Goal: Information Seeking & Learning: Learn about a topic

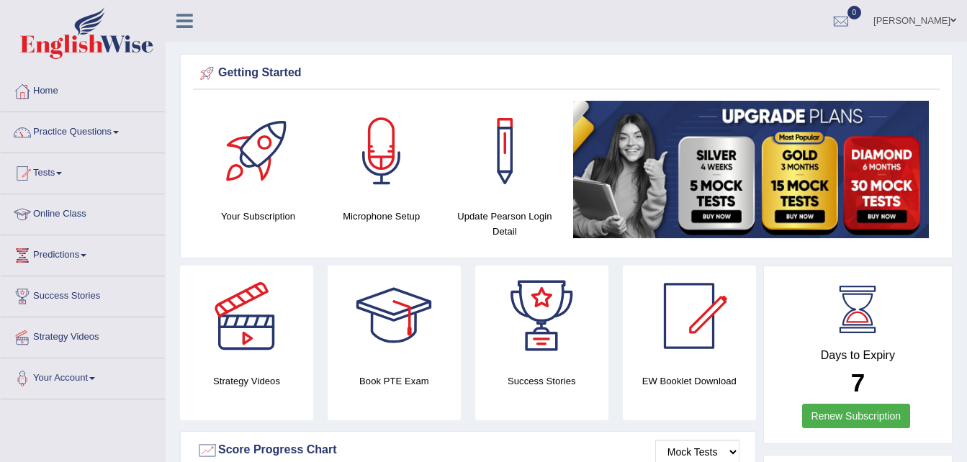
click at [119, 132] on span at bounding box center [116, 132] width 6 height 3
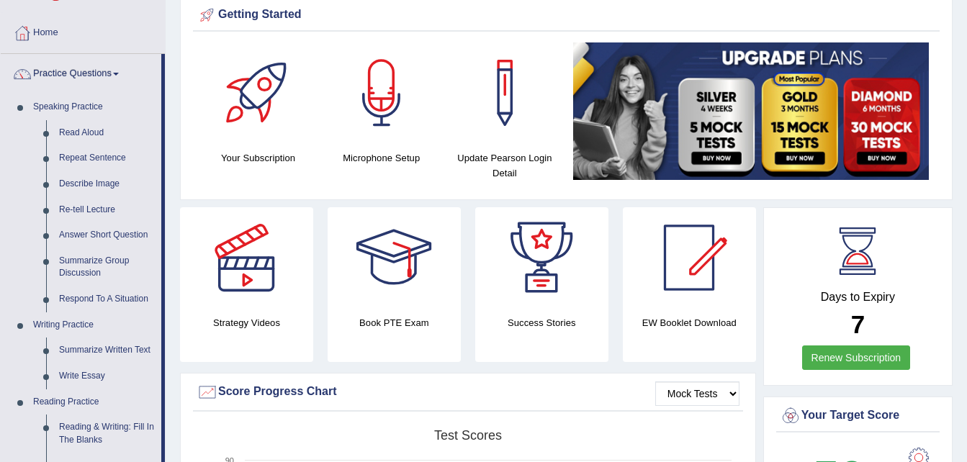
scroll to position [72, 0]
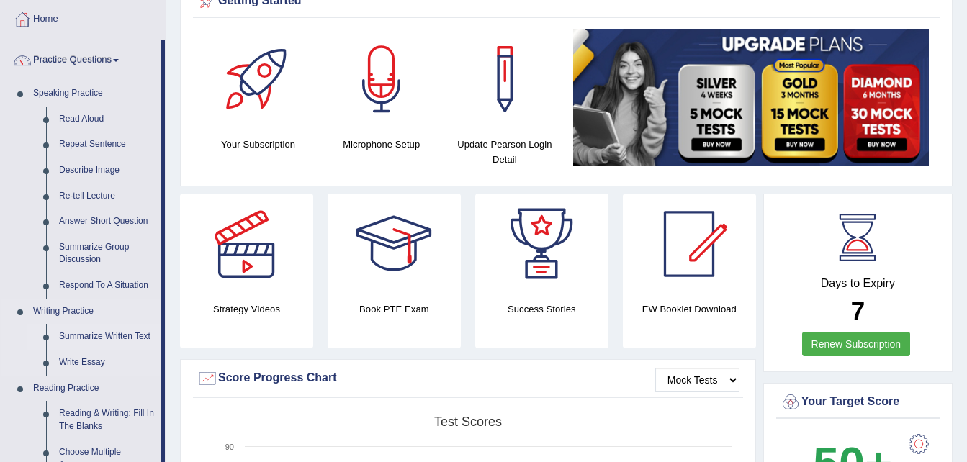
click at [138, 335] on link "Summarize Written Text" at bounding box center [107, 337] width 109 height 26
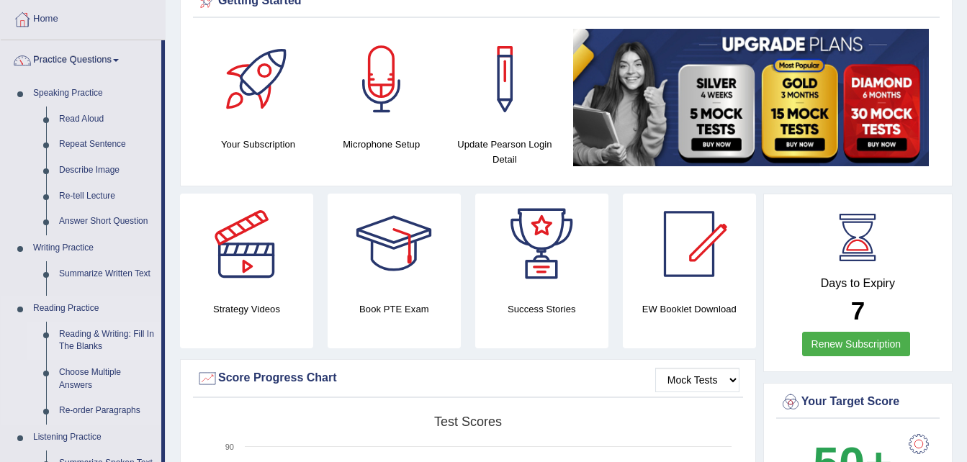
click at [138, 335] on ul "Speaking Practice Read Aloud Repeat Sentence Describe Image Re-tell Lecture Ans…" at bounding box center [81, 338] width 161 height 515
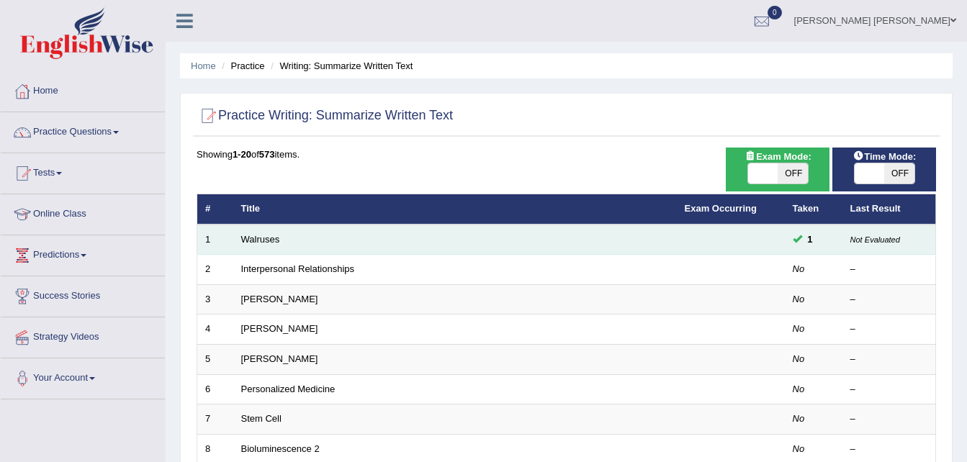
click at [281, 236] on td "Walruses" at bounding box center [454, 240] width 443 height 30
click at [253, 236] on link "Walruses" at bounding box center [260, 239] width 39 height 11
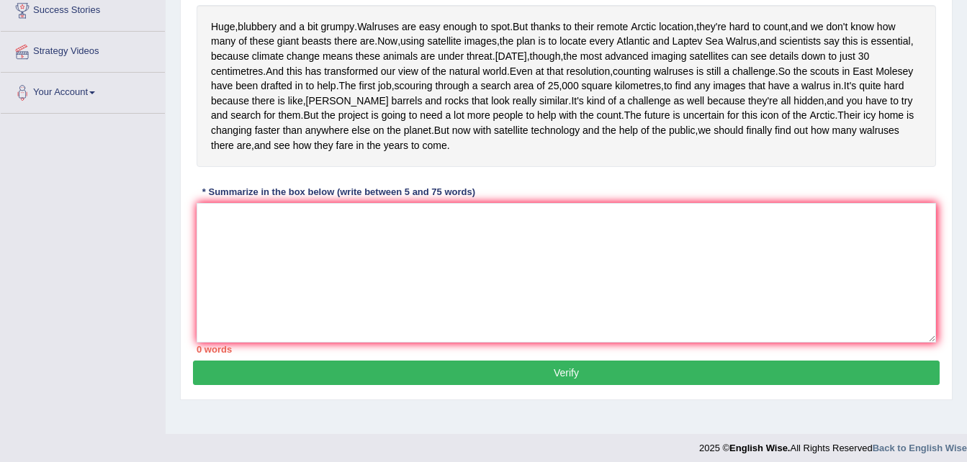
scroll to position [284, 0]
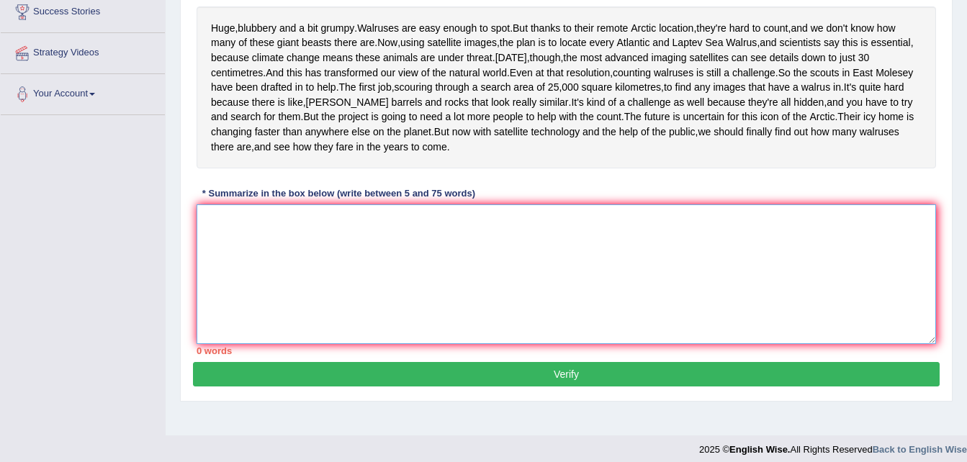
click at [796, 344] on textarea at bounding box center [565, 274] width 739 height 140
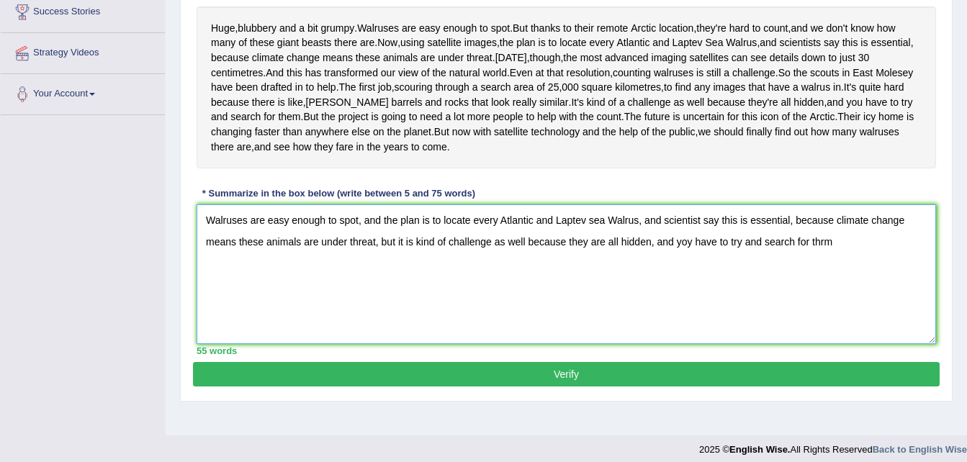
click at [687, 302] on textarea "Walruses are easy enough to spot, and the plan is to locate every Atlantic and …" at bounding box center [565, 274] width 739 height 140
click at [844, 312] on textarea "Walruses are easy enough to spot, and the plan is to locate every Atlantic and …" at bounding box center [565, 274] width 739 height 140
type textarea "Walruses are easy enough to spot, and the plan is to locate every Atlantic and …"
click at [659, 387] on button "Verify" at bounding box center [566, 374] width 746 height 24
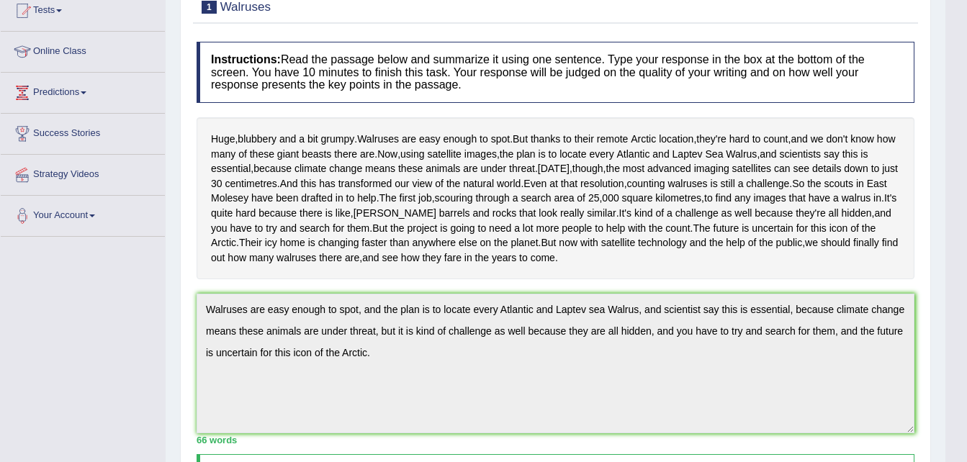
scroll to position [65, 0]
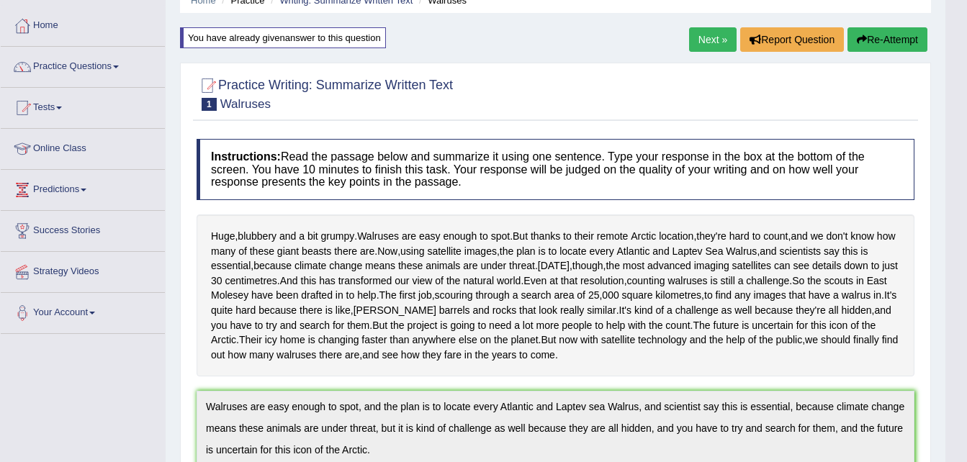
click at [702, 42] on link "Next »" at bounding box center [713, 39] width 48 height 24
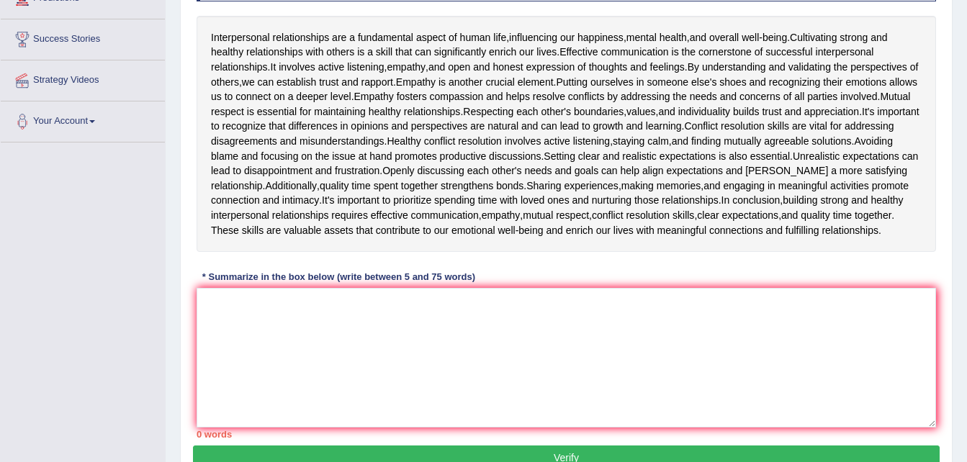
scroll to position [256, 0]
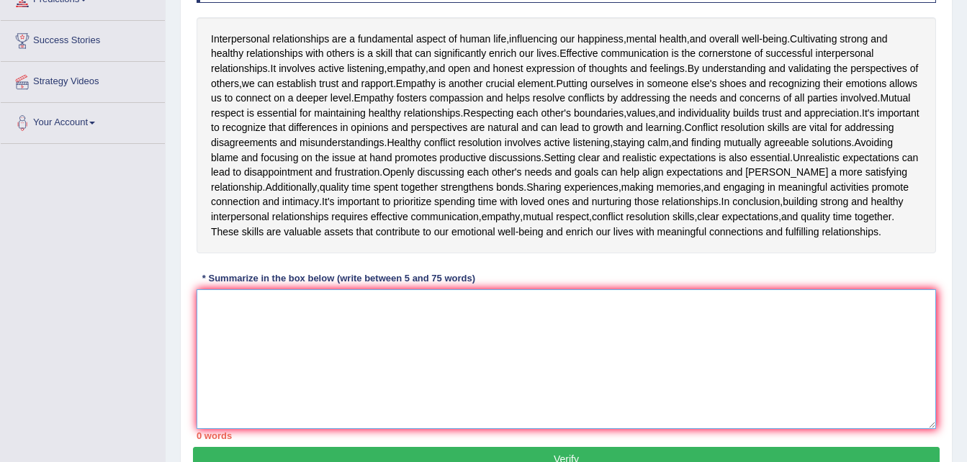
click at [796, 366] on textarea at bounding box center [565, 359] width 739 height 140
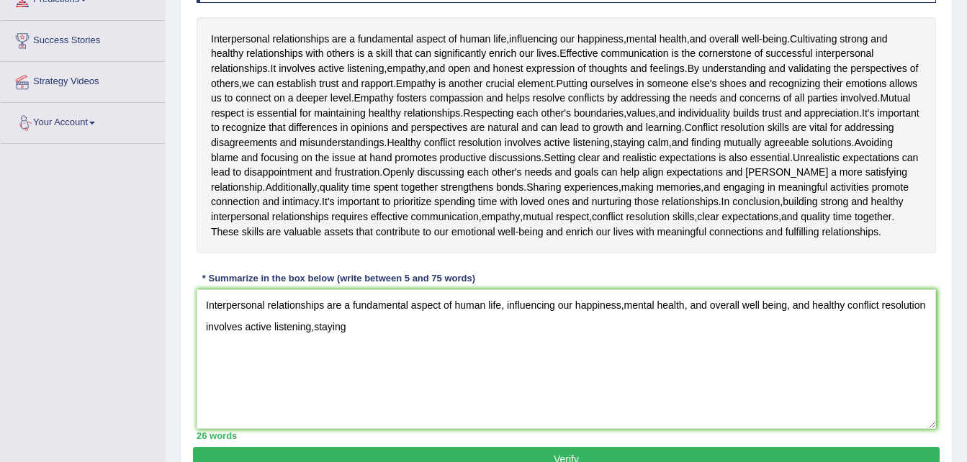
click at [173, 86] on div "Home Practice Writing: Summarize Written Text Interpersonal Relationships « Pre…" at bounding box center [566, 120] width 801 height 753
click at [381, 345] on textarea "Interpersonal relationships are a fundamental aspect of human life, influencing…" at bounding box center [565, 359] width 739 height 140
click at [627, 343] on textarea "Interpersonal relationships are a fundamental aspect of human life, influencing…" at bounding box center [565, 359] width 739 height 140
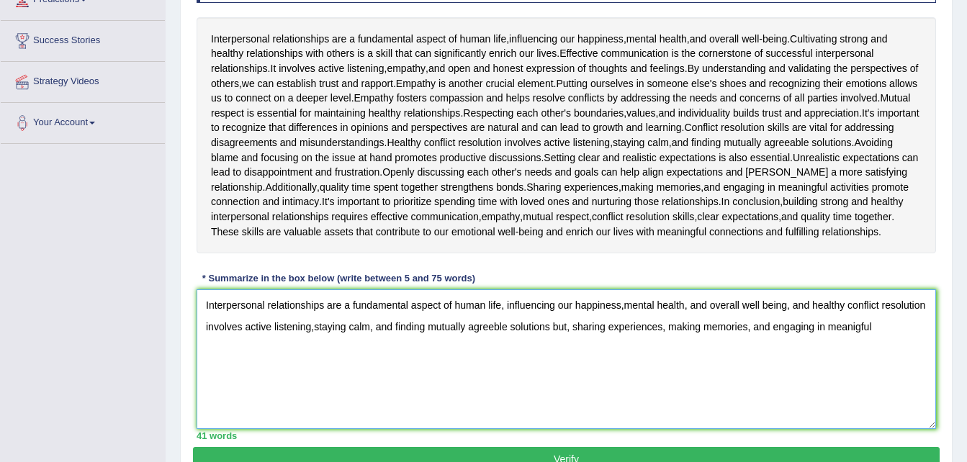
click at [893, 343] on textarea "Interpersonal relationships are a fundamental aspect of human life, influencing…" at bounding box center [565, 359] width 739 height 140
click at [851, 342] on textarea "Interpersonal relationships are a fundamental aspect of human life, influencing…" at bounding box center [565, 359] width 739 height 140
click at [864, 340] on textarea "Interpersonal relationships are a fundamental aspect of human life, influencing…" at bounding box center [565, 359] width 739 height 140
click at [917, 338] on textarea "Interpersonal relationships are a fundamental aspect of human life, influencing…" at bounding box center [565, 359] width 739 height 140
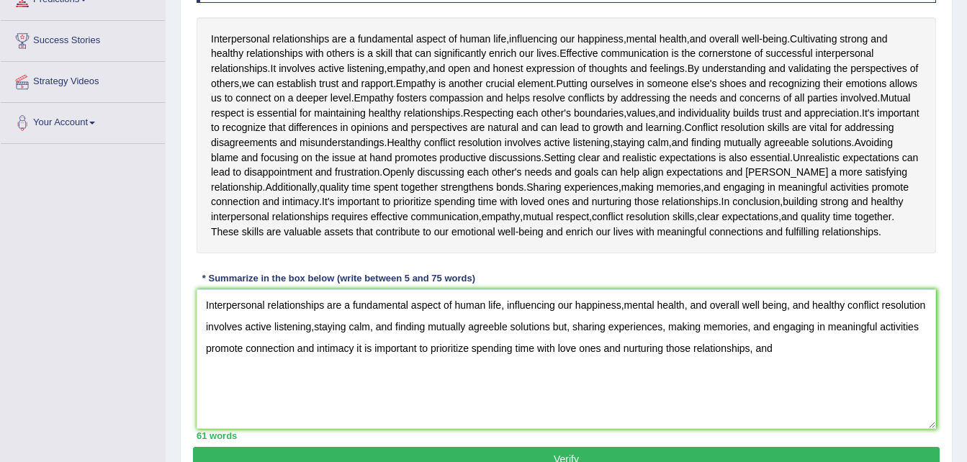
click at [949, 376] on div "Practice Writing: Summarize Written Text 2 Interpersonal Relationships Instruct…" at bounding box center [566, 175] width 772 height 621
click at [861, 366] on textarea "Interpersonal relationships are a fundamental aspect of human life, influencing…" at bounding box center [565, 359] width 739 height 140
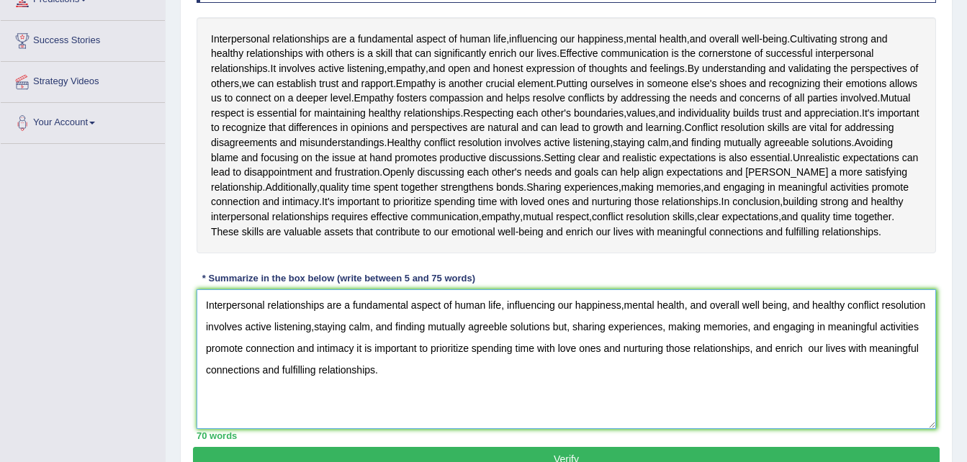
scroll to position [342, 0]
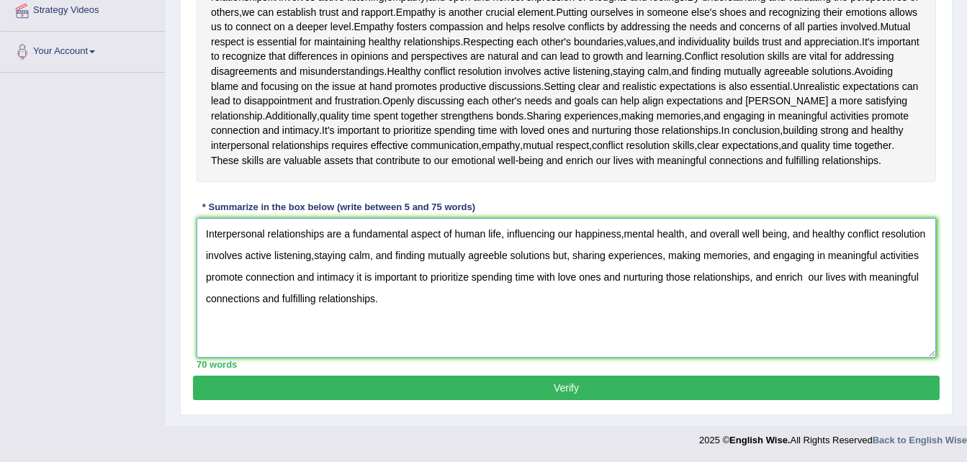
type textarea "Interpersonal relationships are a fundamental aspect of human life, influencing…"
click at [819, 392] on button "Verify" at bounding box center [566, 388] width 746 height 24
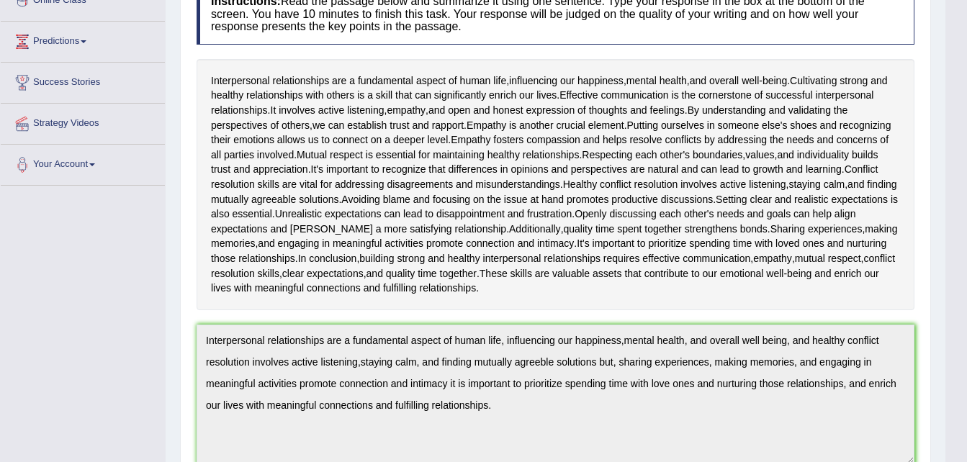
scroll to position [60, 0]
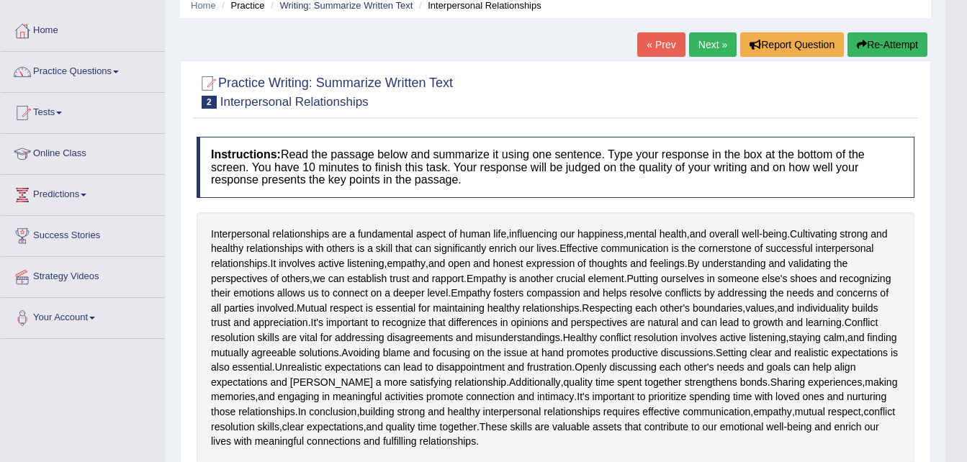
click at [714, 43] on link "Next »" at bounding box center [713, 44] width 48 height 24
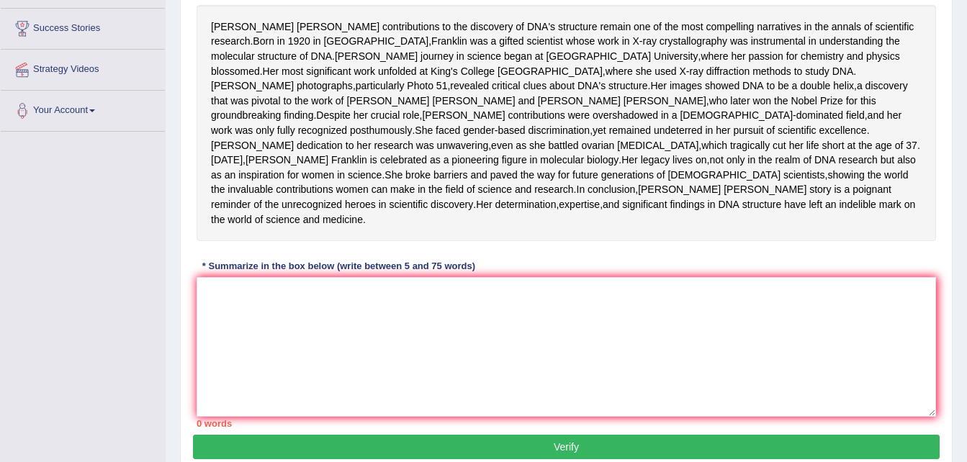
scroll to position [269, 0]
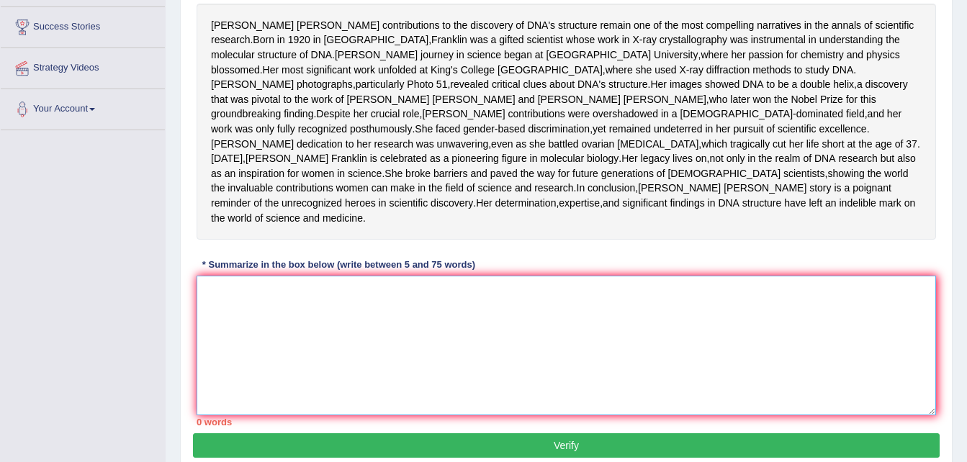
click at [805, 371] on textarea at bounding box center [565, 346] width 739 height 140
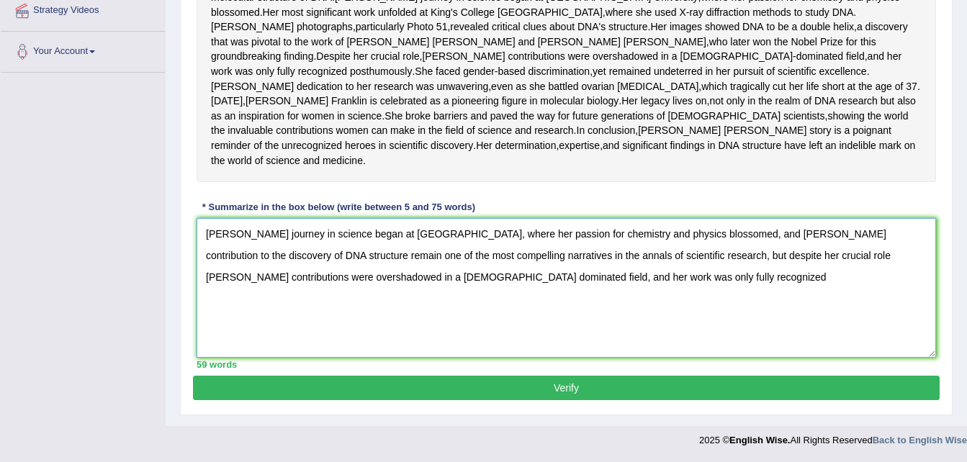
scroll to position [354, 0]
click at [713, 308] on textarea "[PERSON_NAME] journey in science began at [GEOGRAPHIC_DATA], where her passion …" at bounding box center [565, 288] width 739 height 140
type textarea "[PERSON_NAME] journey in science began at [GEOGRAPHIC_DATA], where her passion …"
click at [613, 400] on button "Verify" at bounding box center [566, 388] width 746 height 24
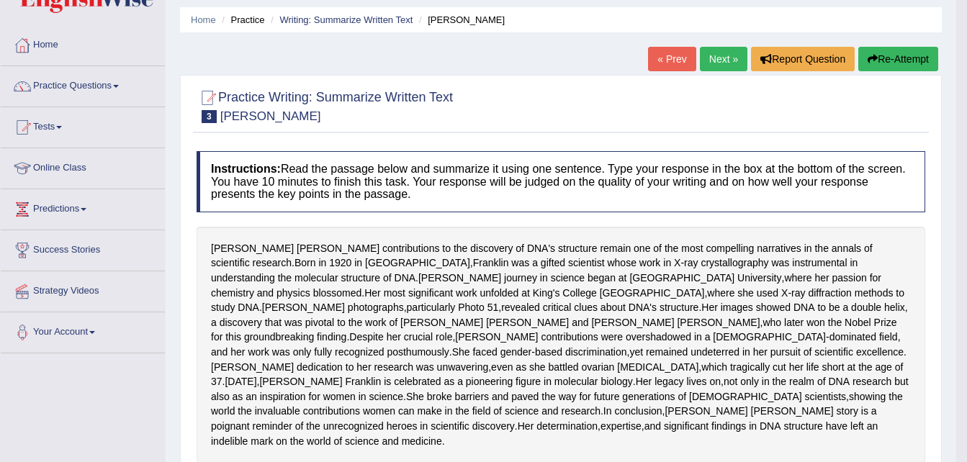
scroll to position [0, 0]
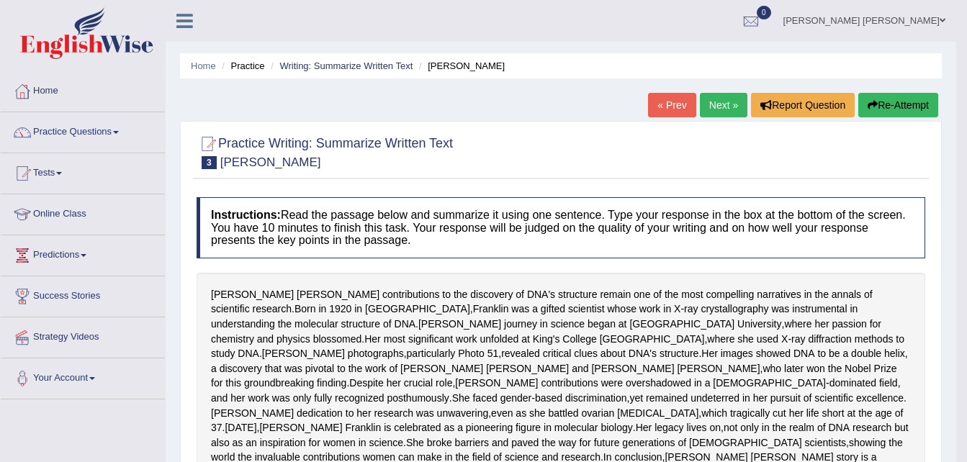
click at [720, 101] on link "Next »" at bounding box center [724, 105] width 48 height 24
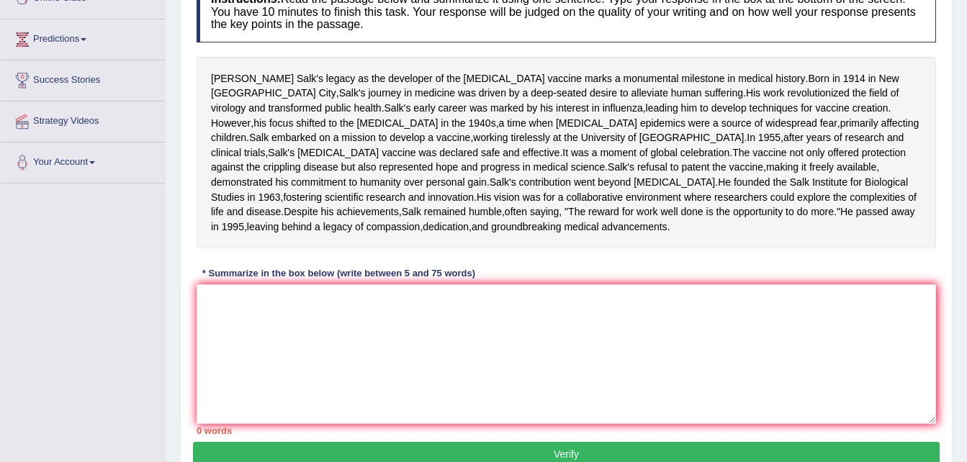
scroll to position [288, 0]
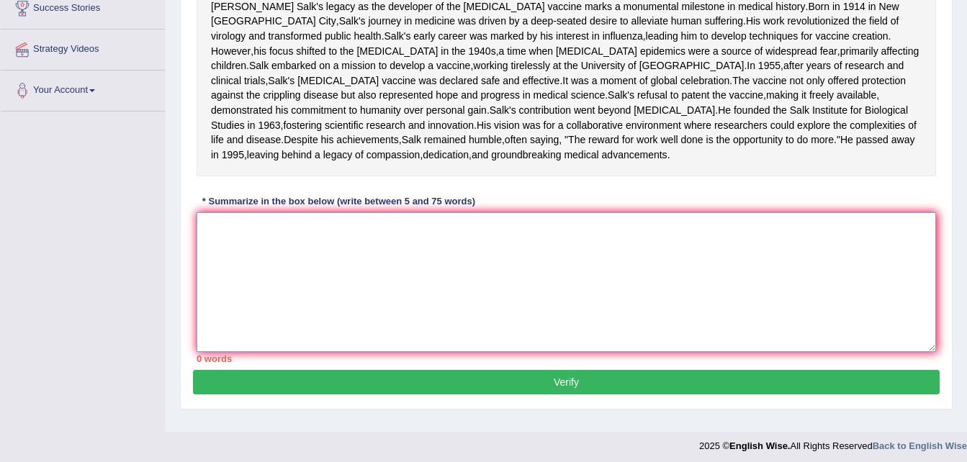
click at [575, 352] on textarea at bounding box center [565, 282] width 739 height 140
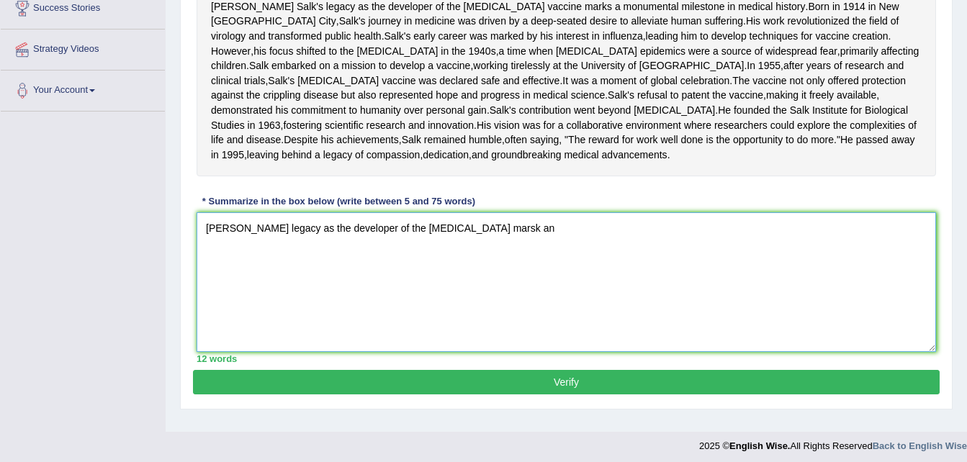
click at [253, 304] on textarea "Jonas Salk legacy as the developer of the polio vaccine marsk an" at bounding box center [565, 282] width 739 height 140
click at [564, 305] on textarea "Jonas Salk, legacy as the developer of the polio vaccine marsk an" at bounding box center [565, 282] width 739 height 140
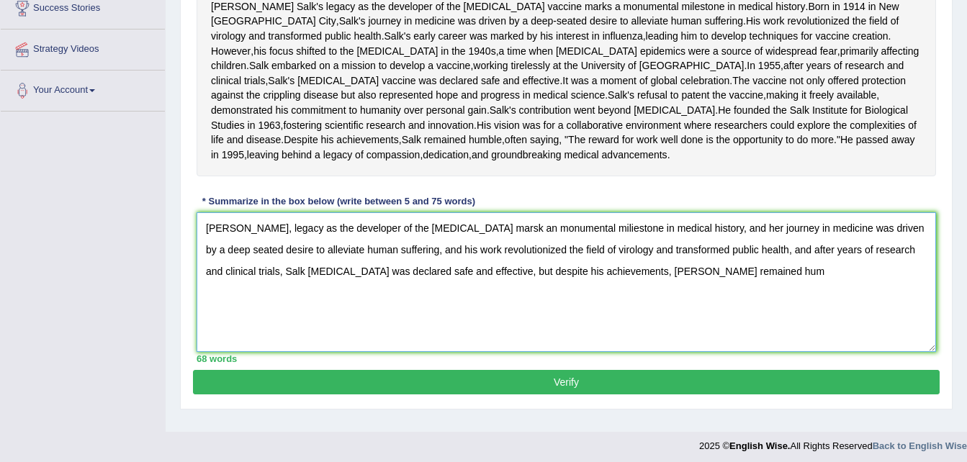
click at [750, 345] on textarea "Jonas Salk, legacy as the developer of the polio vaccine marsk an monumental mi…" at bounding box center [565, 282] width 739 height 140
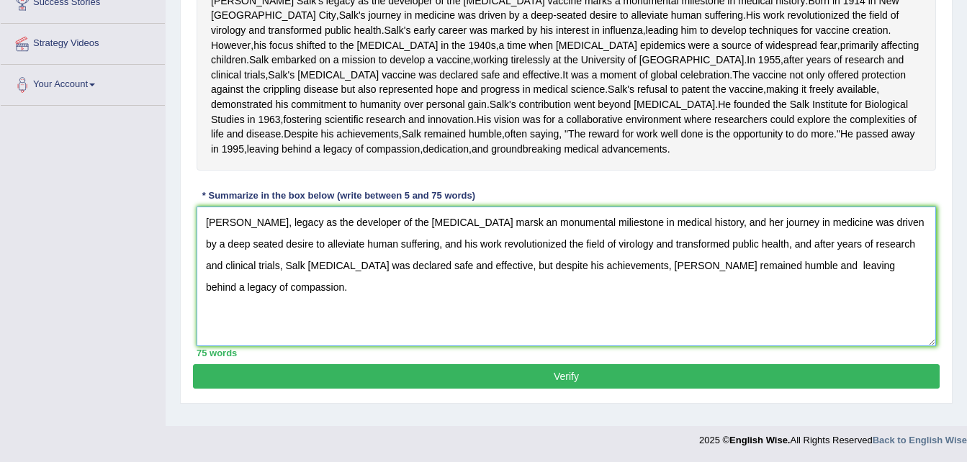
scroll to position [356, 0]
type textarea "Jonas Salk, legacy as the developer of the polio vaccine marsk an monumental mi…"
click at [384, 389] on button "Verify" at bounding box center [566, 376] width 746 height 24
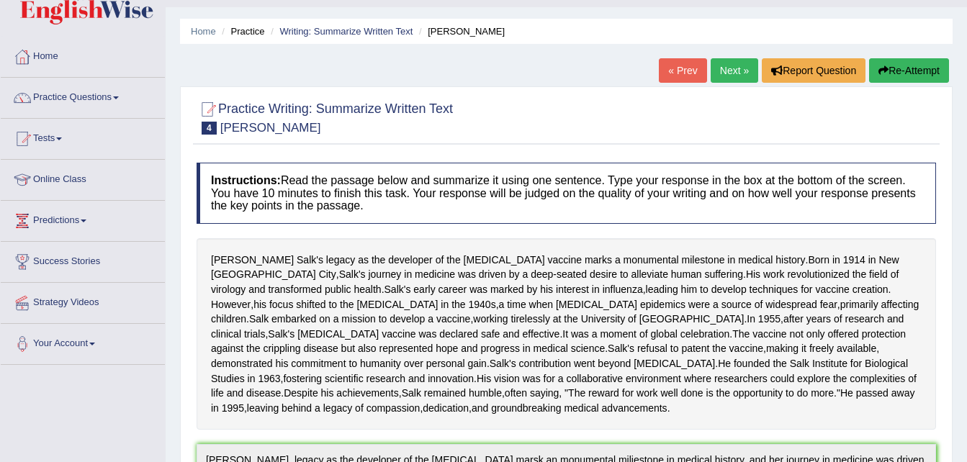
scroll to position [16, 0]
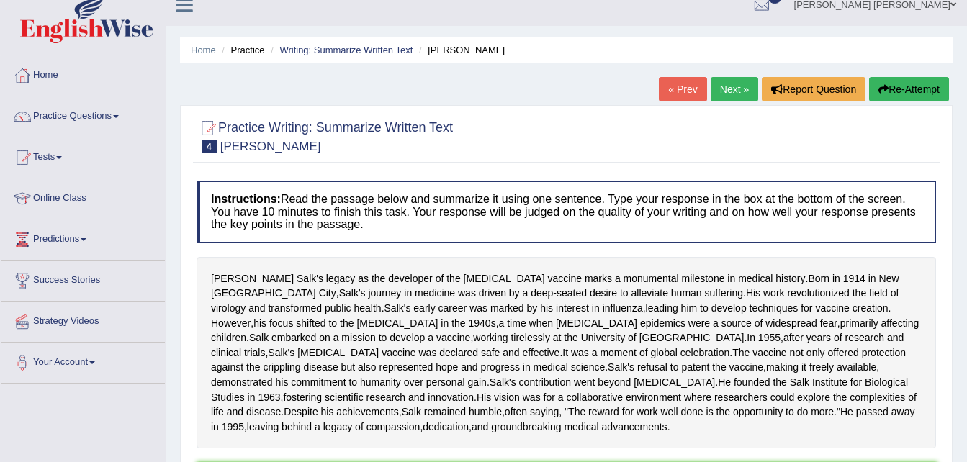
click at [721, 88] on link "Next »" at bounding box center [734, 89] width 48 height 24
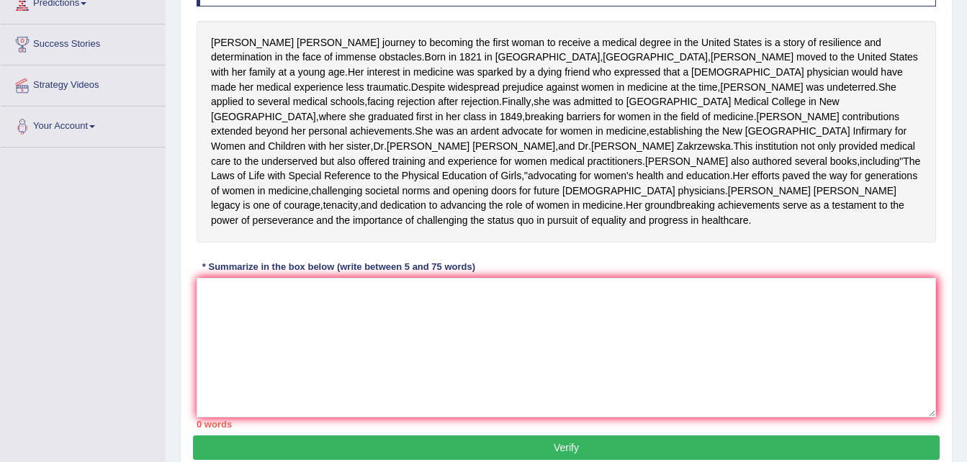
scroll to position [216, 0]
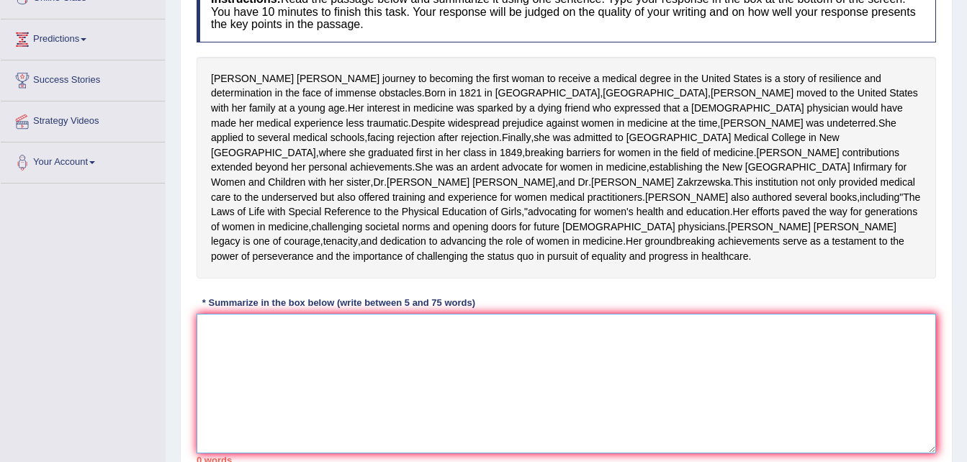
click at [405, 447] on textarea at bounding box center [565, 384] width 739 height 140
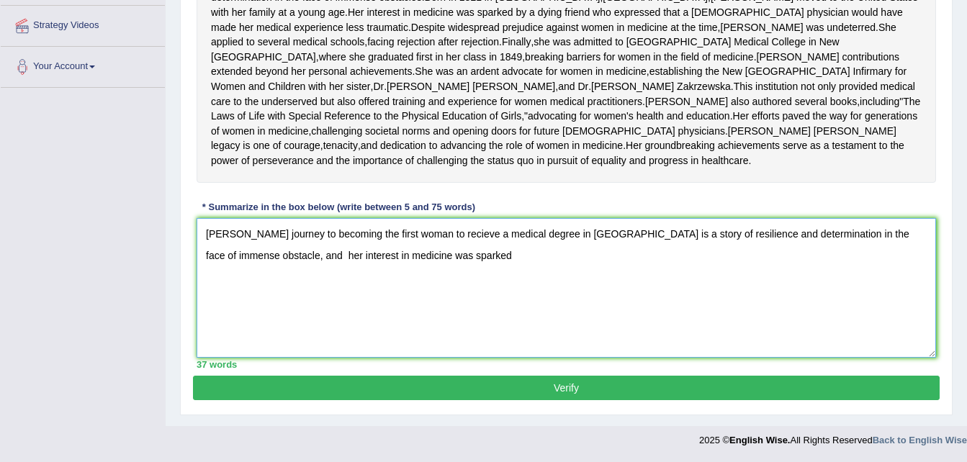
scroll to position [288, 0]
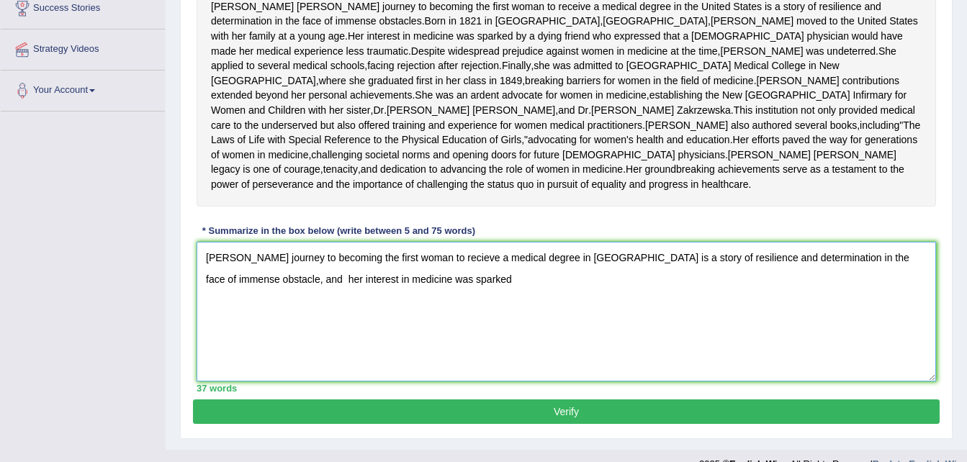
click at [506, 348] on textarea "Elizabeth Blackwell journey to becoming the first woman to recieve a medical de…" at bounding box center [565, 312] width 739 height 140
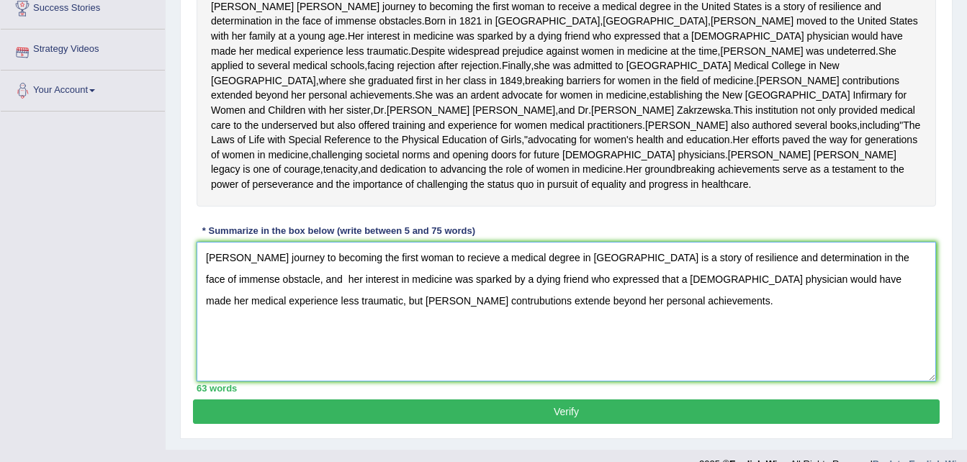
click at [435, 358] on textarea "Elizabeth Blackwell journey to becoming the first woman to recieve a medical de…" at bounding box center [565, 312] width 739 height 140
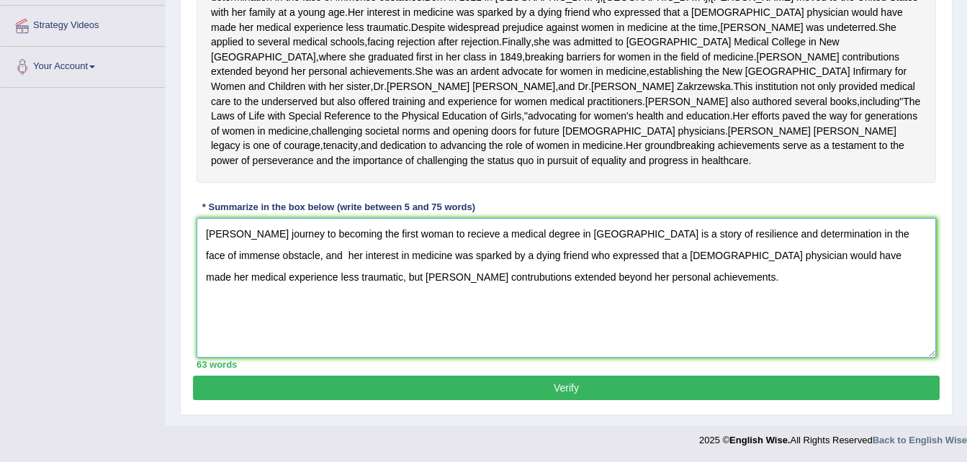
scroll to position [360, 0]
type textarea "Elizabeth Blackwell journey to becoming the first woman to recieve a medical de…"
click at [564, 400] on button "Verify" at bounding box center [566, 388] width 746 height 24
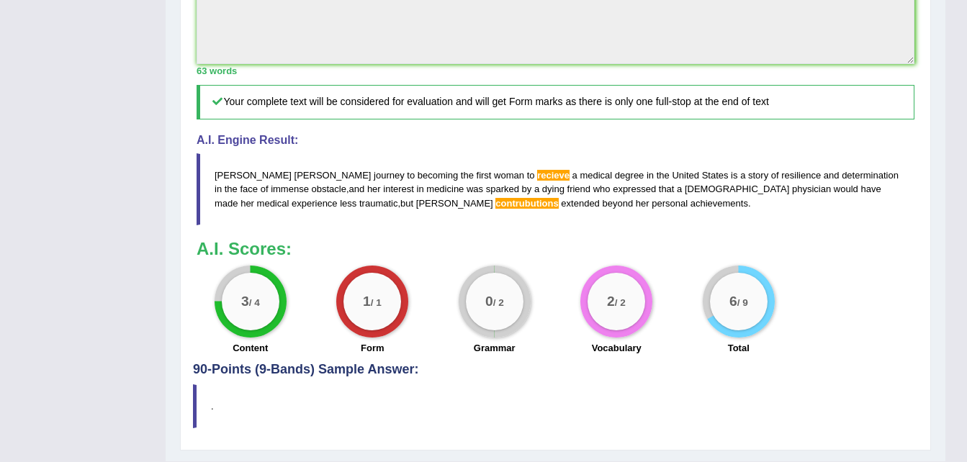
scroll to position [694, 0]
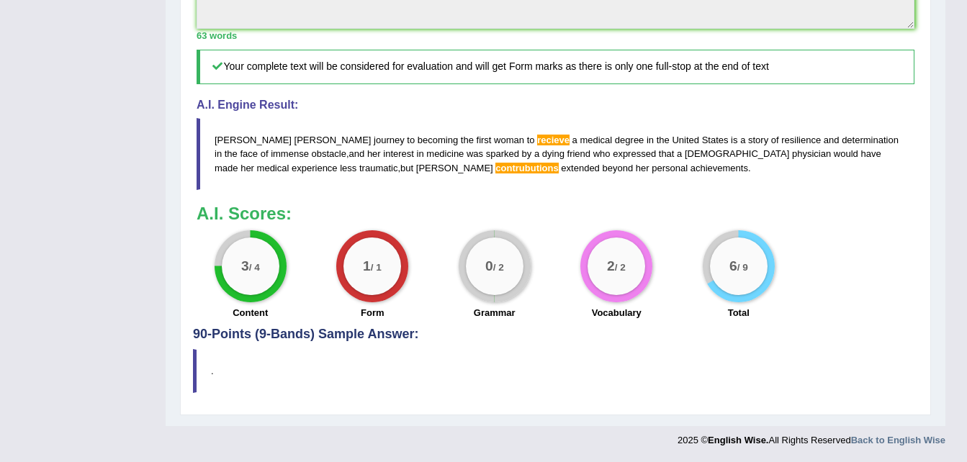
click span "contrubutions"
click blockquote "Elizabeth Blackwell journey to becoming the first woman to recieve a medical de…"
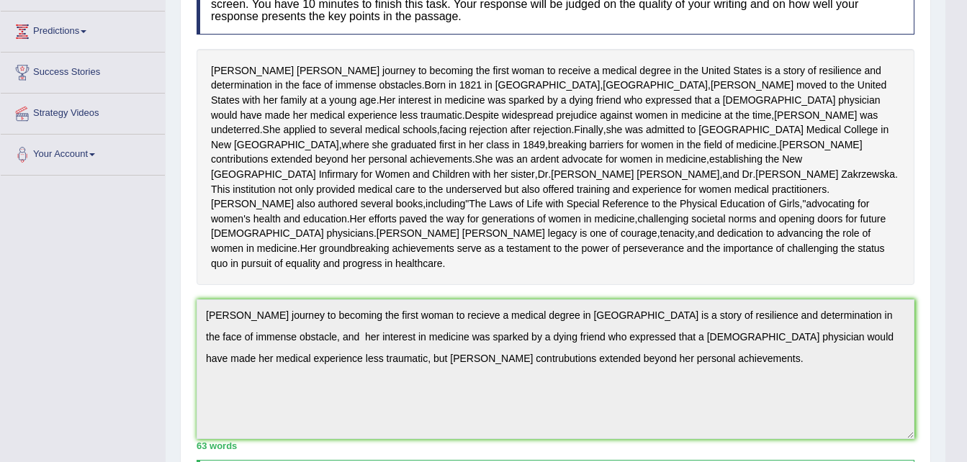
scroll to position [46, 0]
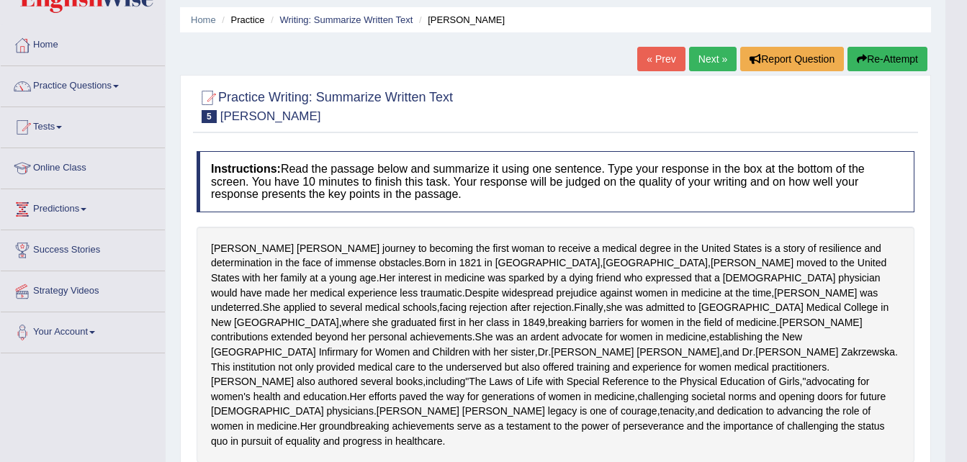
click link "Next »"
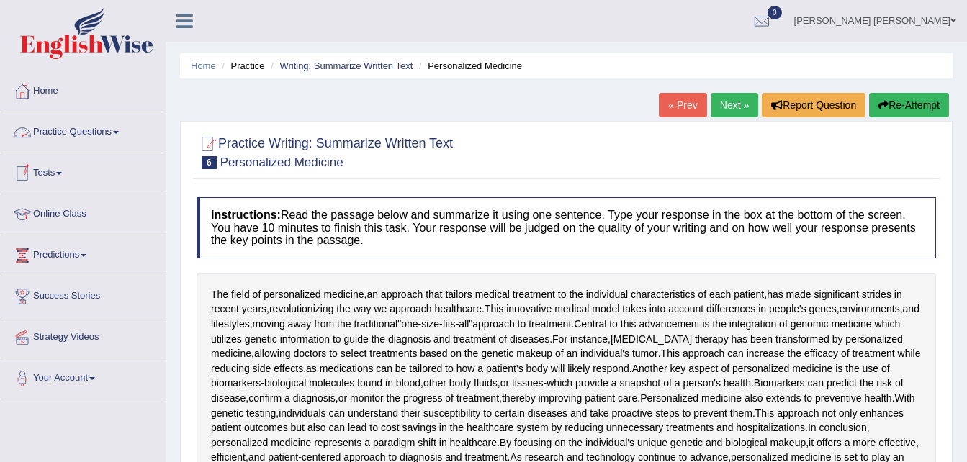
click at [130, 139] on link "Practice Questions" at bounding box center [83, 130] width 164 height 36
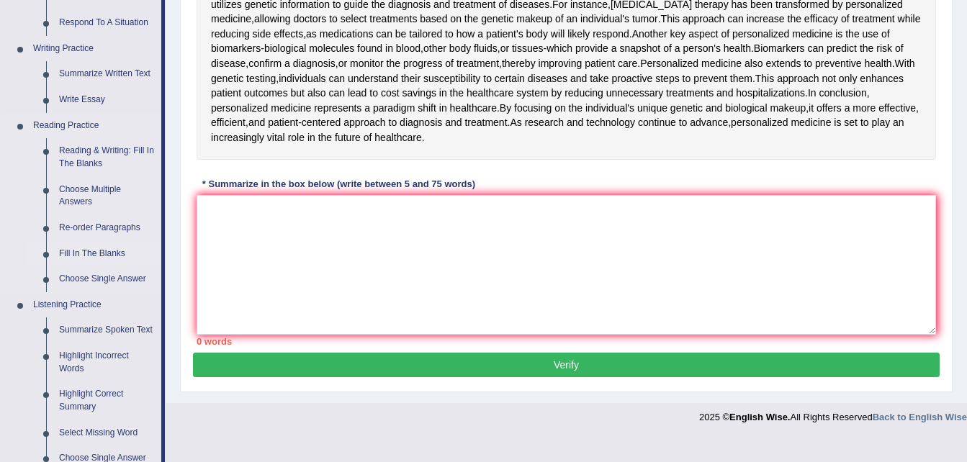
scroll to position [360, 0]
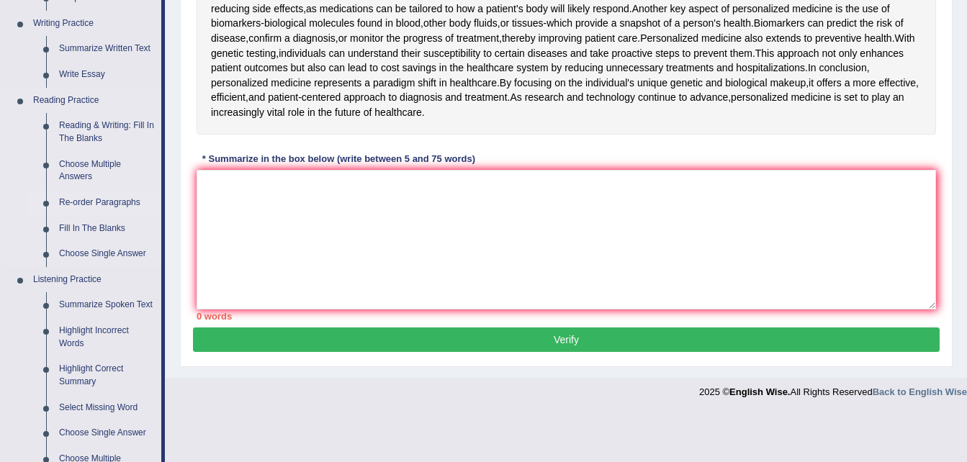
click at [94, 199] on link "Re-order Paragraphs" at bounding box center [107, 203] width 109 height 26
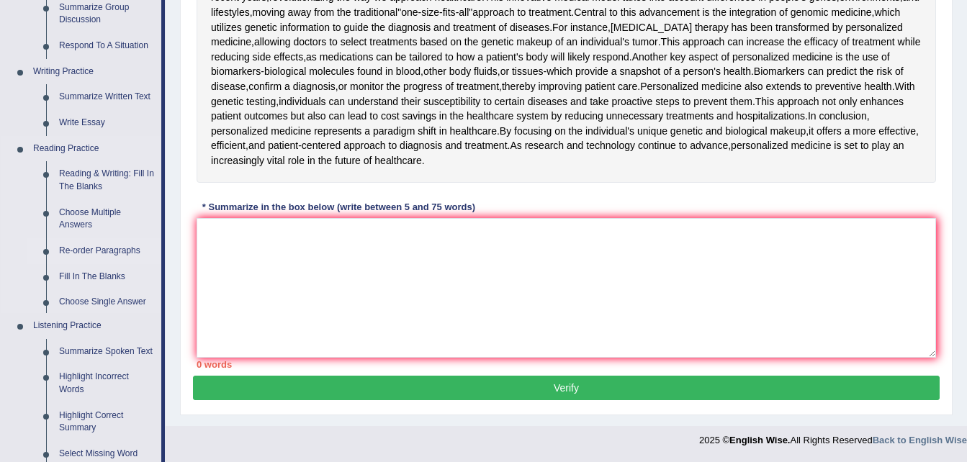
scroll to position [625, 0]
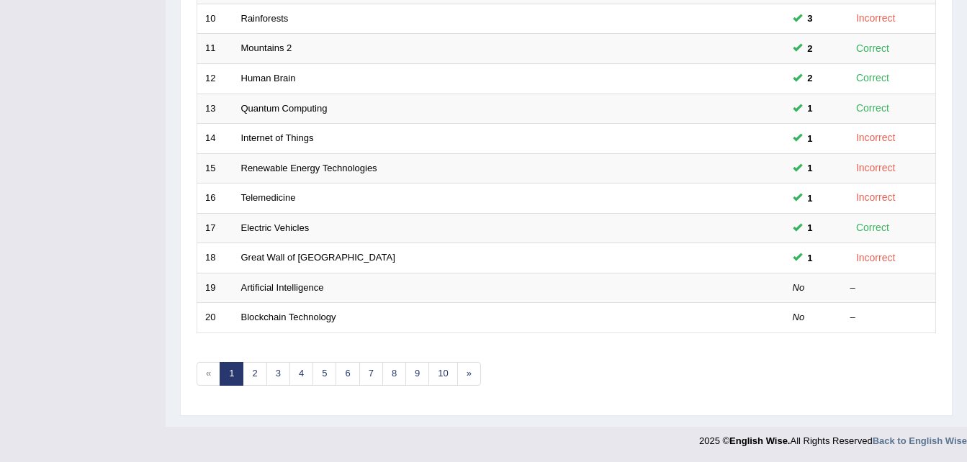
scroll to position [491, 0]
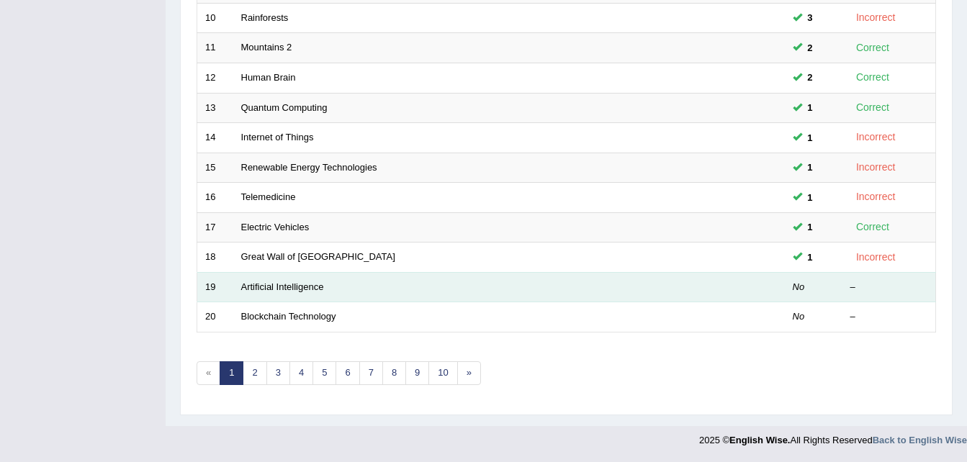
click at [243, 294] on td "Artificial Intelligence" at bounding box center [454, 287] width 443 height 30
click at [266, 288] on link "Artificial Intelligence" at bounding box center [282, 286] width 83 height 11
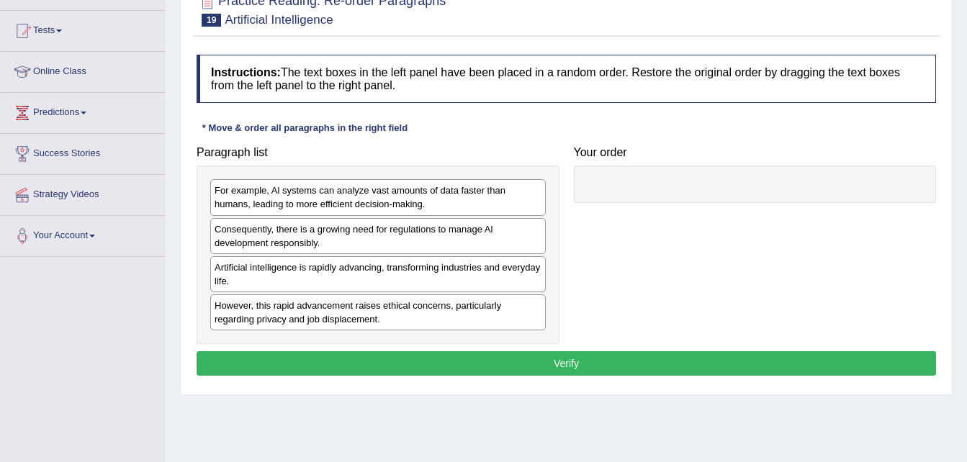
scroll to position [144, 0]
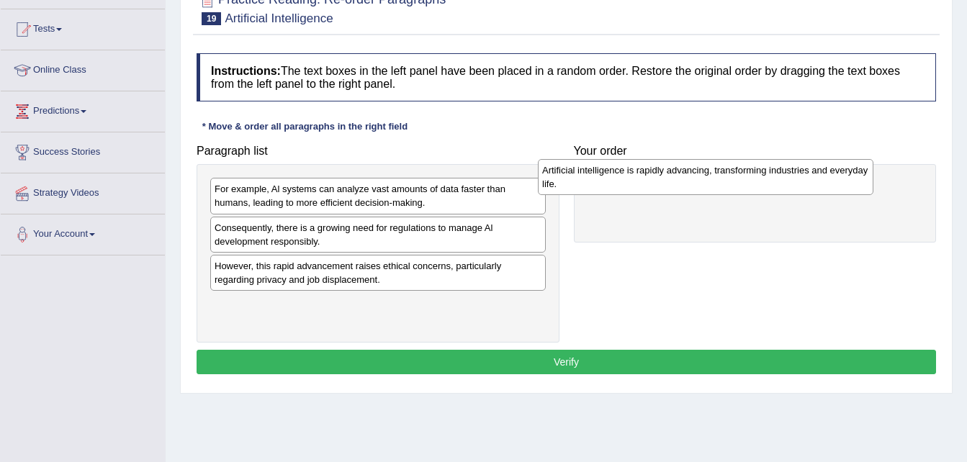
drag, startPoint x: 402, startPoint y: 276, endPoint x: 729, endPoint y: 180, distance: 341.2
click at [729, 180] on div "Artificial intelligence is rapidly advancing, transforming industries and every…" at bounding box center [705, 177] width 335 height 36
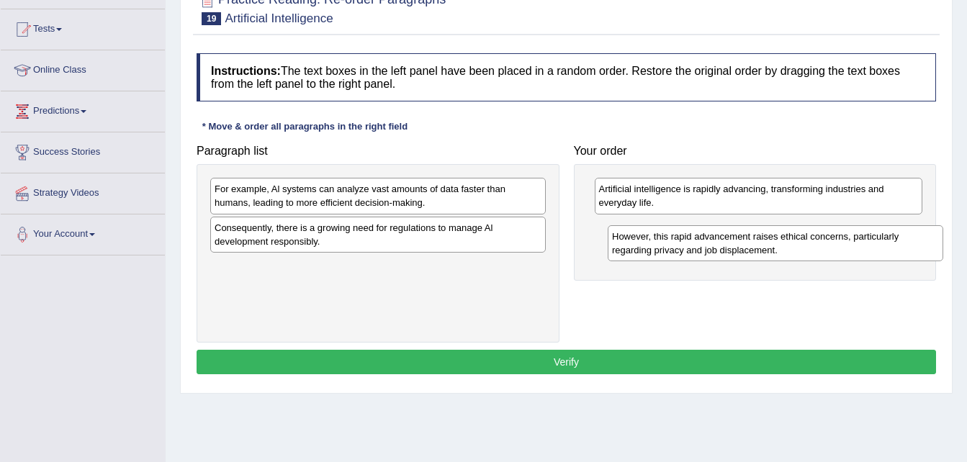
drag, startPoint x: 420, startPoint y: 277, endPoint x: 818, endPoint y: 248, distance: 398.4
click at [818, 248] on div "However, this rapid advancement raises ethical concerns, particularly regarding…" at bounding box center [774, 243] width 335 height 36
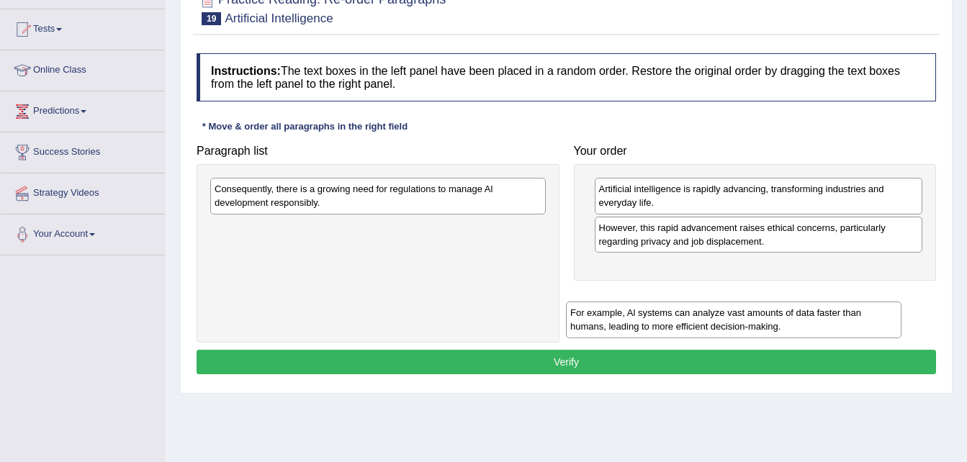
drag, startPoint x: 306, startPoint y: 194, endPoint x: 680, endPoint y: 292, distance: 386.7
click at [664, 318] on div "For example, Al systems can analyze vast amounts of data faster than humans, le…" at bounding box center [733, 320] width 335 height 36
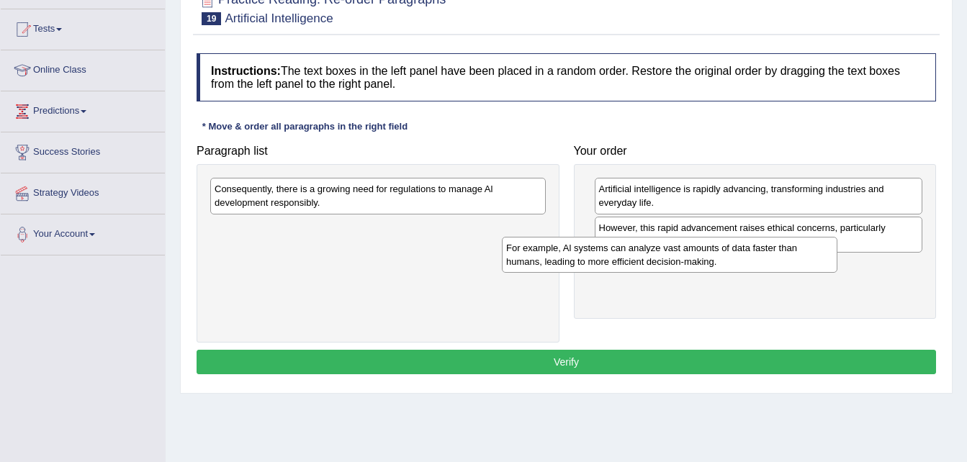
drag, startPoint x: 395, startPoint y: 244, endPoint x: 687, endPoint y: 264, distance: 292.2
click at [687, 264] on div "For example, Al systems can analyze vast amounts of data faster than humans, le…" at bounding box center [669, 255] width 335 height 36
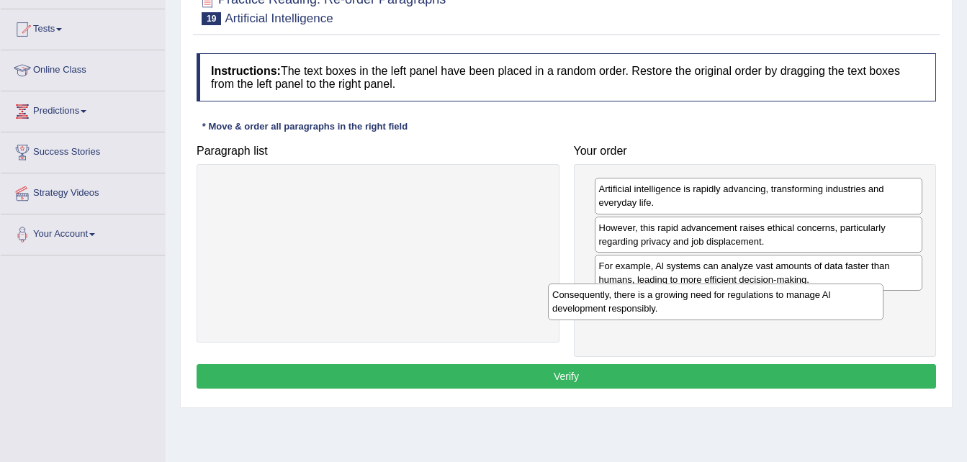
drag, startPoint x: 394, startPoint y: 206, endPoint x: 731, endPoint y: 312, distance: 353.8
click at [731, 312] on div "Consequently, there is a growing need for regulations to manage Al development …" at bounding box center [715, 302] width 335 height 36
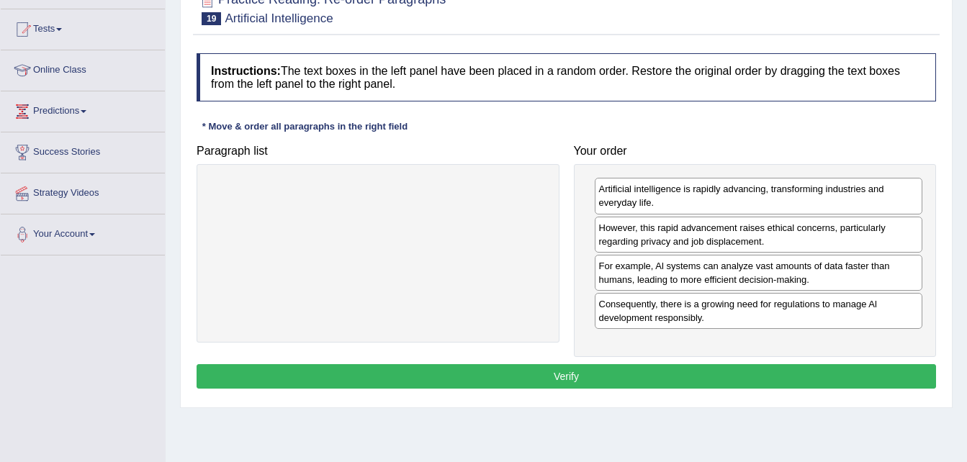
click at [715, 369] on button "Verify" at bounding box center [565, 376] width 739 height 24
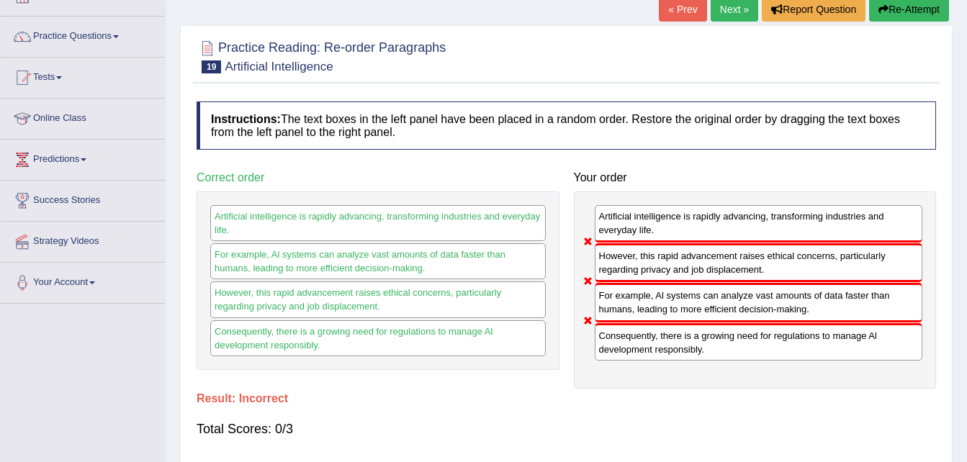
scroll to position [72, 0]
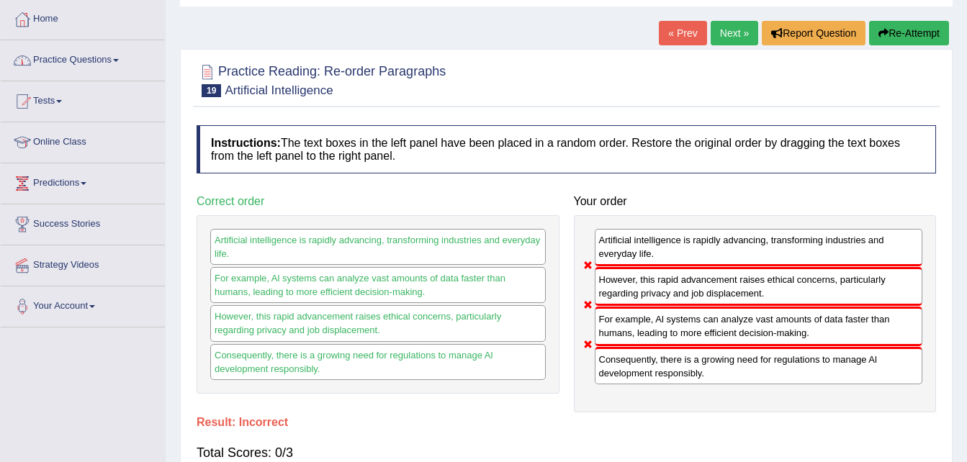
click at [883, 27] on button "Re-Attempt" at bounding box center [909, 33] width 80 height 24
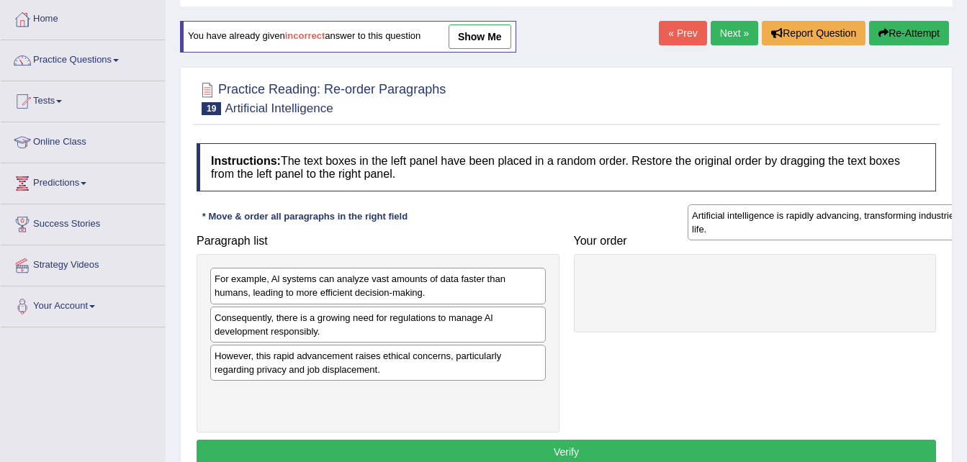
drag, startPoint x: 265, startPoint y: 363, endPoint x: 651, endPoint y: 266, distance: 398.5
click at [687, 240] on div "Artificial intelligence is rapidly advancing, transforming industries and every…" at bounding box center [854, 222] width 335 height 36
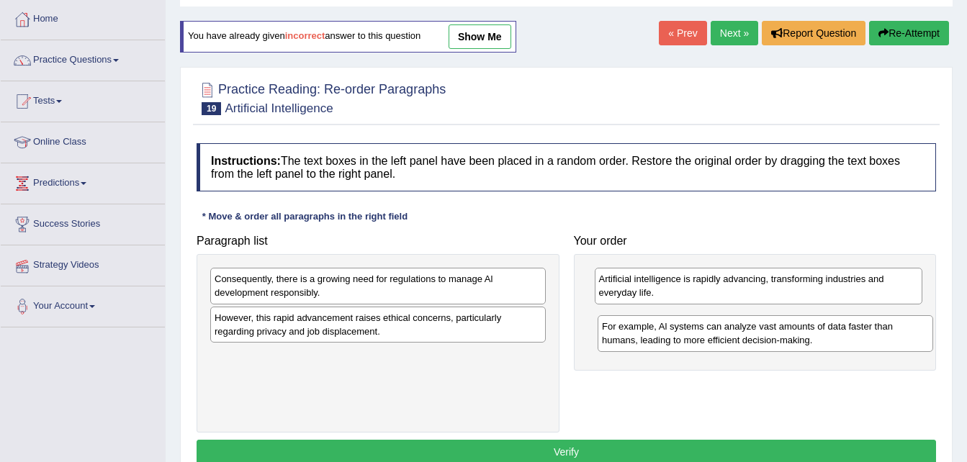
drag, startPoint x: 248, startPoint y: 291, endPoint x: 625, endPoint y: 315, distance: 377.2
click at [625, 315] on div "For example, Al systems can analyze vast amounts of data faster than humans, le…" at bounding box center [764, 333] width 335 height 36
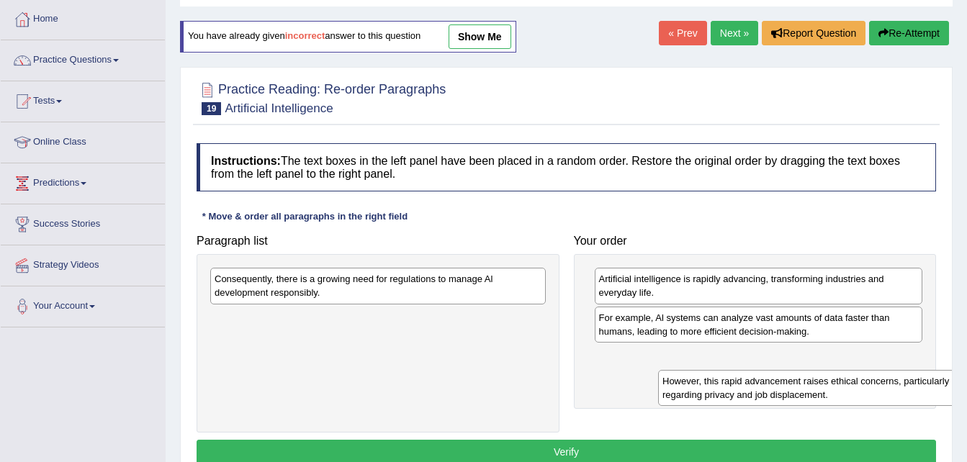
drag, startPoint x: 333, startPoint y: 334, endPoint x: 781, endPoint y: 397, distance: 452.1
click at [781, 397] on div "However, this rapid advancement raises ethical concerns, particularly regarding…" at bounding box center [825, 388] width 335 height 36
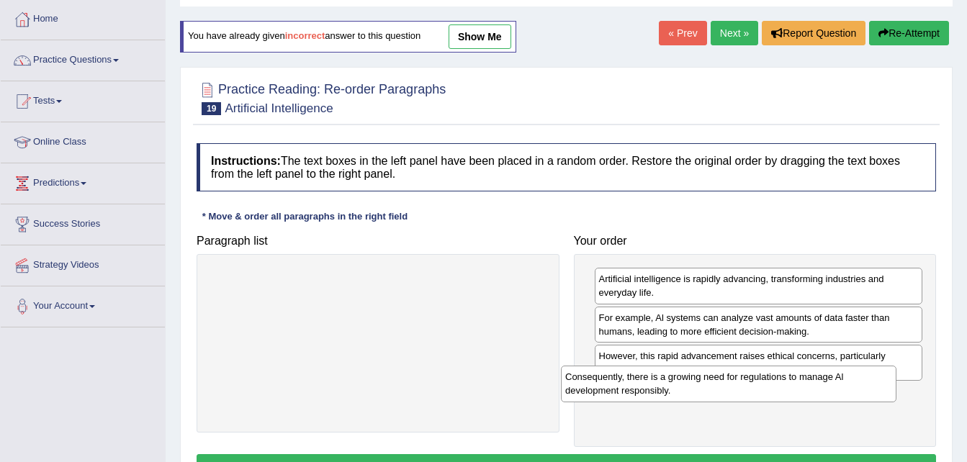
drag, startPoint x: 263, startPoint y: 281, endPoint x: 614, endPoint y: 379, distance: 363.9
click at [614, 379] on div "Consequently, there is a growing need for regulations to manage Al development …" at bounding box center [728, 384] width 335 height 36
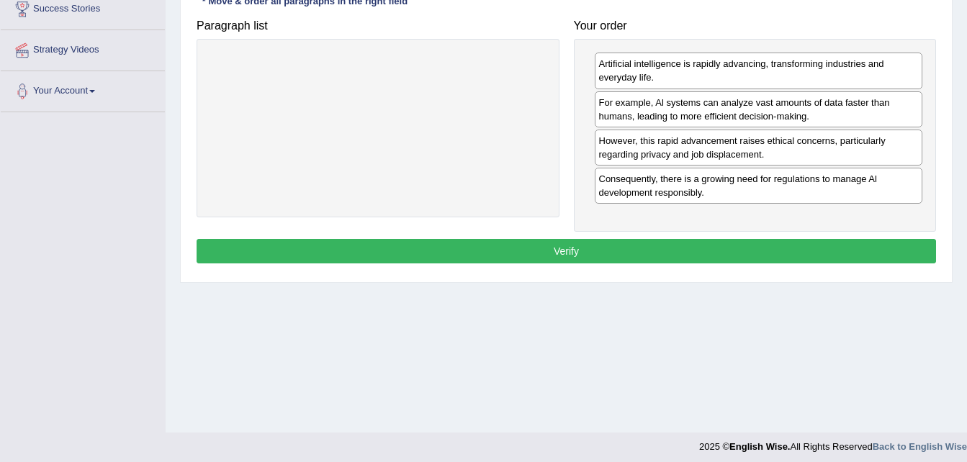
scroll to position [288, 0]
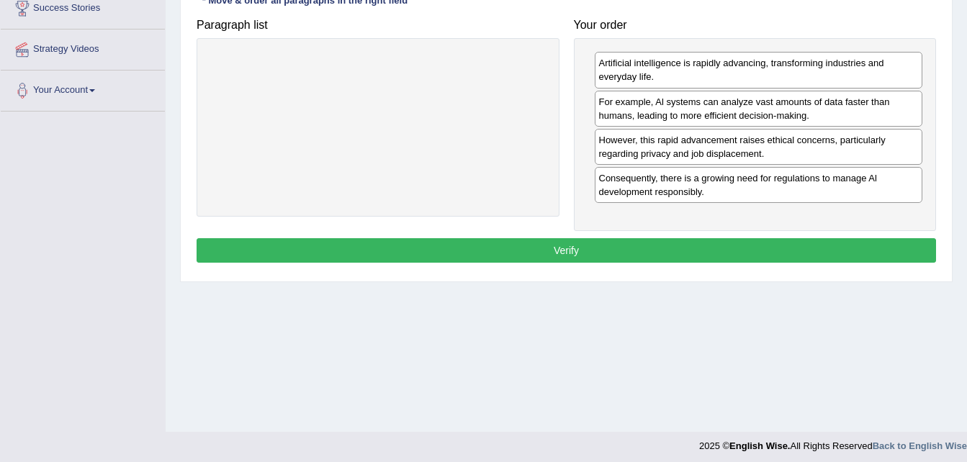
click at [574, 255] on button "Verify" at bounding box center [565, 250] width 739 height 24
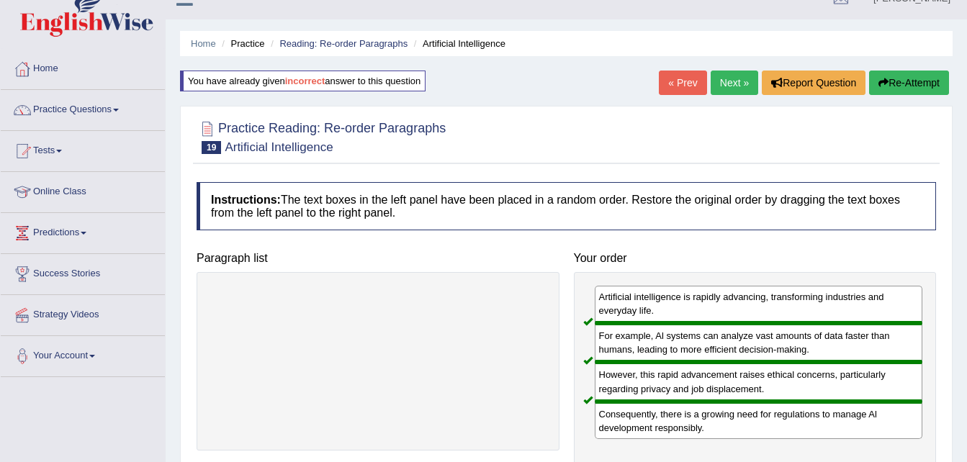
scroll to position [0, 0]
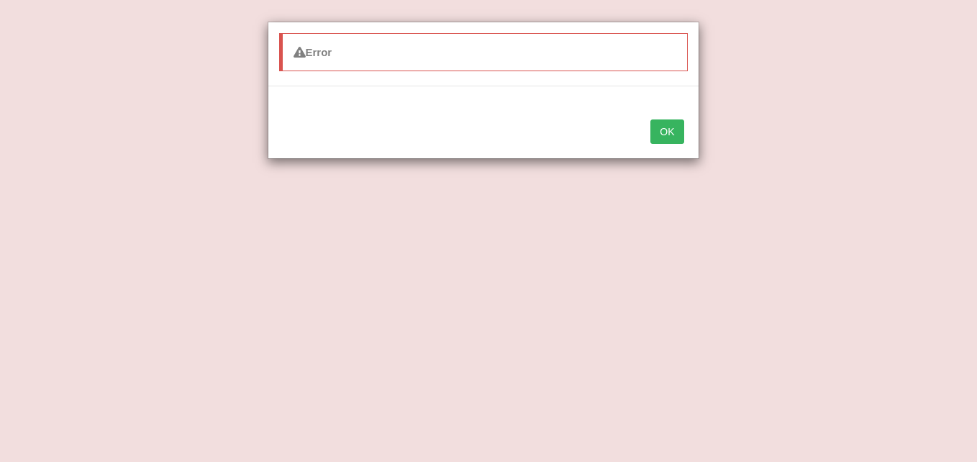
click at [674, 125] on button "OK" at bounding box center [667, 131] width 33 height 24
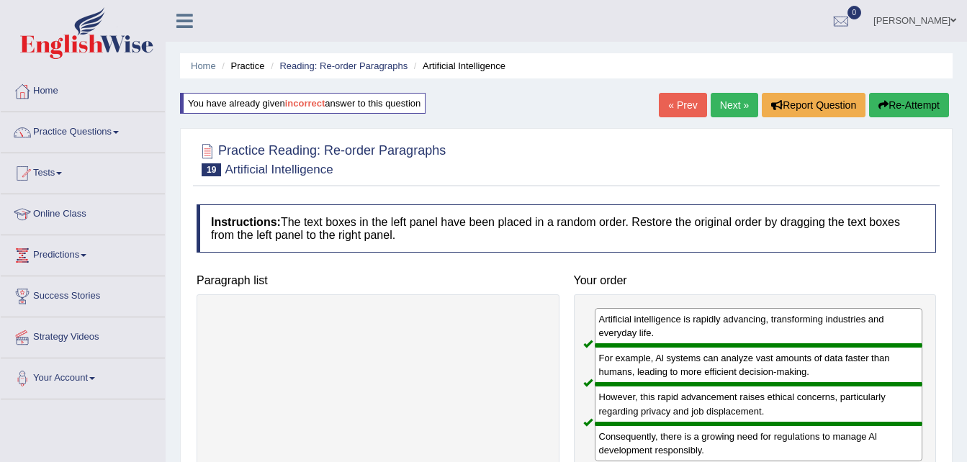
click at [727, 105] on link "Next »" at bounding box center [734, 105] width 48 height 24
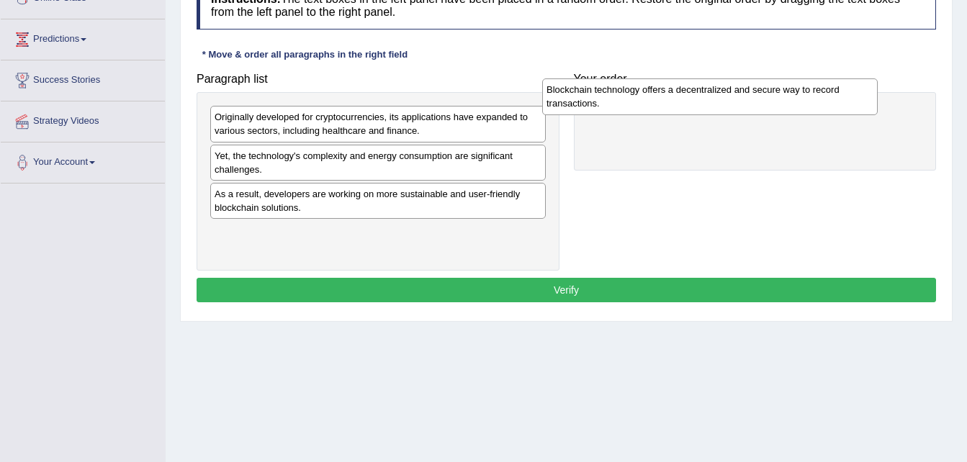
drag, startPoint x: 361, startPoint y: 127, endPoint x: 693, endPoint y: 100, distance: 332.9
click at [693, 100] on div "Blockchain technology offers a decentralized and secure way to record transacti…" at bounding box center [709, 96] width 335 height 36
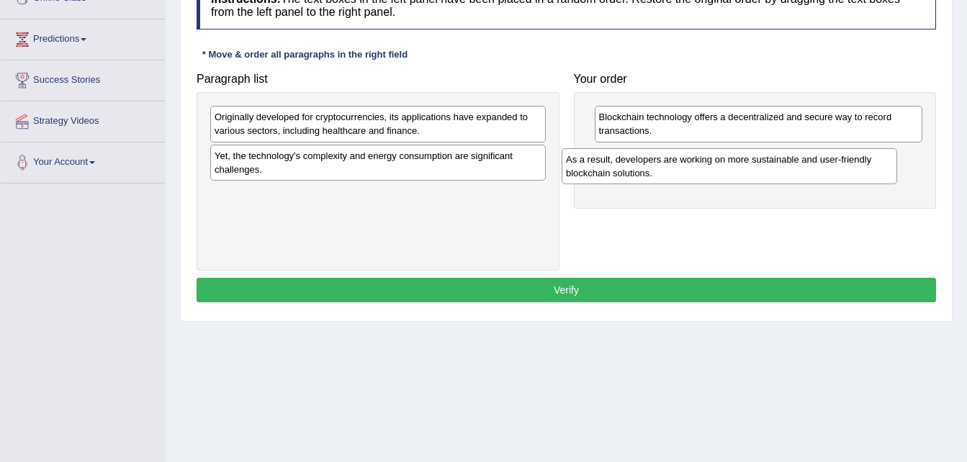
drag, startPoint x: 465, startPoint y: 210, endPoint x: 821, endPoint y: 175, distance: 357.3
click at [821, 175] on div "As a result, developers are working on more sustainable and user-friendly block…" at bounding box center [728, 166] width 335 height 36
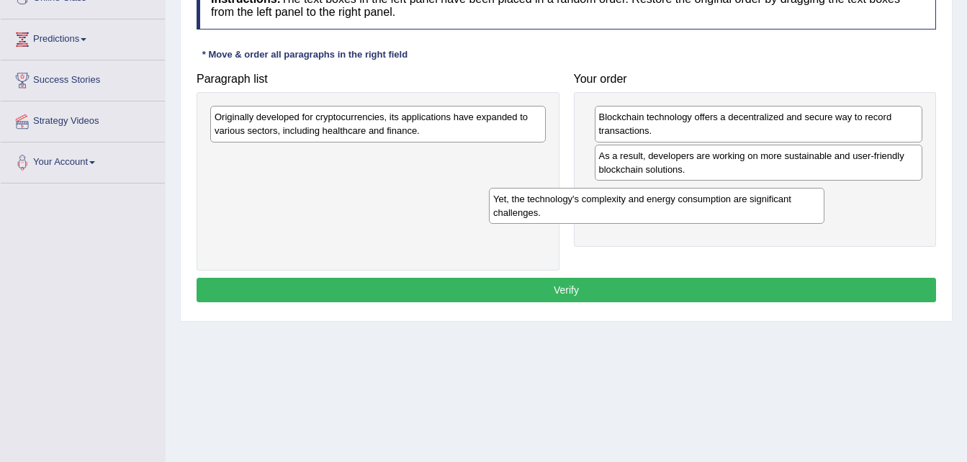
drag, startPoint x: 444, startPoint y: 165, endPoint x: 723, endPoint y: 208, distance: 281.9
click at [723, 208] on div "Yet, the technology's complexity and energy consumption are significant challen…" at bounding box center [656, 206] width 335 height 36
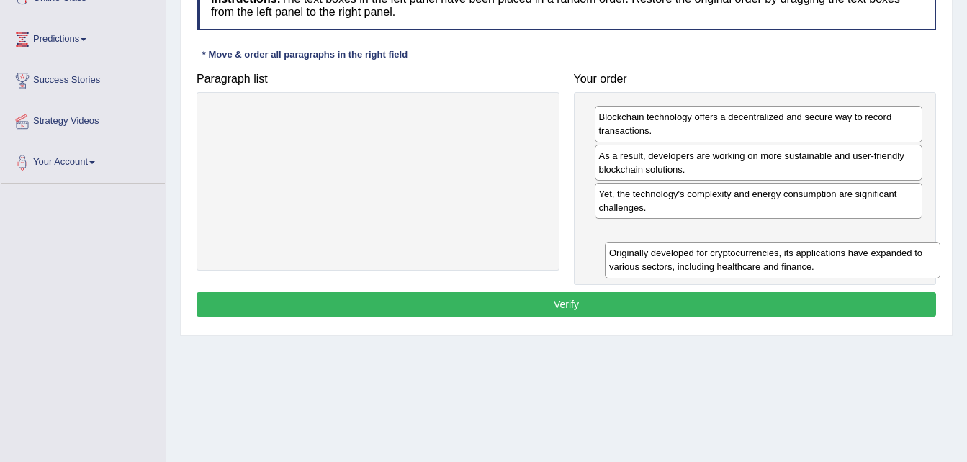
drag, startPoint x: 441, startPoint y: 135, endPoint x: 812, endPoint y: 262, distance: 392.0
click at [813, 263] on div "Originally developed for cryptocurrencies, its applications have expanded to va…" at bounding box center [772, 260] width 335 height 36
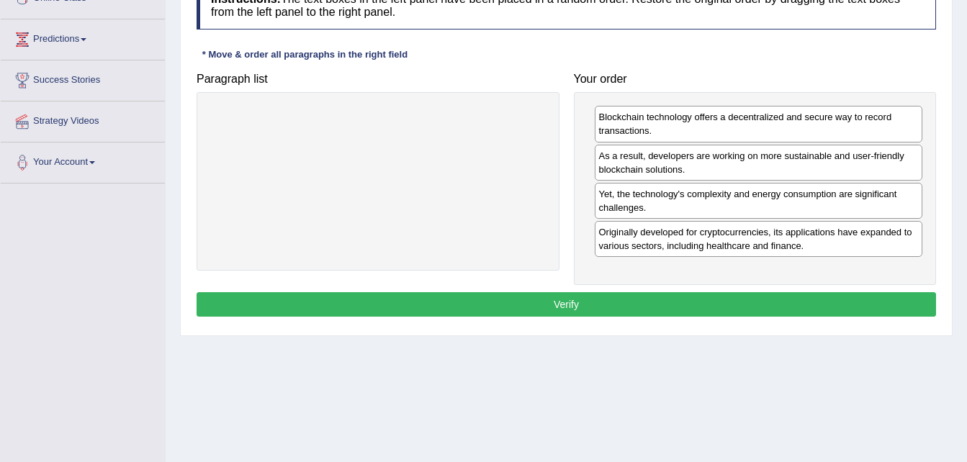
click at [738, 302] on button "Verify" at bounding box center [565, 304] width 739 height 24
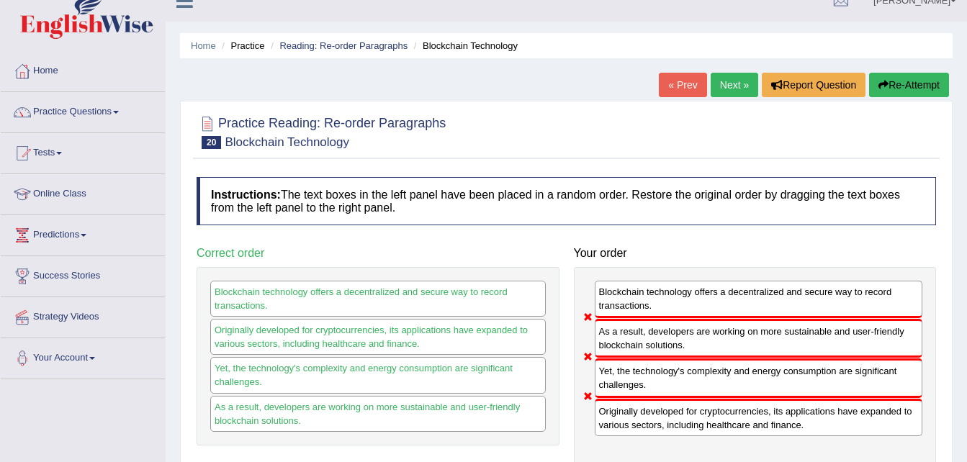
scroll to position [6, 0]
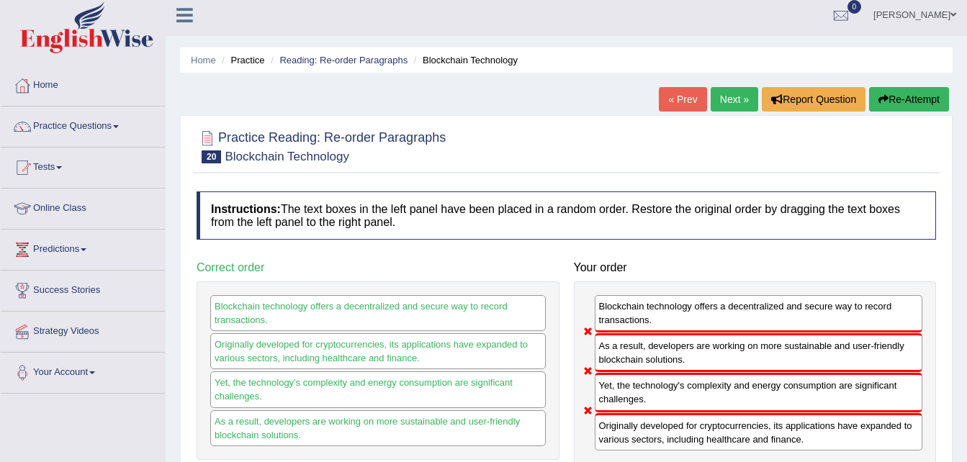
click at [728, 95] on link "Next »" at bounding box center [734, 99] width 48 height 24
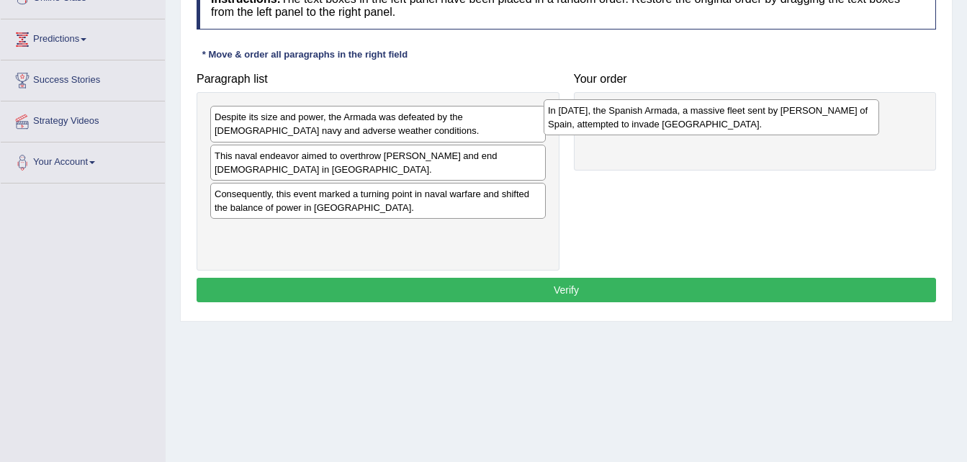
drag, startPoint x: 400, startPoint y: 209, endPoint x: 735, endPoint y: 125, distance: 345.1
click at [735, 125] on div "In 1588, the Spanish Armada, a massive fleet sent by King Philip II of Spain, a…" at bounding box center [710, 117] width 335 height 36
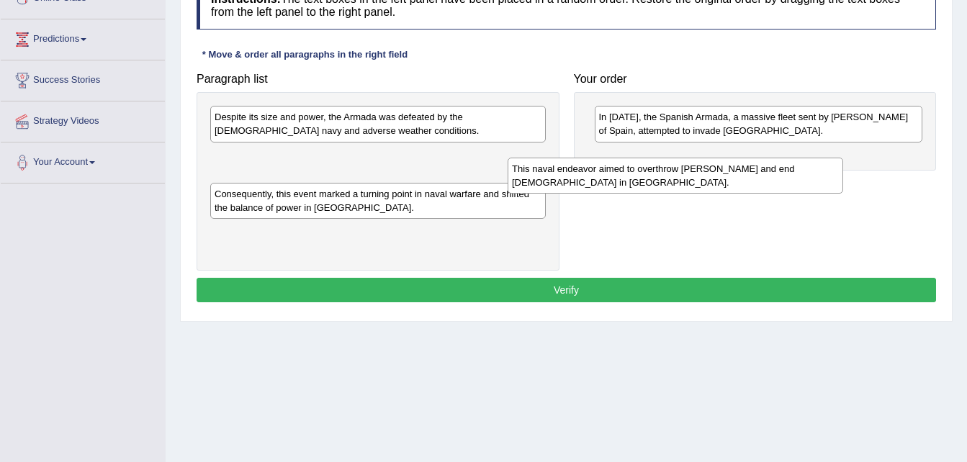
drag, startPoint x: 405, startPoint y: 170, endPoint x: 705, endPoint y: 182, distance: 300.4
click at [705, 182] on div "This naval endeavor aimed to overthrow Queen Elizabeth I and end Protestantism …" at bounding box center [674, 176] width 335 height 36
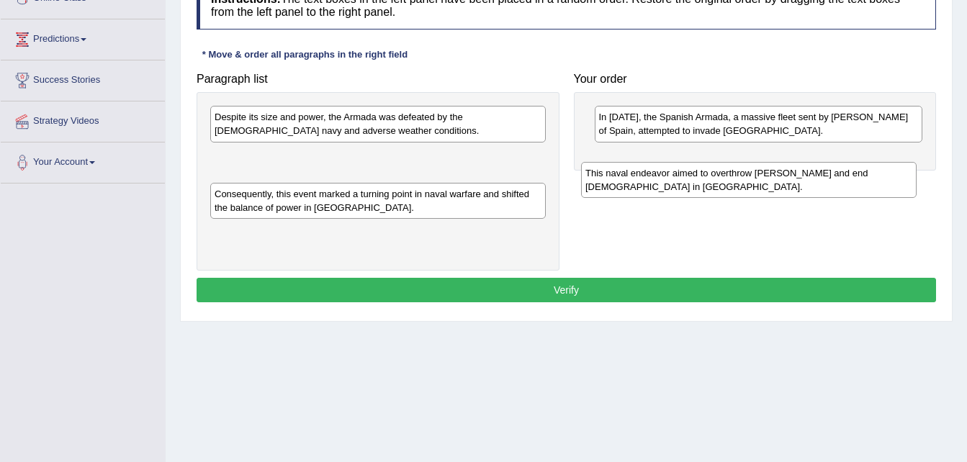
drag, startPoint x: 312, startPoint y: 159, endPoint x: 682, endPoint y: 176, distance: 371.1
click at [682, 176] on div "This naval endeavor aimed to overthrow Queen Elizabeth I and end Protestantism …" at bounding box center [748, 180] width 335 height 36
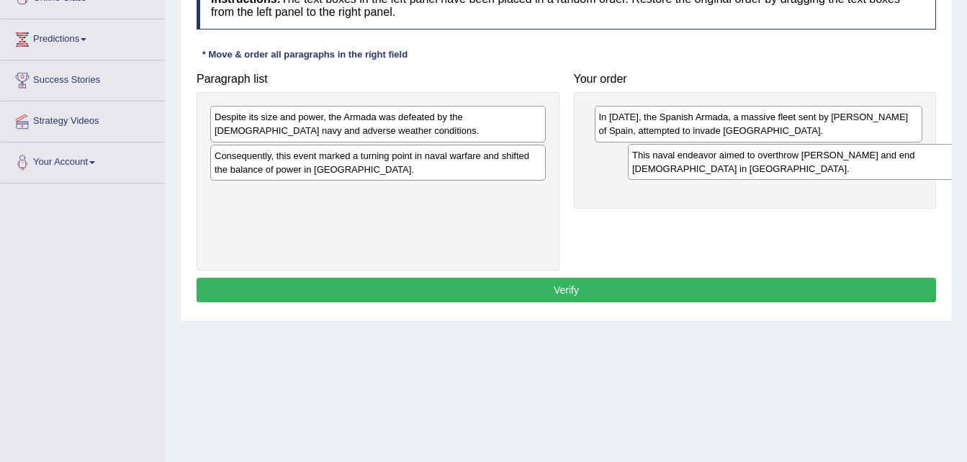
drag, startPoint x: 276, startPoint y: 171, endPoint x: 693, endPoint y: 170, distance: 417.5
click at [693, 170] on div "This naval endeavor aimed to overthrow Queen Elizabeth I and end Protestantism …" at bounding box center [795, 162] width 335 height 36
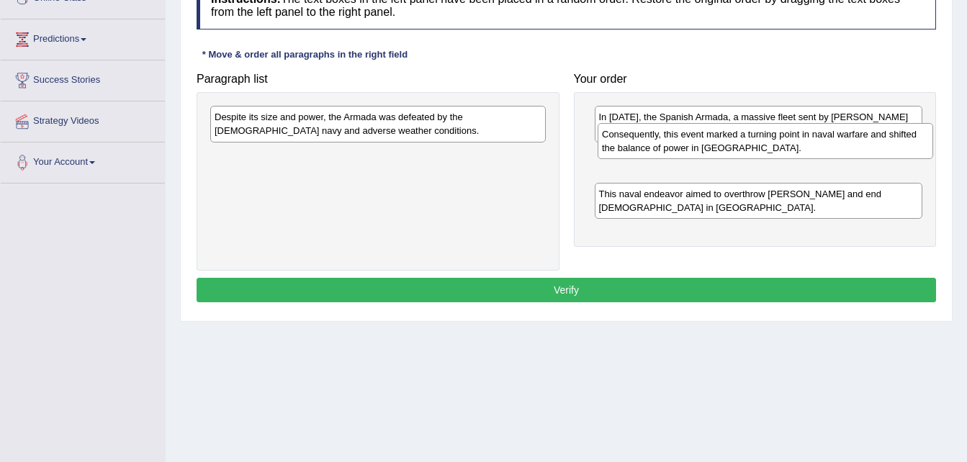
drag, startPoint x: 360, startPoint y: 170, endPoint x: 746, endPoint y: 151, distance: 387.0
click at [746, 151] on div "Consequently, this event marked a turning point in naval warfare and shifted th…" at bounding box center [764, 141] width 335 height 36
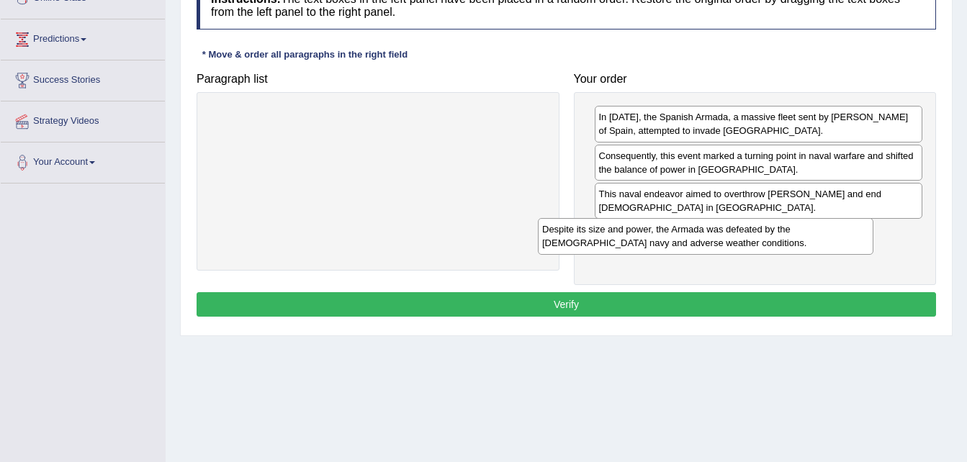
drag, startPoint x: 459, startPoint y: 129, endPoint x: 787, endPoint y: 241, distance: 346.2
click at [787, 241] on div "Despite its size and power, the Armada was defeated by the English navy and adv…" at bounding box center [705, 236] width 335 height 36
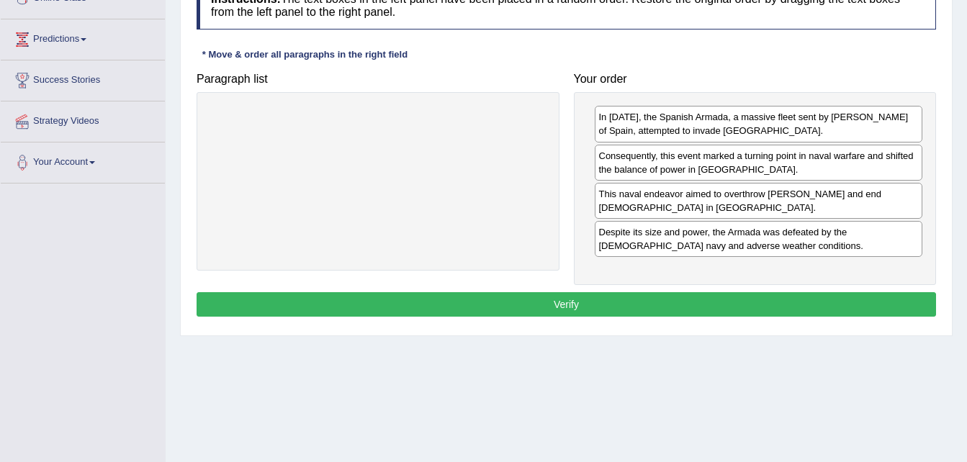
click at [695, 312] on button "Verify" at bounding box center [565, 304] width 739 height 24
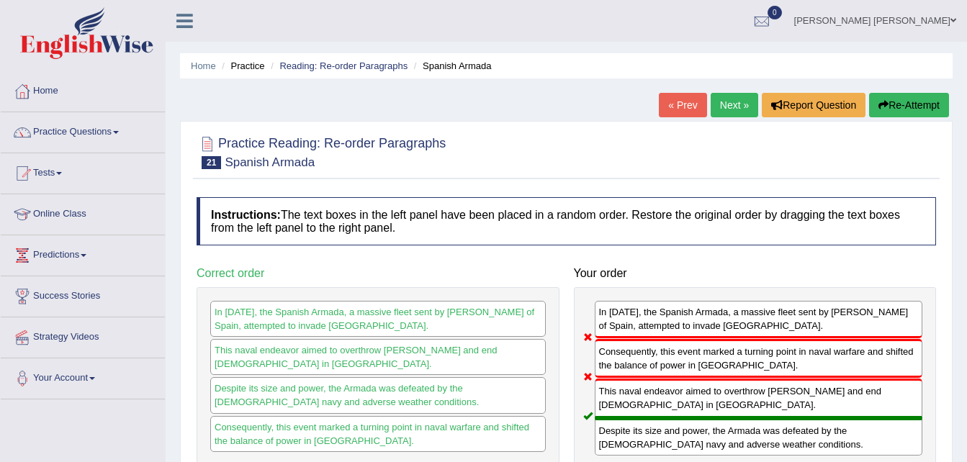
click at [734, 106] on link "Next »" at bounding box center [734, 105] width 48 height 24
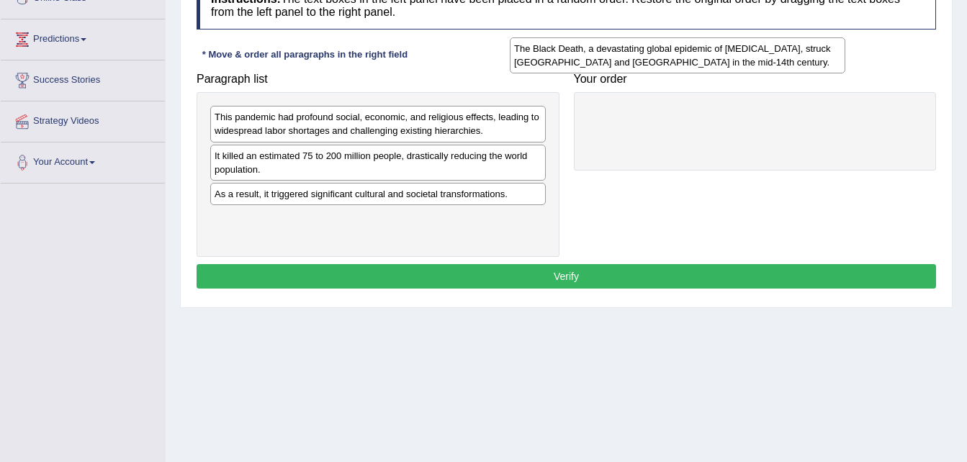
drag, startPoint x: 461, startPoint y: 204, endPoint x: 762, endPoint y: 59, distance: 334.1
click at [762, 59] on div "The Black Death, a devastating global epidemic of [MEDICAL_DATA], struck [GEOGR…" at bounding box center [677, 55] width 335 height 36
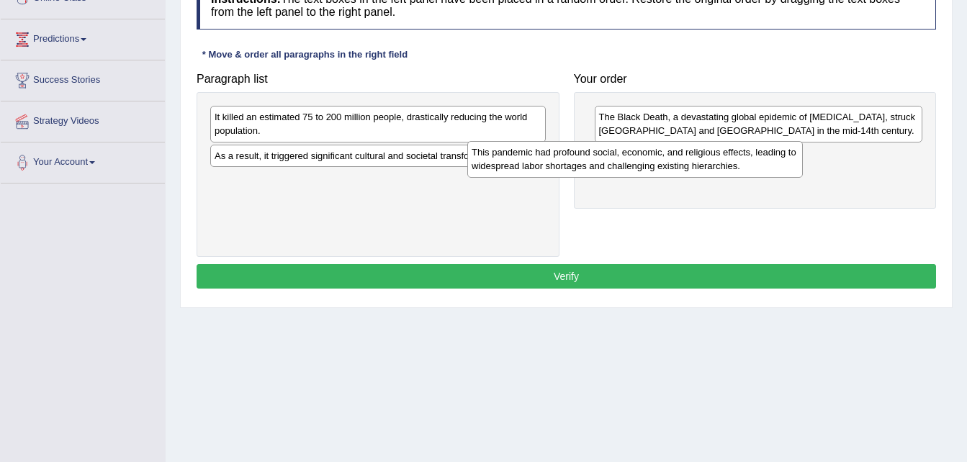
drag, startPoint x: 294, startPoint y: 127, endPoint x: 551, endPoint y: 163, distance: 259.4
click at [551, 163] on div "This pandemic had profound social, economic, and religious effects, leading to …" at bounding box center [634, 159] width 335 height 36
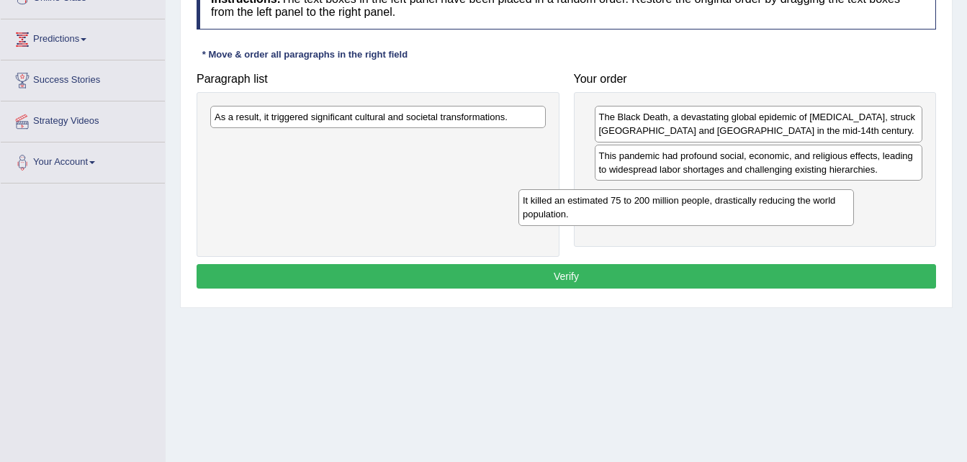
drag, startPoint x: 252, startPoint y: 125, endPoint x: 570, endPoint y: 204, distance: 327.8
click at [570, 204] on div "It killed an estimated 75 to 200 million people, drastically reducing the world…" at bounding box center [685, 207] width 335 height 36
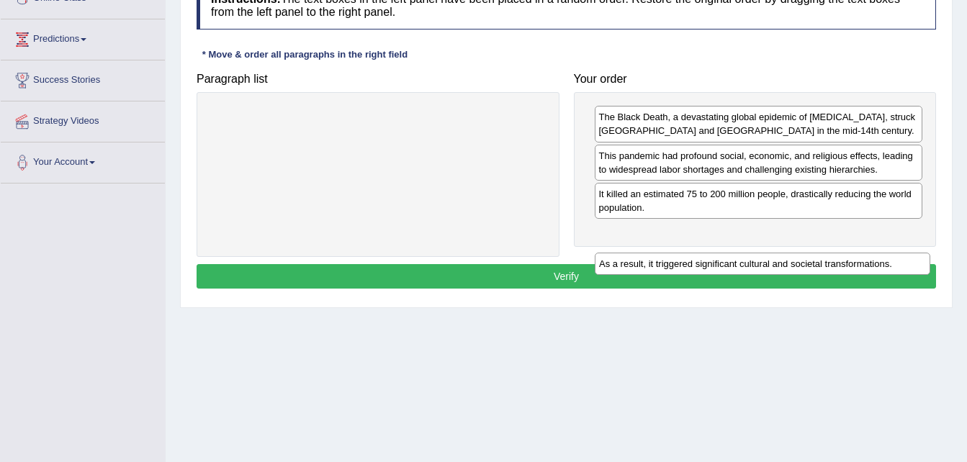
drag, startPoint x: 397, startPoint y: 117, endPoint x: 799, endPoint y: 240, distance: 419.9
click at [799, 253] on div "As a result, it triggered significant cultural and societal transformations." at bounding box center [762, 264] width 335 height 22
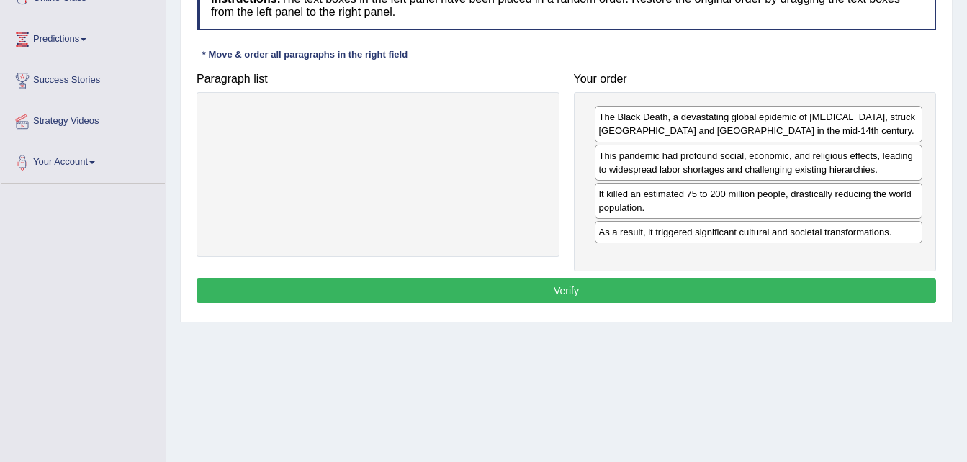
click at [734, 292] on button "Verify" at bounding box center [565, 291] width 739 height 24
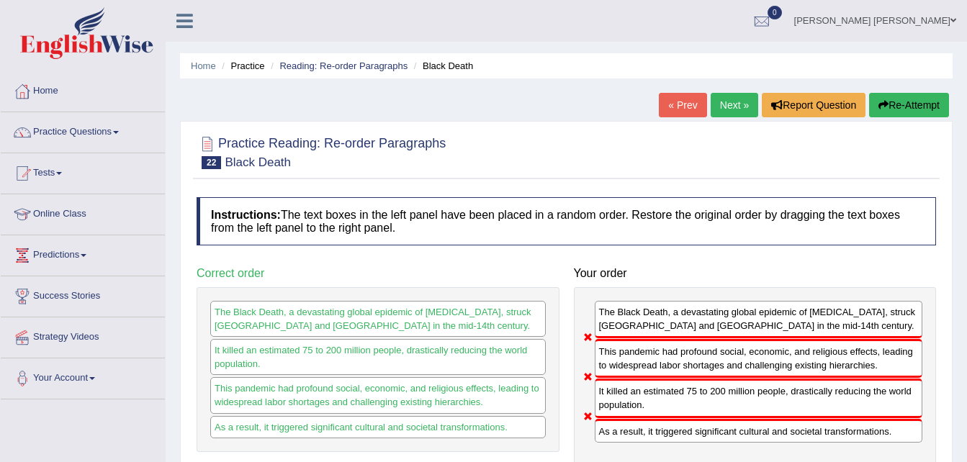
click at [738, 99] on link "Next »" at bounding box center [734, 105] width 48 height 24
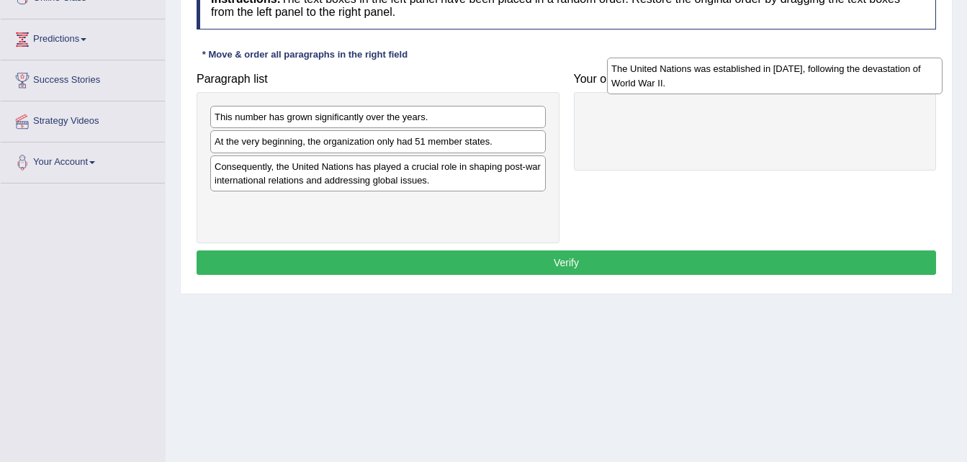
drag, startPoint x: 327, startPoint y: 153, endPoint x: 724, endPoint y: 81, distance: 403.2
click at [724, 81] on div "The United Nations was established in [DATE], following the devastation of Worl…" at bounding box center [774, 76] width 335 height 36
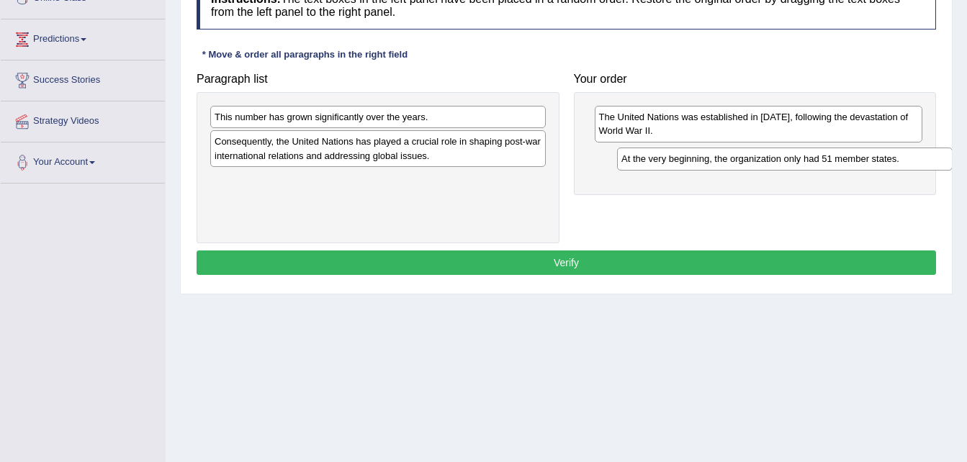
drag, startPoint x: 446, startPoint y: 153, endPoint x: 853, endPoint y: 170, distance: 407.0
click at [853, 170] on div "At the very beginning, the organization only had 51 member states." at bounding box center [784, 159] width 335 height 22
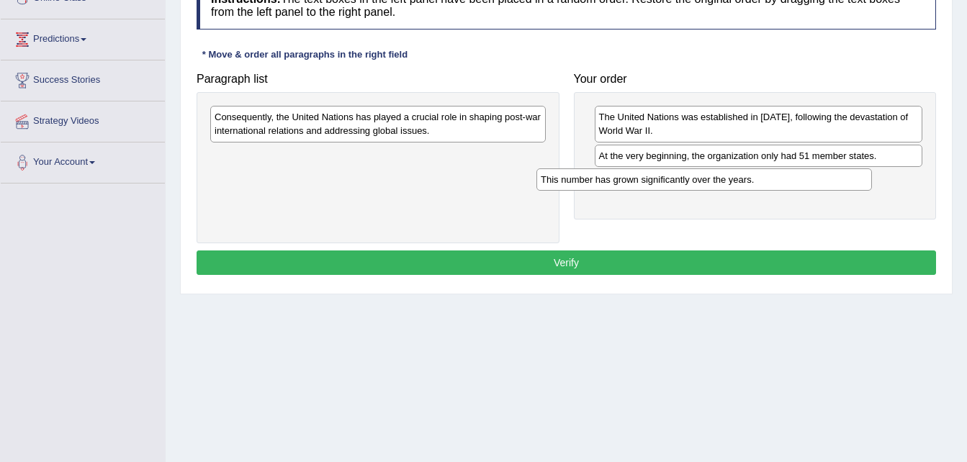
drag, startPoint x: 340, startPoint y: 117, endPoint x: 666, endPoint y: 179, distance: 332.0
click at [666, 179] on div "This number has grown significantly over the years." at bounding box center [703, 179] width 335 height 22
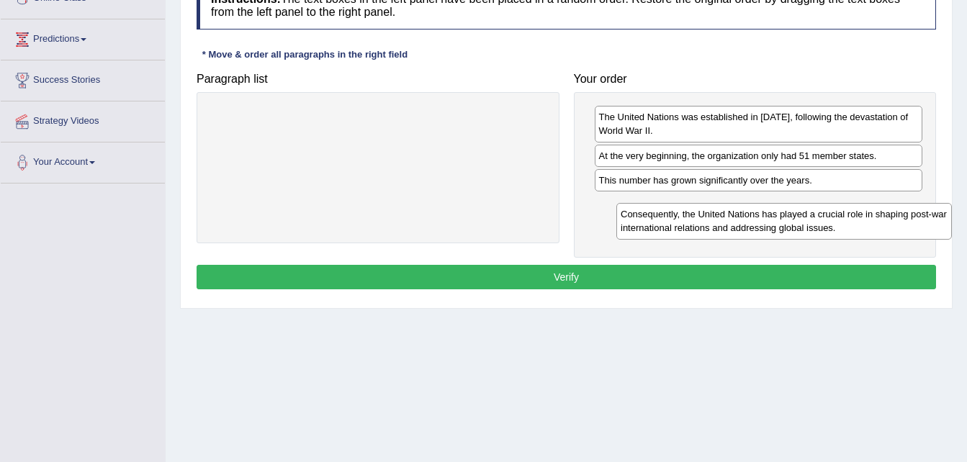
drag, startPoint x: 299, startPoint y: 123, endPoint x: 704, endPoint y: 214, distance: 414.7
click at [706, 219] on div "Consequently, the United Nations has played a crucial role in shaping post-war …" at bounding box center [783, 221] width 335 height 36
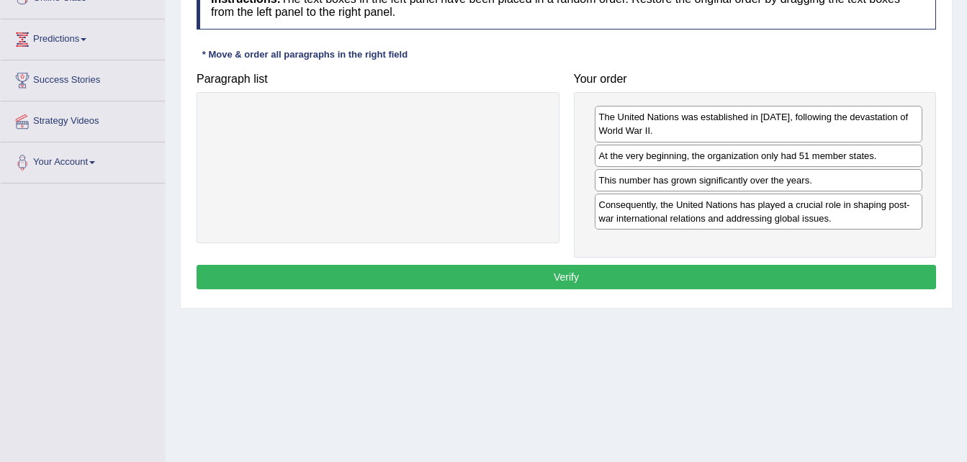
click at [605, 274] on button "Verify" at bounding box center [565, 277] width 739 height 24
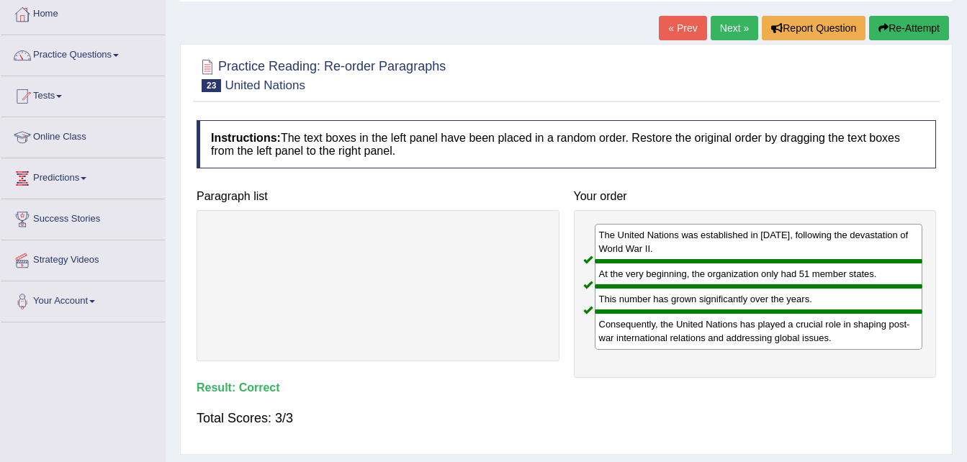
scroll to position [72, 0]
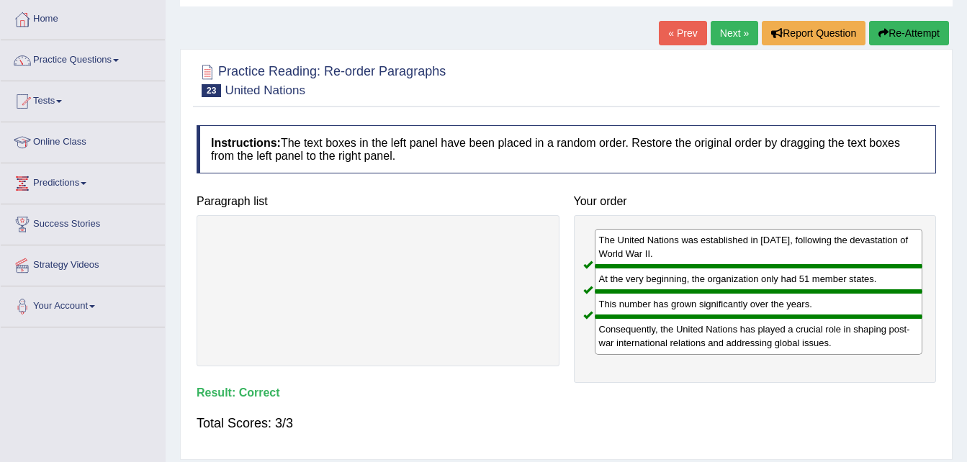
click at [730, 25] on link "Next »" at bounding box center [734, 33] width 48 height 24
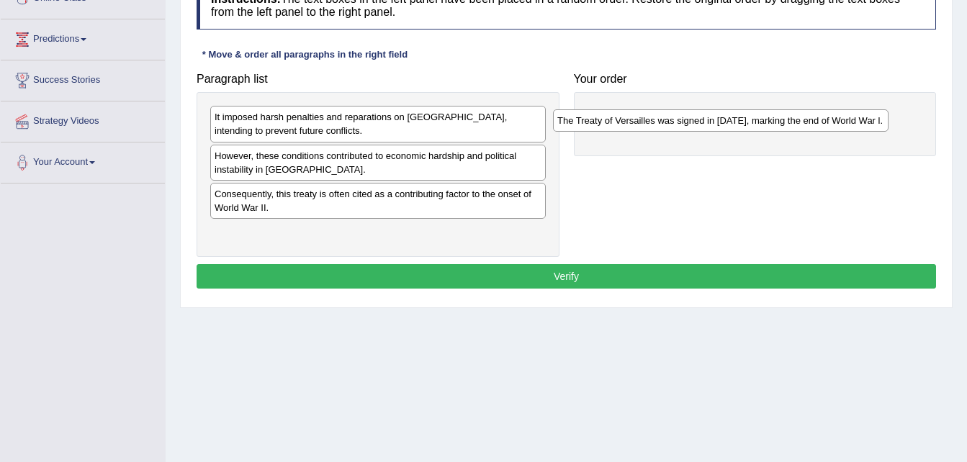
drag, startPoint x: 296, startPoint y: 159, endPoint x: 638, endPoint y: 124, distance: 344.4
click at [638, 124] on div "The Treaty of Versailles was signed in 1919, marking the end of World War l." at bounding box center [720, 120] width 335 height 22
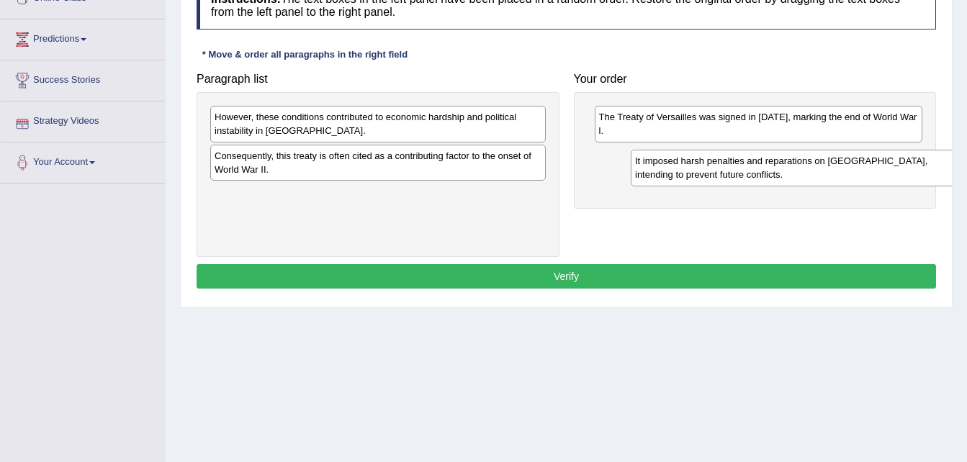
drag, startPoint x: 232, startPoint y: 119, endPoint x: 633, endPoint y: 147, distance: 401.9
click at [636, 150] on div "It imposed harsh penalties and reparations on Germany, intending to prevent fut…" at bounding box center [798, 168] width 335 height 36
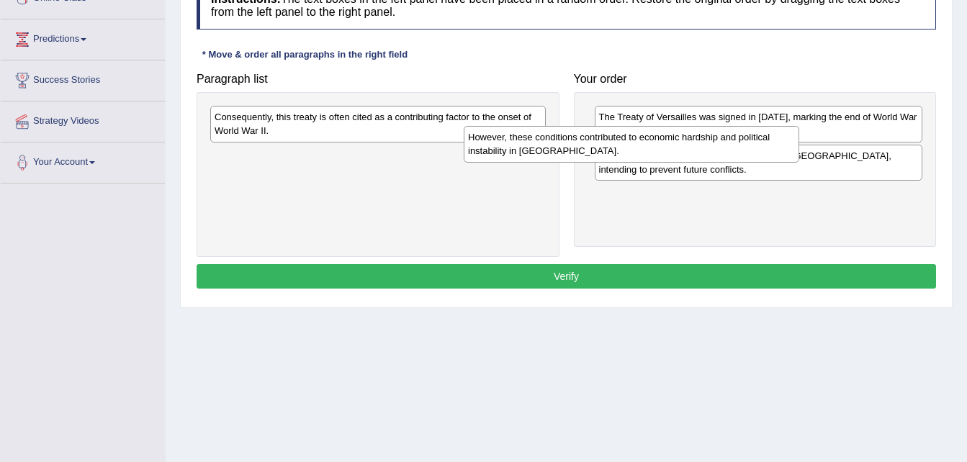
drag, startPoint x: 363, startPoint y: 132, endPoint x: 619, endPoint y: 153, distance: 256.4
click at [619, 153] on div "However, these conditions contributed to economic hardship and political instab…" at bounding box center [631, 144] width 335 height 36
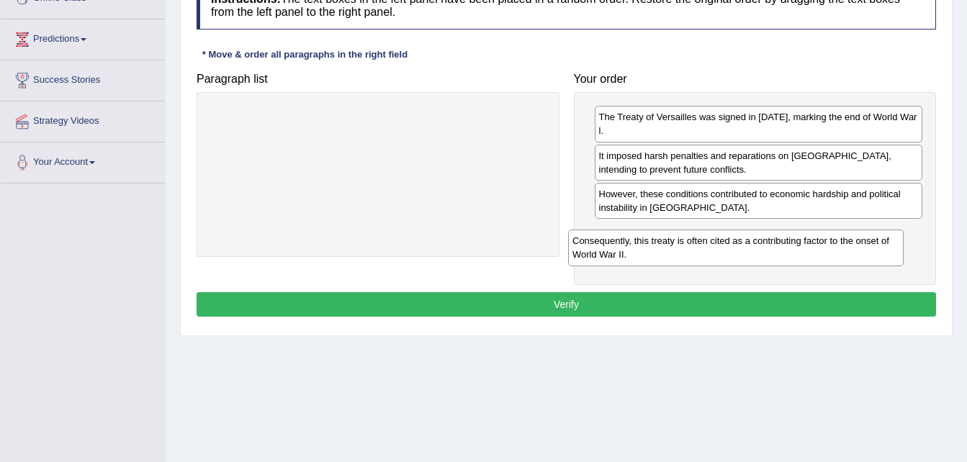
drag, startPoint x: 433, startPoint y: 128, endPoint x: 791, endPoint y: 252, distance: 378.5
click at [791, 252] on div "Consequently, this treaty is often cited as a contributing factor to the onset …" at bounding box center [735, 248] width 335 height 36
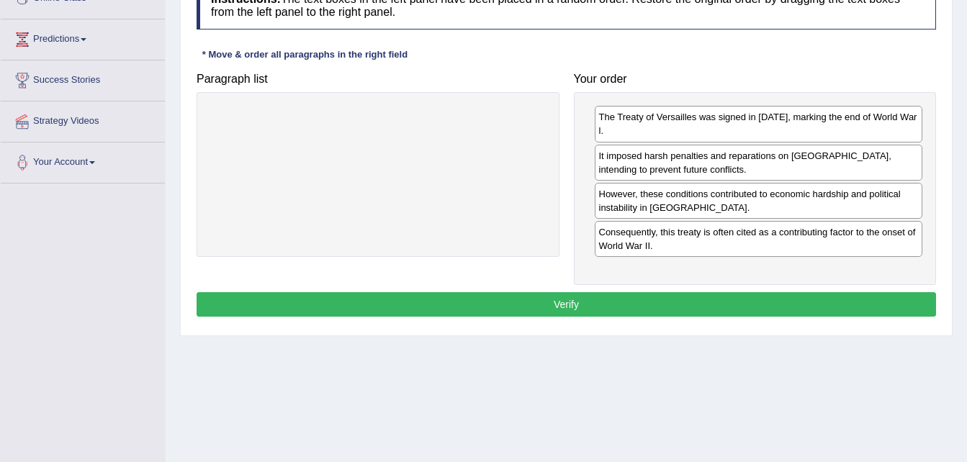
click at [602, 292] on button "Verify" at bounding box center [565, 304] width 739 height 24
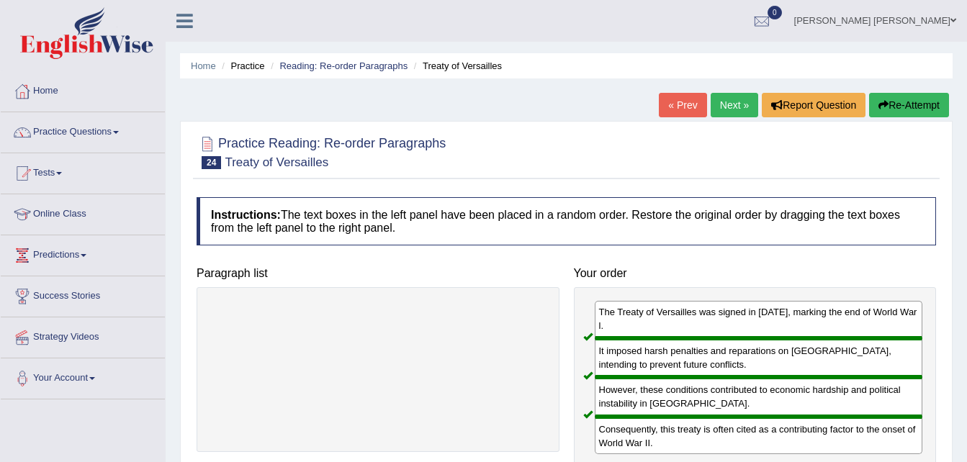
click at [733, 102] on link "Next »" at bounding box center [734, 105] width 48 height 24
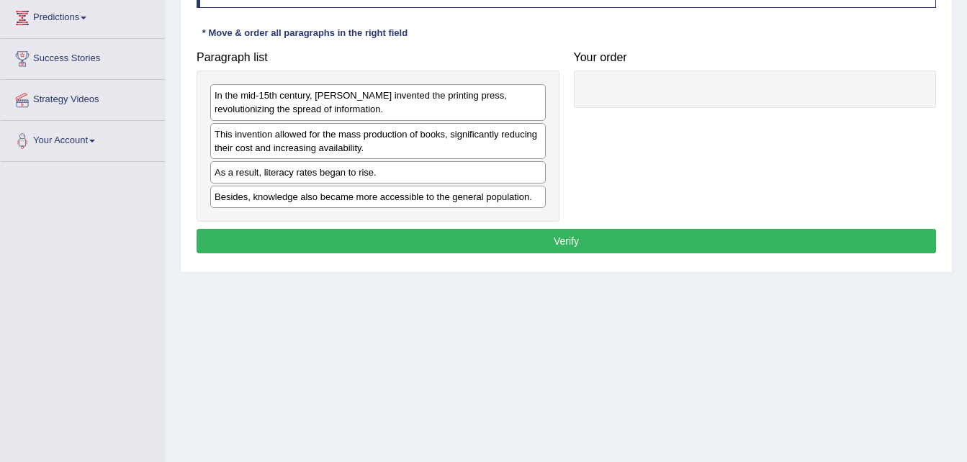
scroll to position [216, 0]
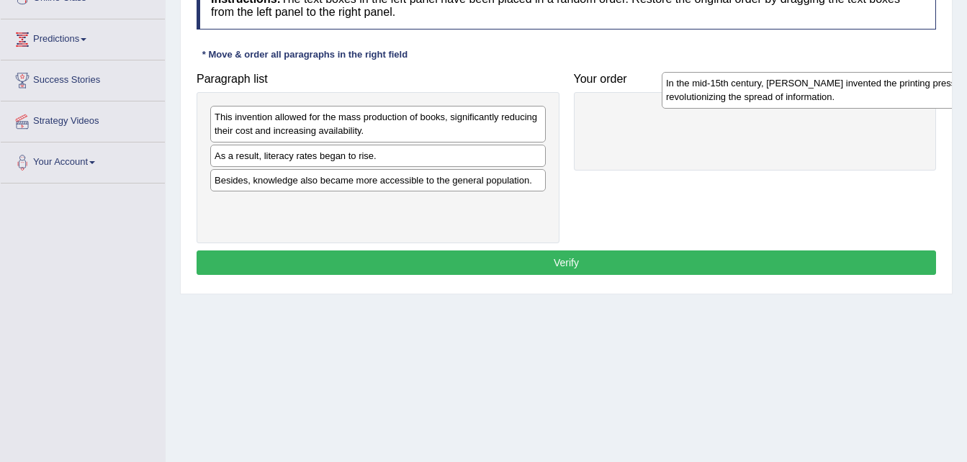
drag, startPoint x: 247, startPoint y: 129, endPoint x: 668, endPoint y: 95, distance: 422.4
click at [679, 95] on div "In the mid-15th century, [PERSON_NAME] invented the printing press, revolutioni…" at bounding box center [828, 90] width 335 height 36
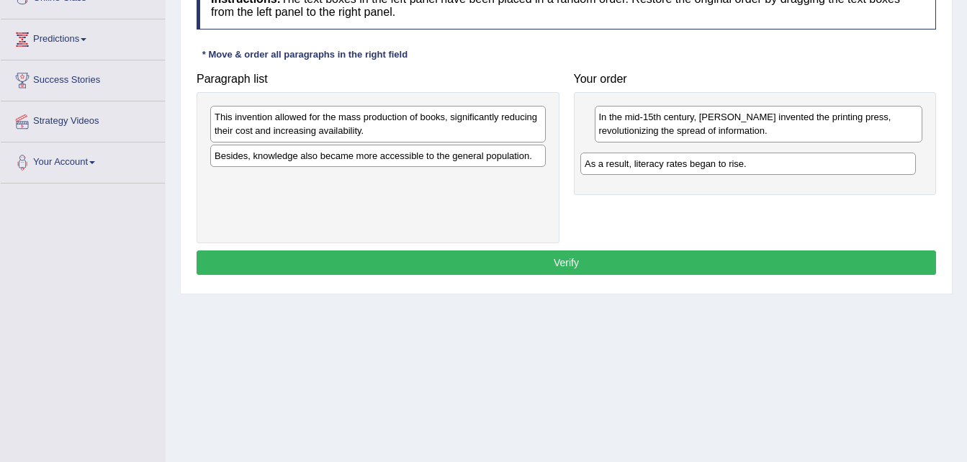
drag, startPoint x: 320, startPoint y: 160, endPoint x: 705, endPoint y: 155, distance: 385.1
click at [704, 158] on div "As a result, literacy rates began to rise." at bounding box center [747, 164] width 335 height 22
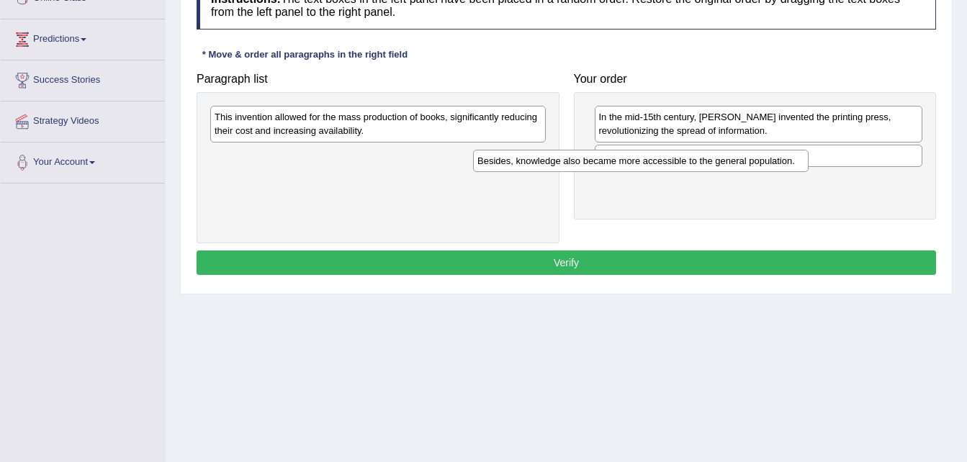
drag, startPoint x: 281, startPoint y: 158, endPoint x: 559, endPoint y: 163, distance: 278.6
click at [559, 163] on div "Besides, knowledge also became more accessible to the general population." at bounding box center [640, 161] width 335 height 22
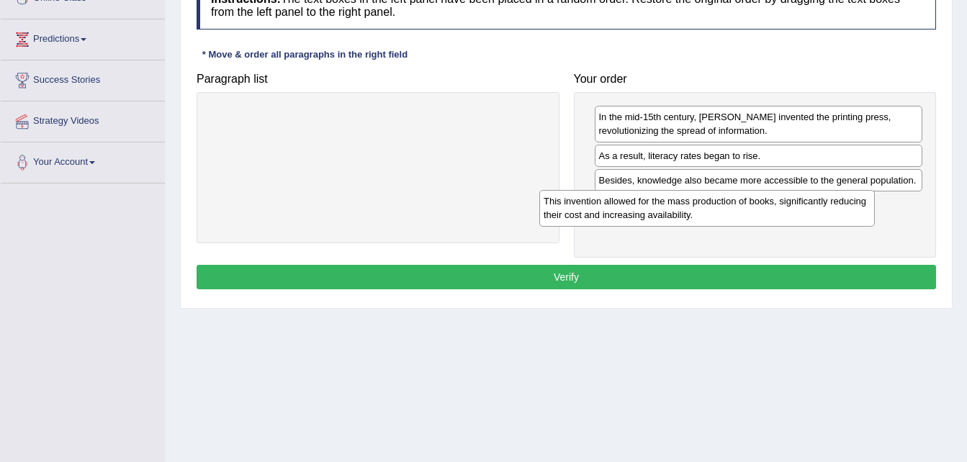
drag, startPoint x: 413, startPoint y: 124, endPoint x: 746, endPoint y: 209, distance: 343.2
click at [746, 209] on div "This invention allowed for the mass production of books, significantly reducing…" at bounding box center [706, 208] width 335 height 36
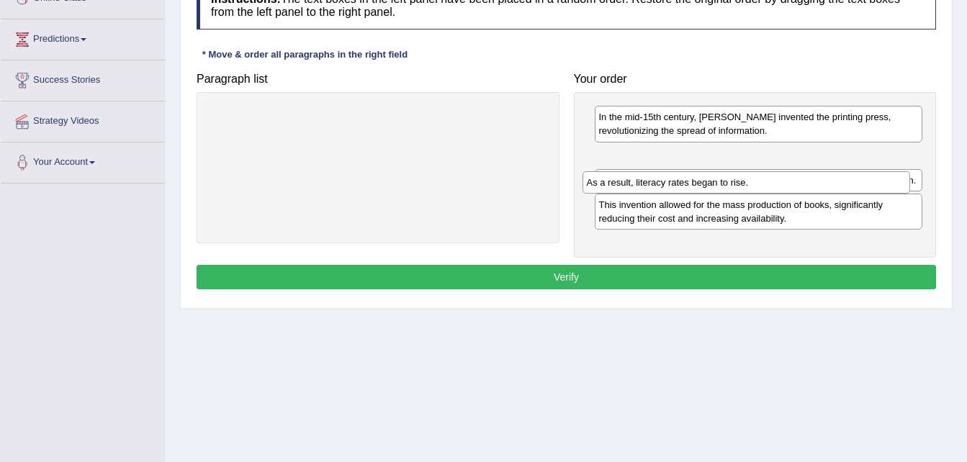
drag, startPoint x: 731, startPoint y: 152, endPoint x: 718, endPoint y: 179, distance: 29.3
click at [718, 179] on div "As a result, literacy rates began to rise." at bounding box center [746, 182] width 328 height 22
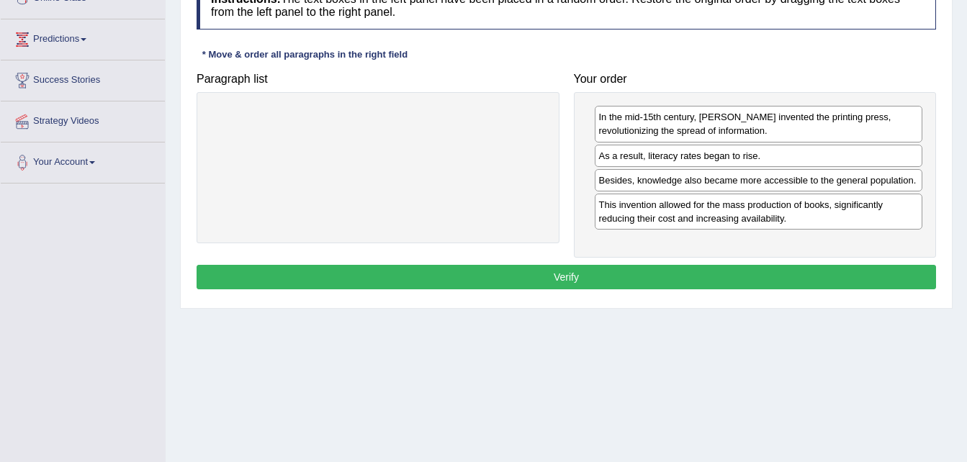
click at [718, 191] on div "Besides, knowledge also became more accessible to the general population." at bounding box center [759, 180] width 328 height 22
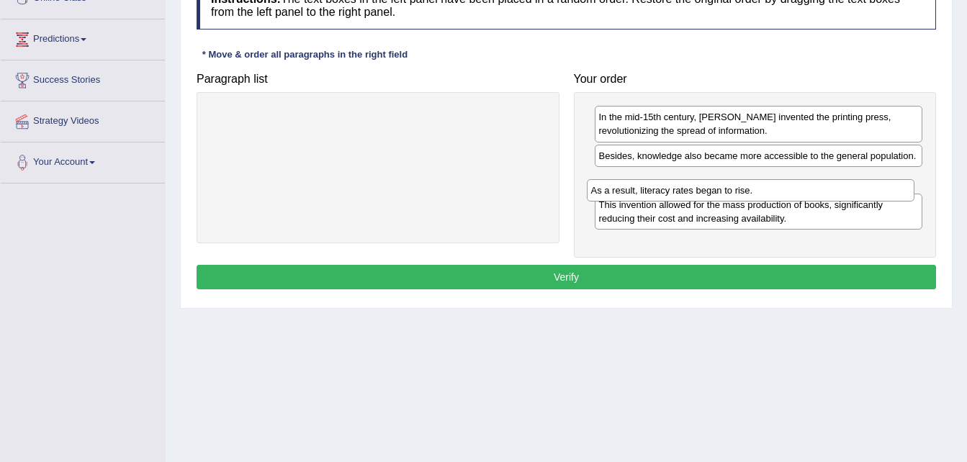
drag, startPoint x: 705, startPoint y: 157, endPoint x: 697, endPoint y: 191, distance: 35.4
click at [697, 191] on div "As a result, literacy rates began to rise." at bounding box center [751, 190] width 328 height 22
click at [621, 276] on button "Verify" at bounding box center [565, 277] width 739 height 24
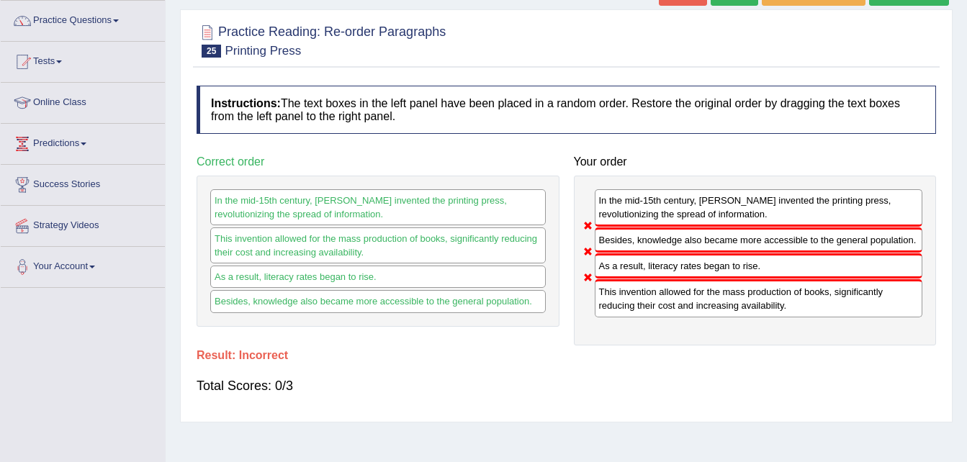
scroll to position [0, 0]
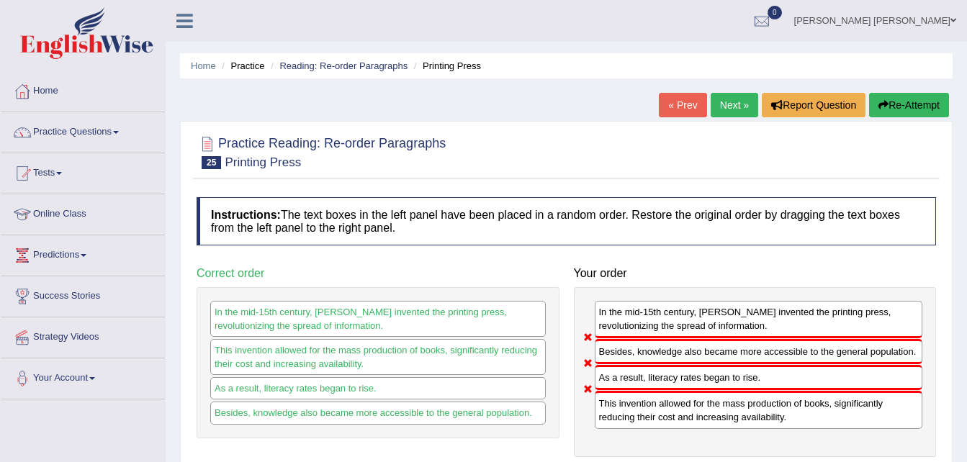
click at [729, 101] on link "Next »" at bounding box center [734, 105] width 48 height 24
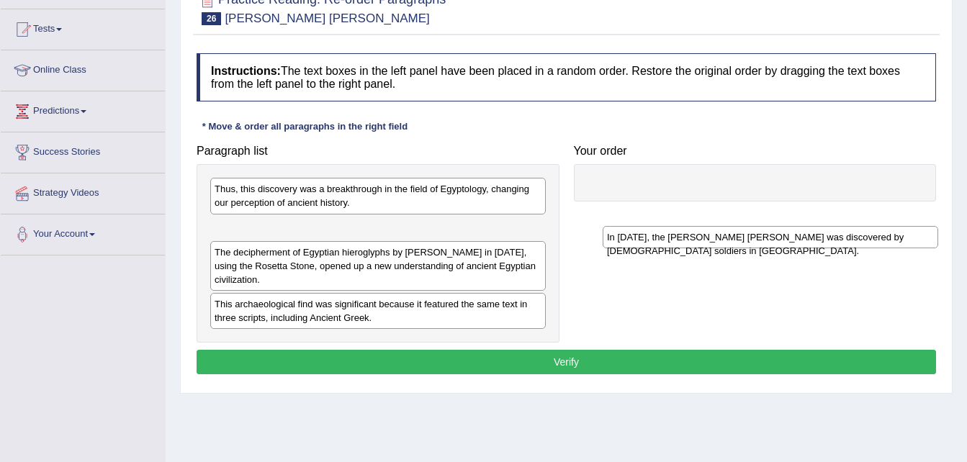
drag, startPoint x: 342, startPoint y: 229, endPoint x: 733, endPoint y: 164, distance: 396.2
click at [740, 226] on div "In 1799, the Rosetta Stone was discovered by French soldiers in Egypt." at bounding box center [769, 237] width 335 height 22
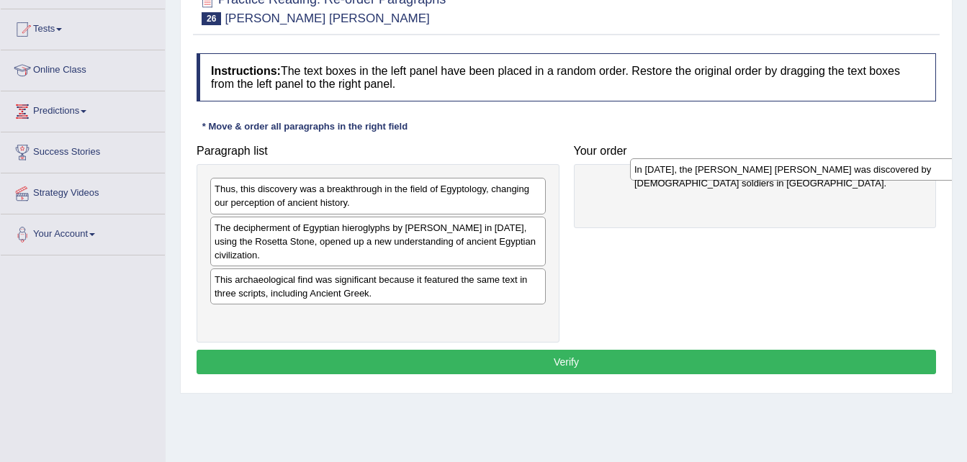
drag, startPoint x: 229, startPoint y: 227, endPoint x: 649, endPoint y: 169, distance: 423.7
click at [649, 169] on div "In 1799, the Rosetta Stone was discovered by French soldiers in Egypt." at bounding box center [797, 169] width 335 height 22
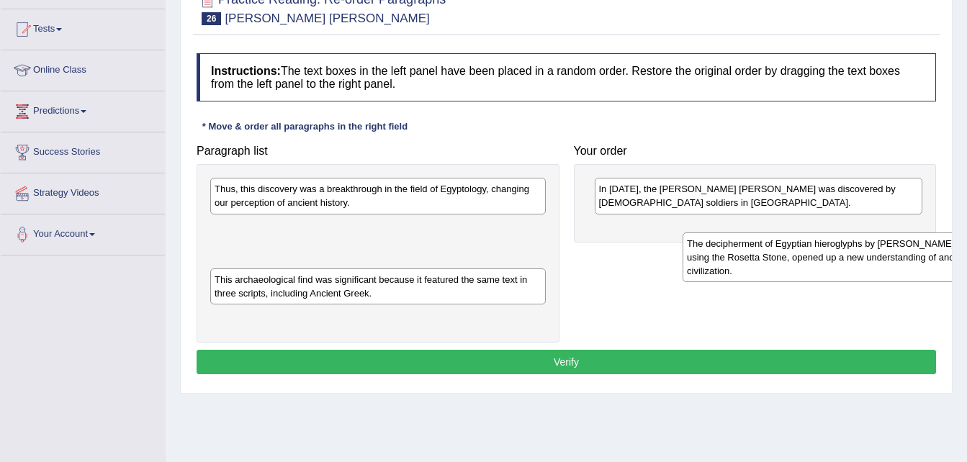
drag, startPoint x: 269, startPoint y: 240, endPoint x: 744, endPoint y: 247, distance: 475.1
click at [746, 248] on div "The decipherment of Egyptian hieroglyphs by Jean-Fran_ois Champollion in 1822, …" at bounding box center [849, 257] width 335 height 50
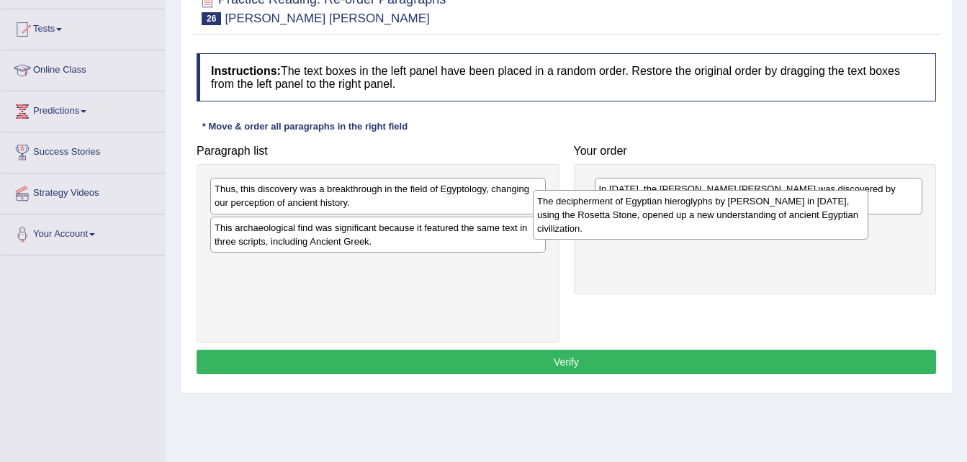
drag, startPoint x: 308, startPoint y: 230, endPoint x: 631, endPoint y: 204, distance: 323.6
click at [631, 204] on div "The decipherment of Egyptian hieroglyphs by Jean-Fran_ois Champollion in 1822, …" at bounding box center [700, 215] width 335 height 50
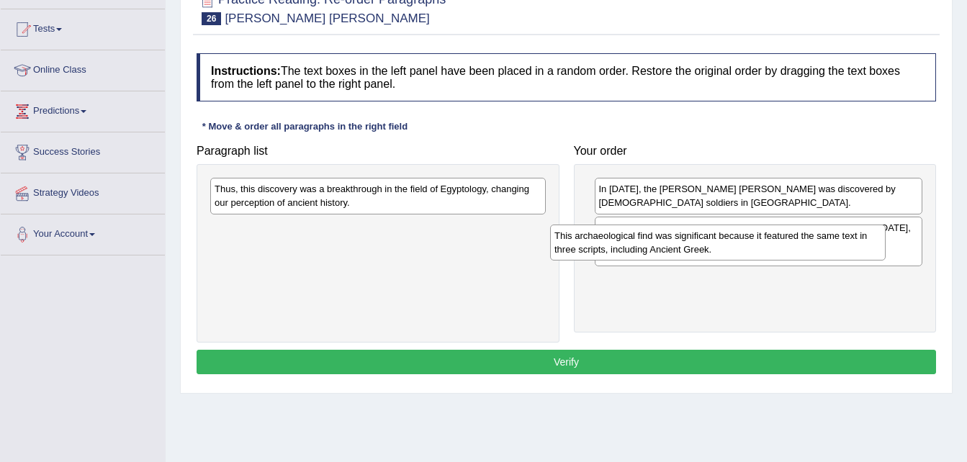
drag, startPoint x: 236, startPoint y: 235, endPoint x: 576, endPoint y: 243, distance: 339.8
click at [576, 243] on div "This archaeological find was significant because it featured the same text in t…" at bounding box center [717, 243] width 335 height 36
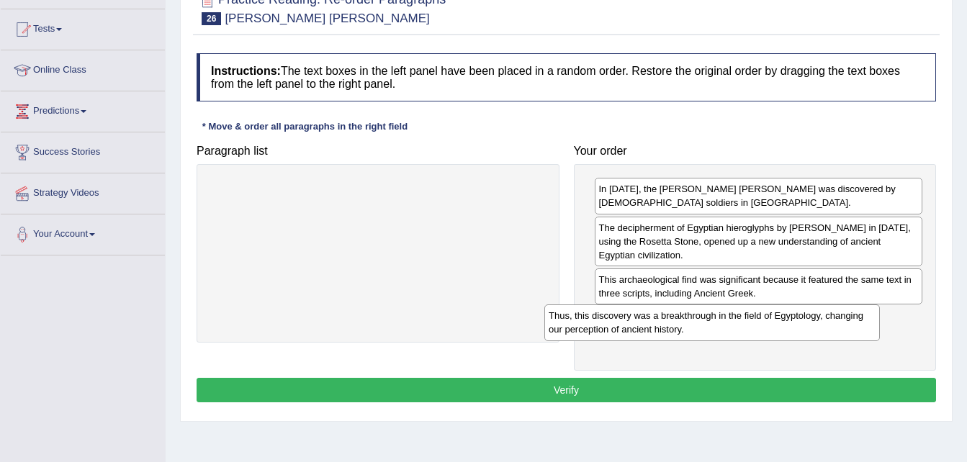
drag, startPoint x: 401, startPoint y: 195, endPoint x: 720, endPoint y: 318, distance: 342.5
click at [736, 322] on div "Thus, this discovery was a breakthrough in the field of Egyptology, changing ou…" at bounding box center [711, 322] width 335 height 36
click at [658, 378] on button "Verify" at bounding box center [565, 390] width 739 height 24
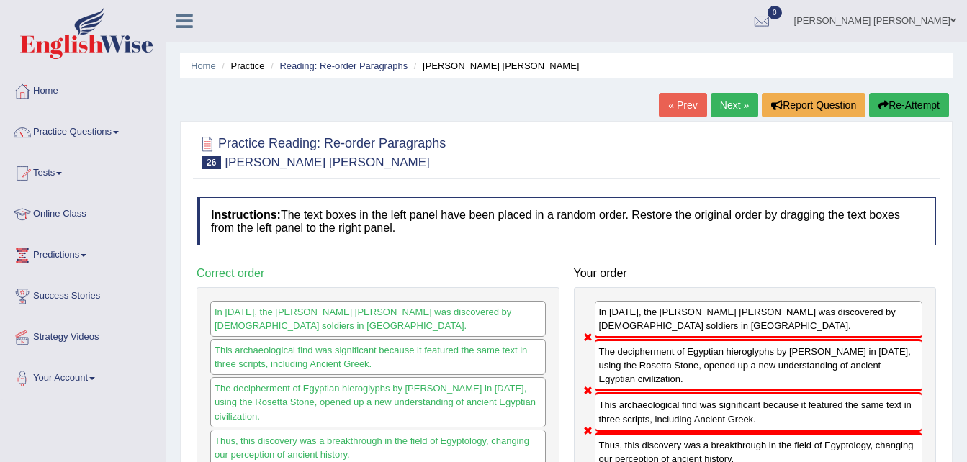
click at [725, 100] on link "Next »" at bounding box center [734, 105] width 48 height 24
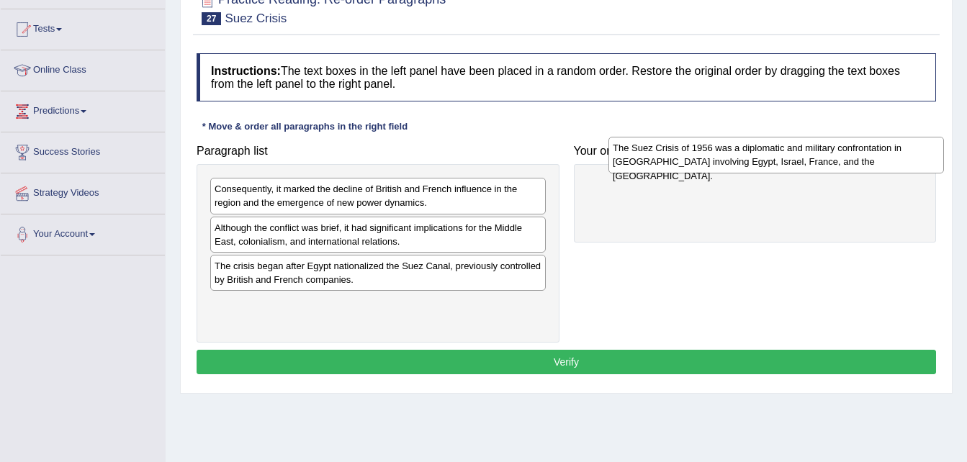
drag, startPoint x: 357, startPoint y: 196, endPoint x: 743, endPoint y: 153, distance: 388.2
click at [743, 153] on div "The Suez Crisis of 1956 was a diplomatic and military confrontation in [GEOGRAP…" at bounding box center [775, 155] width 335 height 36
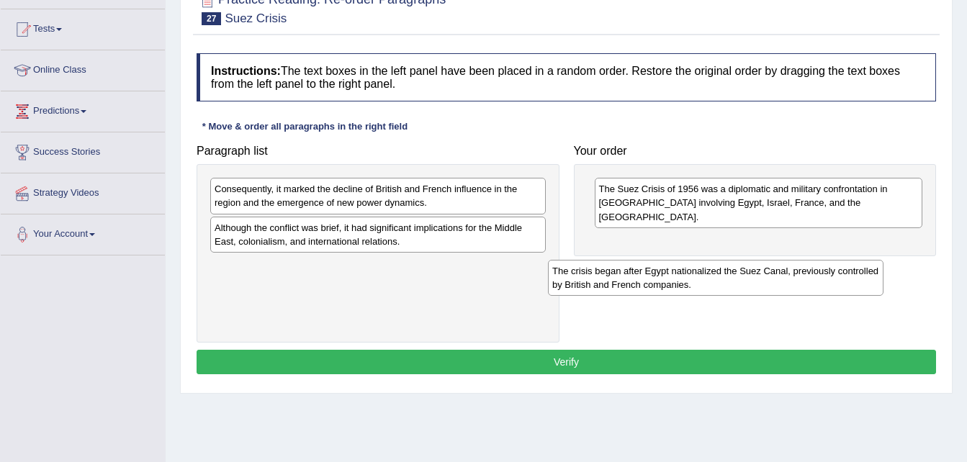
drag, startPoint x: 316, startPoint y: 263, endPoint x: 719, endPoint y: 237, distance: 403.9
click at [720, 260] on div "The crisis began after Egypt nationalized the Suez Canal, previously controlled…" at bounding box center [715, 278] width 335 height 36
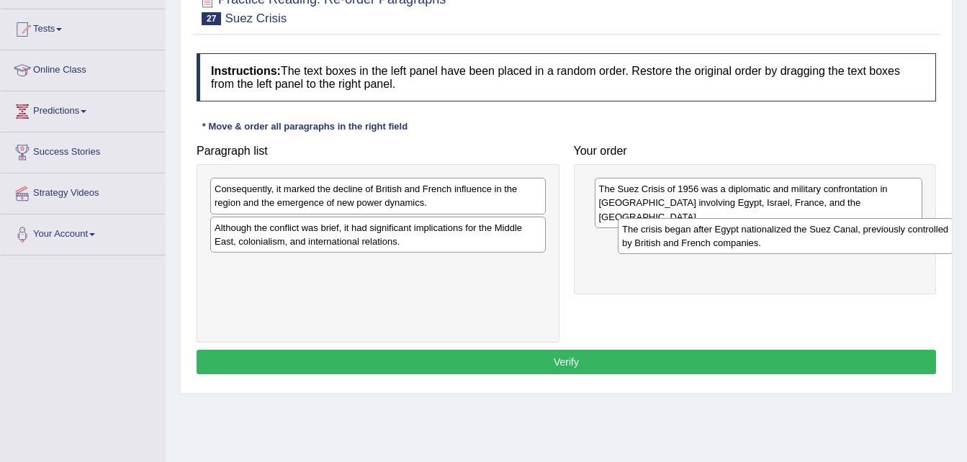
drag, startPoint x: 256, startPoint y: 284, endPoint x: 663, endPoint y: 248, distance: 409.0
click at [663, 248] on div "The crisis began after Egypt nationalized the Suez Canal, previously controlled…" at bounding box center [785, 236] width 335 height 36
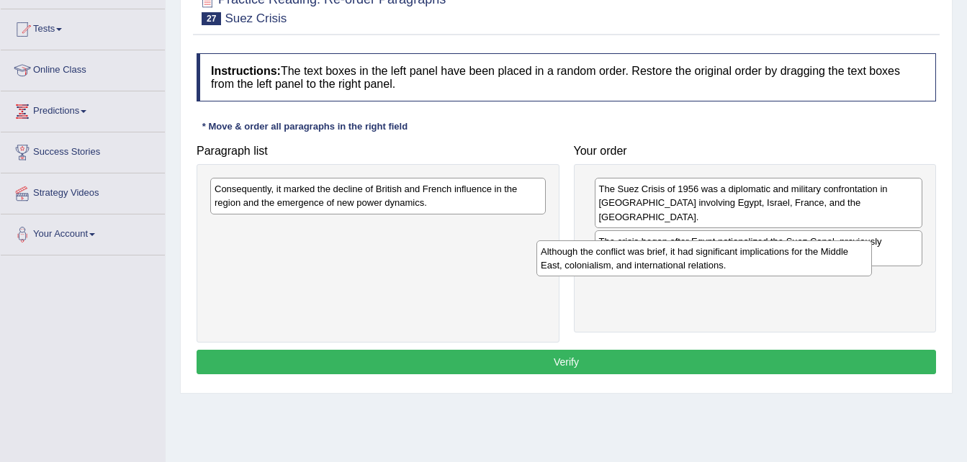
drag, startPoint x: 314, startPoint y: 243, endPoint x: 640, endPoint y: 266, distance: 326.9
click at [640, 266] on div "Although the conflict was brief, it had significant implications for the Middle…" at bounding box center [703, 258] width 335 height 36
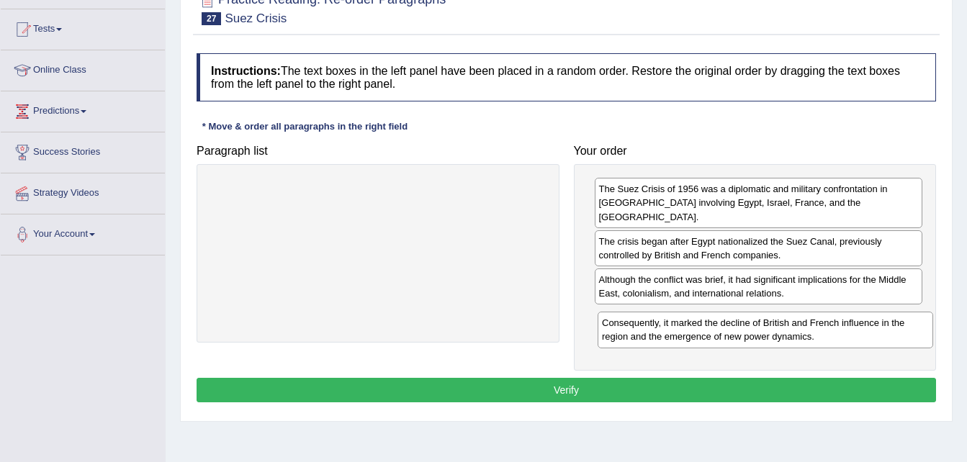
drag, startPoint x: 245, startPoint y: 198, endPoint x: 628, endPoint y: 322, distance: 403.3
click at [633, 326] on div "Consequently, it marked the decline of British and French influence in the regi…" at bounding box center [764, 330] width 335 height 36
click at [777, 378] on button "Verify" at bounding box center [565, 390] width 739 height 24
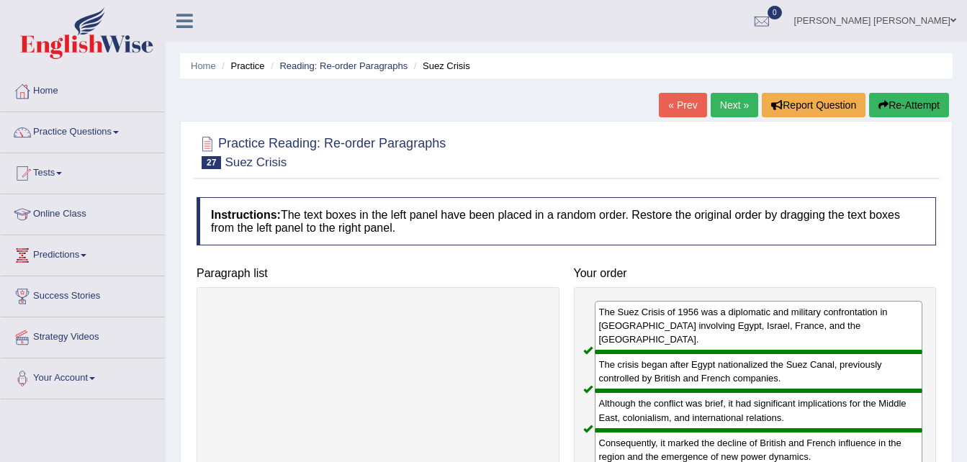
click at [735, 112] on link "Next »" at bounding box center [734, 105] width 48 height 24
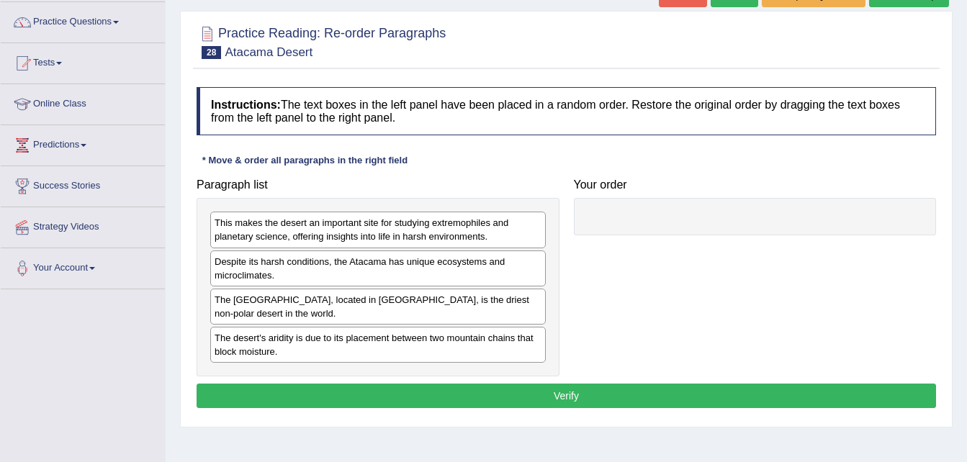
scroll to position [144, 0]
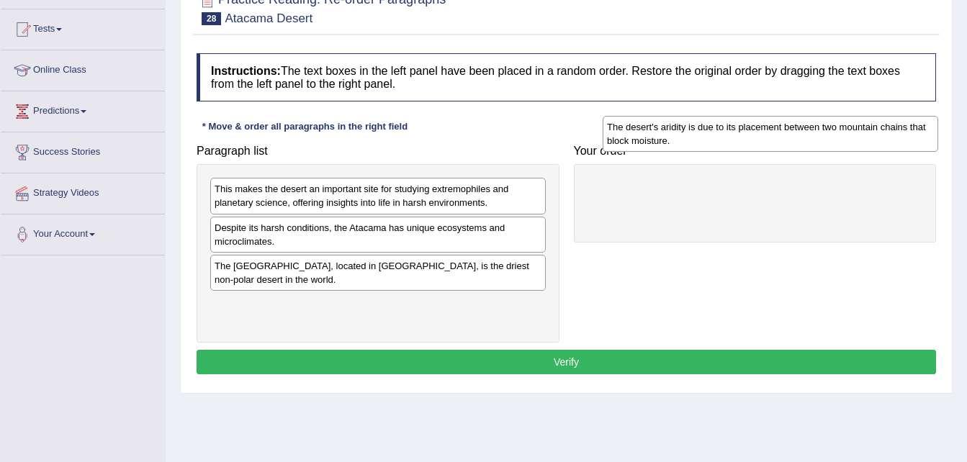
drag, startPoint x: 328, startPoint y: 309, endPoint x: 720, endPoint y: 132, distance: 430.4
click at [720, 132] on div "The desert's aridity is due to its placement between two mountain chains that b…" at bounding box center [769, 134] width 335 height 36
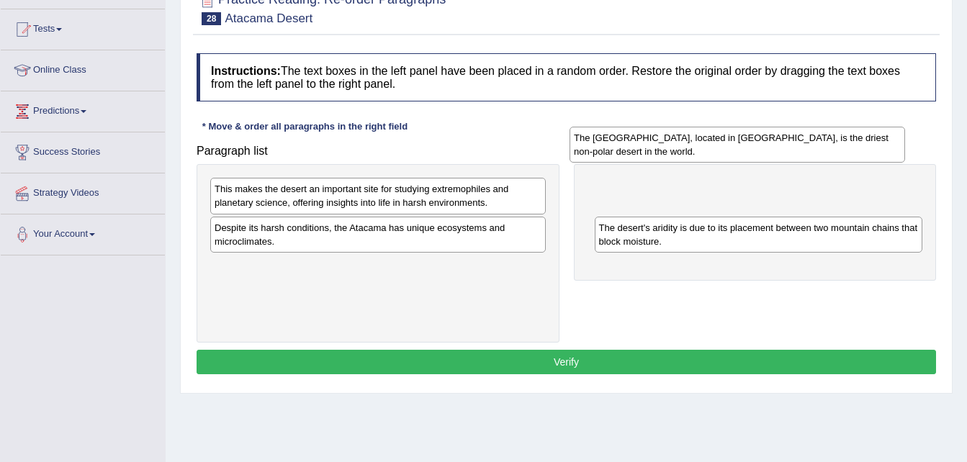
drag, startPoint x: 438, startPoint y: 271, endPoint x: 801, endPoint y: 162, distance: 378.9
click at [801, 161] on div "The Atacama Desert, located in South America, is the driest non-polar desert in…" at bounding box center [736, 145] width 335 height 36
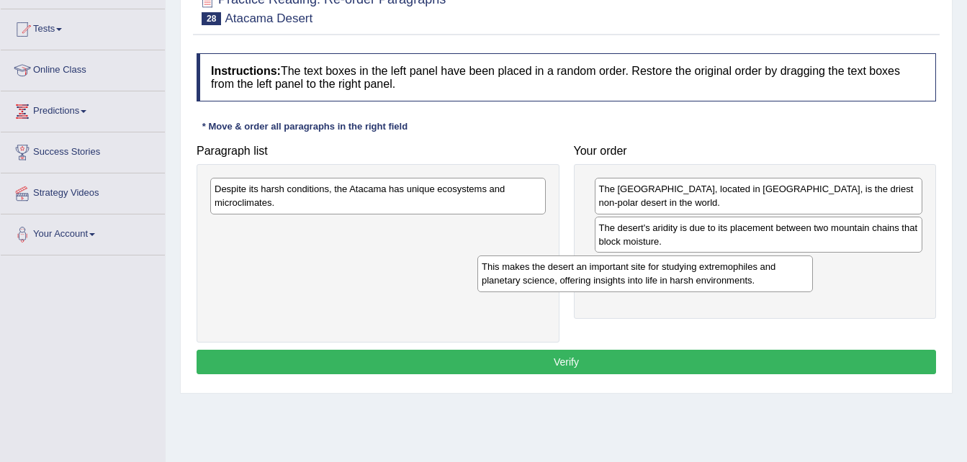
drag, startPoint x: 396, startPoint y: 198, endPoint x: 664, endPoint y: 276, distance: 279.0
click at [664, 276] on div "This makes the desert an important site for studying extremophiles and planetar…" at bounding box center [644, 274] width 335 height 36
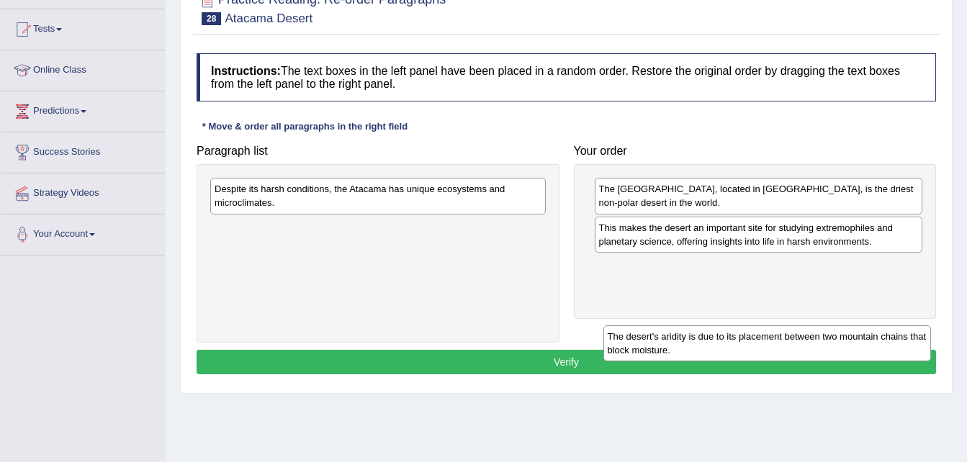
drag, startPoint x: 630, startPoint y: 228, endPoint x: 607, endPoint y: 290, distance: 65.8
click at [631, 325] on div "The desert's aridity is due to its placement between two mountain chains that b…" at bounding box center [767, 343] width 328 height 36
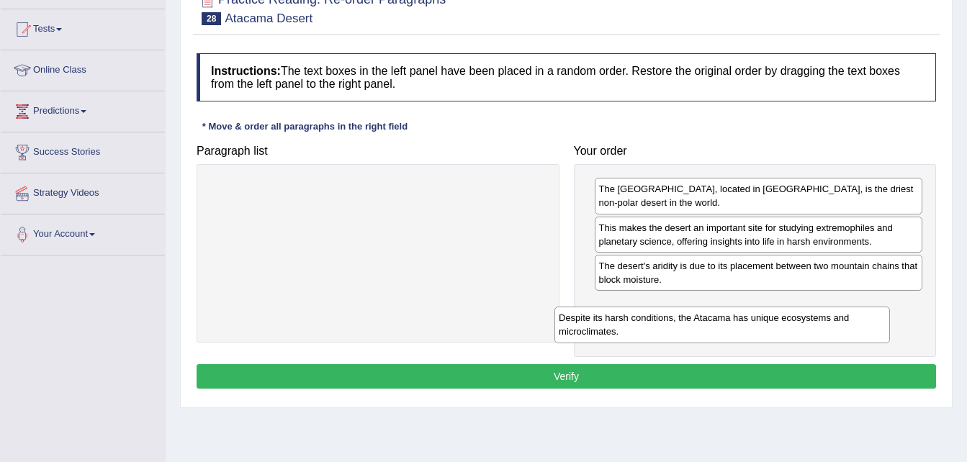
drag, startPoint x: 340, startPoint y: 190, endPoint x: 687, endPoint y: 324, distance: 371.9
click at [687, 324] on div "Despite its harsh conditions, the Atacama has unique ecosystems and microclimat…" at bounding box center [721, 325] width 335 height 36
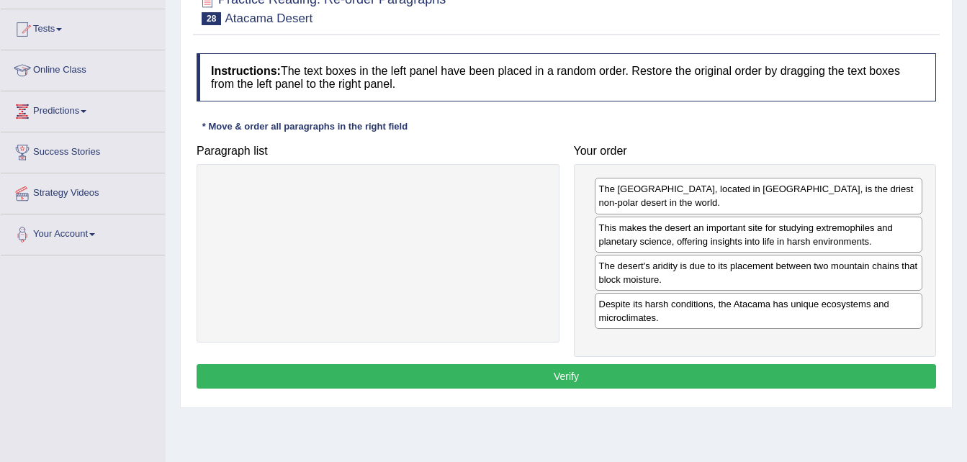
click at [621, 384] on button "Verify" at bounding box center [565, 376] width 739 height 24
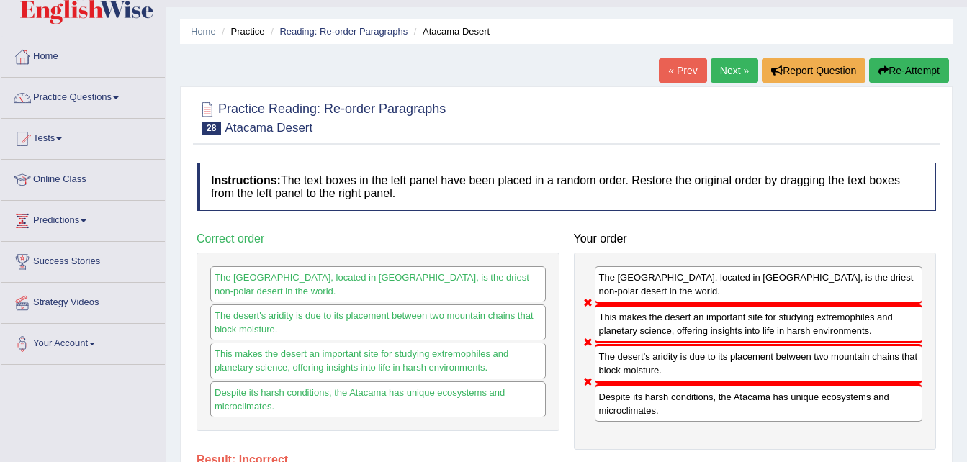
scroll to position [0, 0]
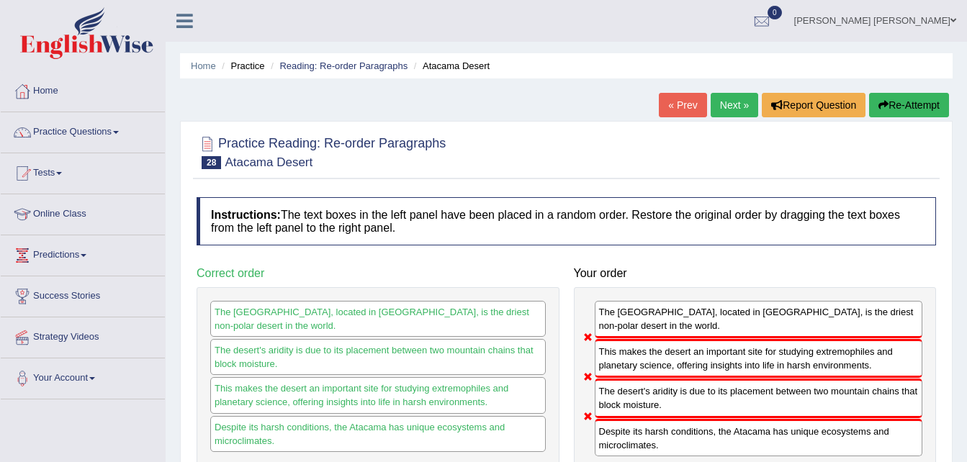
click at [742, 101] on link "Next »" at bounding box center [734, 105] width 48 height 24
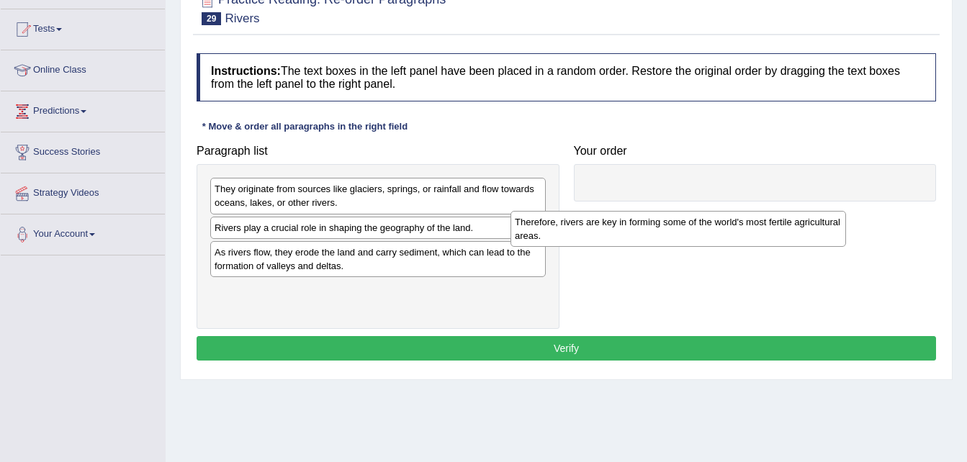
drag, startPoint x: 345, startPoint y: 279, endPoint x: 665, endPoint y: 184, distance: 333.6
click at [665, 211] on div "Therefore, rivers are key in forming some of the world's most fertile agricultu…" at bounding box center [677, 229] width 335 height 36
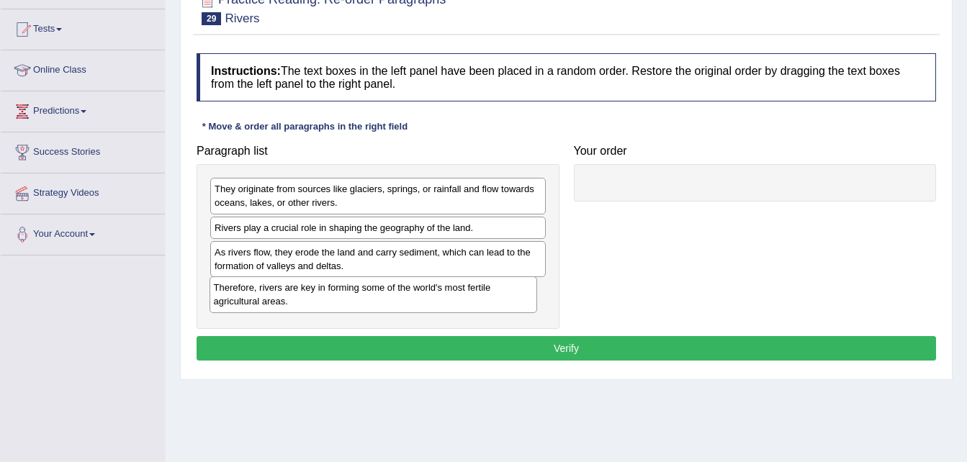
drag, startPoint x: 664, startPoint y: 204, endPoint x: 274, endPoint y: 303, distance: 403.1
click at [276, 303] on div "Therefore, rivers are key in forming some of the world's most fertile agricultu…" at bounding box center [373, 294] width 328 height 36
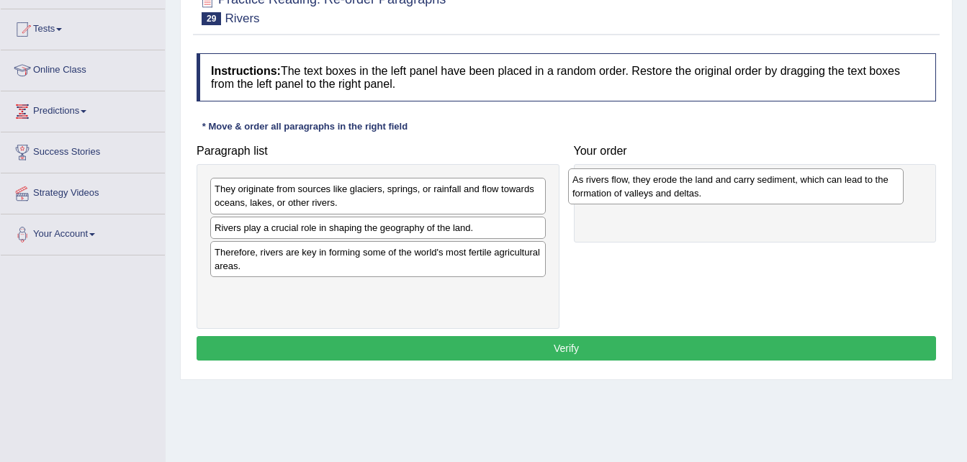
drag, startPoint x: 235, startPoint y: 267, endPoint x: 593, endPoint y: 194, distance: 365.0
click at [593, 194] on div "As rivers flow, they erode the land and carry sediment, which can lead to the f…" at bounding box center [735, 186] width 335 height 36
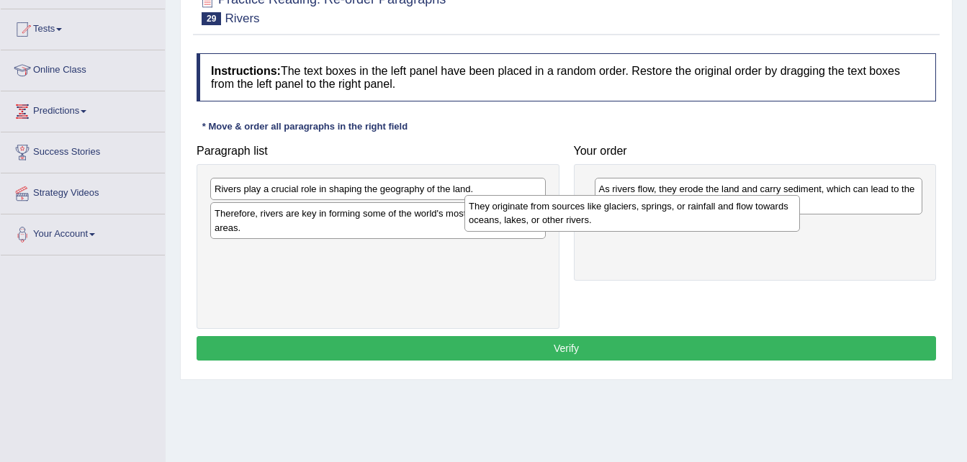
drag, startPoint x: 373, startPoint y: 196, endPoint x: 643, endPoint y: 217, distance: 270.8
click at [643, 217] on div "They originate from sources like glaciers, springs, or rainfall and flow toward…" at bounding box center [631, 213] width 335 height 36
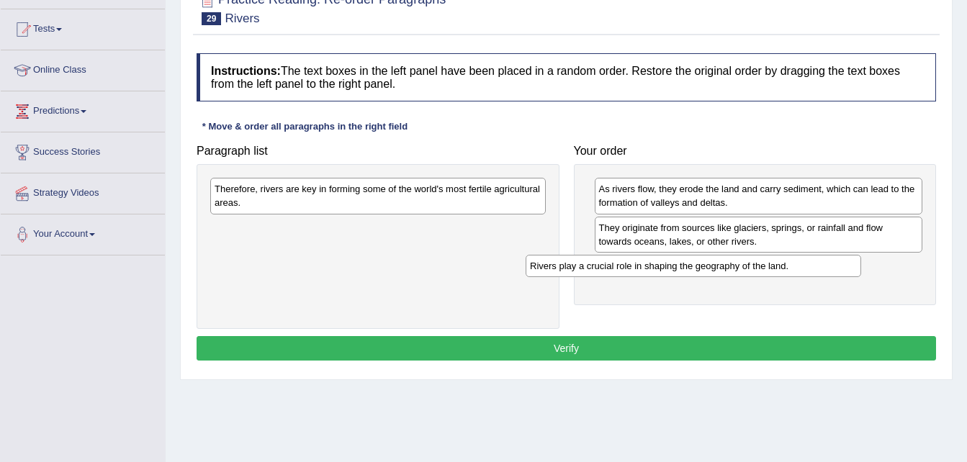
drag, startPoint x: 294, startPoint y: 191, endPoint x: 609, endPoint y: 268, distance: 324.5
click at [609, 268] on div "Rivers play a crucial role in shaping the geography of the land." at bounding box center [692, 266] width 335 height 22
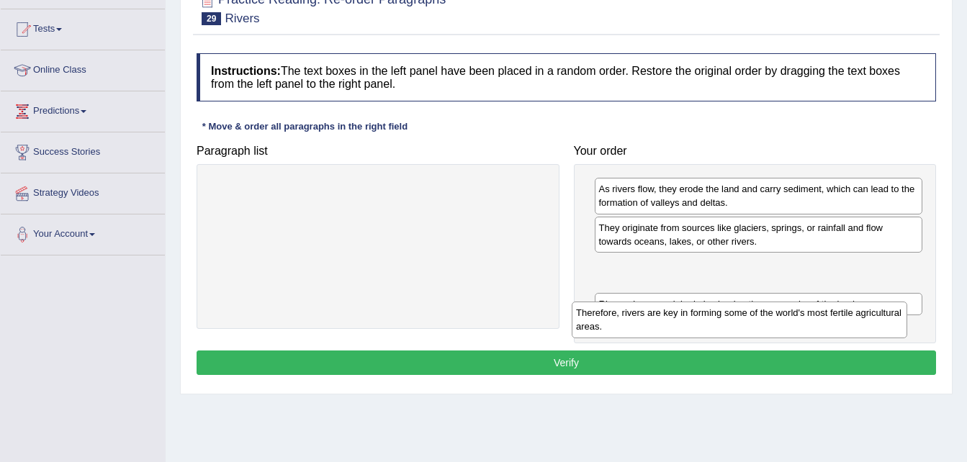
drag, startPoint x: 259, startPoint y: 196, endPoint x: 620, endPoint y: 320, distance: 381.9
click at [620, 320] on div "Therefore, rivers are key in forming some of the world's most fertile agricultu…" at bounding box center [738, 320] width 335 height 36
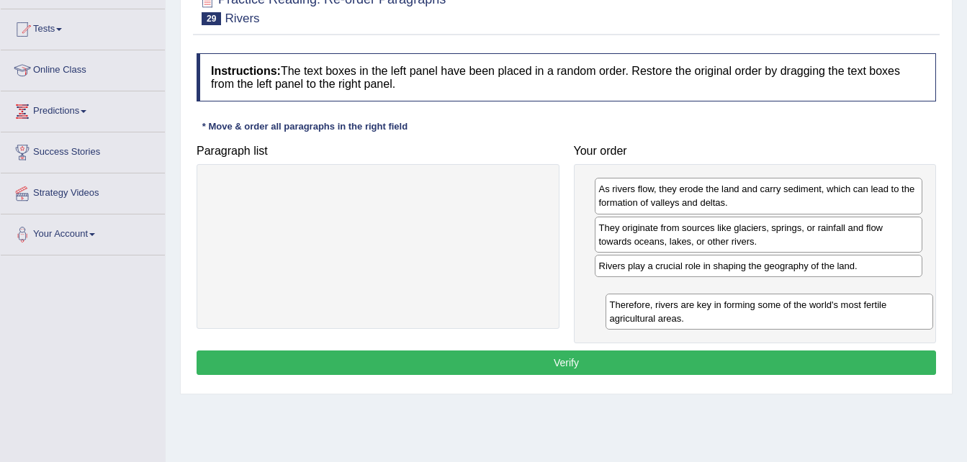
drag, startPoint x: 620, startPoint y: 271, endPoint x: 631, endPoint y: 310, distance: 40.3
click at [631, 310] on div "Therefore, rivers are key in forming some of the world's most fertile agricultu…" at bounding box center [769, 312] width 328 height 36
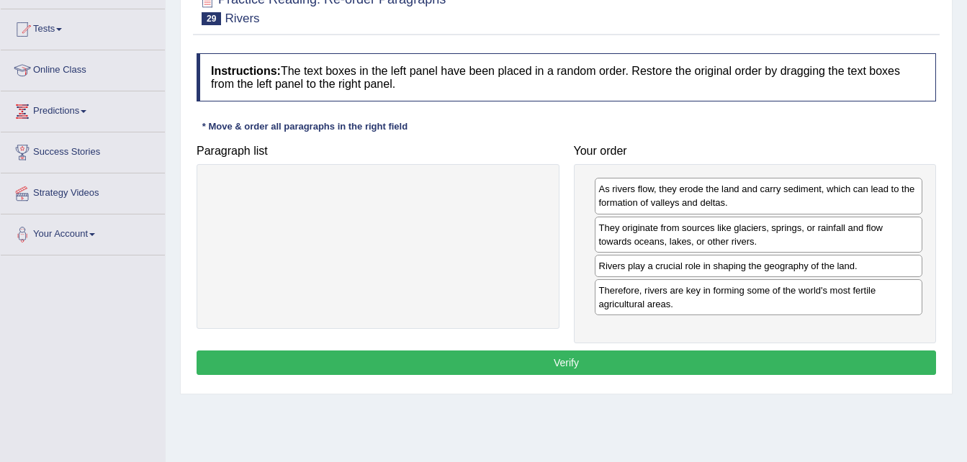
click at [656, 375] on button "Verify" at bounding box center [565, 363] width 739 height 24
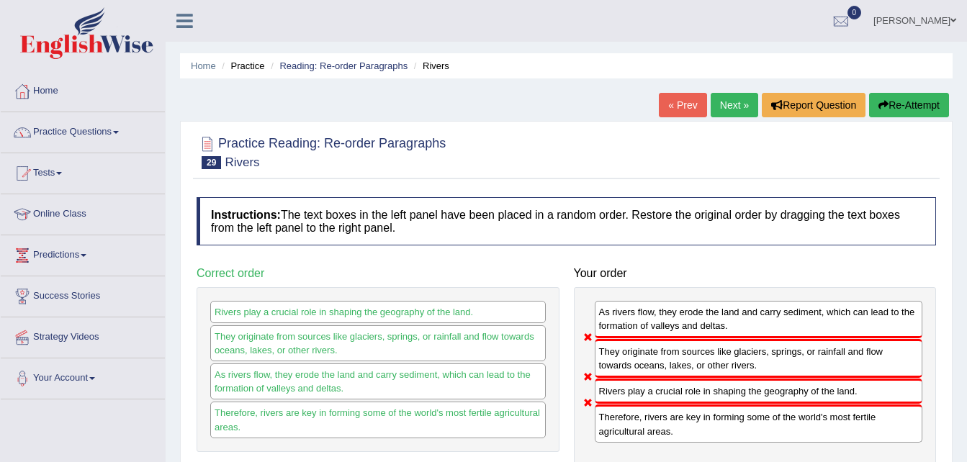
click at [728, 108] on link "Next »" at bounding box center [734, 105] width 48 height 24
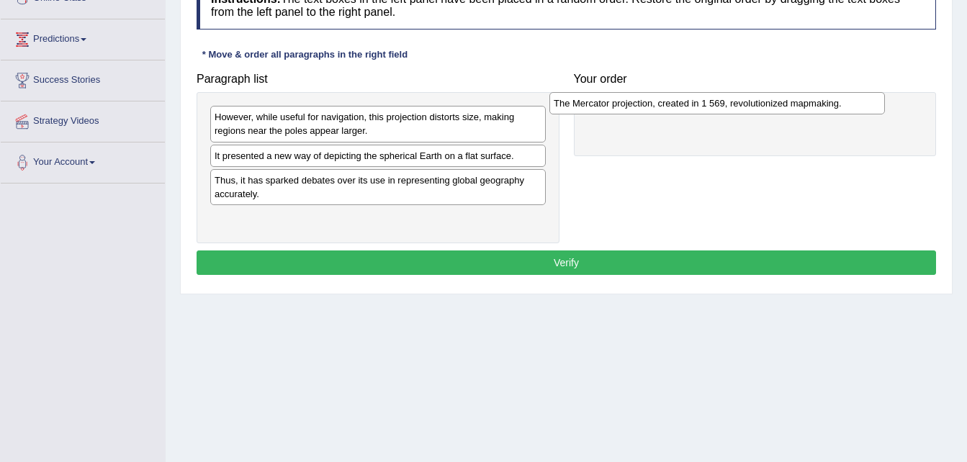
drag, startPoint x: 258, startPoint y: 222, endPoint x: 609, endPoint y: 96, distance: 373.1
click at [608, 96] on div "The Mercator projection, created in 1 569, revolutionized mapmaking." at bounding box center [716, 103] width 335 height 22
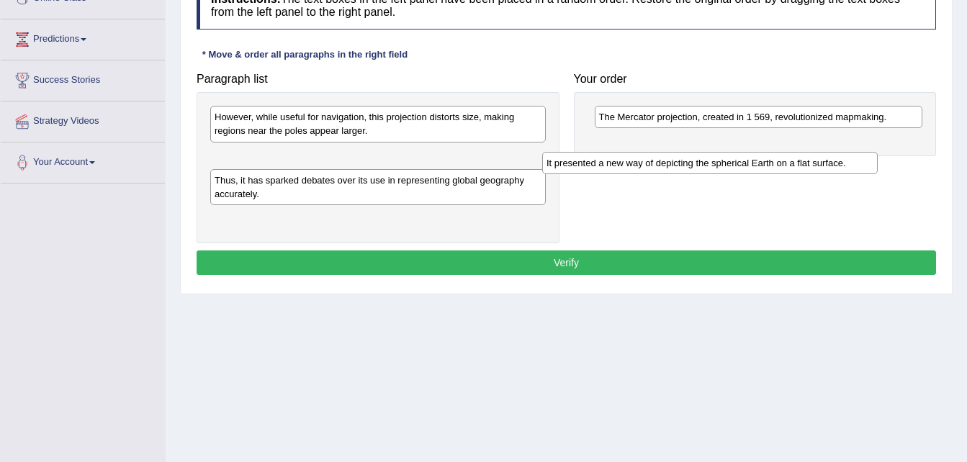
drag, startPoint x: 262, startPoint y: 157, endPoint x: 599, endPoint y: 163, distance: 336.9
click at [599, 163] on div "It presented a new way of depicting the spherical Earth on a flat surface." at bounding box center [709, 163] width 335 height 22
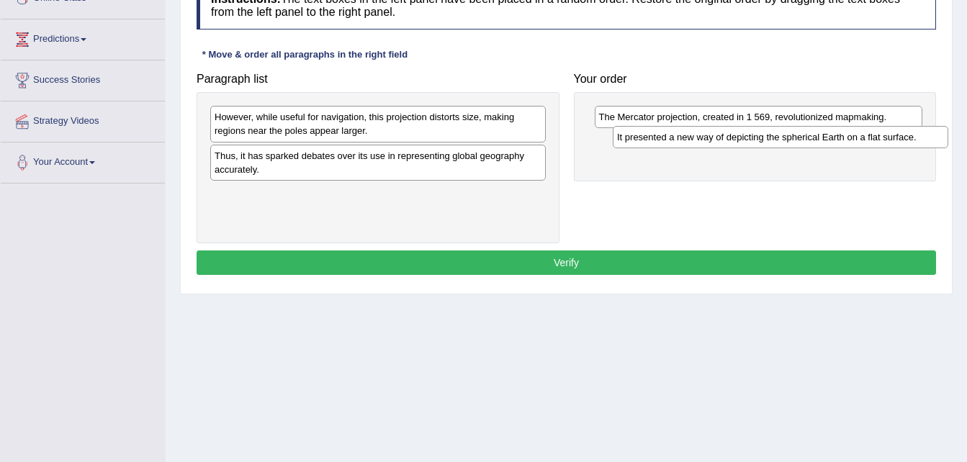
drag, startPoint x: 437, startPoint y: 159, endPoint x: 839, endPoint y: 137, distance: 403.0
click at [839, 140] on div "It presented a new way of depicting the spherical Earth on a flat surface." at bounding box center [780, 137] width 335 height 22
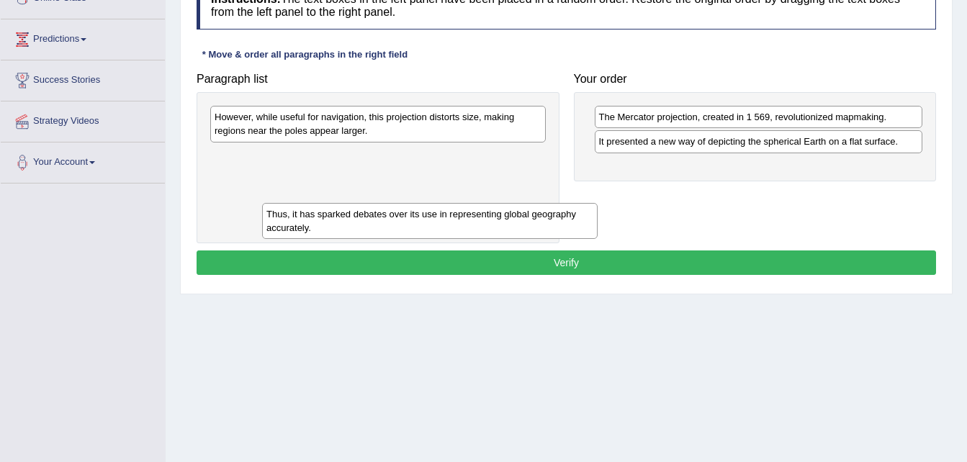
drag, startPoint x: 315, startPoint y: 171, endPoint x: 164, endPoint y: 224, distance: 159.6
click at [166, 225] on div "Home Practice Reading: Re-order Paragraphs Mercator Projection « Prev Next » Re…" at bounding box center [566, 144] width 801 height 720
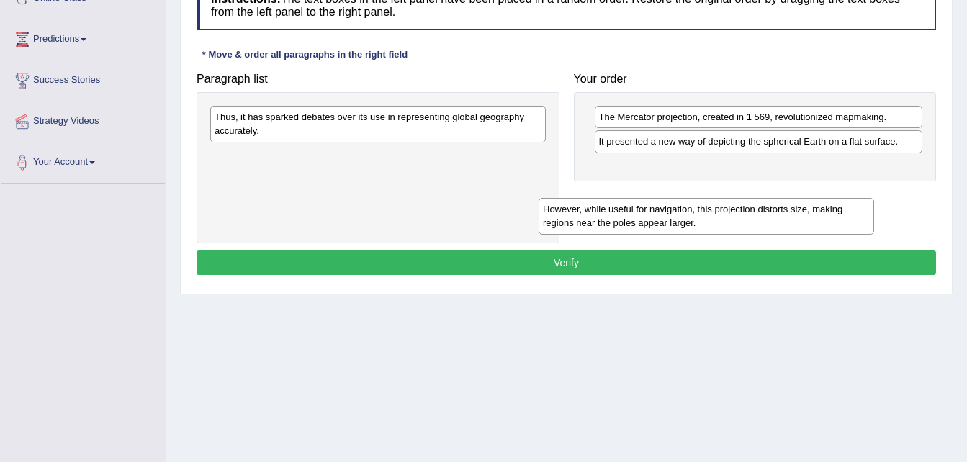
drag, startPoint x: 222, startPoint y: 116, endPoint x: 569, endPoint y: 196, distance: 356.9
click at [569, 198] on div "However, while useful for navigation, this projection distorts size, making reg…" at bounding box center [705, 216] width 335 height 36
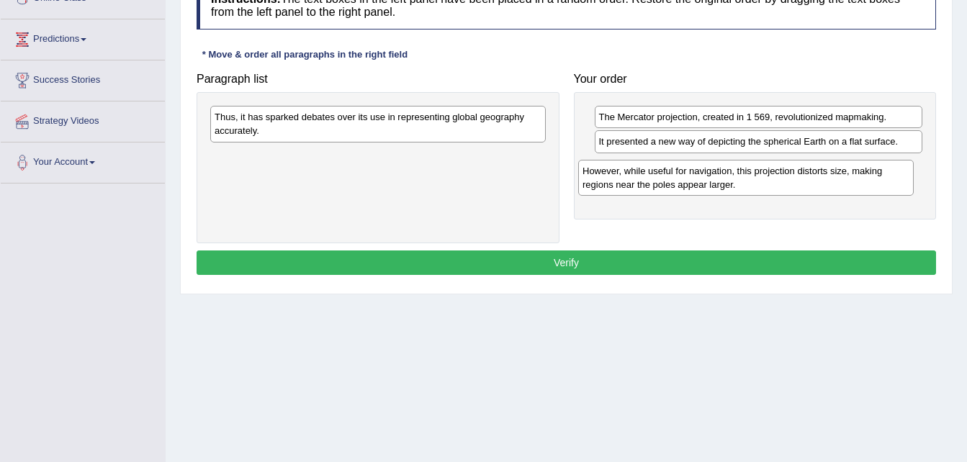
drag, startPoint x: 428, startPoint y: 171, endPoint x: 796, endPoint y: 186, distance: 368.1
click at [796, 186] on div "However, while useful for navigation, this projection distorts size, making reg…" at bounding box center [745, 178] width 335 height 36
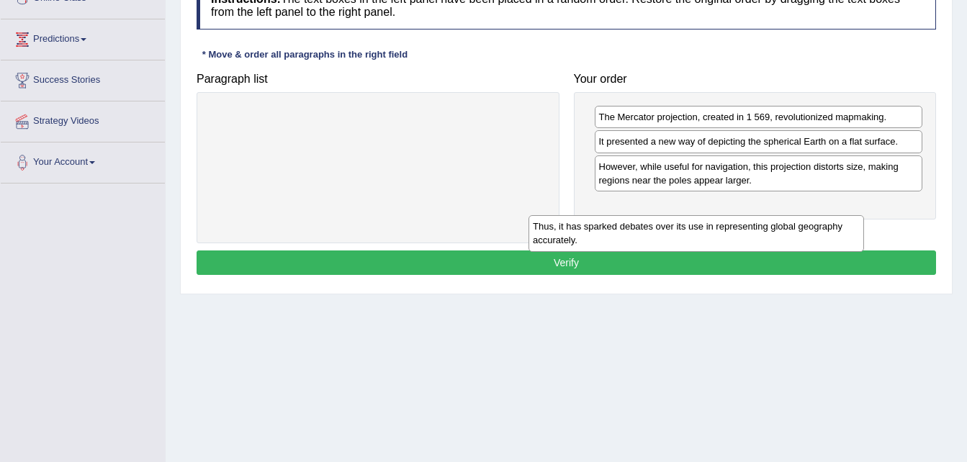
drag, startPoint x: 313, startPoint y: 129, endPoint x: 637, endPoint y: 238, distance: 341.9
click at [637, 238] on div "Thus, it has sparked debates over its use in representing global geography accu…" at bounding box center [695, 233] width 335 height 36
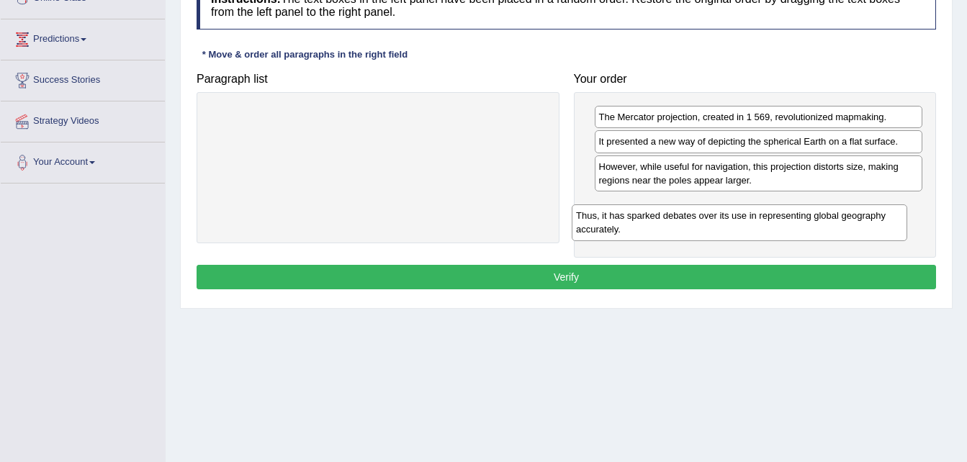
drag, startPoint x: 319, startPoint y: 123, endPoint x: 681, endPoint y: 222, distance: 375.2
click at [681, 222] on div "Thus, it has sparked debates over its use in representing global geography accu…" at bounding box center [738, 222] width 335 height 36
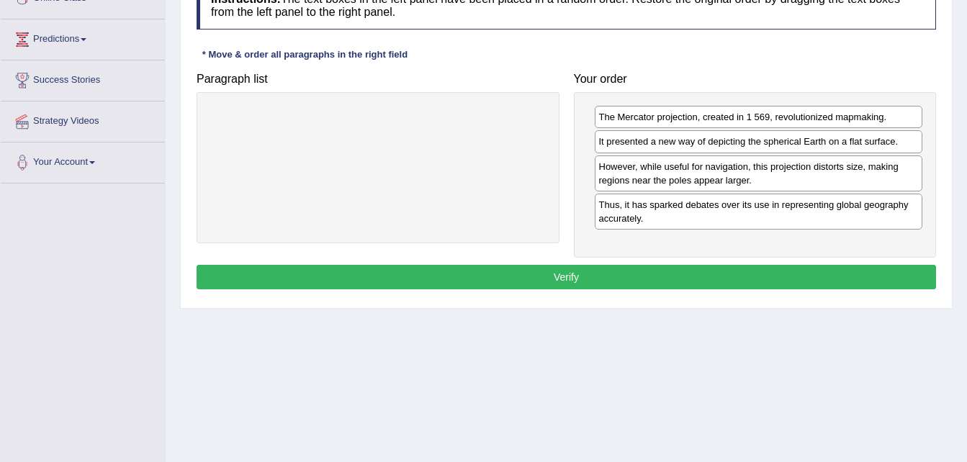
click at [800, 282] on button "Verify" at bounding box center [565, 277] width 739 height 24
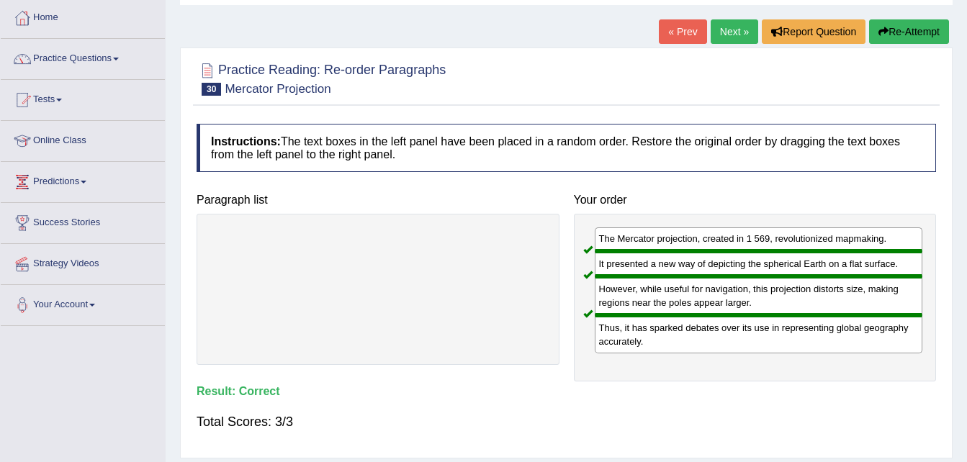
scroll to position [72, 0]
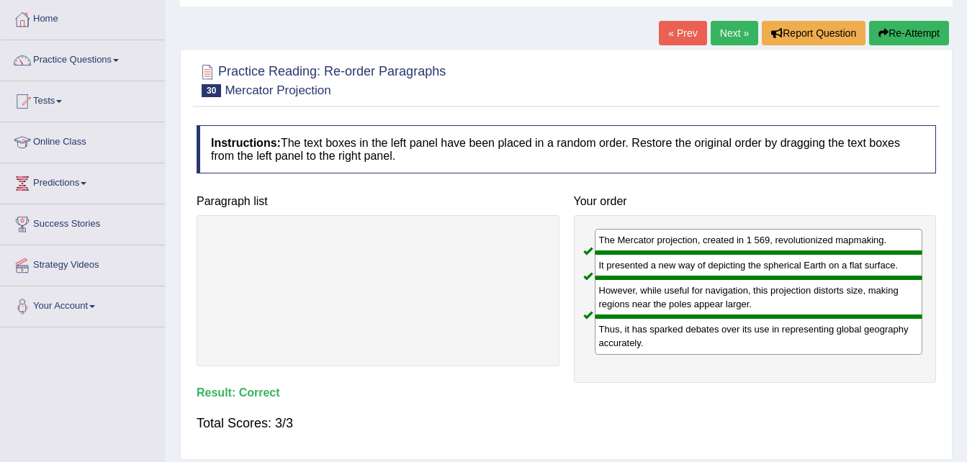
click at [718, 24] on link "Next »" at bounding box center [734, 33] width 48 height 24
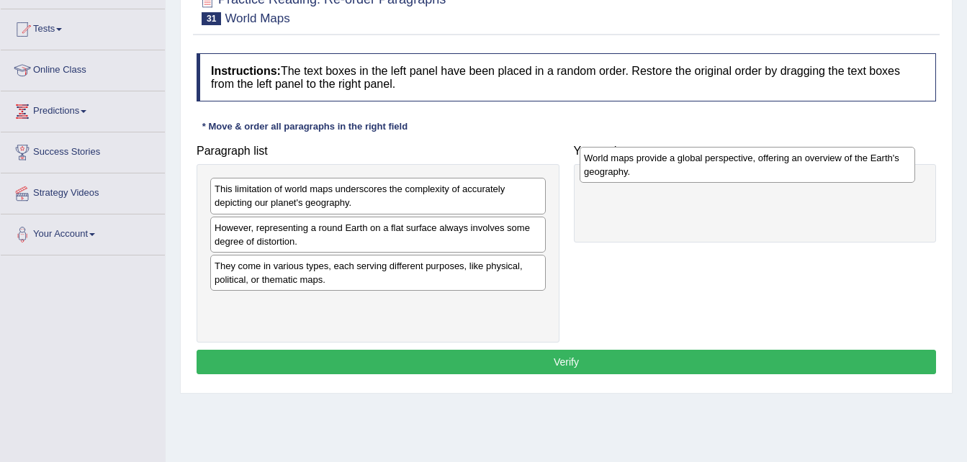
drag, startPoint x: 426, startPoint y: 281, endPoint x: 803, endPoint y: 189, distance: 388.1
click at [803, 183] on div "World maps provide a global perspective, offering an overview of the Earth's ge…" at bounding box center [746, 165] width 335 height 36
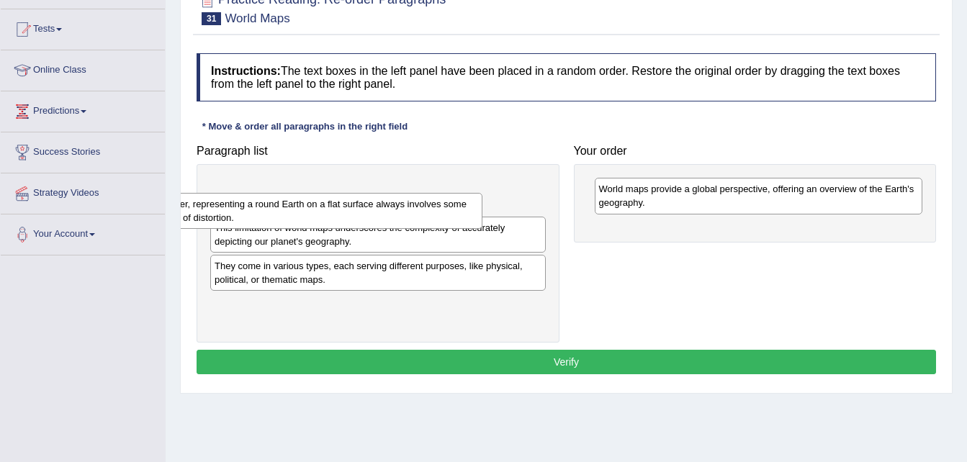
drag, startPoint x: 344, startPoint y: 217, endPoint x: 170, endPoint y: 184, distance: 177.3
click at [194, 193] on div "However, representing a round Earth on a flat surface always involves some degr…" at bounding box center [314, 211] width 335 height 36
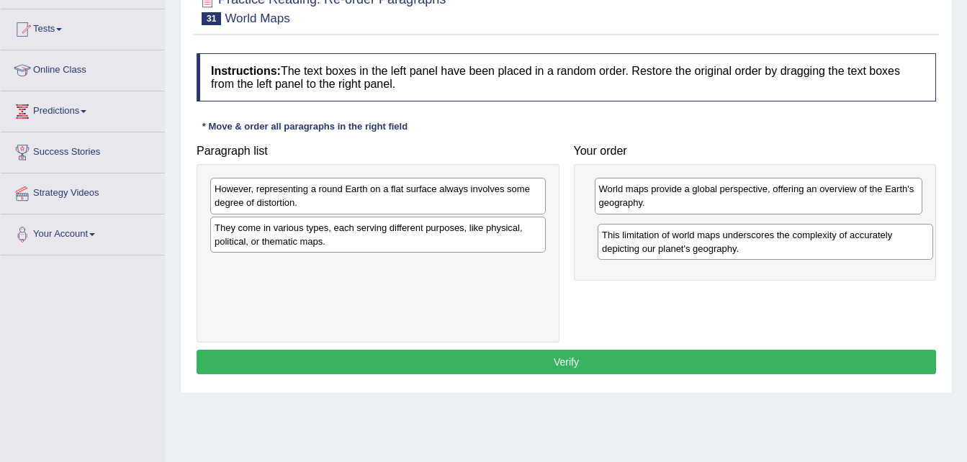
drag, startPoint x: 230, startPoint y: 228, endPoint x: 618, endPoint y: 235, distance: 387.3
click at [618, 235] on div "This limitation of world maps underscores the complexity of accurately depictin…" at bounding box center [764, 242] width 335 height 36
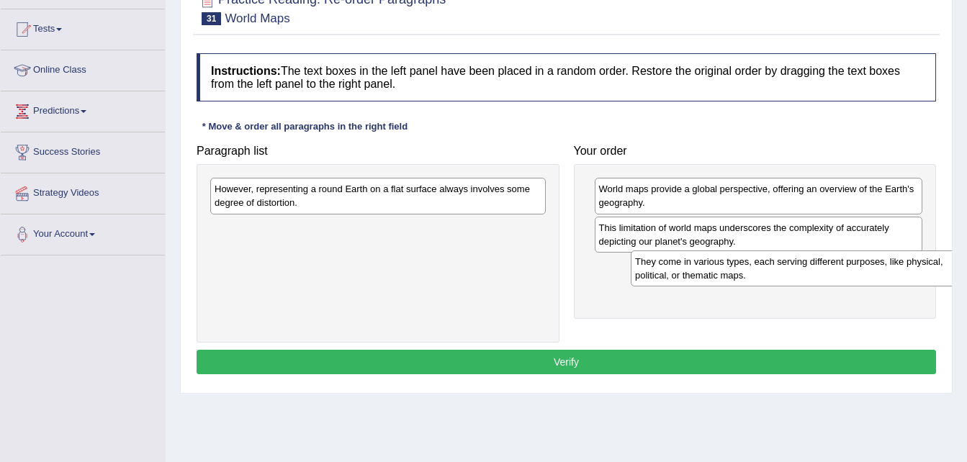
drag, startPoint x: 248, startPoint y: 238, endPoint x: 621, endPoint y: 267, distance: 373.9
click at [631, 271] on div "They come in various types, each serving different purposes, like physical, pol…" at bounding box center [798, 268] width 335 height 36
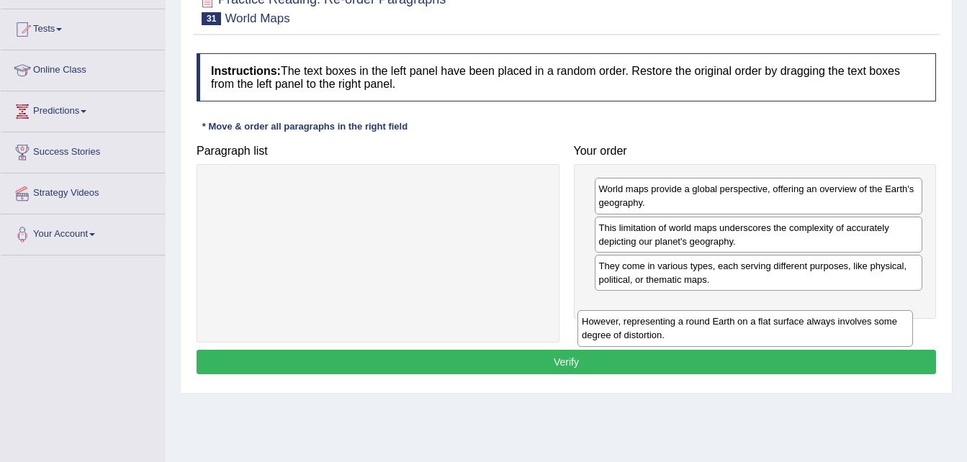
drag, startPoint x: 425, startPoint y: 199, endPoint x: 792, endPoint y: 331, distance: 390.2
click at [792, 331] on div "However, representing a round Earth on a flat surface always involves some degr…" at bounding box center [744, 328] width 335 height 36
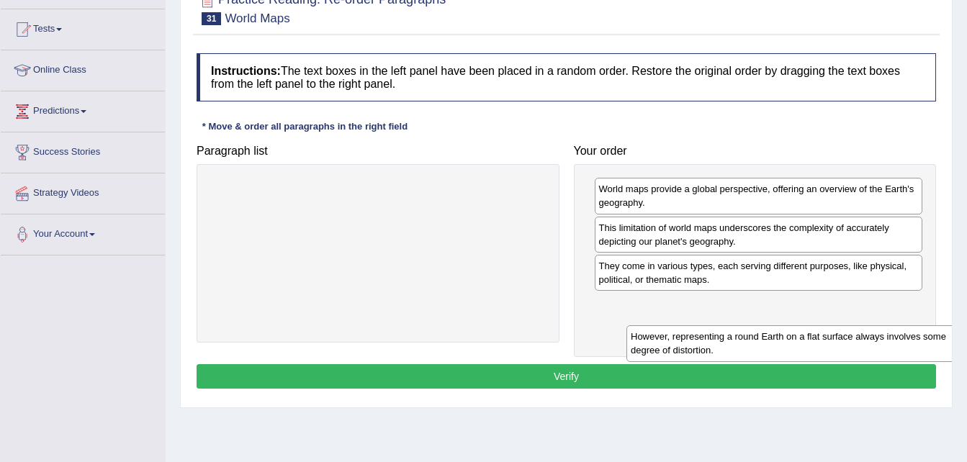
drag, startPoint x: 454, startPoint y: 198, endPoint x: 870, endPoint y: 345, distance: 441.4
click at [870, 345] on div "However, representing a round Earth on a flat surface always involves some degr…" at bounding box center [793, 343] width 335 height 36
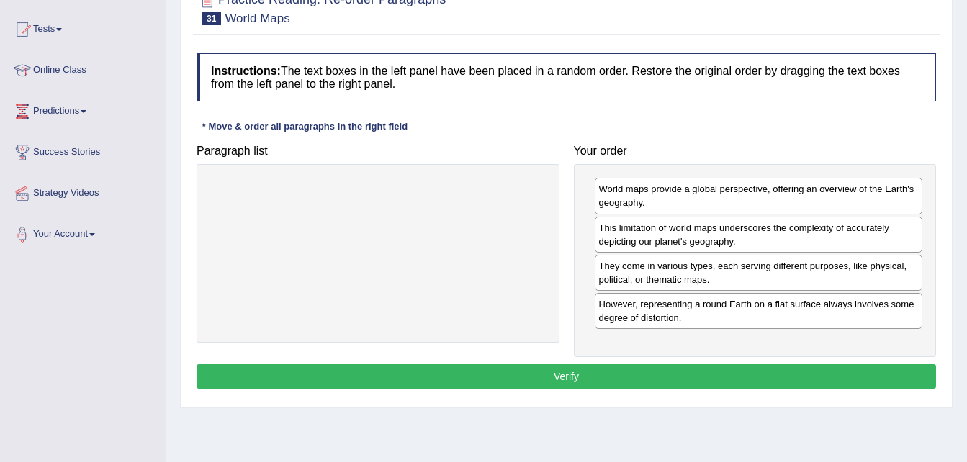
click at [815, 371] on button "Verify" at bounding box center [565, 376] width 739 height 24
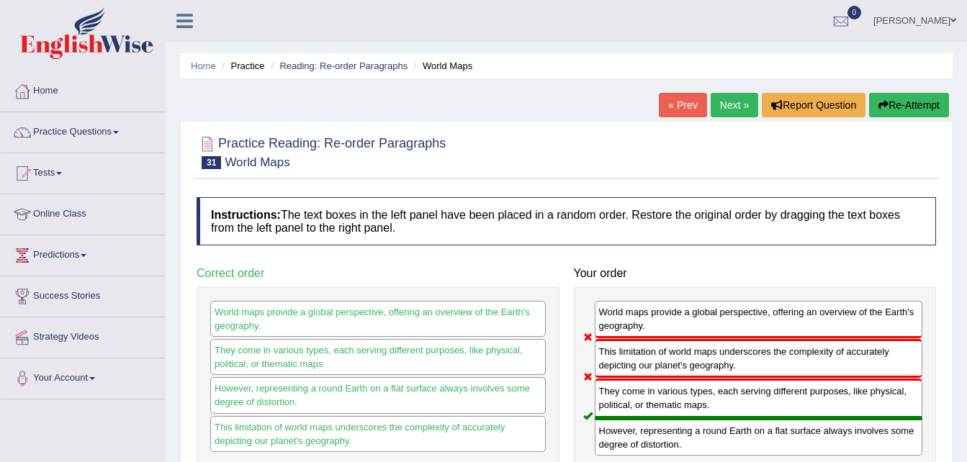
click at [733, 103] on link "Next »" at bounding box center [734, 105] width 48 height 24
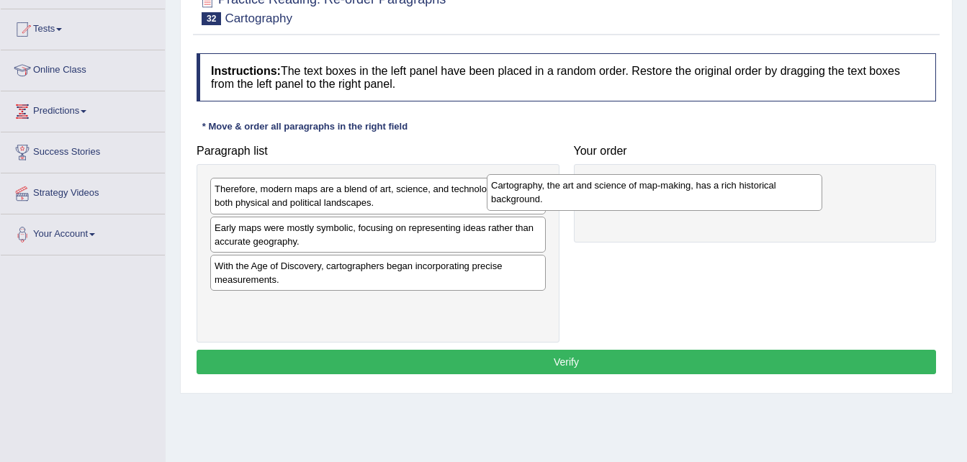
drag, startPoint x: 301, startPoint y: 197, endPoint x: 603, endPoint y: 193, distance: 302.3
click at [603, 193] on div "Cartography, the art and science of map-making, has a rich historical backgroun…" at bounding box center [654, 192] width 335 height 36
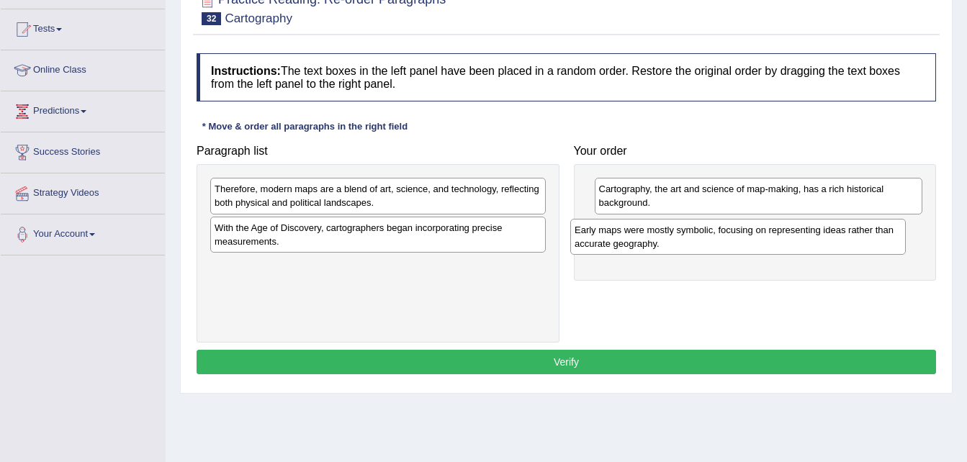
drag, startPoint x: 294, startPoint y: 248, endPoint x: 672, endPoint y: 250, distance: 378.6
click at [672, 250] on div "Early maps were mostly symbolic, focusing on representing ideas rather than acc…" at bounding box center [737, 237] width 335 height 36
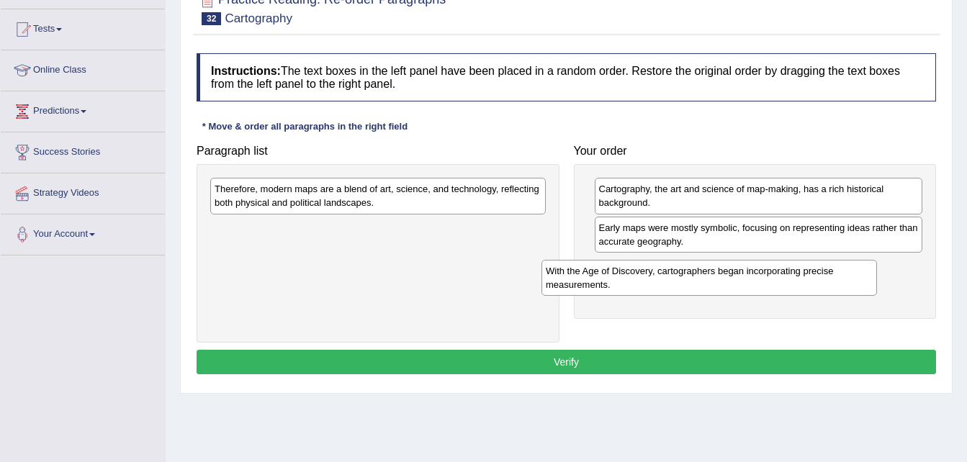
drag, startPoint x: 230, startPoint y: 248, endPoint x: 561, endPoint y: 292, distance: 333.9
click at [561, 292] on div "With the Age of Discovery, cartographers began incorporating precise measuremen…" at bounding box center [708, 278] width 335 height 36
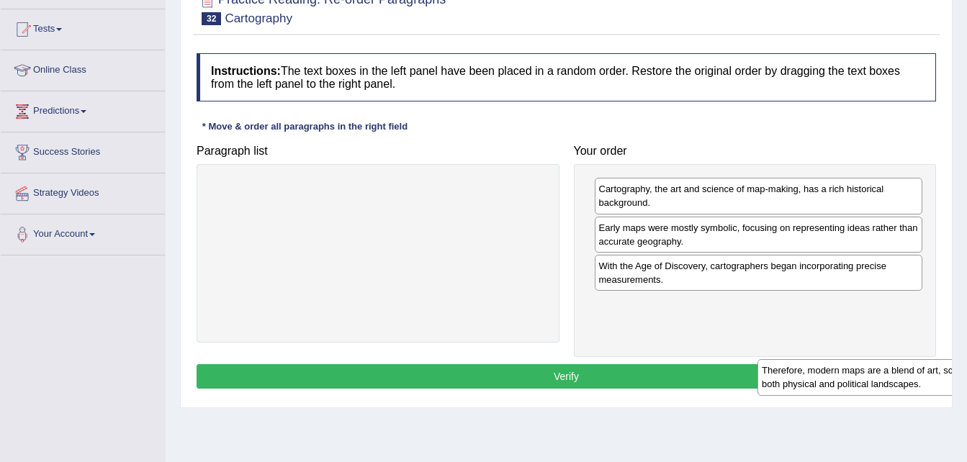
drag, startPoint x: 240, startPoint y: 203, endPoint x: 615, endPoint y: 343, distance: 400.1
click at [757, 369] on div "Therefore, modern maps are a blend of art, science, and technology, reflecting …" at bounding box center [924, 377] width 335 height 36
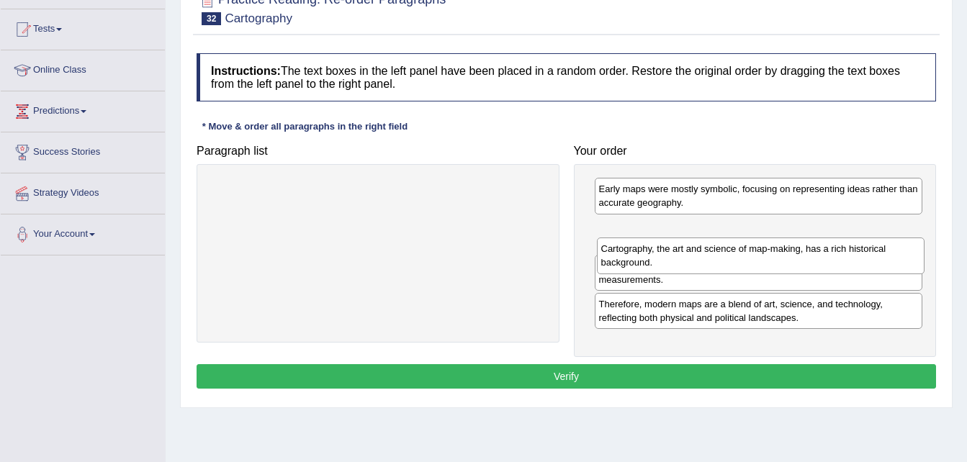
drag, startPoint x: 641, startPoint y: 184, endPoint x: 643, endPoint y: 243, distance: 59.8
click at [643, 243] on div "Cartography, the art and science of map-making, has a rich historical backgroun…" at bounding box center [761, 256] width 328 height 36
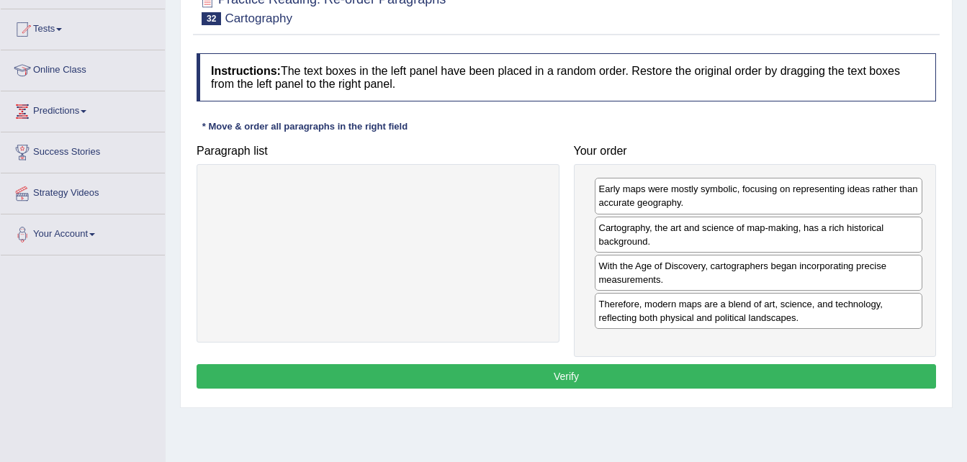
click at [659, 381] on button "Verify" at bounding box center [565, 376] width 739 height 24
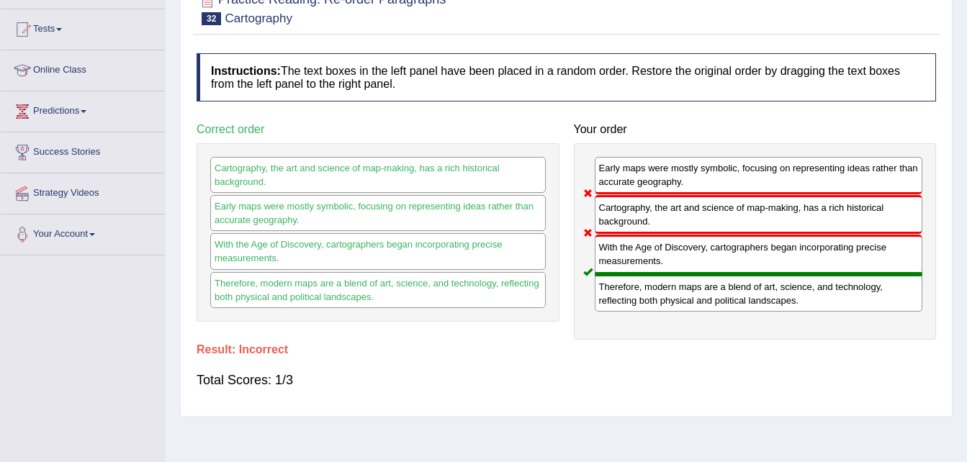
drag, startPoint x: 656, startPoint y: 184, endPoint x: 659, endPoint y: 232, distance: 49.0
click at [659, 232] on div "Early maps were mostly symbolic, focusing on representing ideas rather than acc…" at bounding box center [755, 241] width 363 height 196
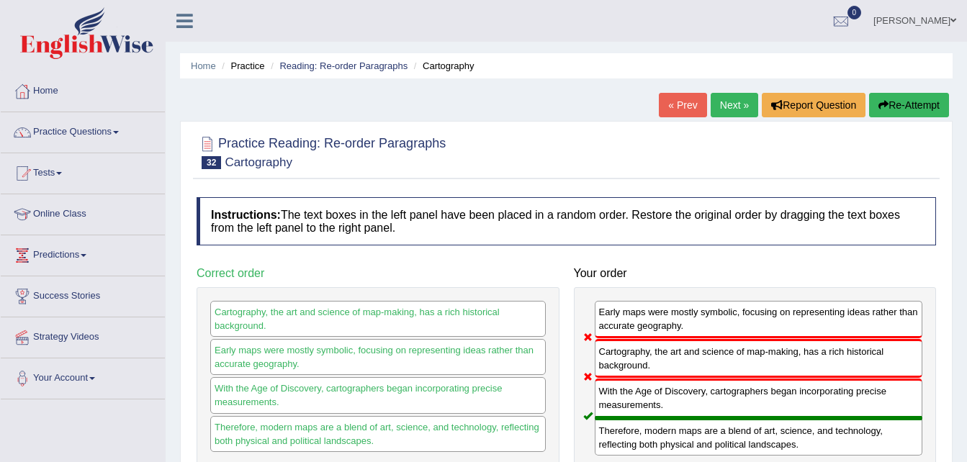
click at [733, 102] on link "Next »" at bounding box center [734, 105] width 48 height 24
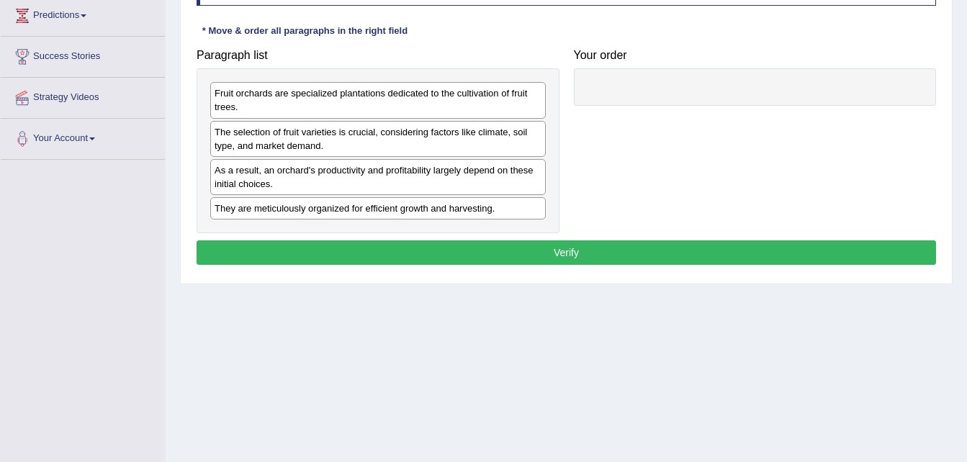
scroll to position [216, 0]
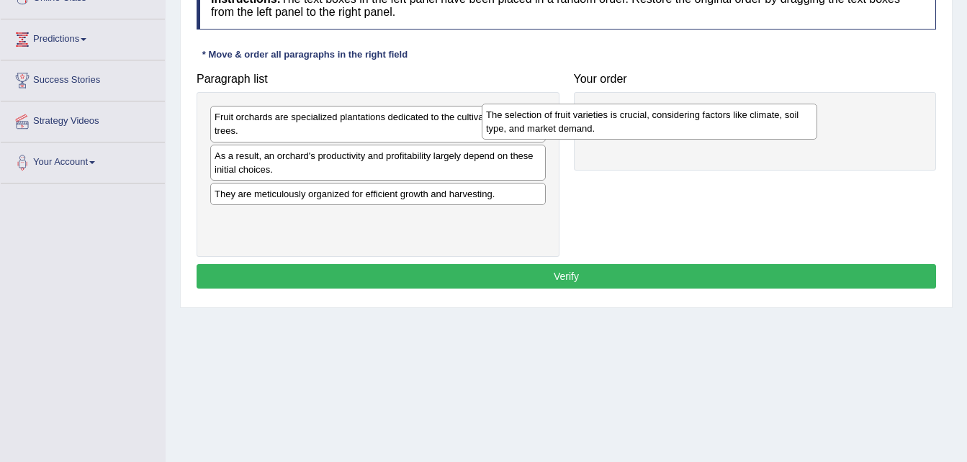
drag, startPoint x: 370, startPoint y: 171, endPoint x: 643, endPoint y: 130, distance: 276.6
click at [643, 130] on div "The selection of fruit varieties is crucial, considering factors like climate, …" at bounding box center [649, 122] width 335 height 36
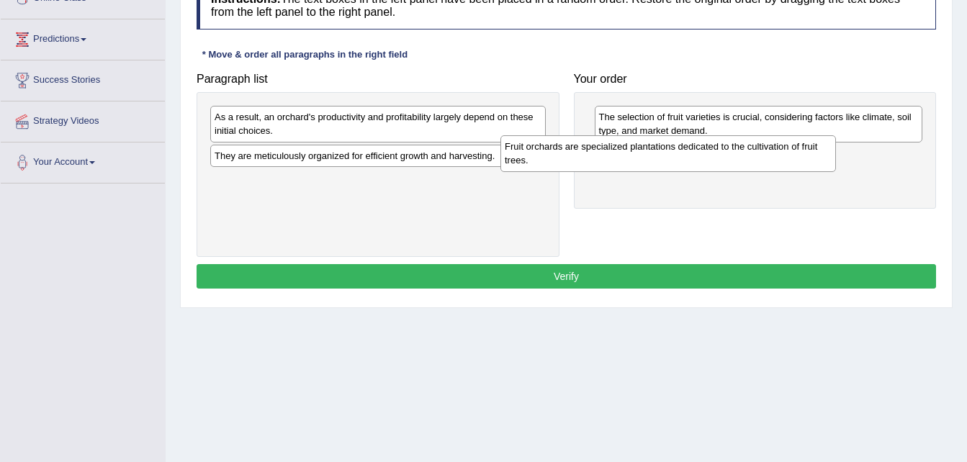
drag, startPoint x: 392, startPoint y: 127, endPoint x: 682, endPoint y: 157, distance: 291.6
click at [682, 157] on div "Fruit orchards are specialized plantations dedicated to the cultivation of frui…" at bounding box center [667, 153] width 335 height 36
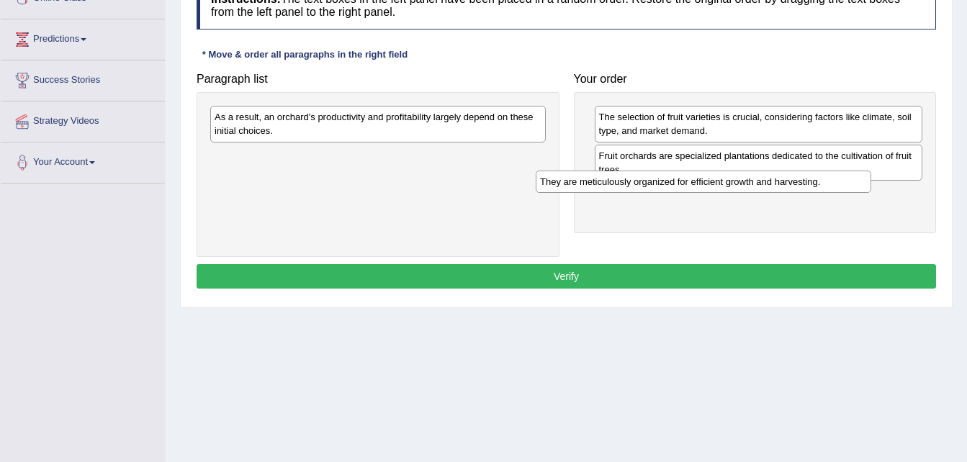
drag, startPoint x: 284, startPoint y: 158, endPoint x: 610, endPoint y: 184, distance: 326.4
click at [610, 184] on div "They are meticulously organized for efficient growth and harvesting." at bounding box center [703, 182] width 335 height 22
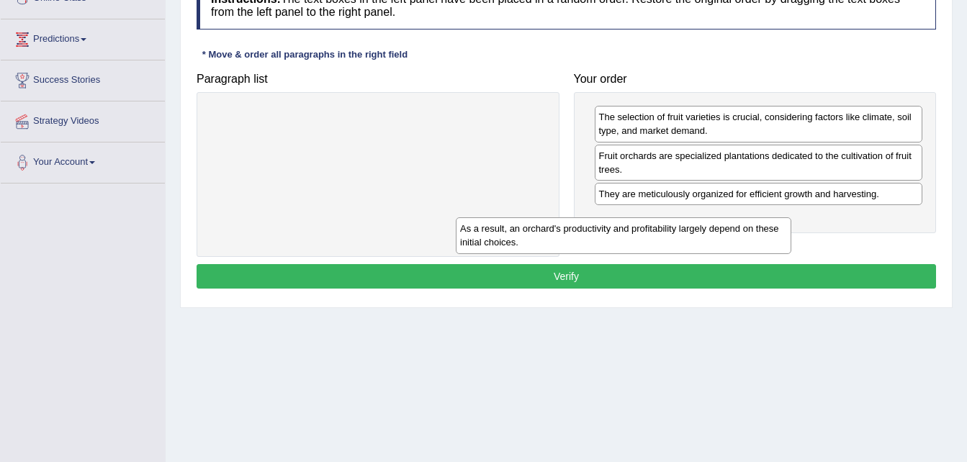
drag, startPoint x: 356, startPoint y: 119, endPoint x: 657, endPoint y: 226, distance: 319.2
click at [627, 227] on div "As a result, an orchard's productivity and profitability largely depend on thes…" at bounding box center [623, 235] width 335 height 36
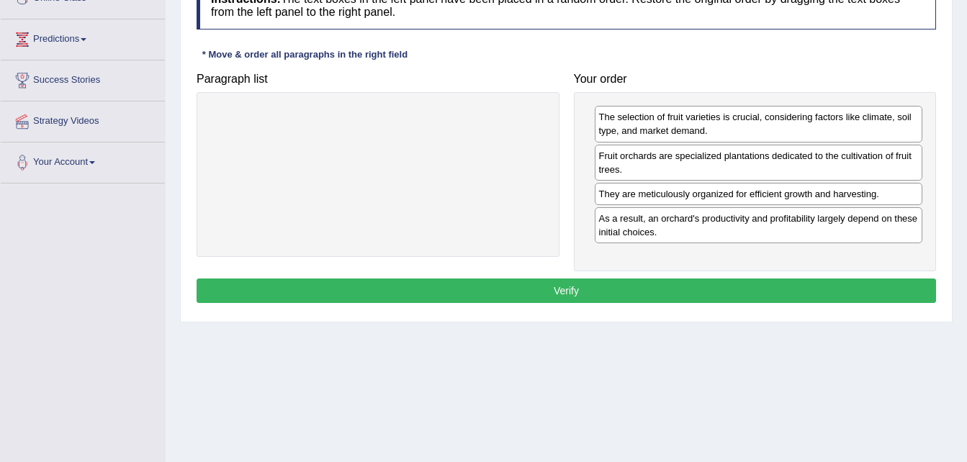
click at [612, 296] on button "Verify" at bounding box center [565, 291] width 739 height 24
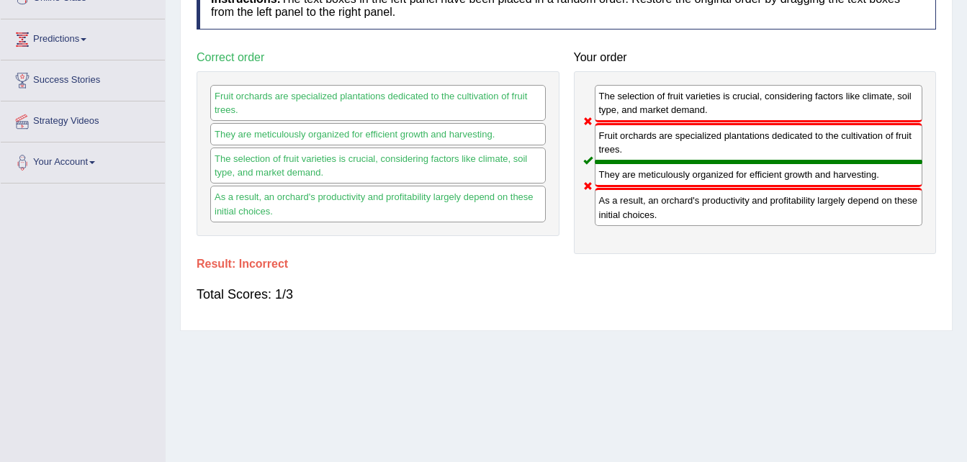
scroll to position [0, 0]
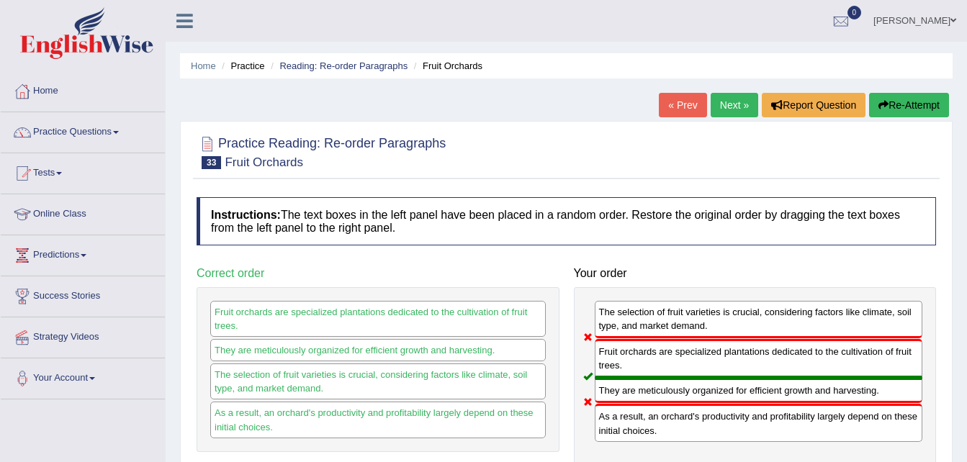
click at [738, 95] on link "Next »" at bounding box center [734, 105] width 48 height 24
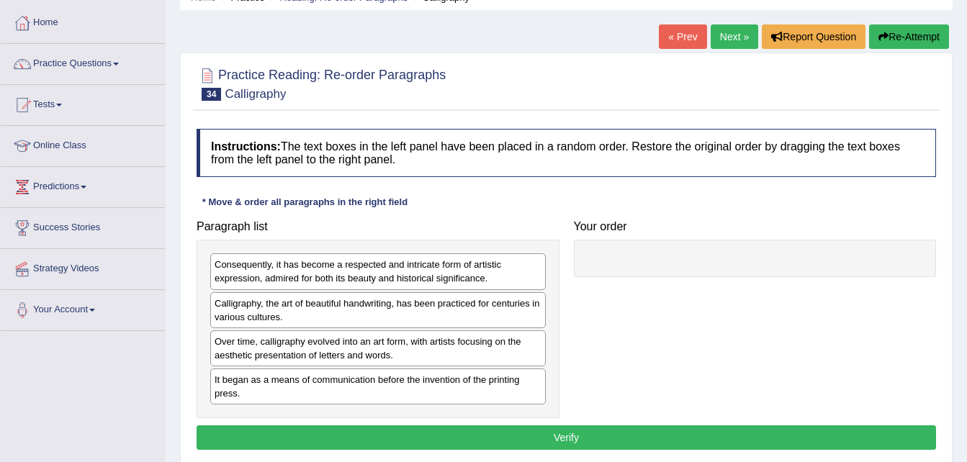
scroll to position [216, 0]
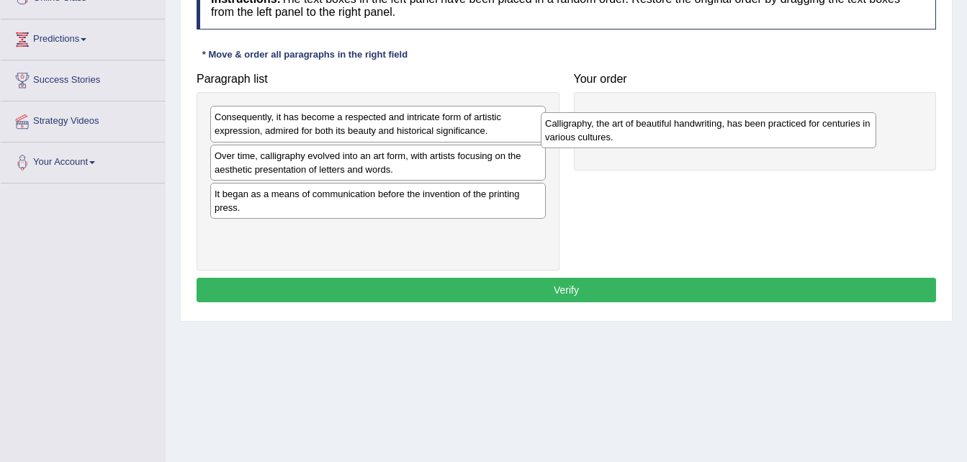
drag, startPoint x: 289, startPoint y: 171, endPoint x: 628, endPoint y: 135, distance: 340.9
click at [628, 135] on div "Calligraphy, the art of beautiful handwriting, has been practiced for centuries…" at bounding box center [708, 130] width 335 height 36
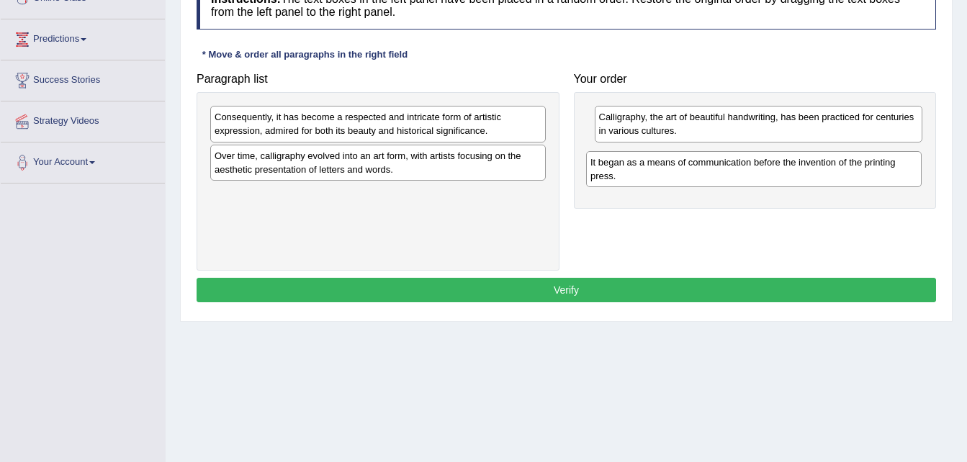
drag, startPoint x: 280, startPoint y: 210, endPoint x: 657, endPoint y: 178, distance: 378.5
click at [657, 178] on div "It began as a means of communication before the invention of the printing press." at bounding box center [753, 169] width 335 height 36
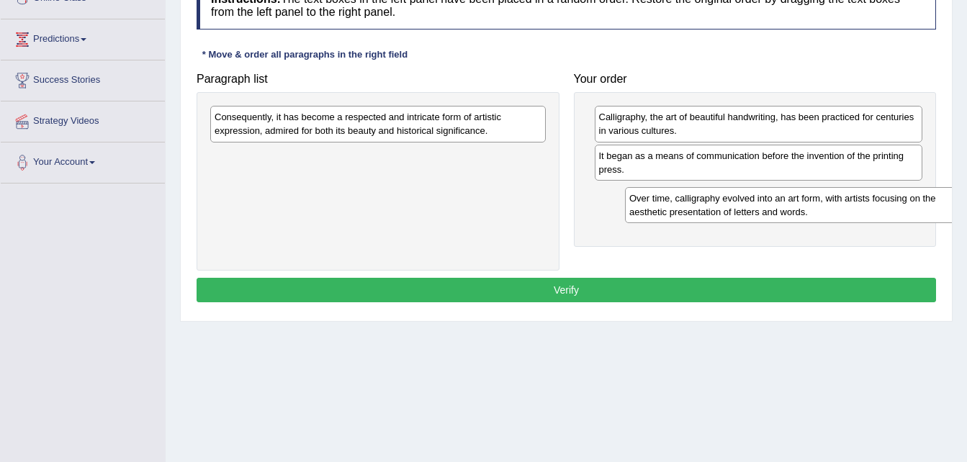
drag, startPoint x: 375, startPoint y: 162, endPoint x: 790, endPoint y: 204, distance: 416.8
click at [790, 204] on div "Over time, calligraphy evolved into an art form, with artists focusing on the a…" at bounding box center [792, 205] width 335 height 36
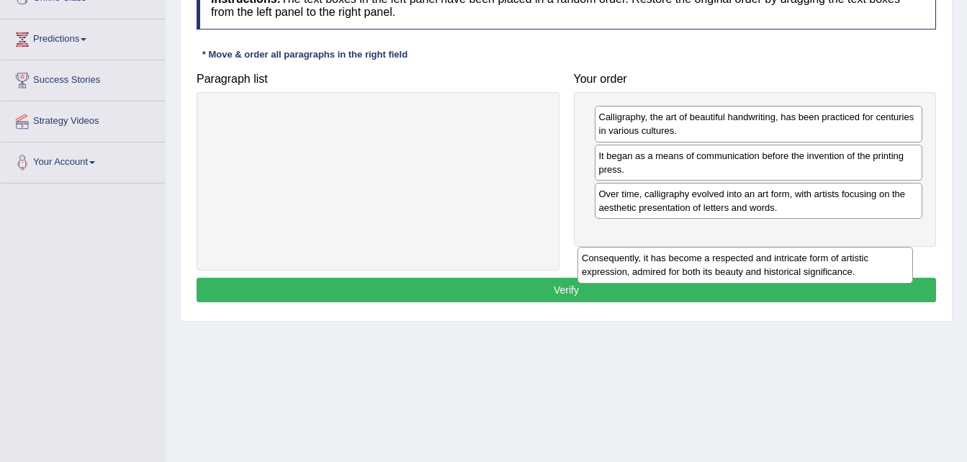
drag, startPoint x: 312, startPoint y: 130, endPoint x: 674, endPoint y: 258, distance: 383.4
click at [674, 258] on div "Consequently, it has become a respected and intricate form of artistic expressi…" at bounding box center [744, 265] width 335 height 36
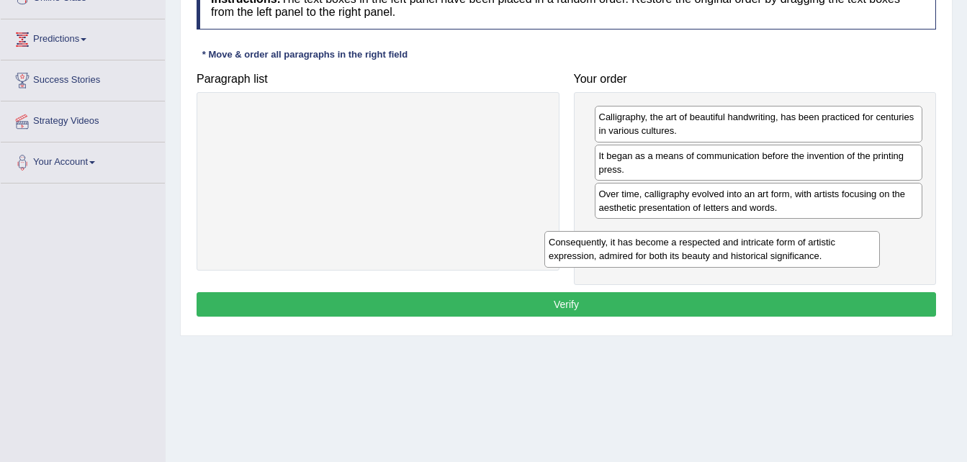
drag, startPoint x: 362, startPoint y: 137, endPoint x: 696, endPoint y: 263, distance: 356.7
click at [696, 263] on div "Consequently, it has become a respected and intricate form of artistic expressi…" at bounding box center [711, 249] width 335 height 36
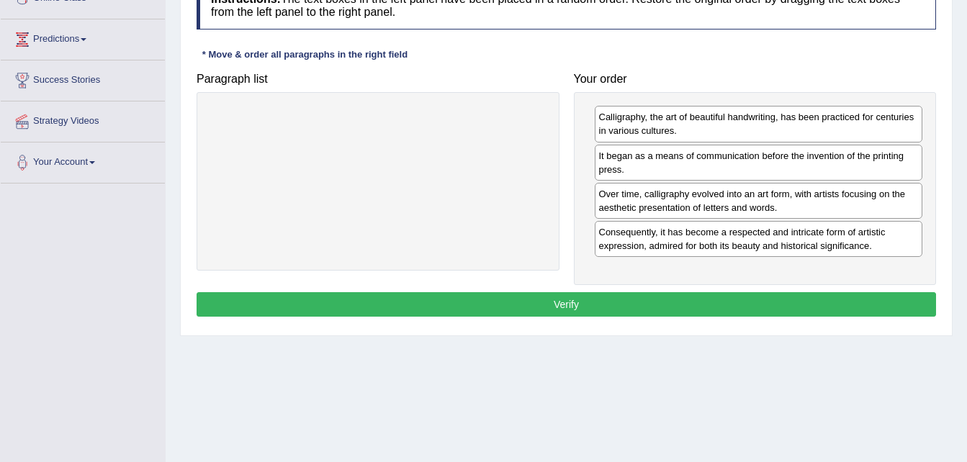
click at [736, 310] on button "Verify" at bounding box center [565, 304] width 739 height 24
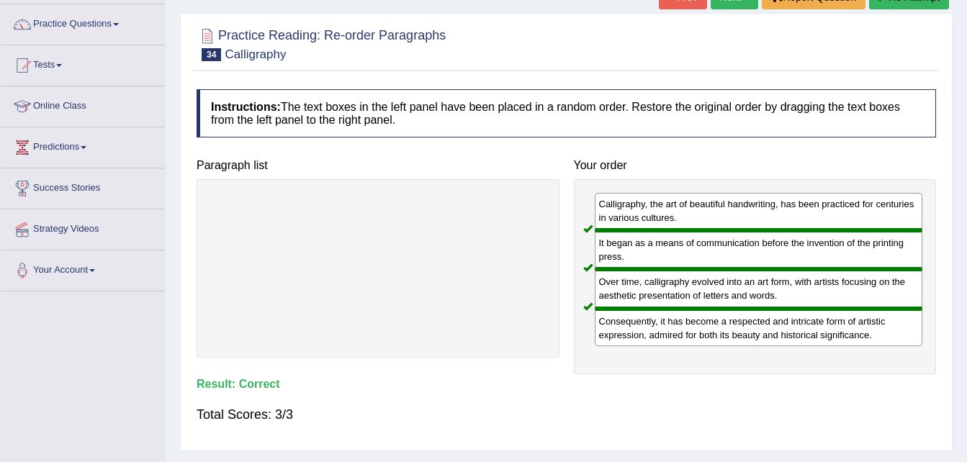
scroll to position [72, 0]
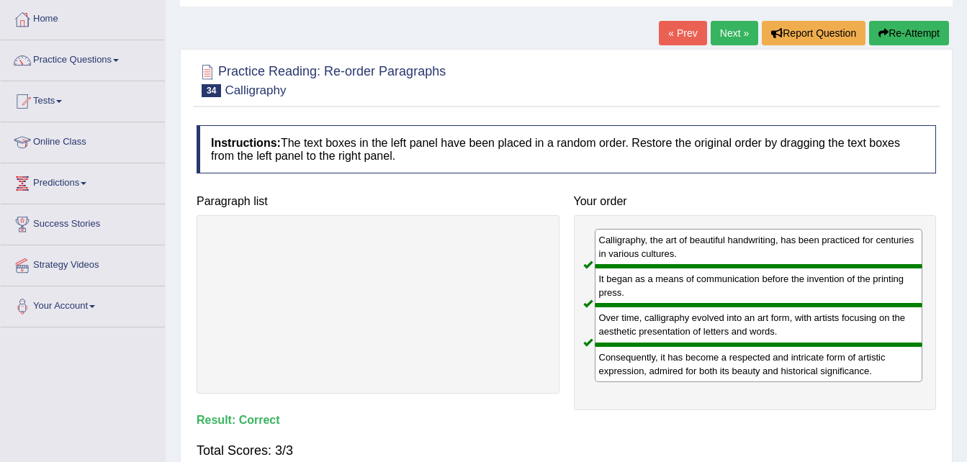
click at [736, 35] on link "Next »" at bounding box center [734, 33] width 48 height 24
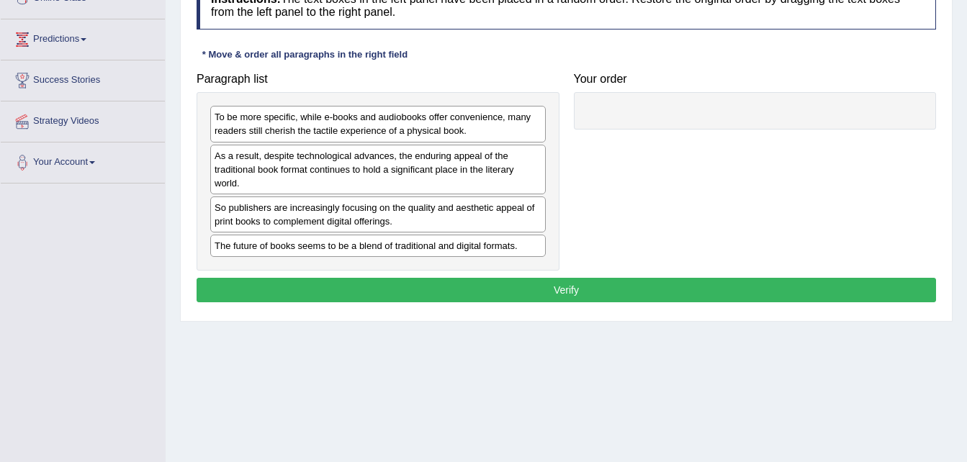
scroll to position [216, 0]
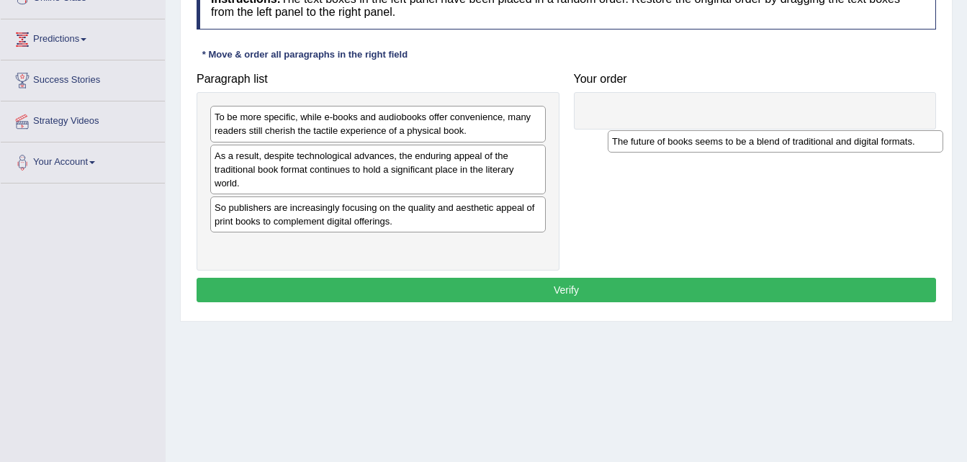
drag, startPoint x: 238, startPoint y: 251, endPoint x: 631, endPoint y: 112, distance: 416.4
click at [631, 130] on div "The future of books seems to be a blend of traditional and digital formats." at bounding box center [774, 141] width 335 height 22
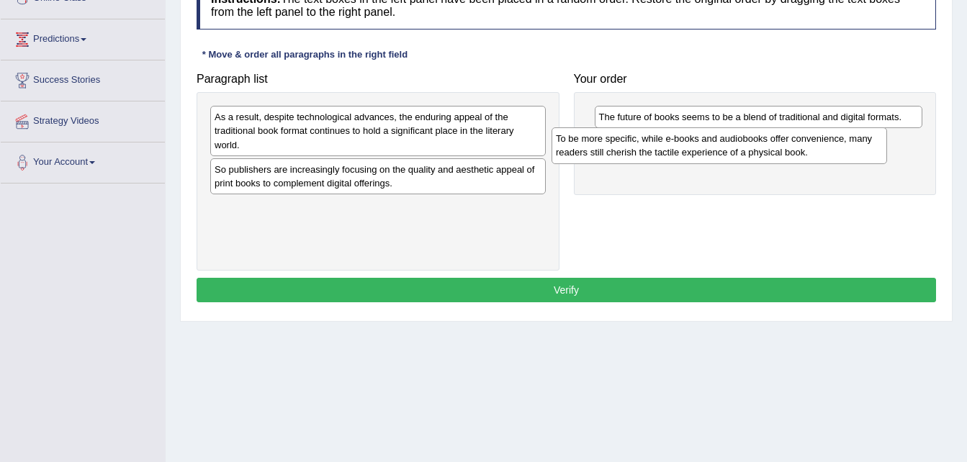
drag, startPoint x: 264, startPoint y: 130, endPoint x: 610, endPoint y: 157, distance: 346.6
click at [610, 157] on div "To be more specific, while e-books and audiobooks offer convenience, many reade…" at bounding box center [718, 145] width 335 height 36
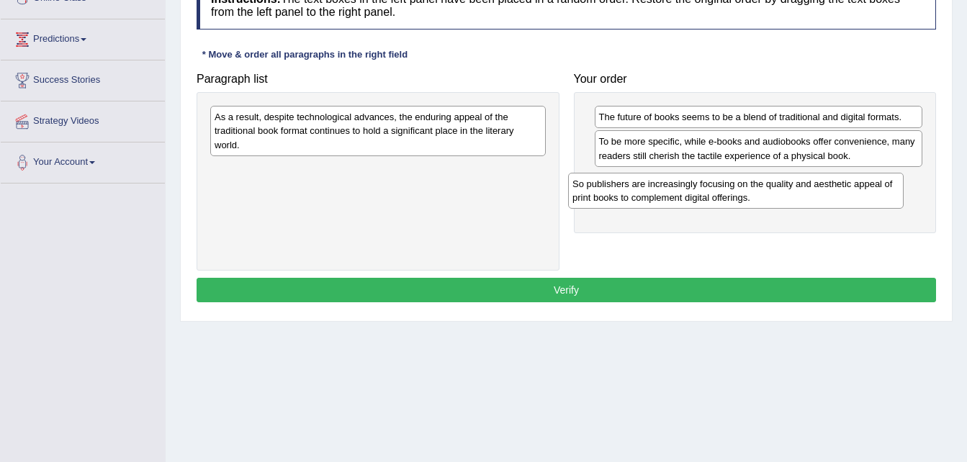
drag, startPoint x: 287, startPoint y: 179, endPoint x: 645, endPoint y: 193, distance: 358.0
click at [645, 193] on div "So publishers are increasingly focusing on the quality and aesthetic appeal of …" at bounding box center [735, 191] width 335 height 36
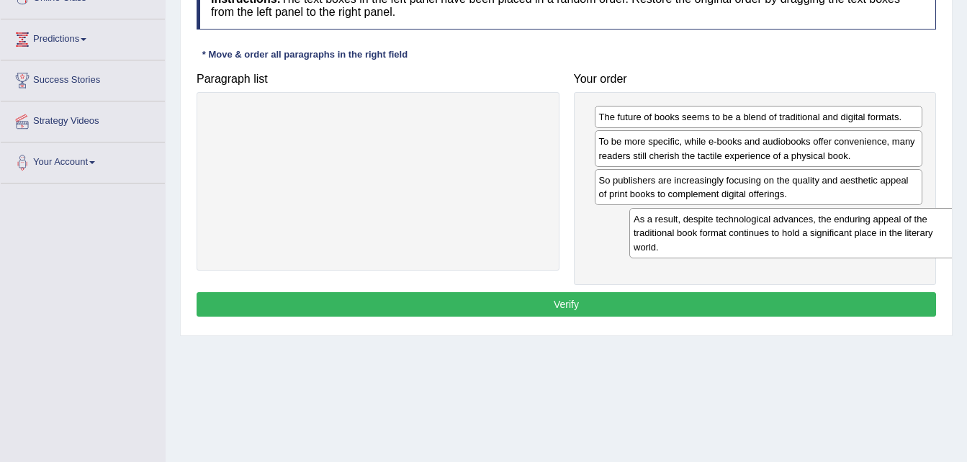
drag, startPoint x: 242, startPoint y: 135, endPoint x: 661, endPoint y: 238, distance: 431.2
click at [661, 238] on div "As a result, despite technological advances, the enduring appeal of the traditi…" at bounding box center [796, 233] width 335 height 50
click at [636, 302] on button "Verify" at bounding box center [565, 304] width 739 height 24
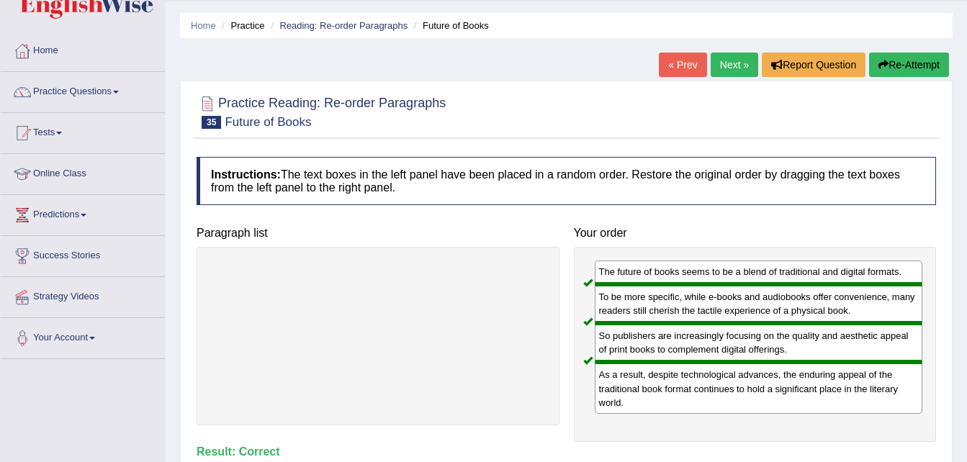
scroll to position [0, 0]
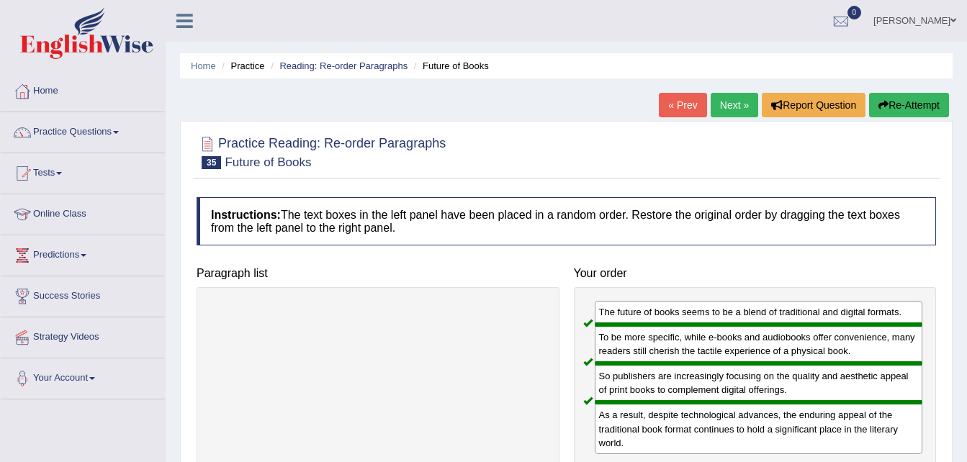
click at [736, 103] on link "Next »" at bounding box center [734, 105] width 48 height 24
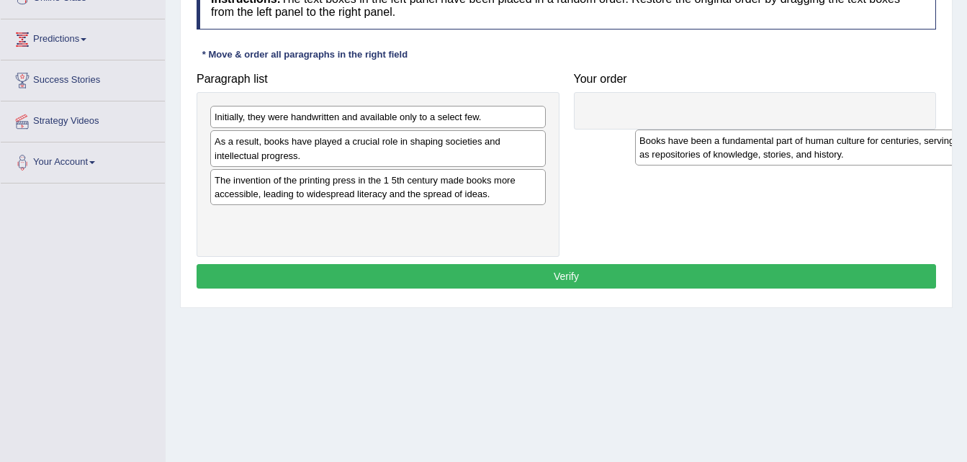
drag, startPoint x: 276, startPoint y: 228, endPoint x: 717, endPoint y: 115, distance: 455.5
click at [716, 130] on div "Books have been a fundamental part of human culture for centuries, serving as r…" at bounding box center [802, 148] width 335 height 36
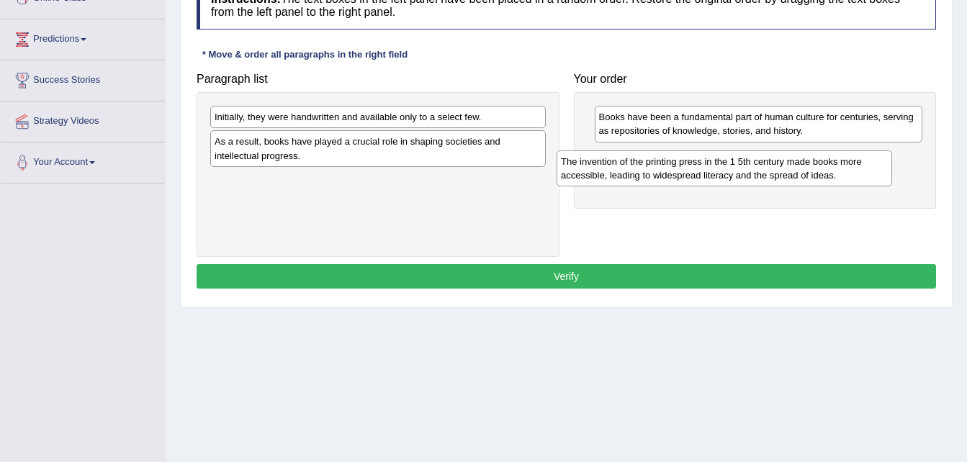
drag, startPoint x: 306, startPoint y: 192, endPoint x: 652, endPoint y: 173, distance: 346.7
click at [652, 173] on div "The invention of the printing press in the 1 5th century made books more access…" at bounding box center [723, 168] width 335 height 36
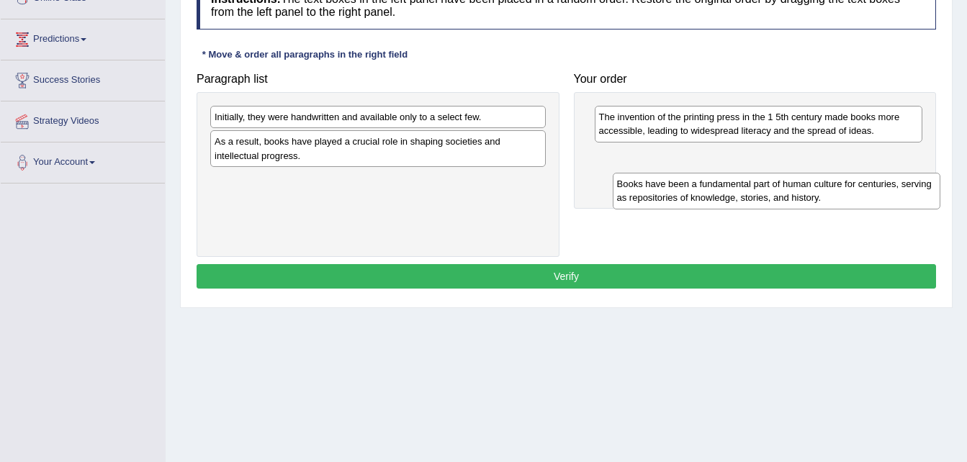
drag, startPoint x: 713, startPoint y: 127, endPoint x: 731, endPoint y: 194, distance: 69.3
click at [731, 194] on div "Books have been a fundamental part of human culture for centuries, serving as r…" at bounding box center [777, 191] width 328 height 36
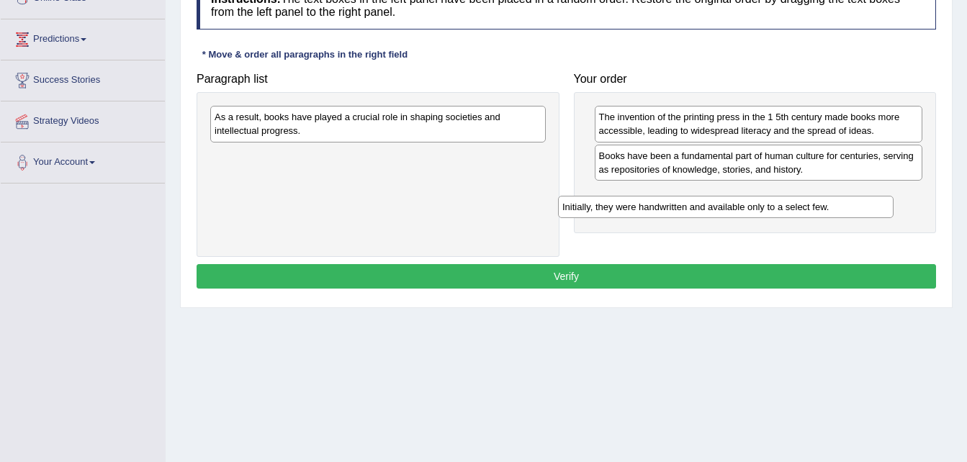
drag, startPoint x: 290, startPoint y: 126, endPoint x: 674, endPoint y: 227, distance: 397.5
click at [674, 218] on div "Initially, they were handwritten and available only to a select few." at bounding box center [725, 207] width 335 height 22
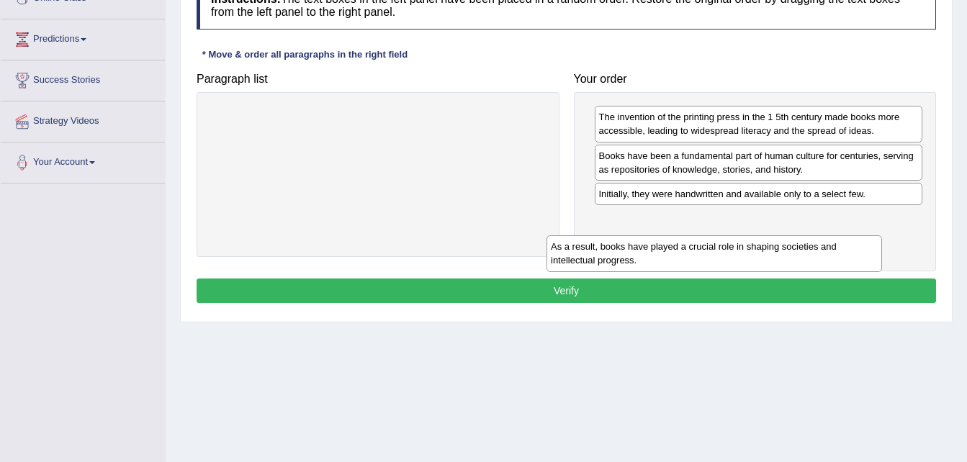
drag, startPoint x: 280, startPoint y: 125, endPoint x: 616, endPoint y: 255, distance: 360.2
click at [616, 255] on div "As a result, books have played a crucial role in shaping societies and intellec…" at bounding box center [713, 253] width 335 height 36
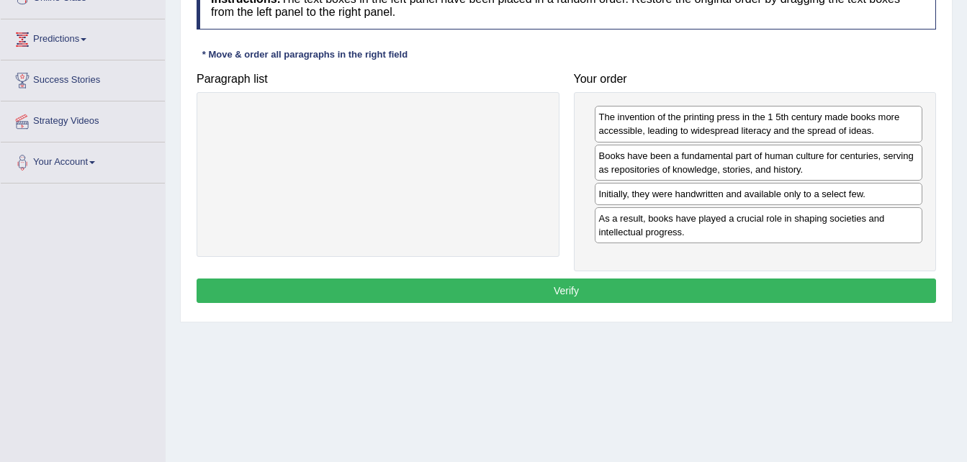
drag, startPoint x: 561, startPoint y: 299, endPoint x: 563, endPoint y: 292, distance: 8.2
click at [563, 292] on button "Verify" at bounding box center [565, 291] width 739 height 24
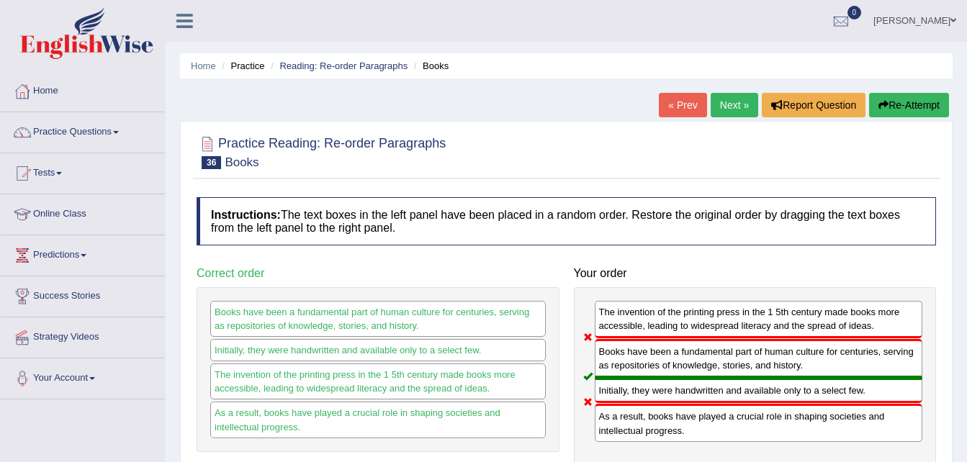
click at [729, 101] on link "Next »" at bounding box center [734, 105] width 48 height 24
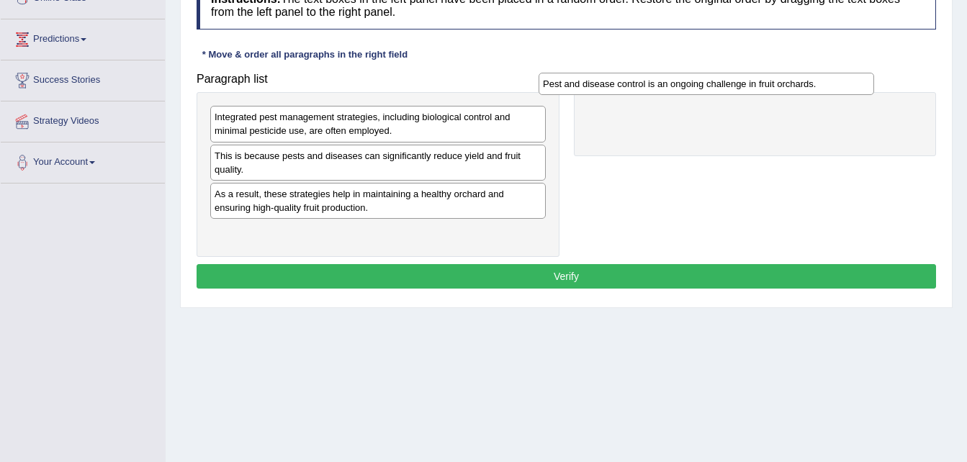
drag, startPoint x: 488, startPoint y: 198, endPoint x: 816, endPoint y: 88, distance: 346.2
click at [816, 88] on div "Pest and disease control is an ongoing challenge in fruit orchards." at bounding box center [705, 84] width 335 height 22
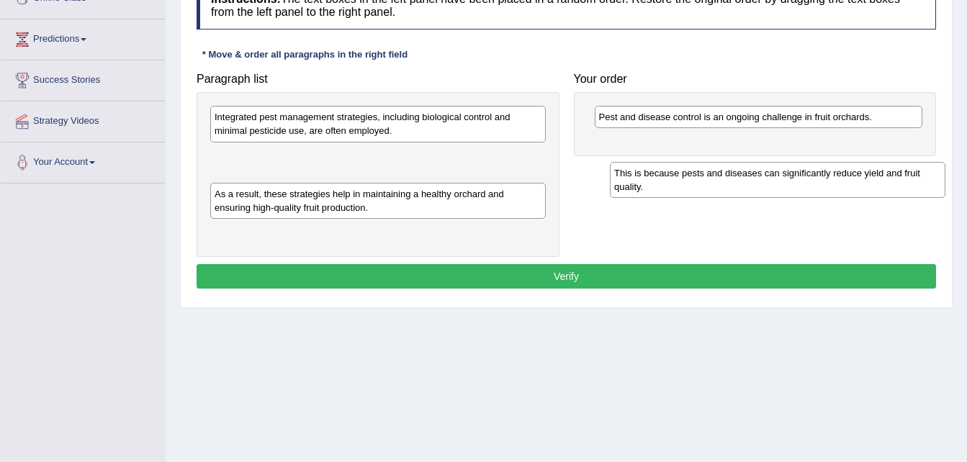
drag, startPoint x: 542, startPoint y: 168, endPoint x: 740, endPoint y: 177, distance: 198.2
click at [740, 180] on div "This is because pests and diseases can significantly reduce yield and fruit qua…" at bounding box center [777, 180] width 335 height 36
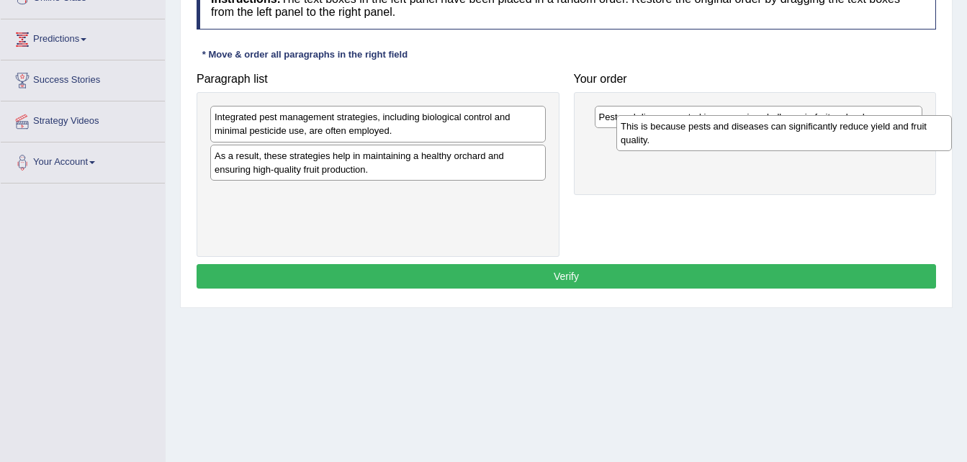
drag, startPoint x: 340, startPoint y: 170, endPoint x: 745, endPoint y: 148, distance: 405.8
click at [745, 148] on div "This is because pests and diseases can significantly reduce yield and fruit qua…" at bounding box center [783, 133] width 335 height 36
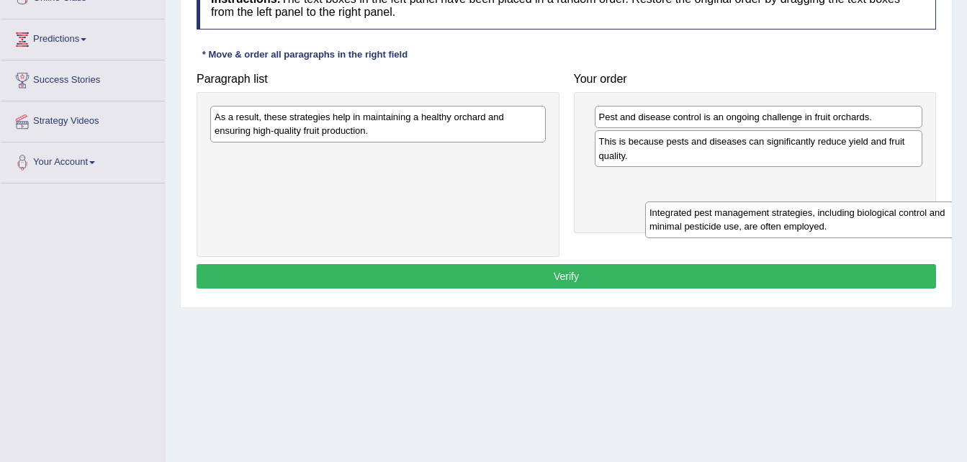
drag, startPoint x: 507, startPoint y: 133, endPoint x: 932, endPoint y: 214, distance: 433.0
click at [933, 214] on div "Integrated pest management strategies, including biological control and minimal…" at bounding box center [812, 220] width 335 height 36
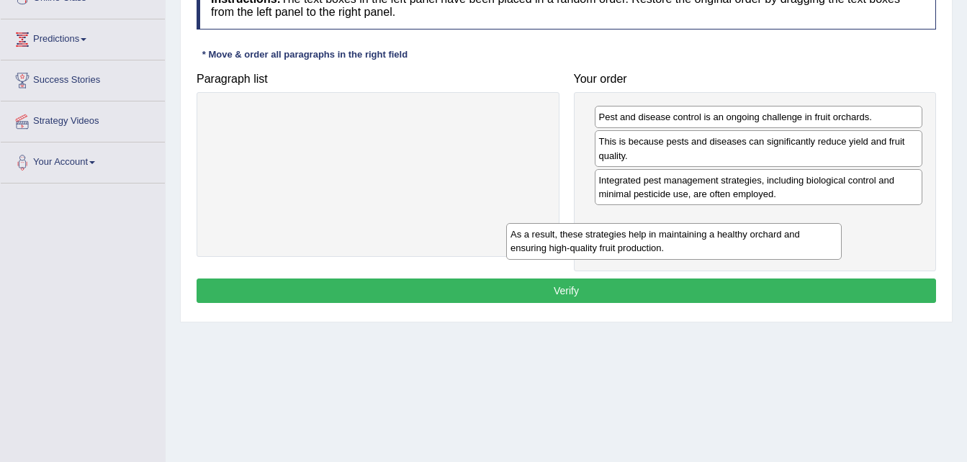
drag, startPoint x: 497, startPoint y: 130, endPoint x: 804, endPoint y: 248, distance: 329.2
click at [804, 248] on div "As a result, these strategies help in maintaining a healthy orchard and ensurin…" at bounding box center [673, 241] width 335 height 36
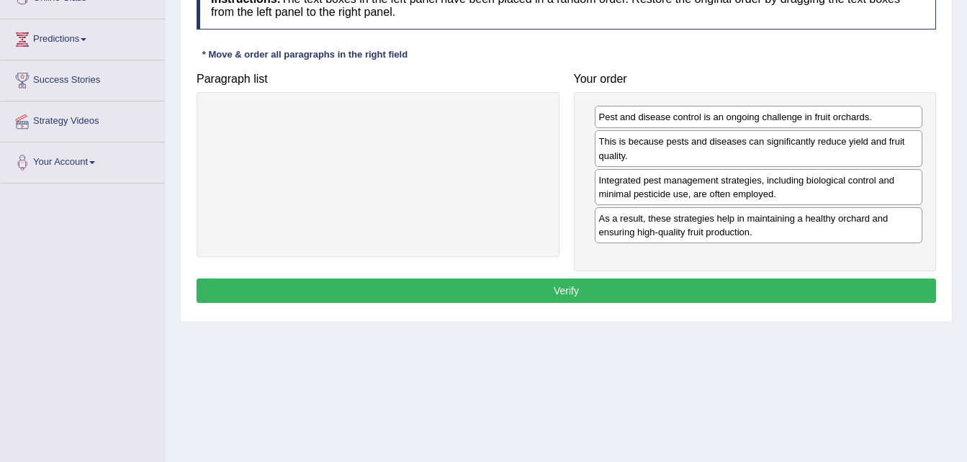
click at [605, 296] on button "Verify" at bounding box center [565, 291] width 739 height 24
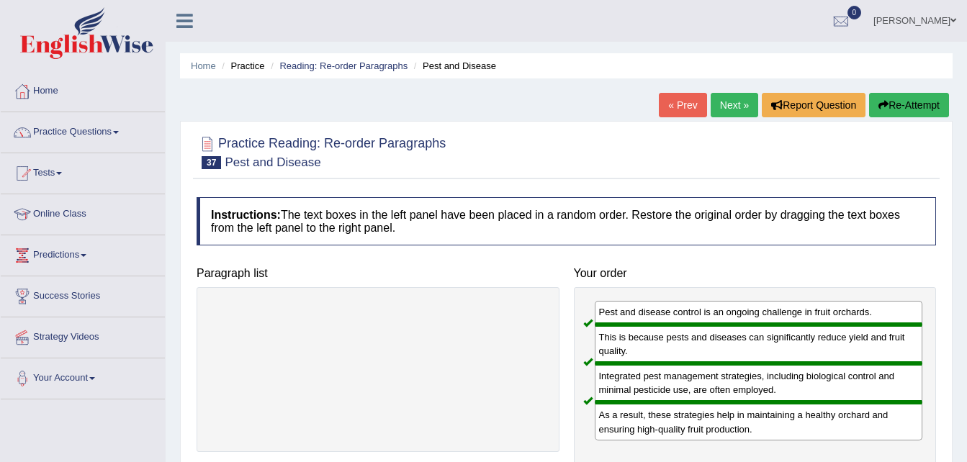
click at [720, 98] on link "Next »" at bounding box center [734, 105] width 48 height 24
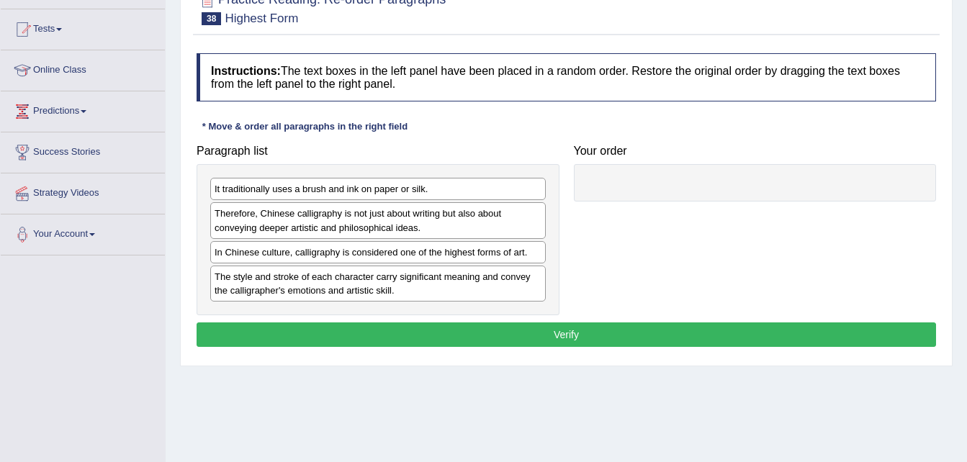
drag, startPoint x: 365, startPoint y: 263, endPoint x: 523, endPoint y: 232, distance: 161.3
click at [561, 232] on div "Paragraph list It traditionally uses a brush and ink on paper or silk. Therefor…" at bounding box center [377, 226] width 377 height 178
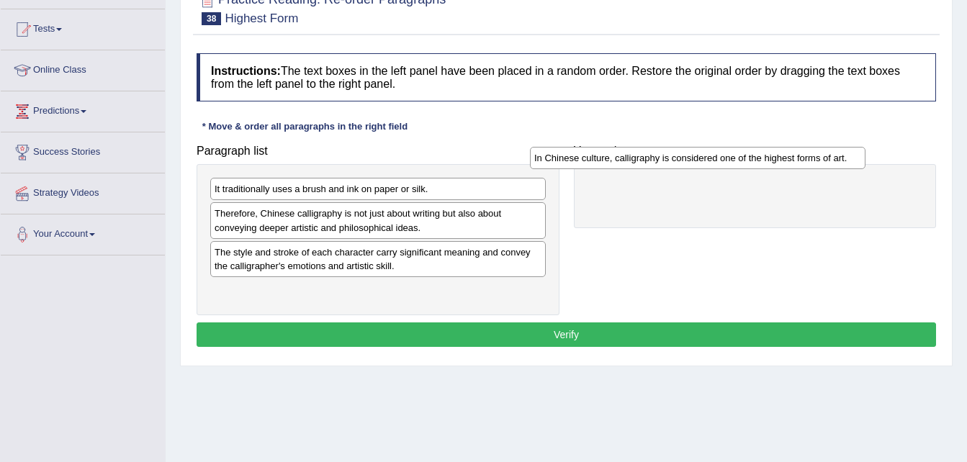
drag, startPoint x: 268, startPoint y: 262, endPoint x: 587, endPoint y: 168, distance: 333.2
click at [587, 168] on div "In Chinese culture, calligraphy is considered one of the highest forms of art." at bounding box center [697, 158] width 335 height 22
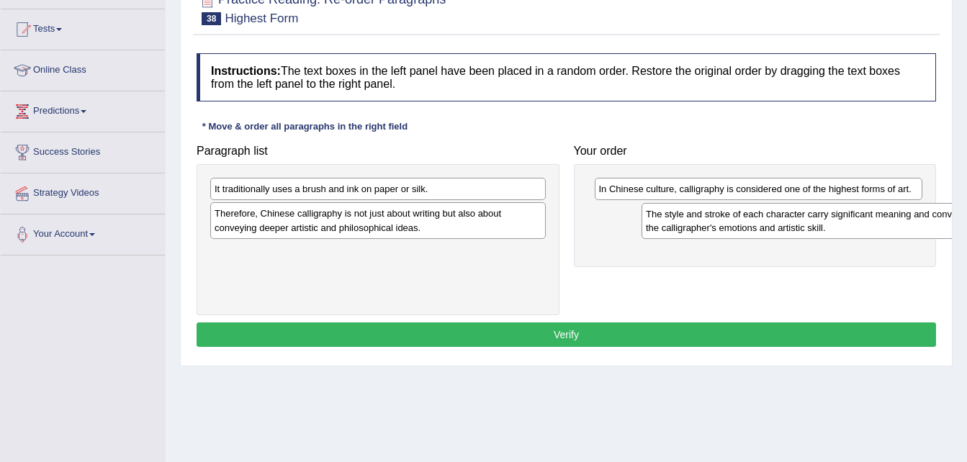
drag, startPoint x: 271, startPoint y: 267, endPoint x: 702, endPoint y: 229, distance: 432.8
click at [702, 229] on div "The style and stroke of each character carry significant meaning and convey the…" at bounding box center [808, 221] width 335 height 36
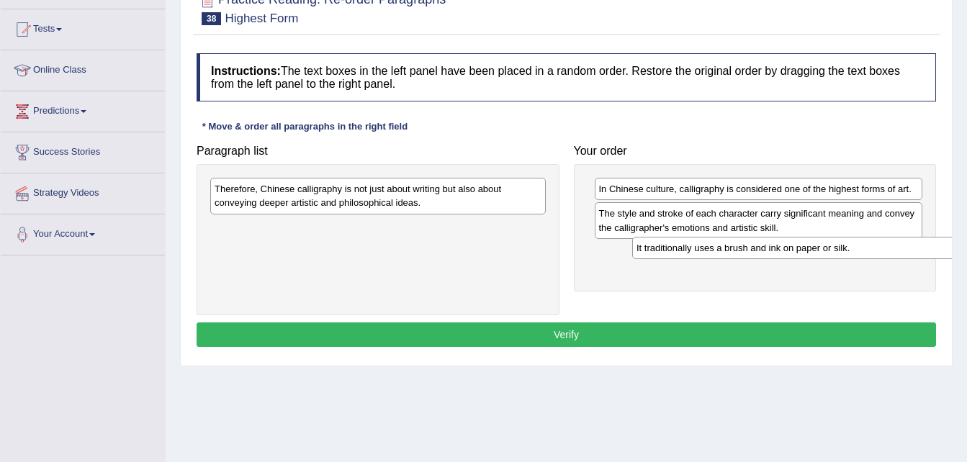
drag, startPoint x: 288, startPoint y: 193, endPoint x: 710, endPoint y: 252, distance: 425.9
click at [710, 252] on div "It traditionally uses a brush and ink on paper or silk." at bounding box center [799, 248] width 335 height 22
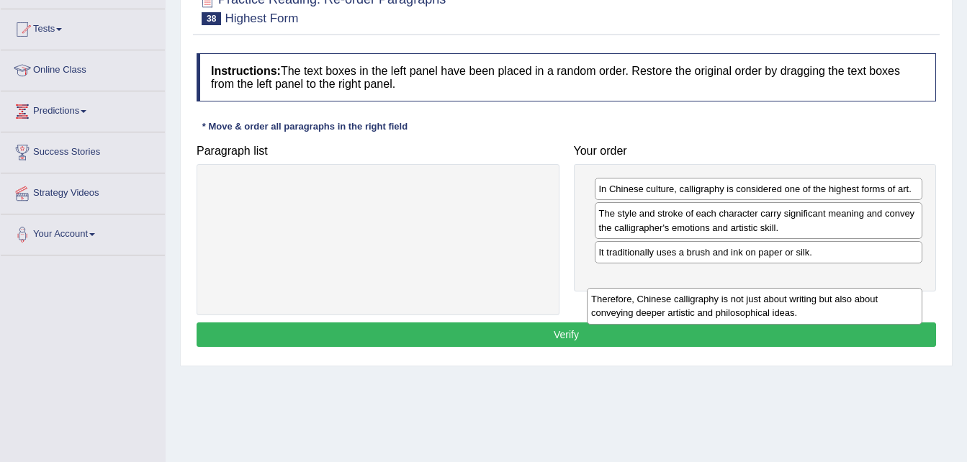
drag, startPoint x: 309, startPoint y: 190, endPoint x: 688, endPoint y: 298, distance: 394.4
click at [688, 298] on div "Therefore, Chinese calligraphy is not just about writing but also about conveyi…" at bounding box center [754, 306] width 335 height 36
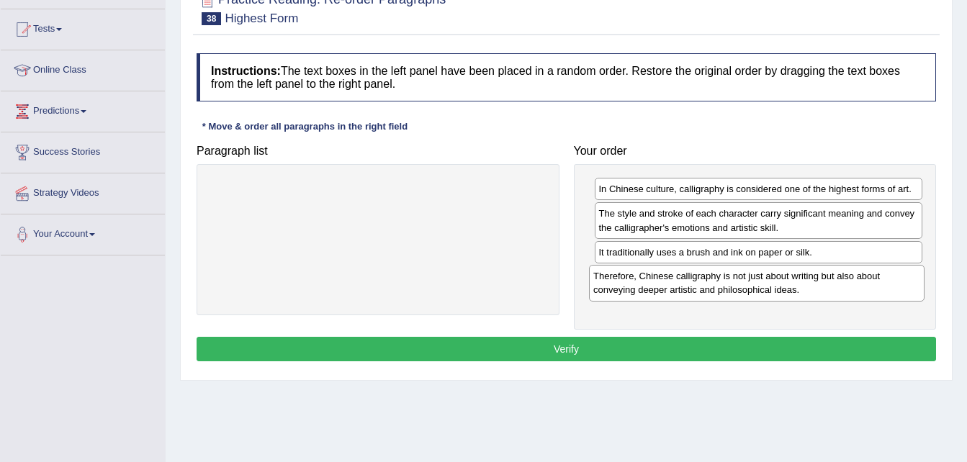
drag, startPoint x: 304, startPoint y: 196, endPoint x: 683, endPoint y: 284, distance: 388.5
click at [683, 284] on div "Therefore, Chinese calligraphy is not just about writing but also about conveyi…" at bounding box center [756, 283] width 335 height 36
click at [673, 354] on button "Verify" at bounding box center [565, 349] width 739 height 24
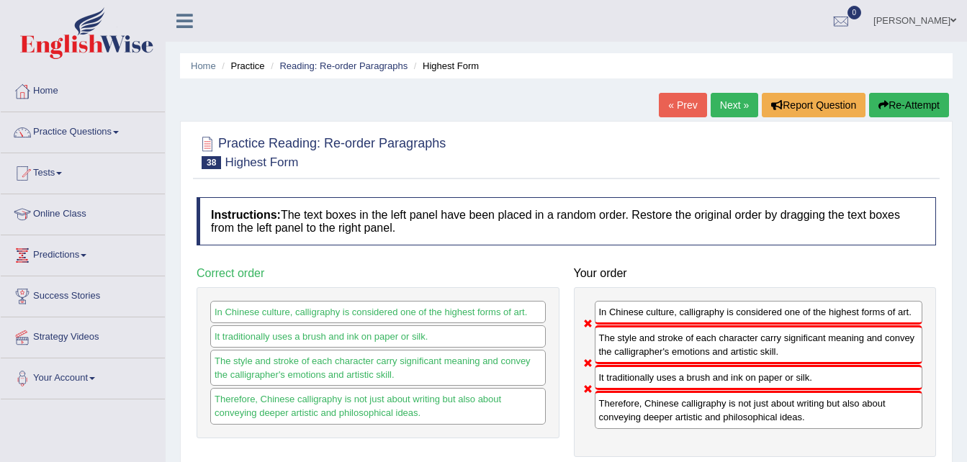
click at [724, 108] on link "Next »" at bounding box center [734, 105] width 48 height 24
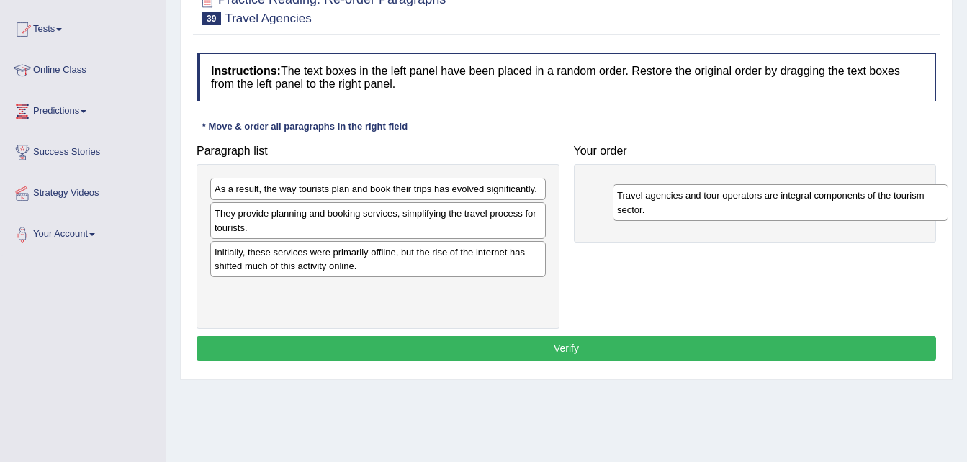
drag, startPoint x: 258, startPoint y: 232, endPoint x: 660, endPoint y: 214, distance: 402.7
click at [660, 214] on div "Travel agencies and tour operators are integral components of the tourism secto…" at bounding box center [780, 202] width 335 height 36
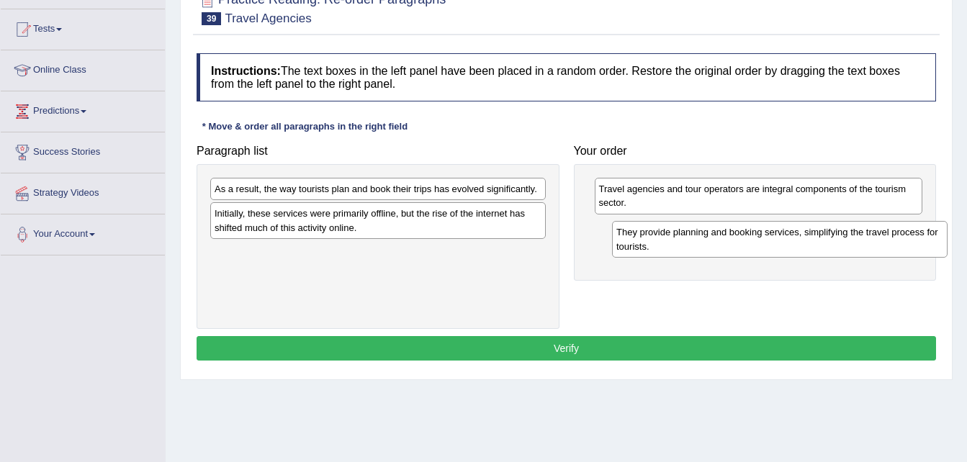
drag, startPoint x: 271, startPoint y: 230, endPoint x: 673, endPoint y: 249, distance: 402.1
click at [673, 249] on div "They provide planning and booking services, simplifying the travel process for …" at bounding box center [779, 239] width 335 height 36
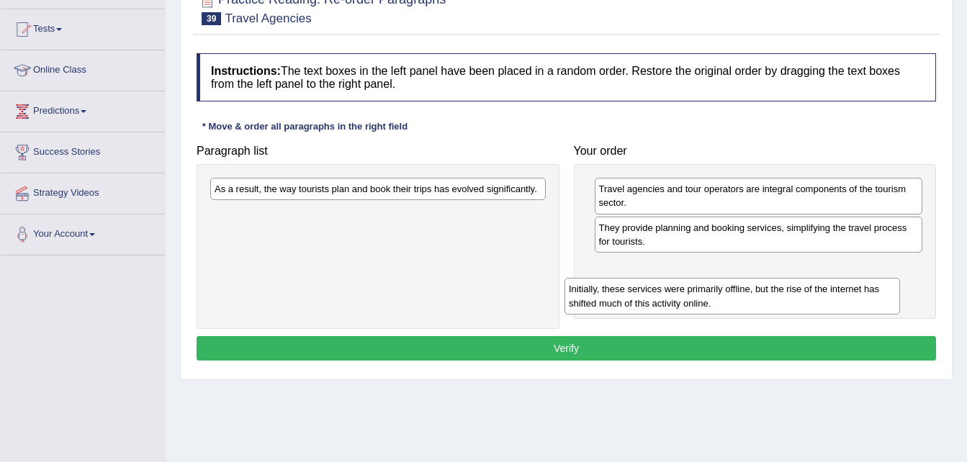
drag, startPoint x: 343, startPoint y: 222, endPoint x: 744, endPoint y: 281, distance: 405.3
click at [711, 295] on div "Initially, these services were primarily offline, but the rise of the internet …" at bounding box center [731, 296] width 335 height 36
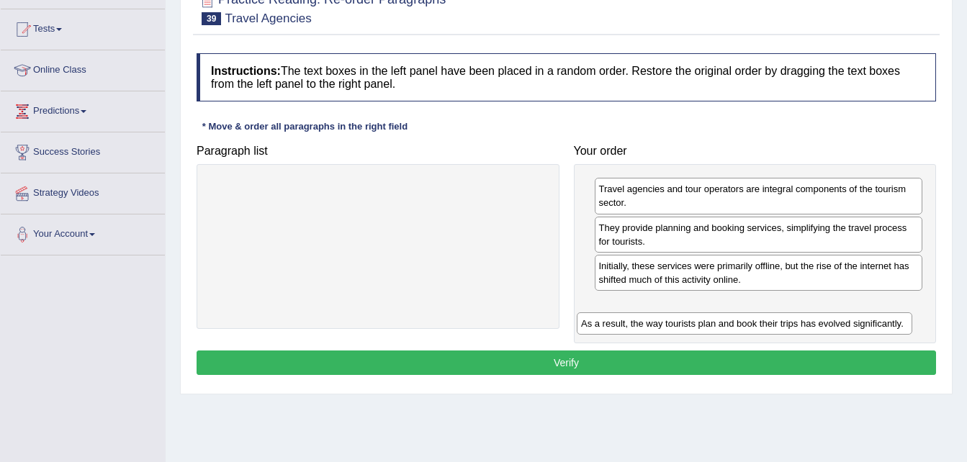
drag, startPoint x: 251, startPoint y: 193, endPoint x: 618, endPoint y: 327, distance: 390.3
click at [618, 327] on div "As a result, the way tourists plan and book their trips has evolved significant…" at bounding box center [744, 323] width 335 height 22
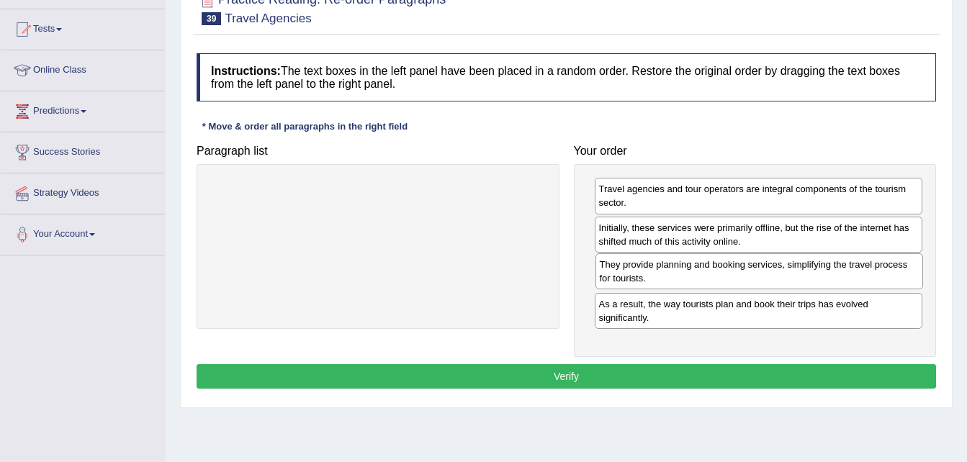
drag, startPoint x: 641, startPoint y: 238, endPoint x: 641, endPoint y: 275, distance: 36.7
click at [641, 275] on div "They provide planning and booking services, simplifying the travel process for …" at bounding box center [759, 271] width 328 height 36
click at [518, 379] on button "Verify" at bounding box center [565, 376] width 739 height 24
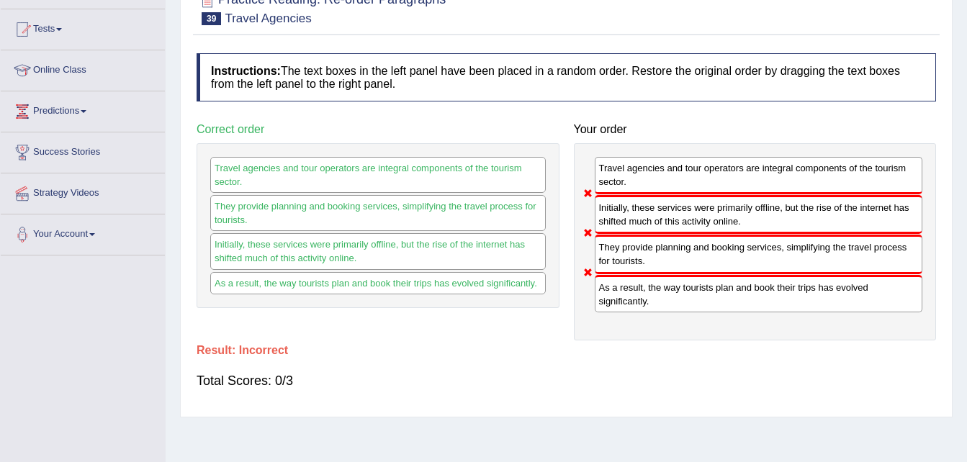
drag, startPoint x: 656, startPoint y: 218, endPoint x: 654, endPoint y: 254, distance: 36.1
click at [654, 254] on div "Travel agencies and tour operators are integral components of the tourism secto…" at bounding box center [755, 241] width 363 height 197
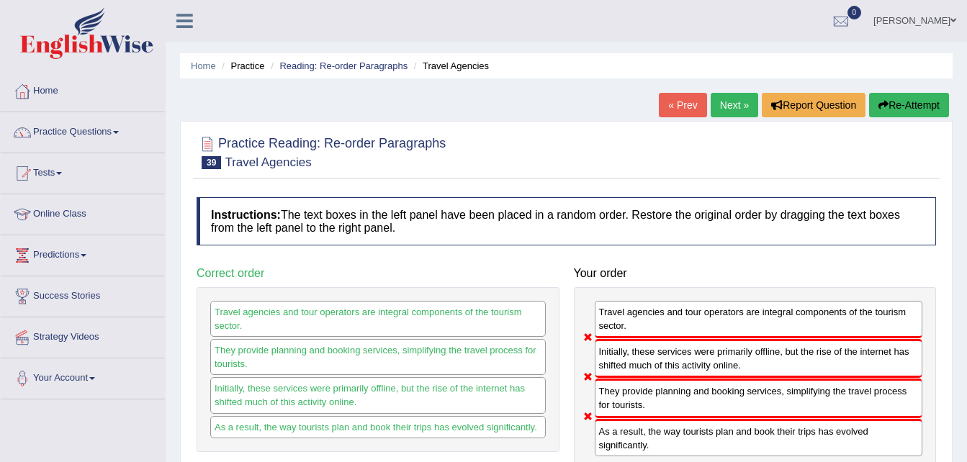
click at [731, 101] on link "Next »" at bounding box center [734, 105] width 48 height 24
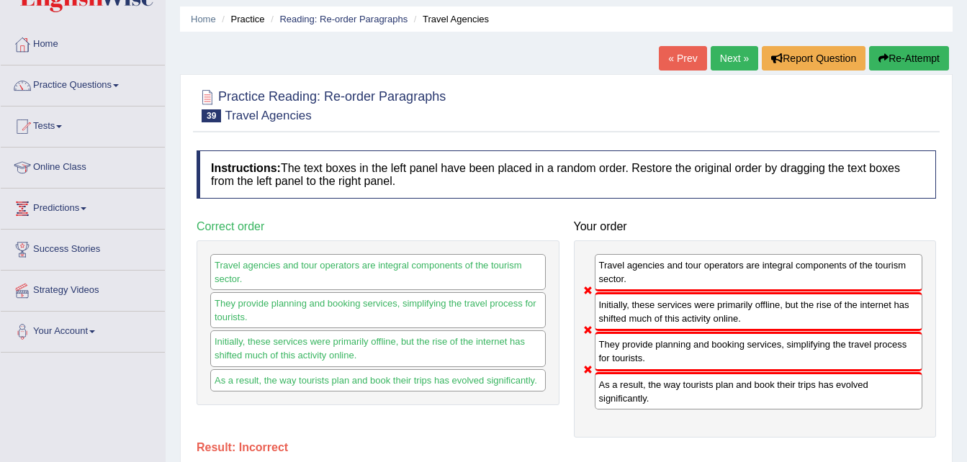
scroll to position [72, 0]
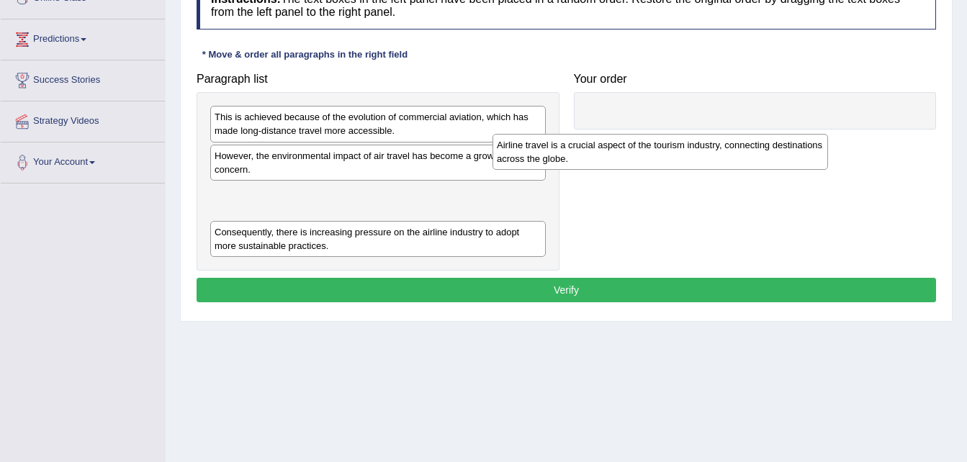
drag, startPoint x: 285, startPoint y: 207, endPoint x: 577, endPoint y: 145, distance: 298.7
click at [577, 145] on div "Airline travel is a crucial aspect of the tourism industry, connecting destinat…" at bounding box center [659, 152] width 335 height 36
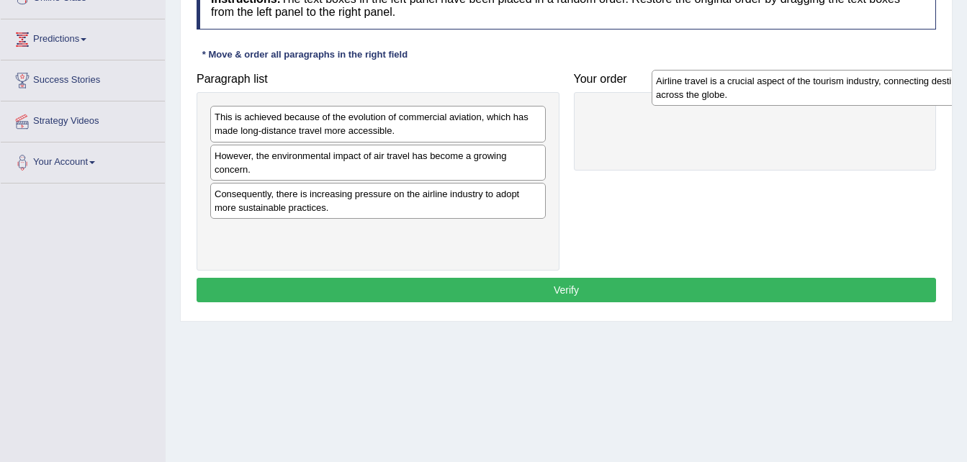
drag, startPoint x: 466, startPoint y: 204, endPoint x: 907, endPoint y: 91, distance: 455.5
click at [907, 91] on div "Airline travel is a crucial aspect of the tourism industry, connecting destinat…" at bounding box center [818, 88] width 335 height 36
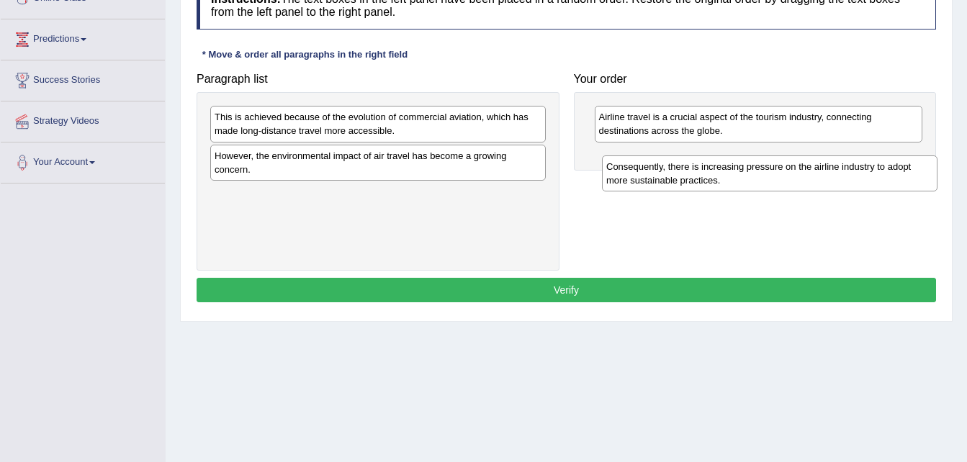
drag, startPoint x: 369, startPoint y: 203, endPoint x: 772, endPoint y: 166, distance: 404.7
click at [772, 166] on div "Consequently, there is increasing pressure on the airline industry to adopt mor…" at bounding box center [769, 173] width 335 height 36
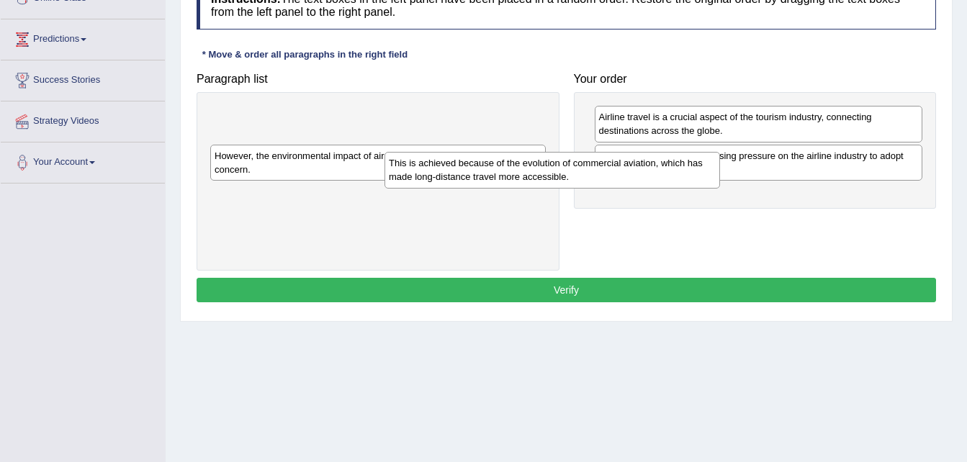
drag, startPoint x: 498, startPoint y: 130, endPoint x: 736, endPoint y: 188, distance: 245.3
click at [720, 188] on div "This is achieved because of the evolution of commercial aviation, which has mad…" at bounding box center [551, 170] width 335 height 36
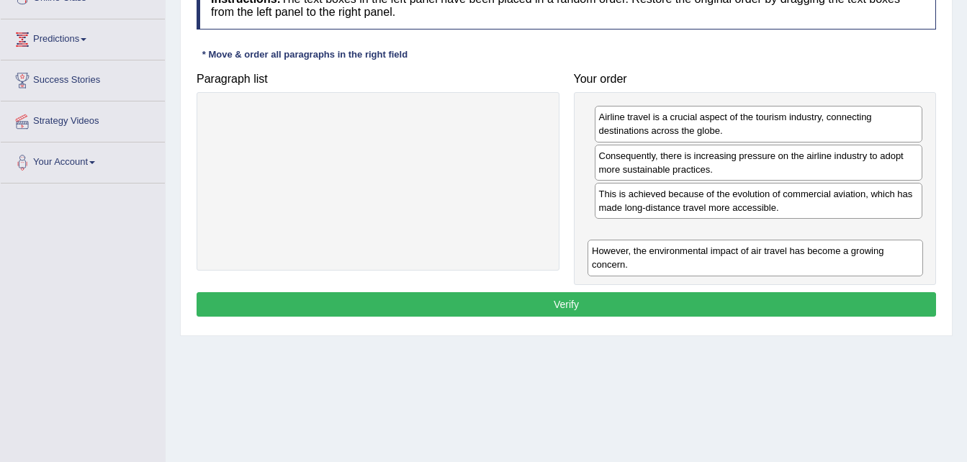
drag, startPoint x: 340, startPoint y: 123, endPoint x: 717, endPoint y: 256, distance: 400.0
click at [717, 256] on div "However, the environmental impact of air travel has become a growing concern." at bounding box center [754, 258] width 335 height 36
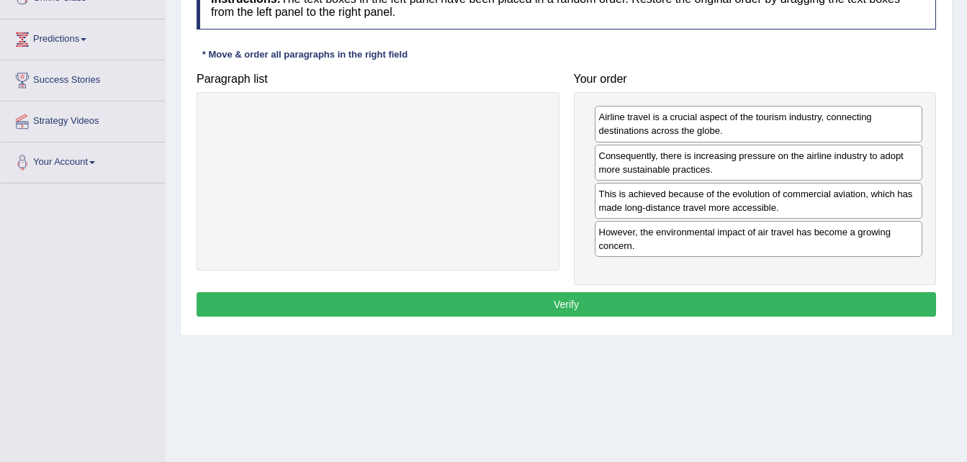
click at [680, 301] on button "Verify" at bounding box center [565, 304] width 739 height 24
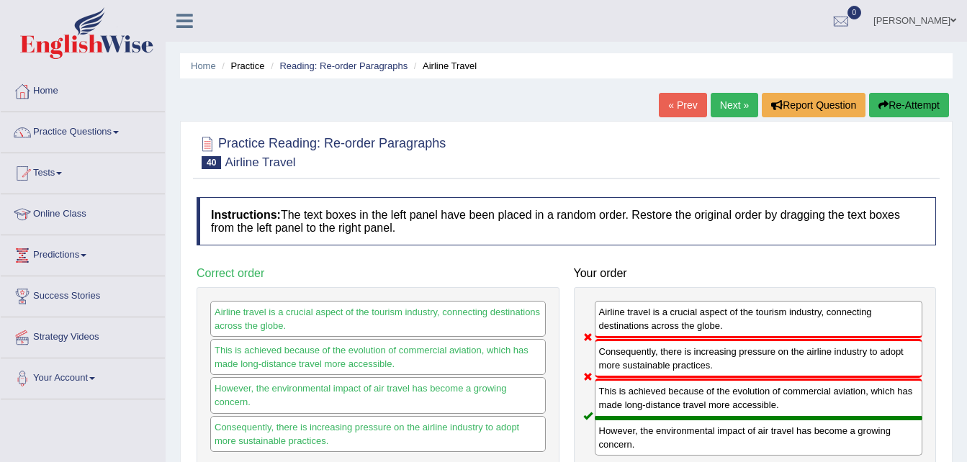
click at [731, 105] on link "Next »" at bounding box center [734, 105] width 48 height 24
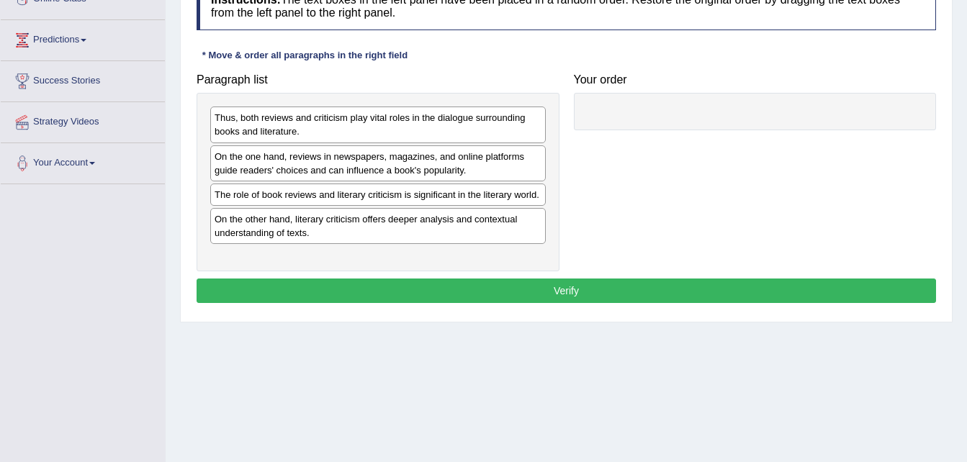
scroll to position [216, 0]
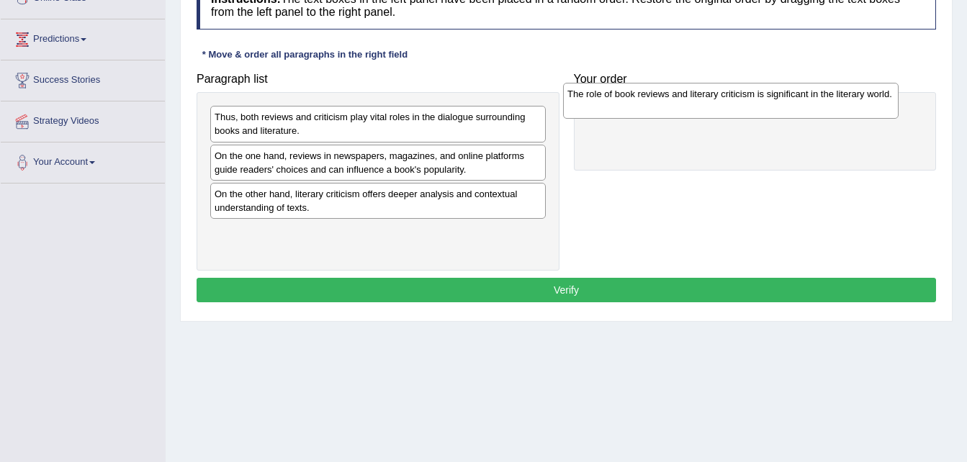
drag, startPoint x: 315, startPoint y: 211, endPoint x: 633, endPoint y: 111, distance: 332.8
click at [633, 111] on div "The role of book reviews and literary criticism is significant in the literary …" at bounding box center [730, 101] width 335 height 36
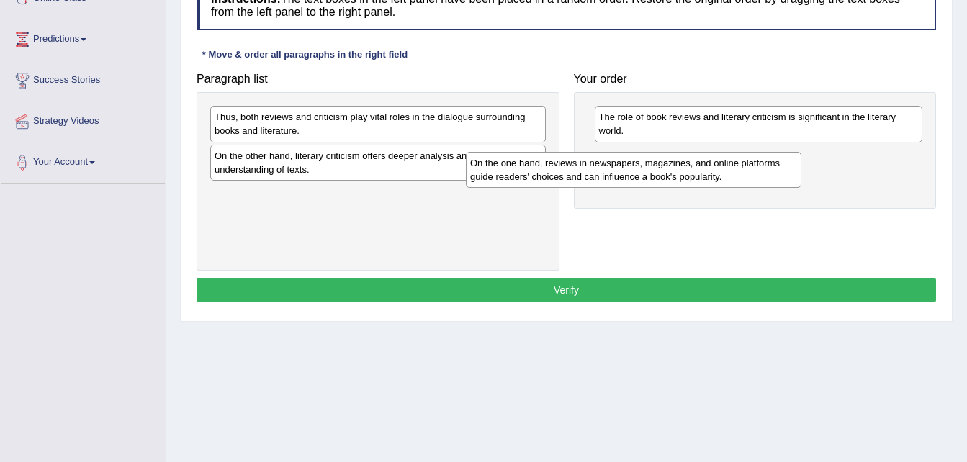
drag, startPoint x: 345, startPoint y: 173, endPoint x: 636, endPoint y: 166, distance: 291.6
click at [636, 166] on div "On the one hand, reviews in newspapers, magazines, and online platforms guide r…" at bounding box center [633, 170] width 335 height 36
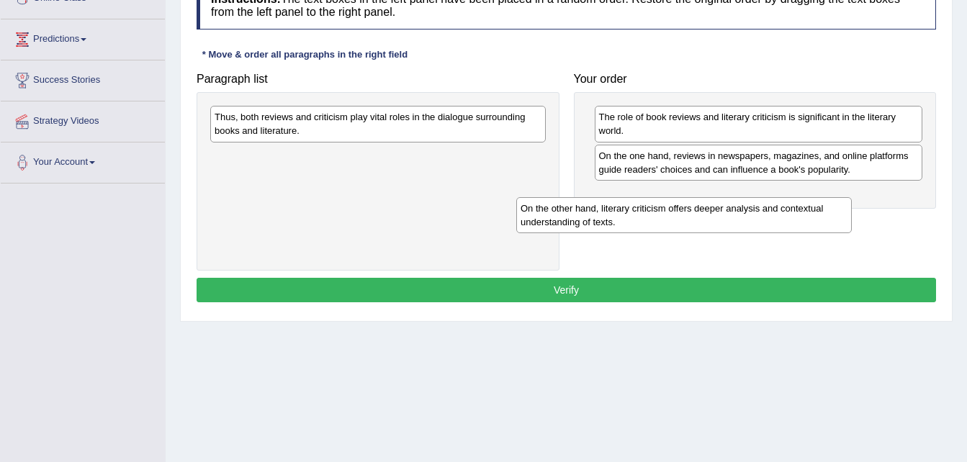
drag, startPoint x: 328, startPoint y: 169, endPoint x: 666, endPoint y: 222, distance: 341.6
click at [660, 222] on div "On the other hand, literary criticism offers deeper analysis and contextual und…" at bounding box center [683, 215] width 335 height 36
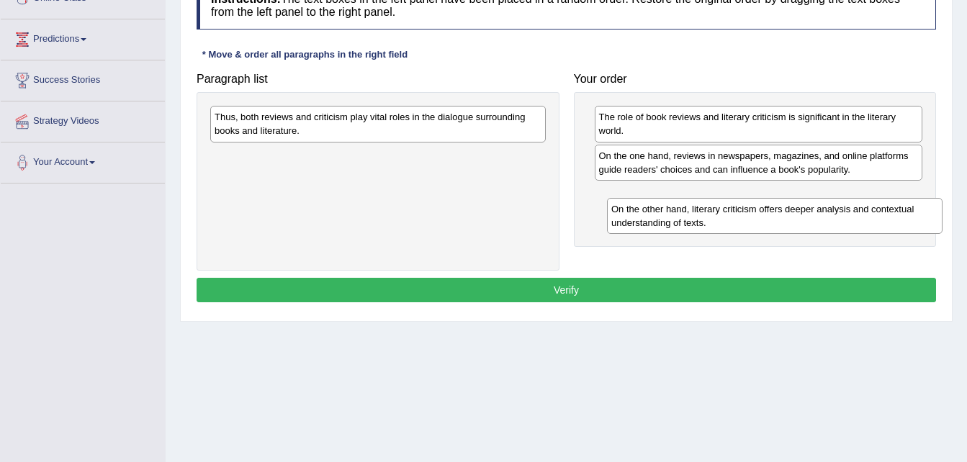
drag, startPoint x: 327, startPoint y: 155, endPoint x: 724, endPoint y: 208, distance: 400.1
click at [724, 208] on div "On the other hand, literary criticism offers deeper analysis and contextual und…" at bounding box center [774, 216] width 335 height 36
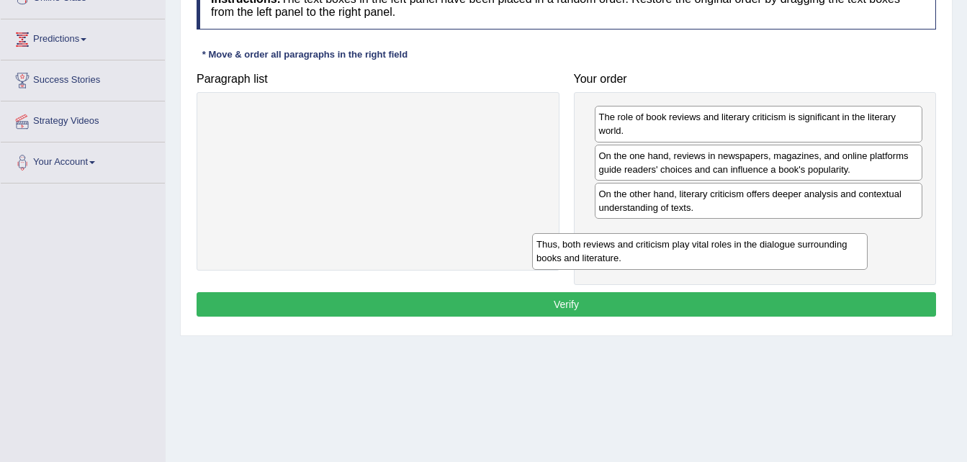
drag, startPoint x: 351, startPoint y: 130, endPoint x: 672, endPoint y: 256, distance: 344.8
click at [671, 256] on div "Thus, both reviews and criticism play vital roles in the dialogue surrounding b…" at bounding box center [699, 251] width 335 height 36
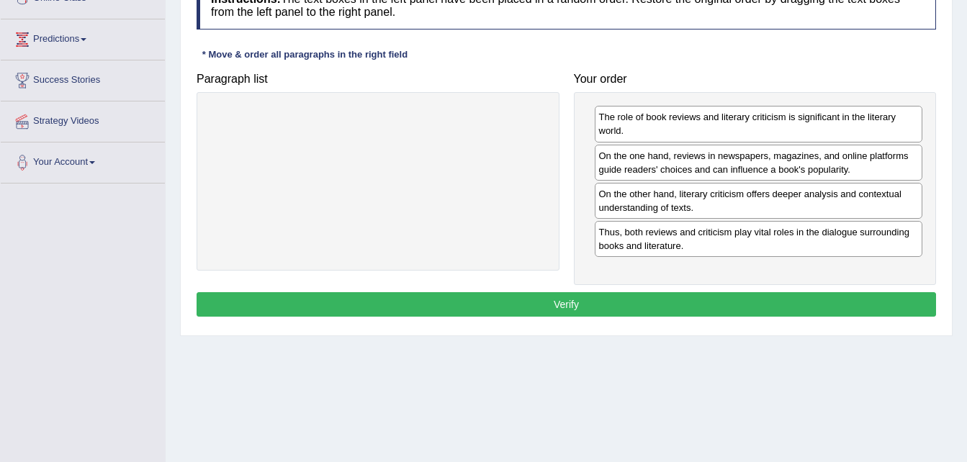
click at [650, 302] on button "Verify" at bounding box center [565, 304] width 739 height 24
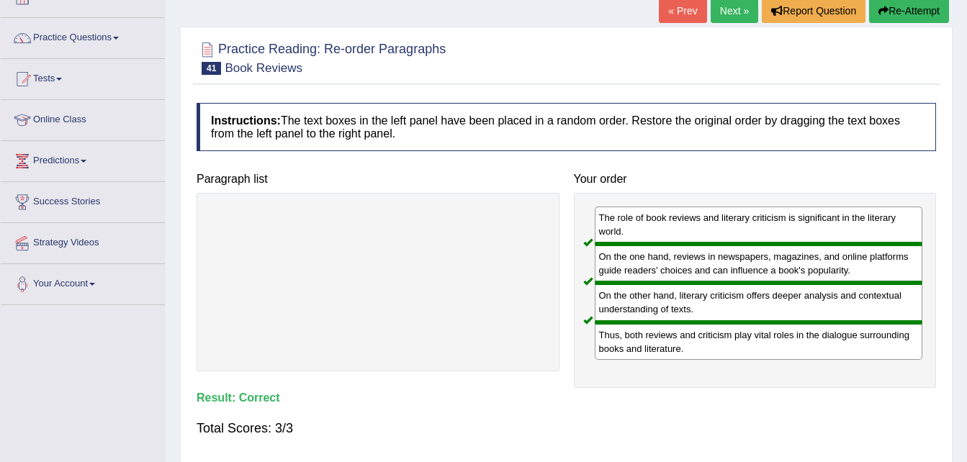
scroll to position [0, 0]
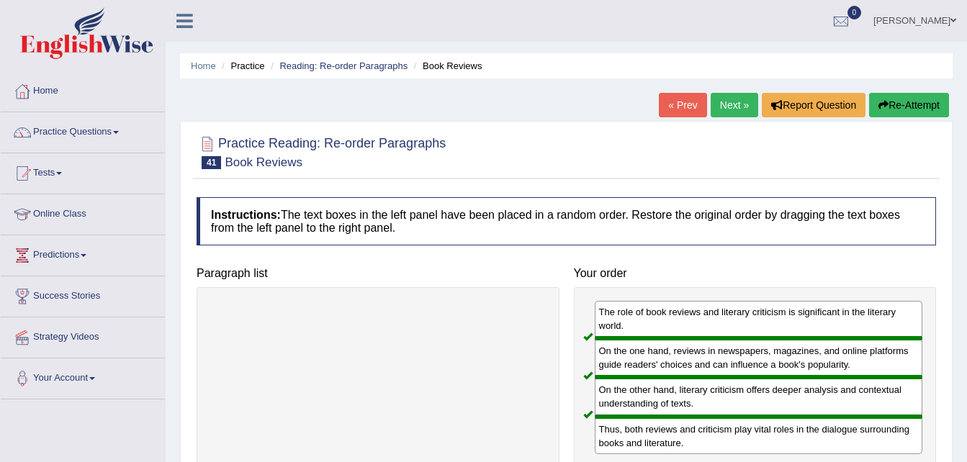
click at [728, 107] on link "Next »" at bounding box center [734, 105] width 48 height 24
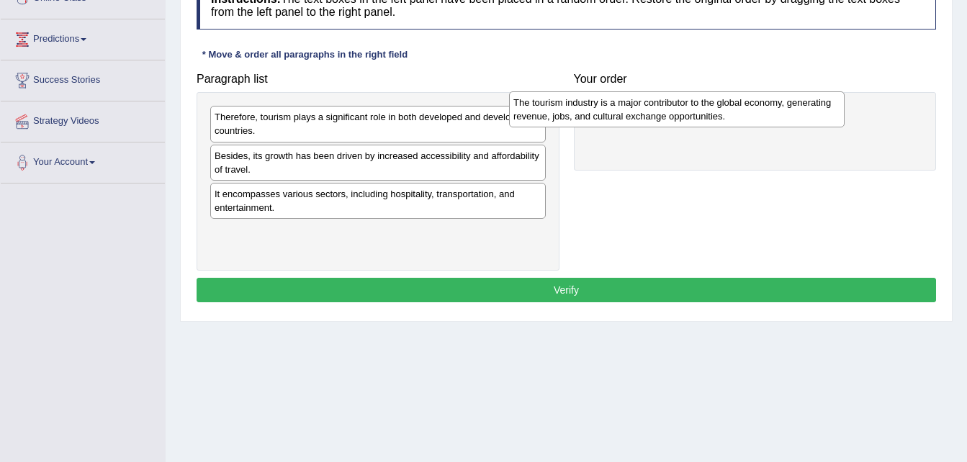
drag, startPoint x: 366, startPoint y: 245, endPoint x: 680, endPoint y: 99, distance: 346.5
click at [680, 99] on div "The tourism industry is a major contributor to the global economy, generating r…" at bounding box center [676, 109] width 335 height 36
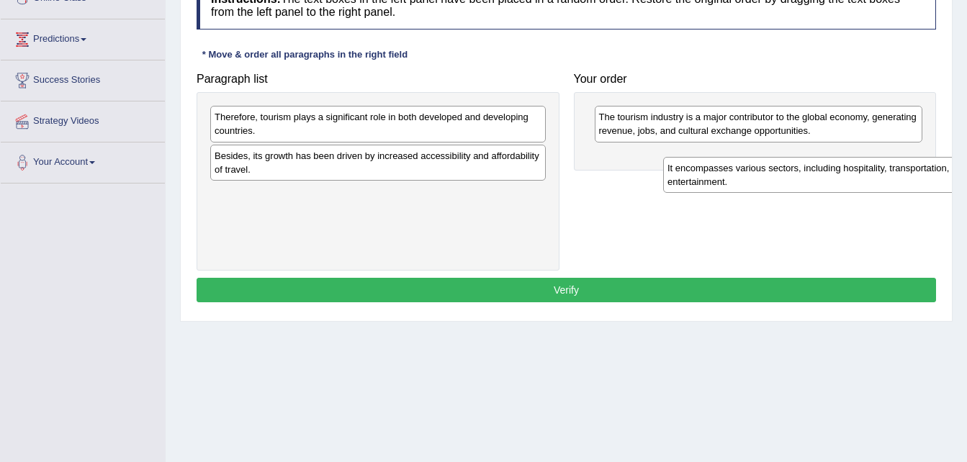
drag, startPoint x: 287, startPoint y: 200, endPoint x: 740, endPoint y: 168, distance: 453.9
click at [740, 168] on div "It encompasses various sectors, including hospitality, transportation, and ente…" at bounding box center [830, 175] width 335 height 36
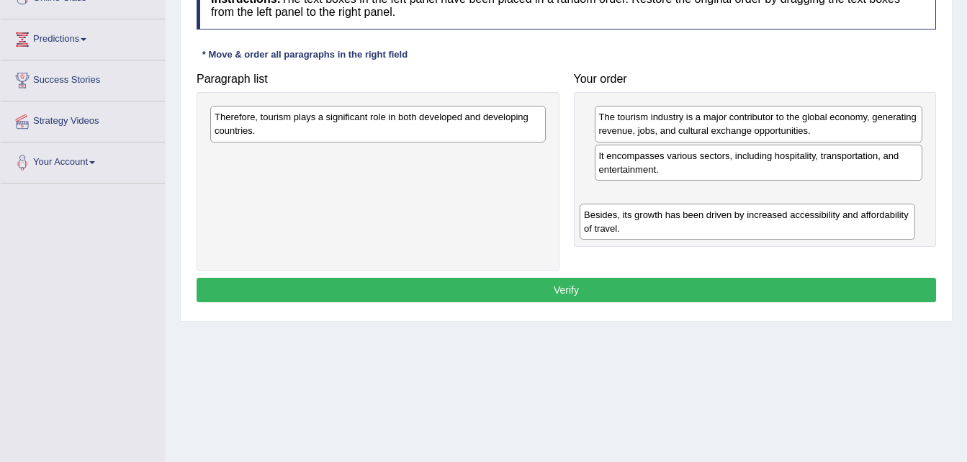
drag, startPoint x: 334, startPoint y: 167, endPoint x: 703, endPoint y: 226, distance: 373.9
click at [703, 226] on div "Besides, its growth has been driven by increased accessibility and affordabilit…" at bounding box center [746, 222] width 335 height 36
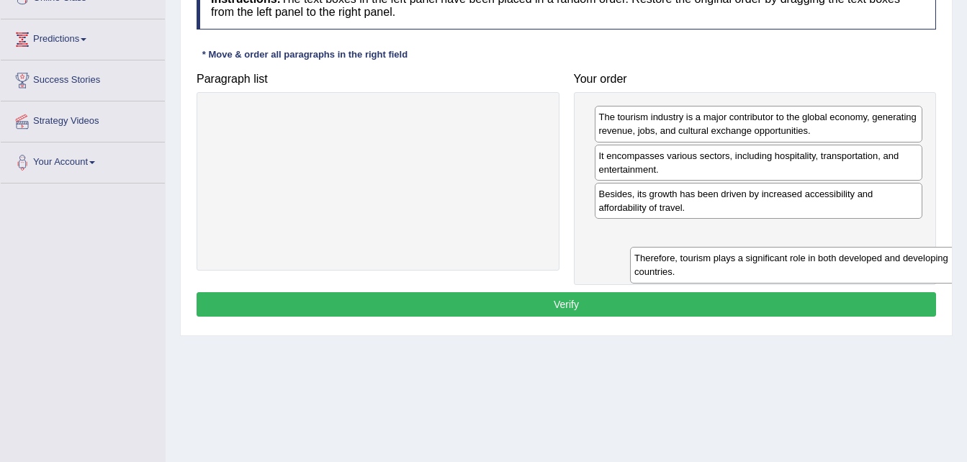
drag, startPoint x: 354, startPoint y: 127, endPoint x: 774, endPoint y: 268, distance: 442.7
click at [774, 268] on div "Therefore, tourism plays a significant role in both developed and developing co…" at bounding box center [797, 265] width 335 height 36
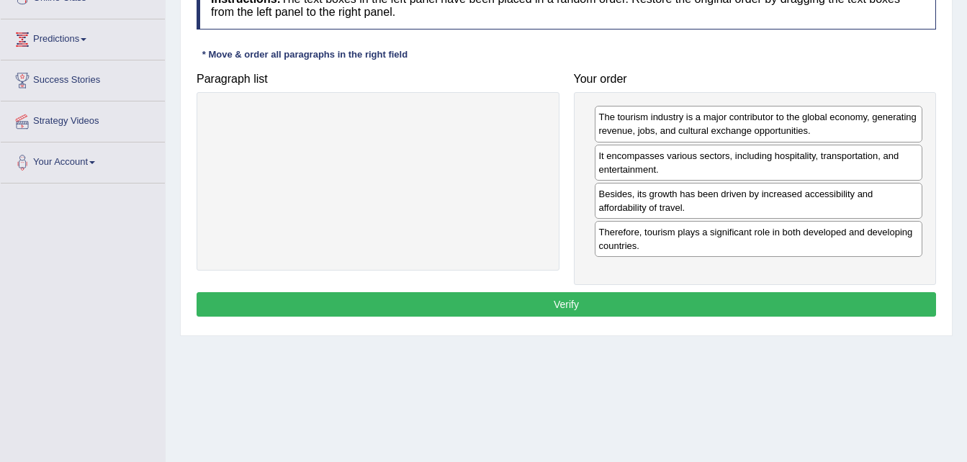
click at [685, 310] on button "Verify" at bounding box center [565, 304] width 739 height 24
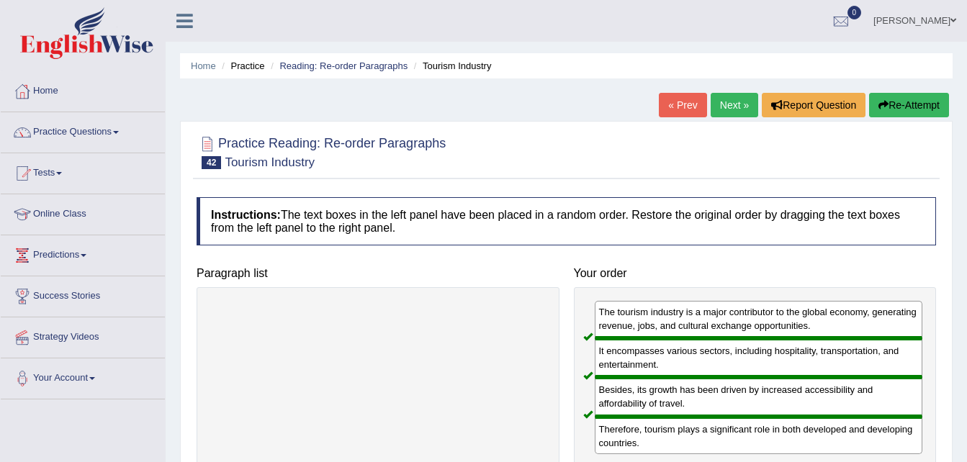
click at [731, 99] on link "Next »" at bounding box center [734, 105] width 48 height 24
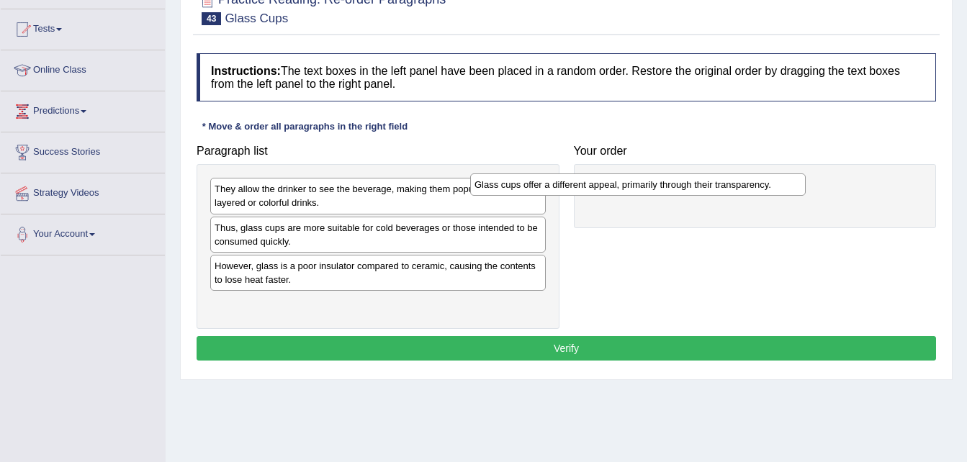
drag, startPoint x: 358, startPoint y: 195, endPoint x: 618, endPoint y: 191, distance: 259.9
click at [618, 191] on div "Glass cups offer a different appeal, primarily through their transparency." at bounding box center [637, 184] width 335 height 22
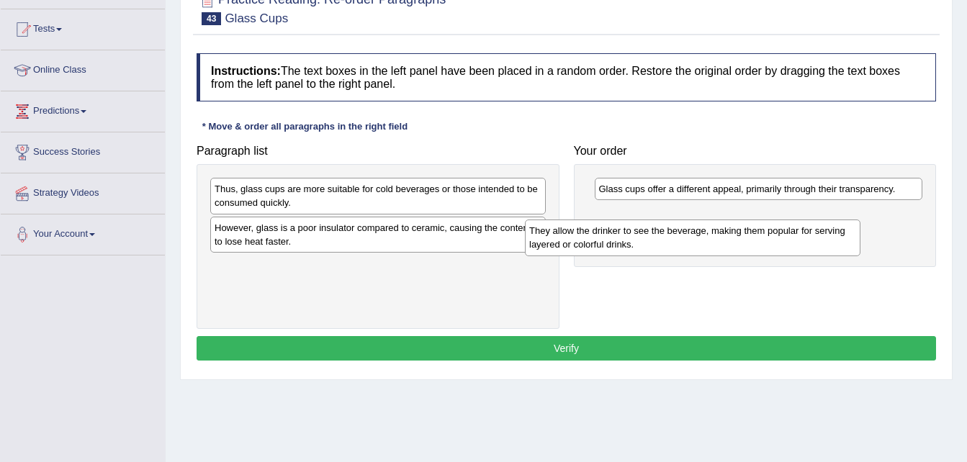
drag, startPoint x: 289, startPoint y: 209, endPoint x: 604, endPoint y: 246, distance: 316.8
click at [604, 250] on div "They allow the drinker to see the beverage, making them popular for serving lay…" at bounding box center [692, 238] width 335 height 36
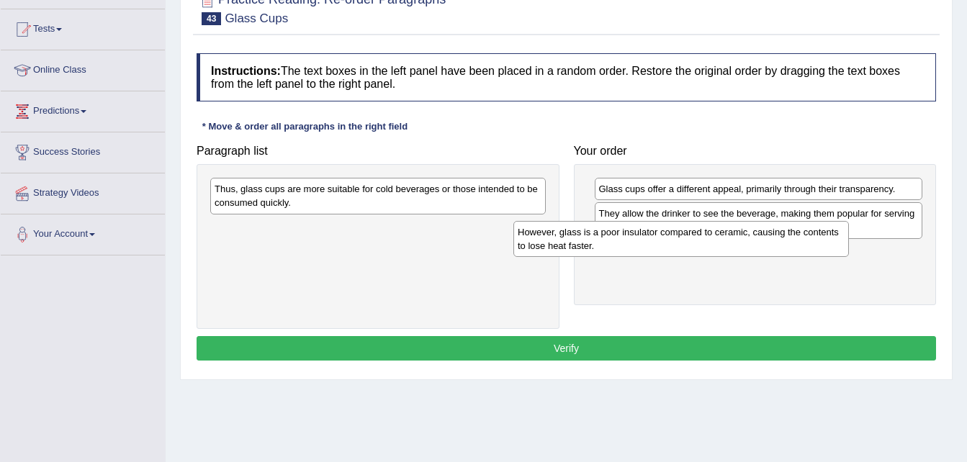
drag, startPoint x: 270, startPoint y: 249, endPoint x: 573, endPoint y: 253, distance: 303.1
click at [573, 253] on div "However, glass is a poor insulator compared to ceramic, causing the contents to…" at bounding box center [680, 239] width 335 height 36
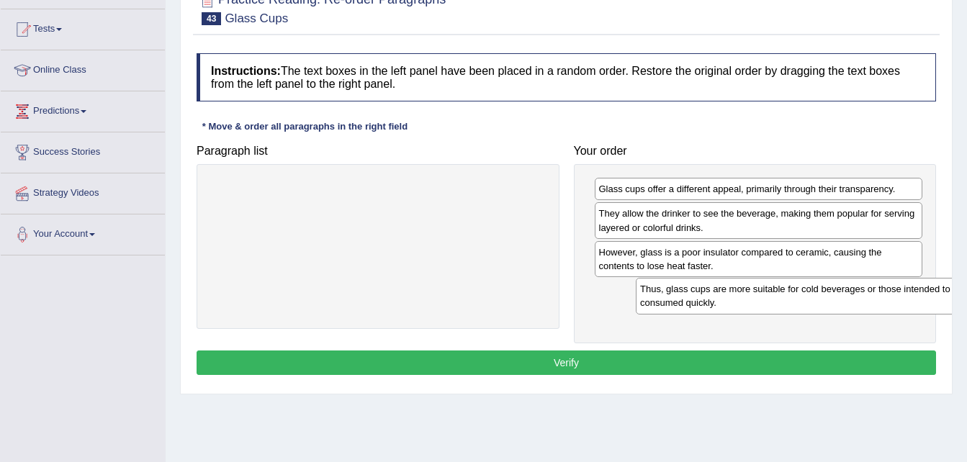
drag, startPoint x: 359, startPoint y: 198, endPoint x: 785, endPoint y: 298, distance: 437.0
click at [785, 298] on div "Thus, glass cups are more suitable for cold beverages or those intended to be c…" at bounding box center [803, 296] width 335 height 36
click at [651, 365] on button "Verify" at bounding box center [565, 363] width 739 height 24
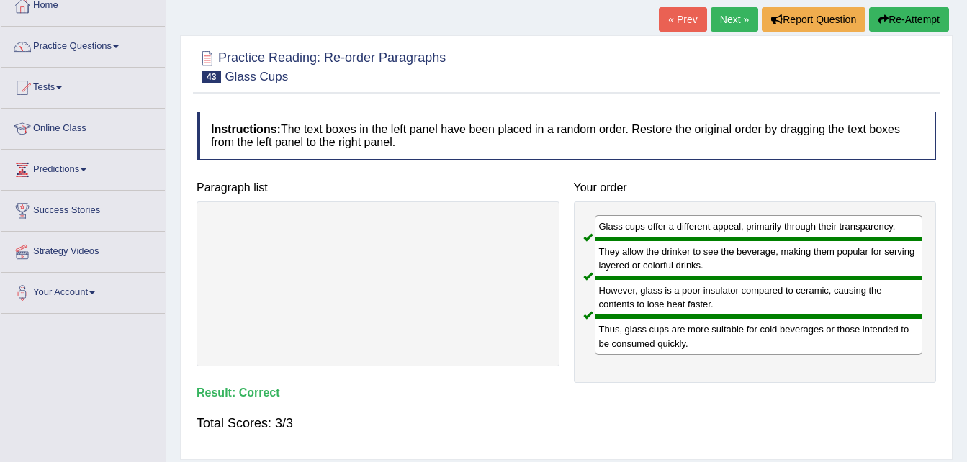
scroll to position [6, 0]
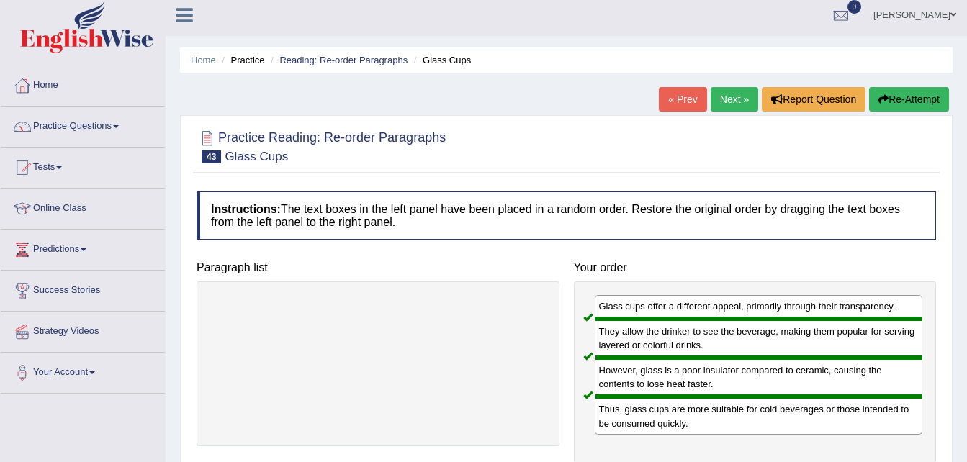
click at [731, 100] on link "Next »" at bounding box center [734, 99] width 48 height 24
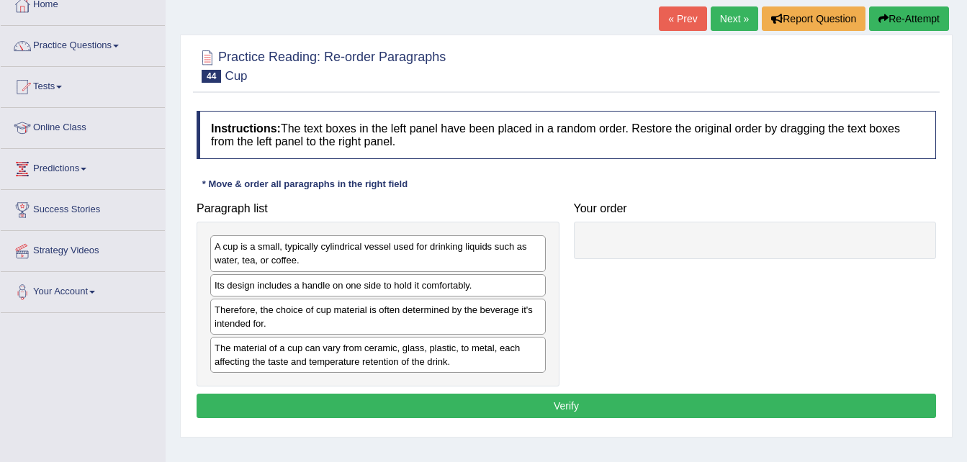
scroll to position [216, 0]
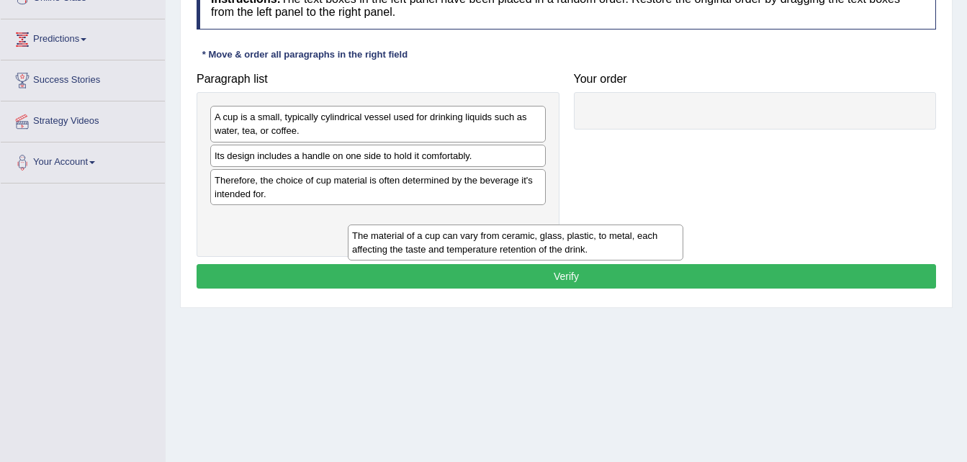
drag, startPoint x: 263, startPoint y: 230, endPoint x: 340, endPoint y: 230, distance: 76.3
click at [368, 238] on div "The material of a cup can vary from ceramic, glass, plastic, to metal, each aff…" at bounding box center [515, 243] width 335 height 36
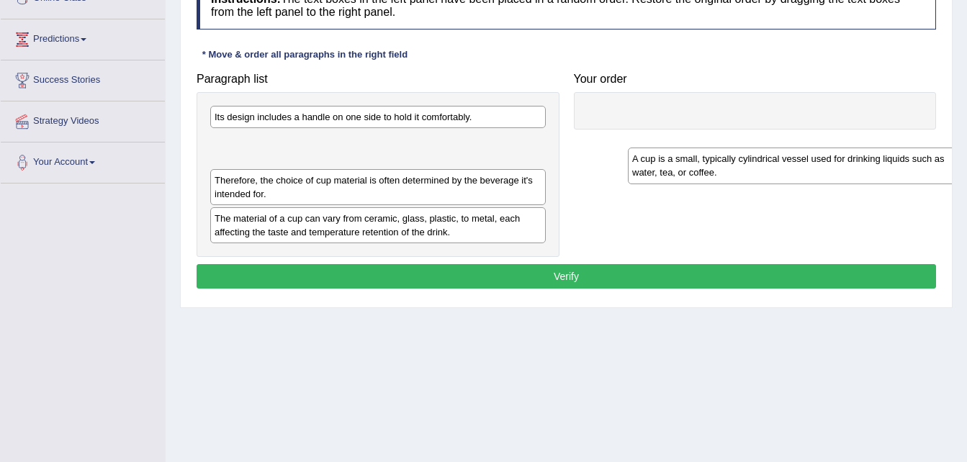
drag, startPoint x: 718, startPoint y: 191, endPoint x: 741, endPoint y: 101, distance: 93.1
click at [742, 148] on div "A cup is a small, typically cylindrical vessel used for drinking liquids such a…" at bounding box center [795, 166] width 335 height 36
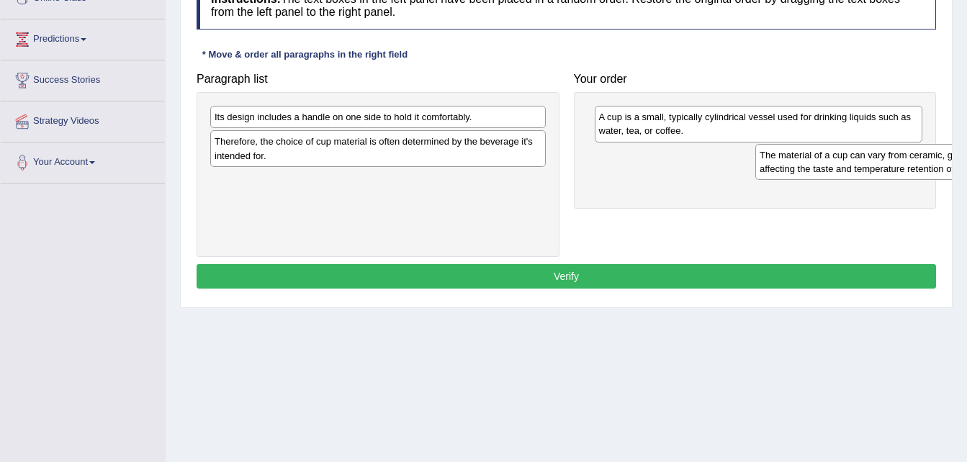
drag, startPoint x: 323, startPoint y: 192, endPoint x: 718, endPoint y: 133, distance: 398.8
click at [776, 144] on div "The material of a cup can vary from ceramic, glass, plastic, to metal, each aff…" at bounding box center [922, 162] width 335 height 36
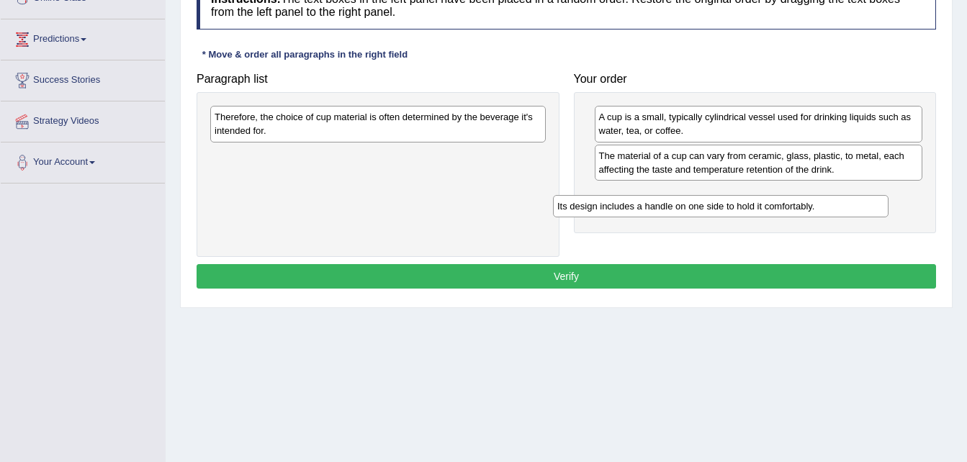
drag, startPoint x: 433, startPoint y: 118, endPoint x: 778, endPoint y: 207, distance: 356.0
click at [778, 207] on div "Its design includes a handle on one side to hold it comfortably." at bounding box center [720, 206] width 335 height 22
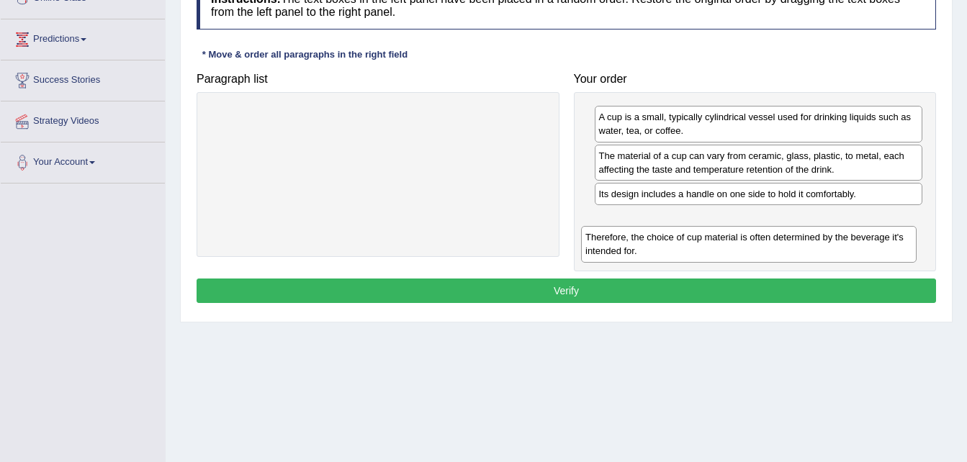
drag, startPoint x: 396, startPoint y: 127, endPoint x: 767, endPoint y: 246, distance: 389.2
click at [767, 246] on div "Therefore, the choice of cup material is often determined by the beverage it's …" at bounding box center [748, 244] width 335 height 36
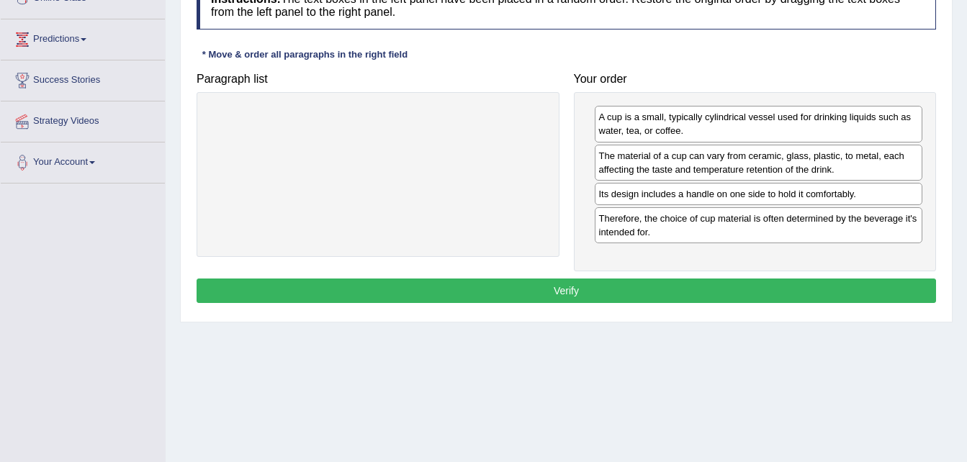
click at [737, 286] on button "Verify" at bounding box center [565, 291] width 739 height 24
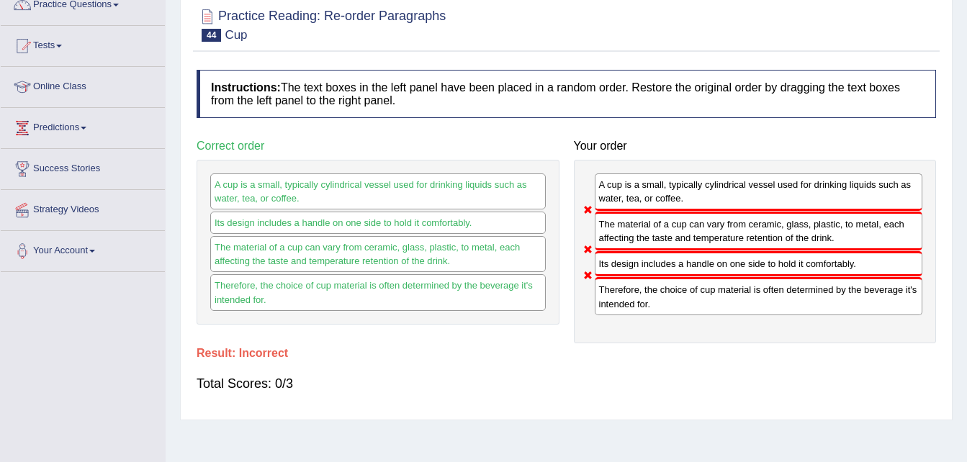
scroll to position [0, 0]
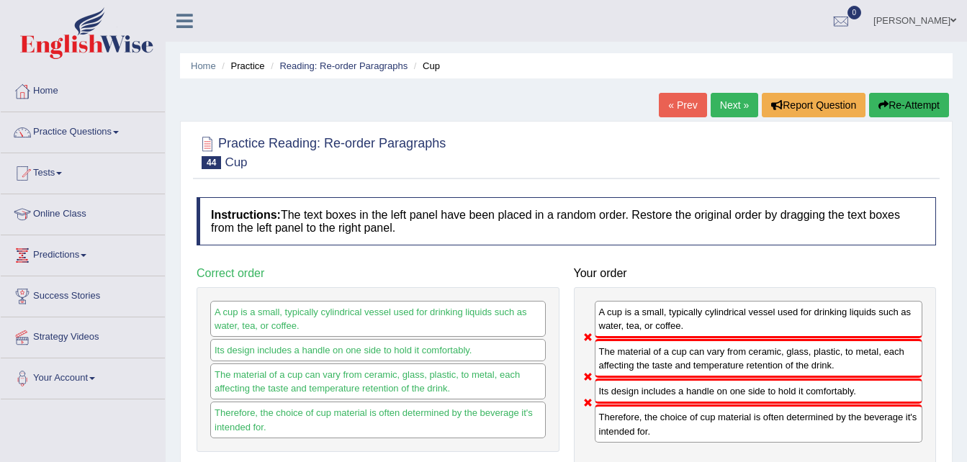
click at [742, 102] on link "Next »" at bounding box center [734, 105] width 48 height 24
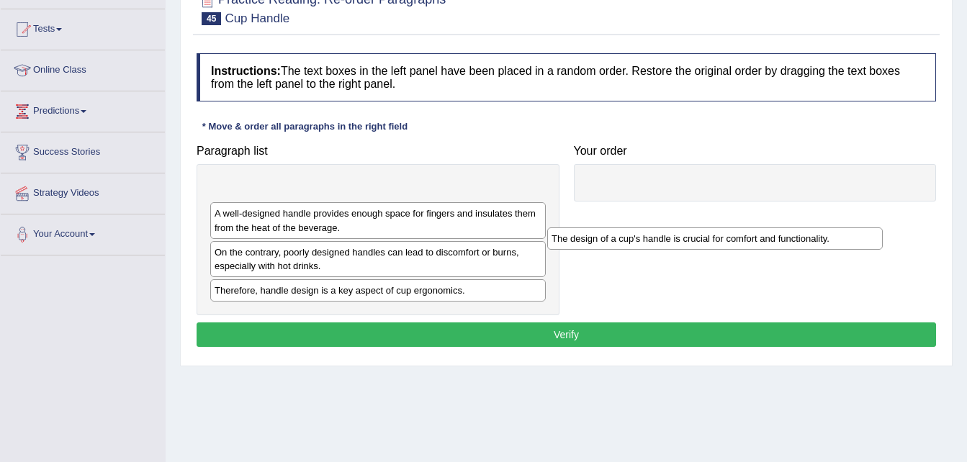
drag, startPoint x: 397, startPoint y: 191, endPoint x: 745, endPoint y: 222, distance: 349.7
click at [740, 230] on div "The design of a cup's handle is crucial for comfort and functionality." at bounding box center [714, 238] width 335 height 22
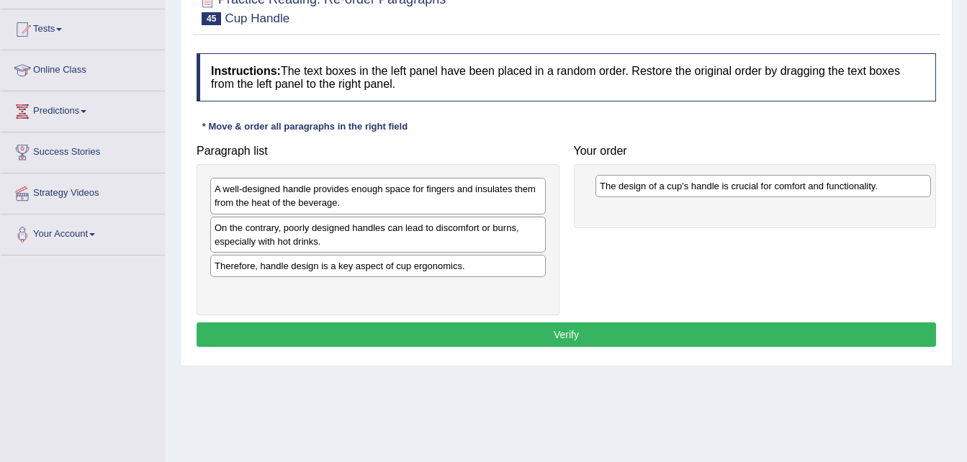
drag, startPoint x: 497, startPoint y: 188, endPoint x: 884, endPoint y: 186, distance: 386.5
click at [884, 186] on div "The design of a cup's handle is crucial for comfort and functionality." at bounding box center [762, 186] width 335 height 22
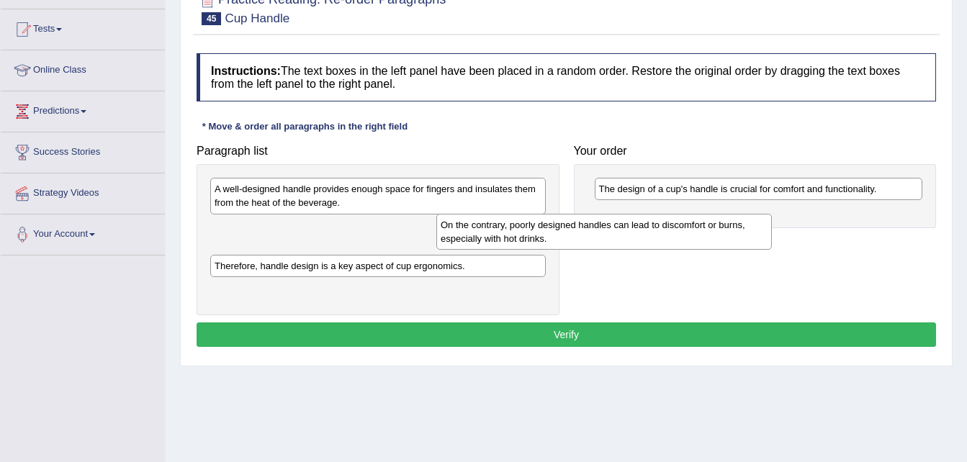
drag, startPoint x: 394, startPoint y: 243, endPoint x: 575, endPoint y: 245, distance: 180.7
click at [575, 245] on div "On the contrary, poorly designed handles can lead to discomfort or burns, espec…" at bounding box center [603, 232] width 335 height 36
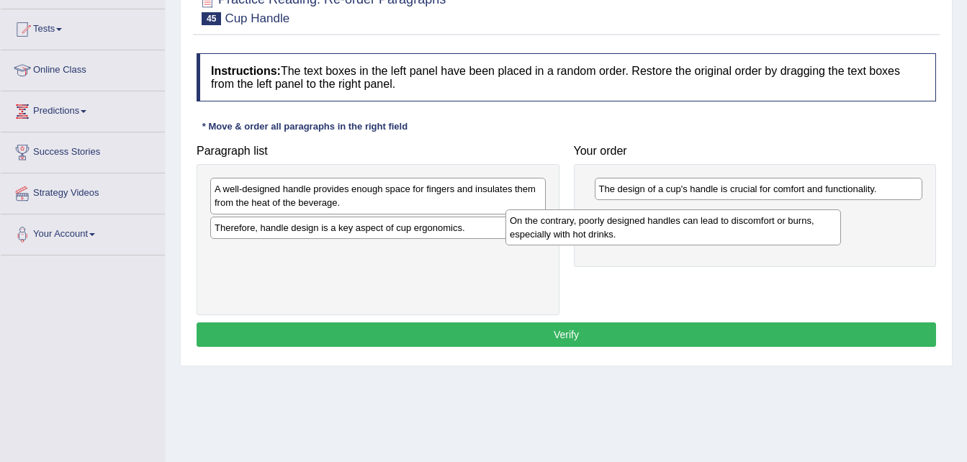
drag, startPoint x: 655, startPoint y: 230, endPoint x: 805, endPoint y: 228, distance: 149.7
click at [805, 228] on div "On the contrary, poorly designed handles can lead to discomfort or burns, espec…" at bounding box center [672, 227] width 335 height 36
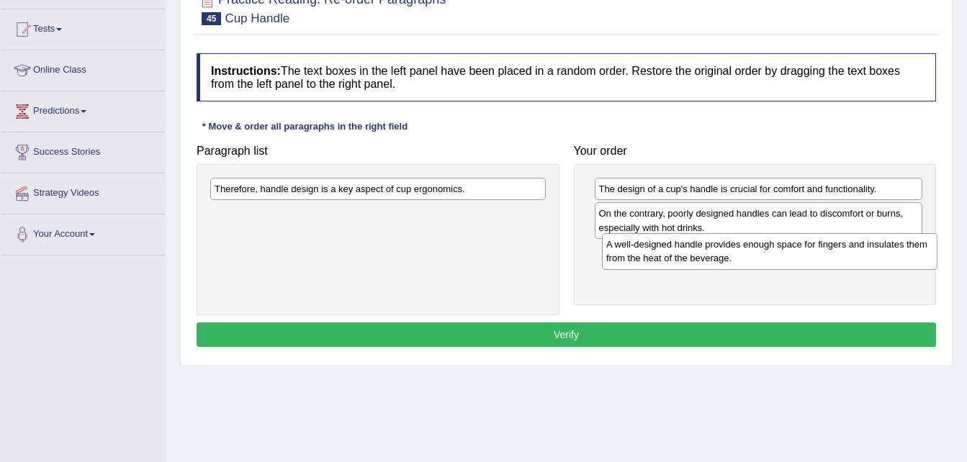
drag, startPoint x: 486, startPoint y: 202, endPoint x: 877, endPoint y: 257, distance: 395.5
click at [877, 257] on div "A well-designed handle provides enough space for fingers and insulates them fro…" at bounding box center [769, 251] width 335 height 36
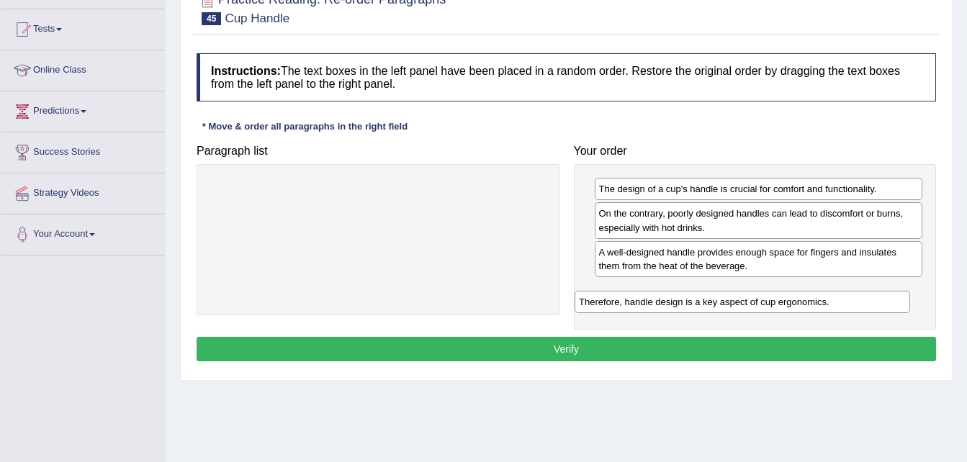
drag, startPoint x: 359, startPoint y: 189, endPoint x: 729, endPoint y: 303, distance: 387.3
click at [729, 303] on div "Therefore, handle design is a key aspect of cup ergonomics." at bounding box center [741, 302] width 335 height 22
click at [683, 350] on button "Verify" at bounding box center [565, 349] width 739 height 24
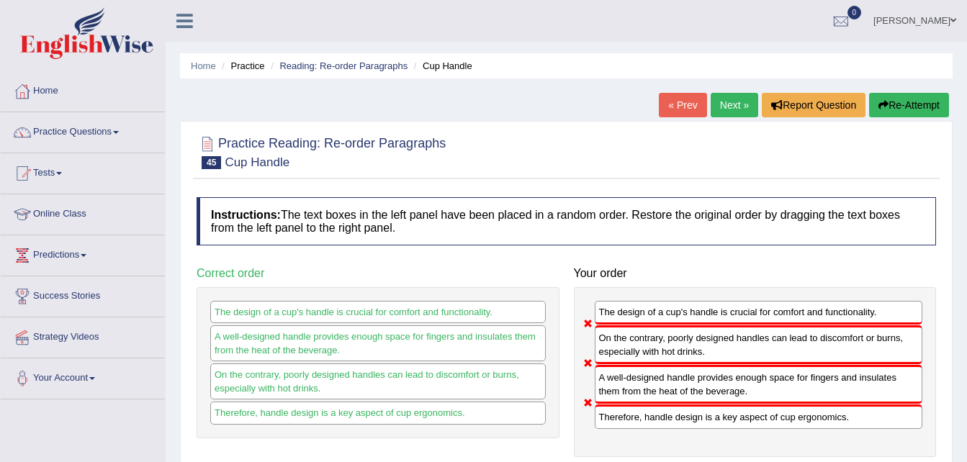
click at [738, 102] on link "Next »" at bounding box center [734, 105] width 48 height 24
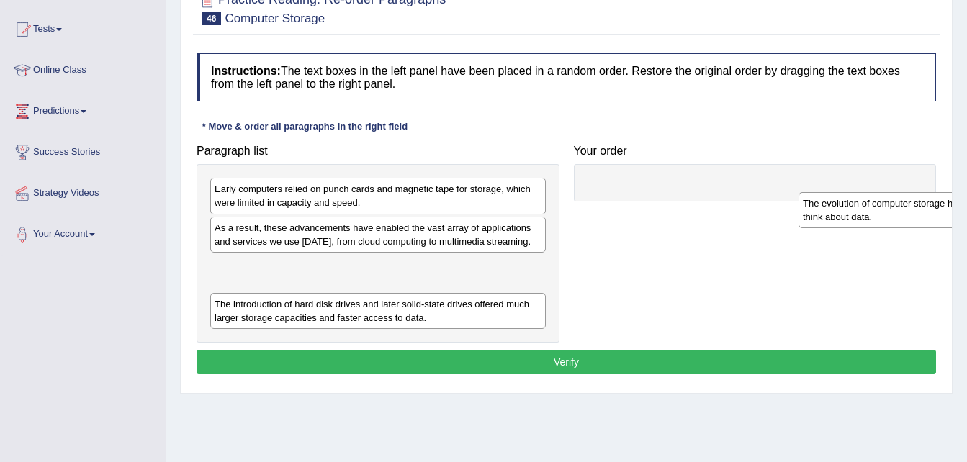
drag, startPoint x: 317, startPoint y: 289, endPoint x: 905, endPoint y: 227, distance: 591.4
click at [905, 227] on div "The evolution of computer storage has dramatically changed how we use and think…" at bounding box center [965, 210] width 335 height 36
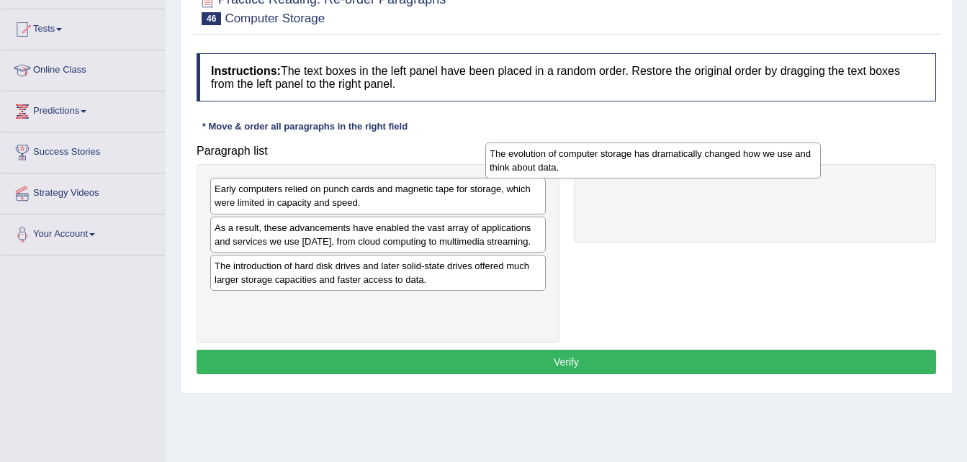
drag, startPoint x: 356, startPoint y: 271, endPoint x: 631, endPoint y: 158, distance: 297.0
click at [631, 158] on div "The evolution of computer storage has dramatically changed how we use and think…" at bounding box center [652, 161] width 335 height 36
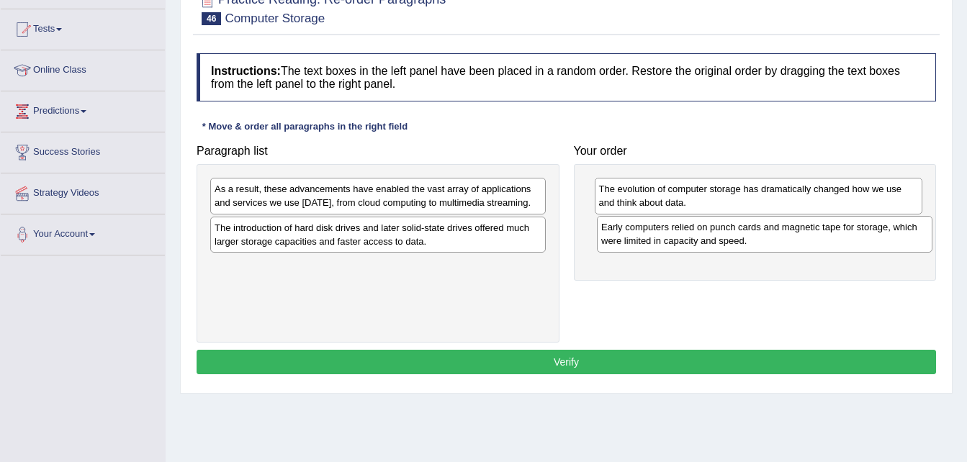
drag, startPoint x: 296, startPoint y: 199, endPoint x: 682, endPoint y: 237, distance: 388.4
click at [682, 237] on div "Early computers relied on punch cards and magnetic tape for storage, which were…" at bounding box center [764, 234] width 335 height 36
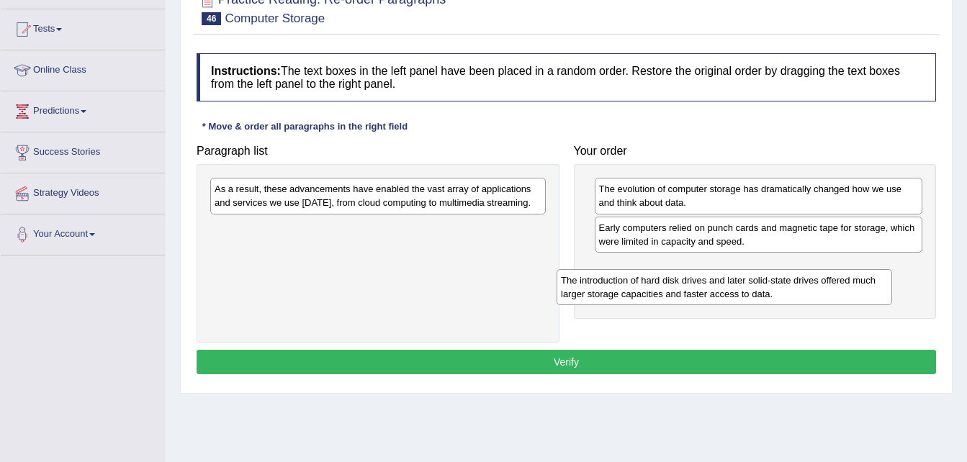
drag, startPoint x: 285, startPoint y: 240, endPoint x: 631, endPoint y: 293, distance: 350.2
click at [631, 293] on div "The introduction of hard disk drives and later solid-state drives offered much …" at bounding box center [723, 287] width 335 height 36
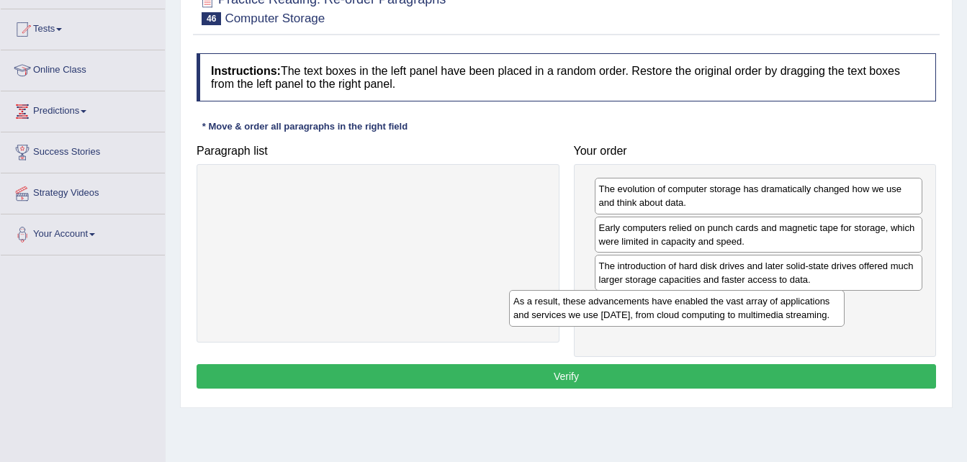
drag, startPoint x: 387, startPoint y: 197, endPoint x: 819, endPoint y: 371, distance: 465.4
click at [819, 326] on div "As a result, these advancements have enabled the vast array of applications and…" at bounding box center [676, 308] width 335 height 36
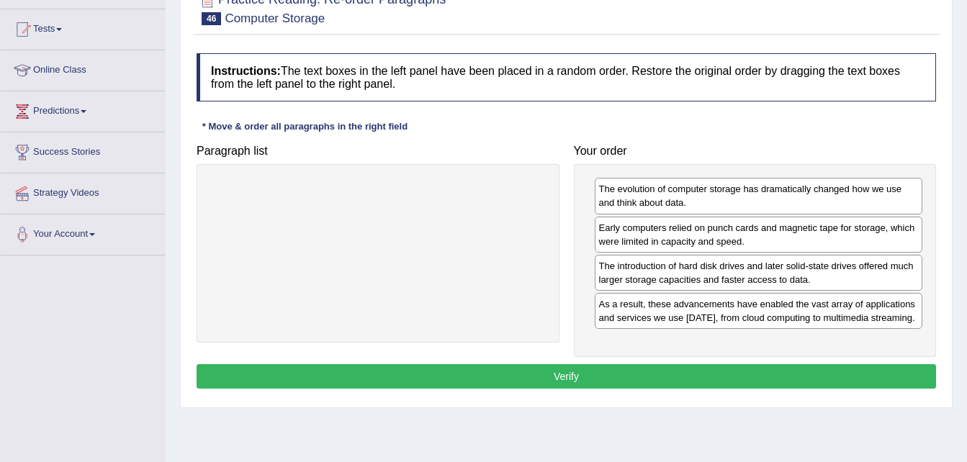
click at [618, 374] on button "Verify" at bounding box center [565, 376] width 739 height 24
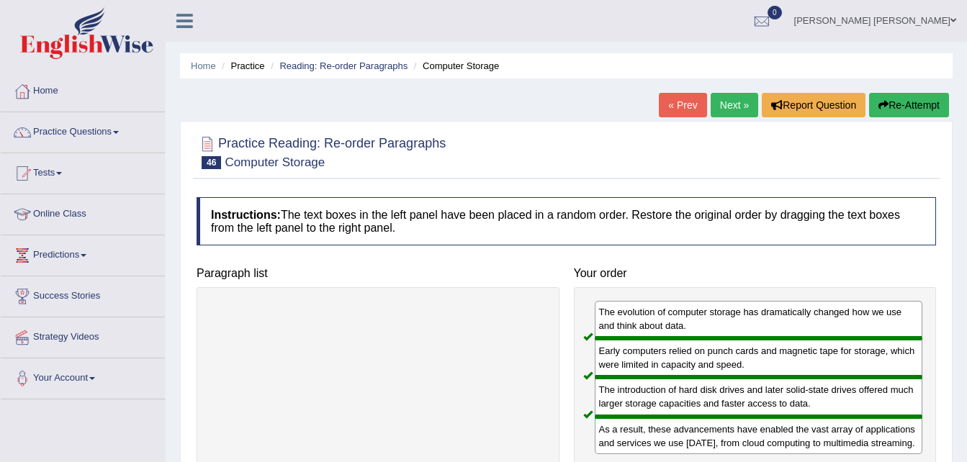
click at [741, 102] on link "Next »" at bounding box center [734, 105] width 48 height 24
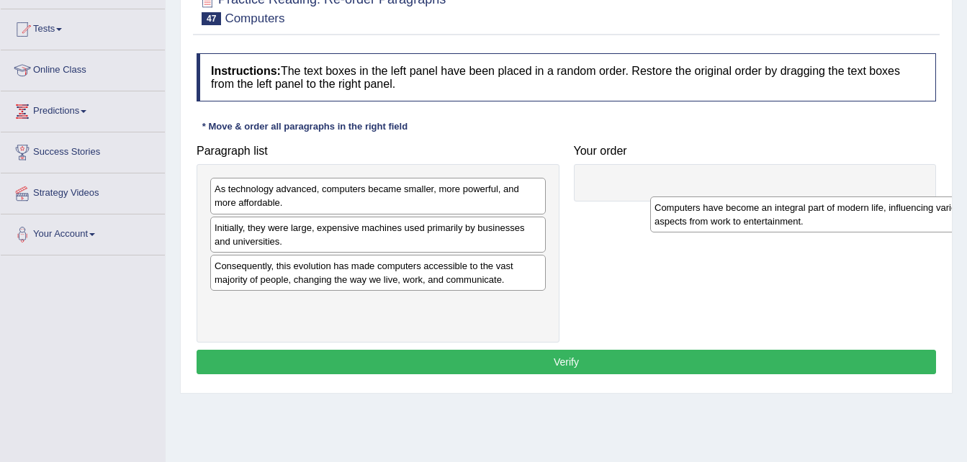
drag, startPoint x: 360, startPoint y: 315, endPoint x: 801, endPoint y: 183, distance: 460.5
click at [801, 196] on div "Computers have become an integral part of modern life, influencing various aspe…" at bounding box center [817, 214] width 335 height 36
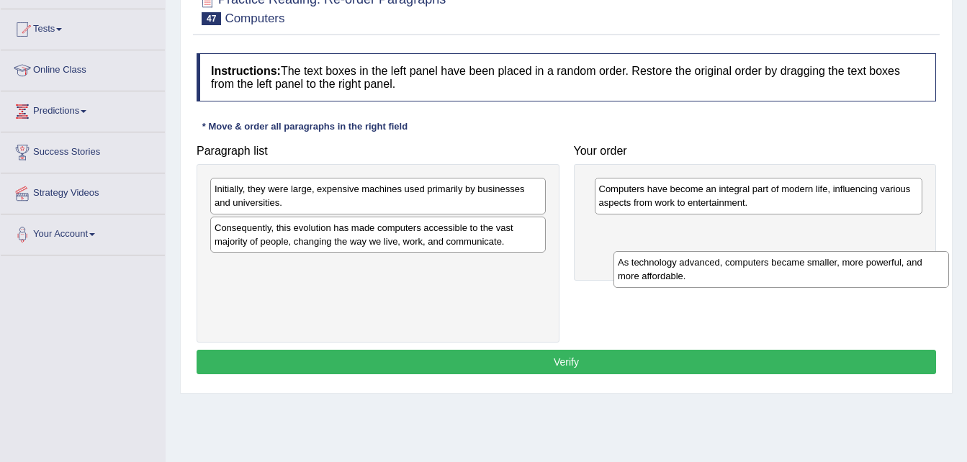
drag, startPoint x: 328, startPoint y: 205, endPoint x: 723, endPoint y: 274, distance: 400.3
click at [731, 276] on div "As technology advanced, computers became smaller, more powerful, and more affor…" at bounding box center [780, 269] width 335 height 36
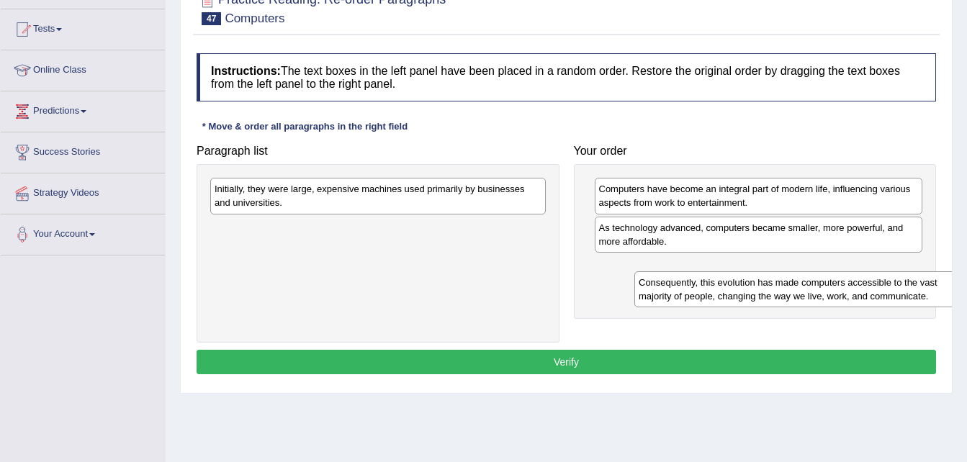
drag, startPoint x: 526, startPoint y: 240, endPoint x: 867, endPoint y: 292, distance: 344.4
click at [867, 292] on div "Consequently, this evolution has made computers accessible to the vast majority…" at bounding box center [801, 289] width 335 height 36
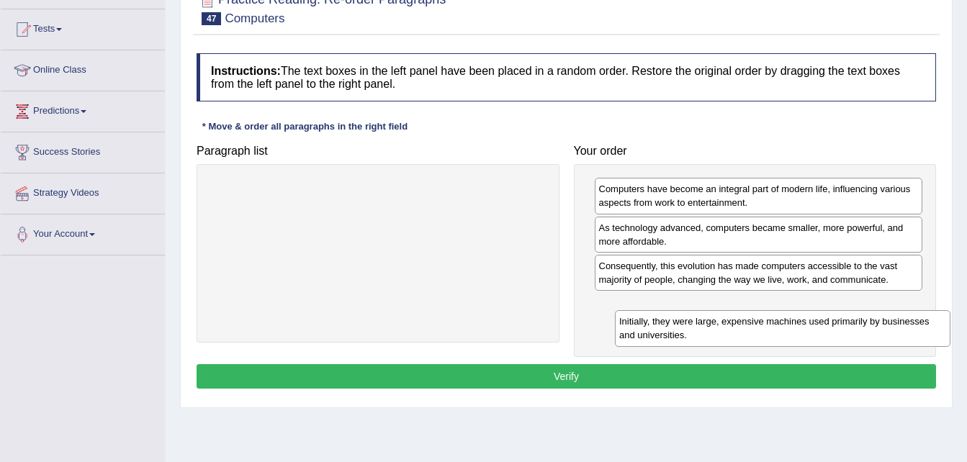
drag, startPoint x: 220, startPoint y: 192, endPoint x: 618, endPoint y: 318, distance: 416.8
click at [625, 320] on div "Initially, they were large, expensive machines used primarily by businesses and…" at bounding box center [782, 328] width 335 height 36
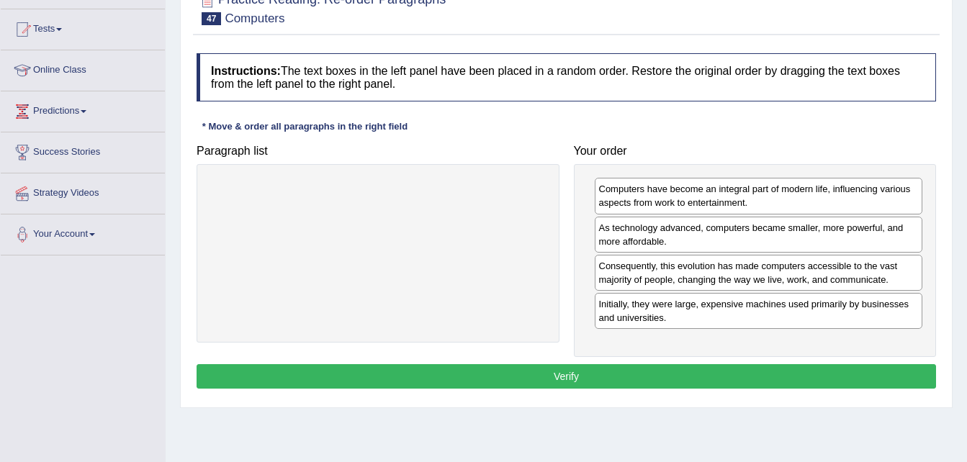
click at [572, 381] on button "Verify" at bounding box center [565, 376] width 739 height 24
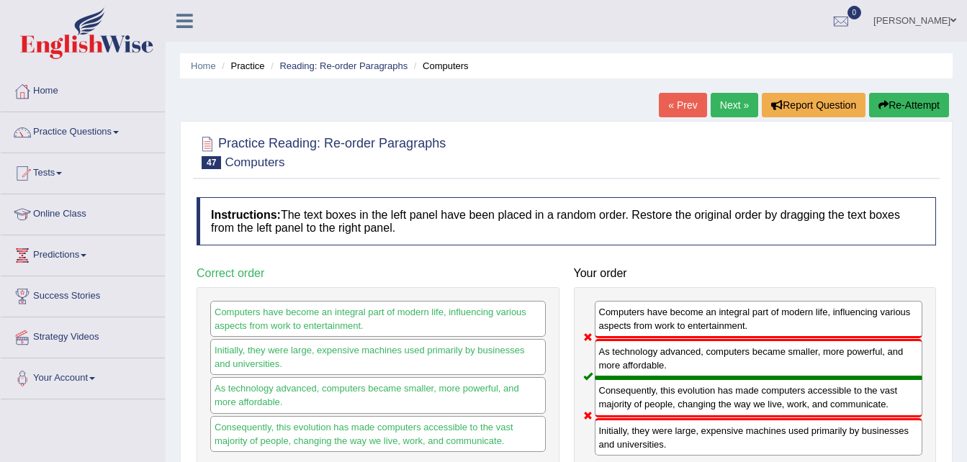
click at [732, 102] on link "Next »" at bounding box center [734, 105] width 48 height 24
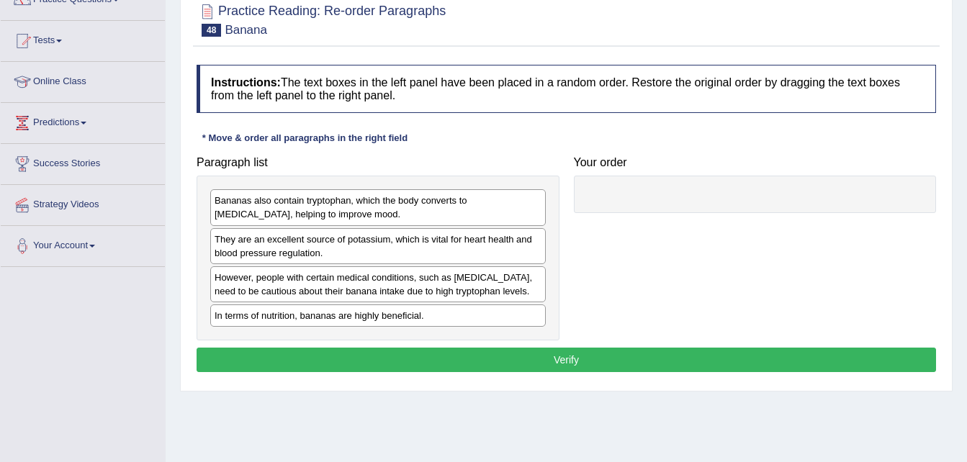
scroll to position [216, 0]
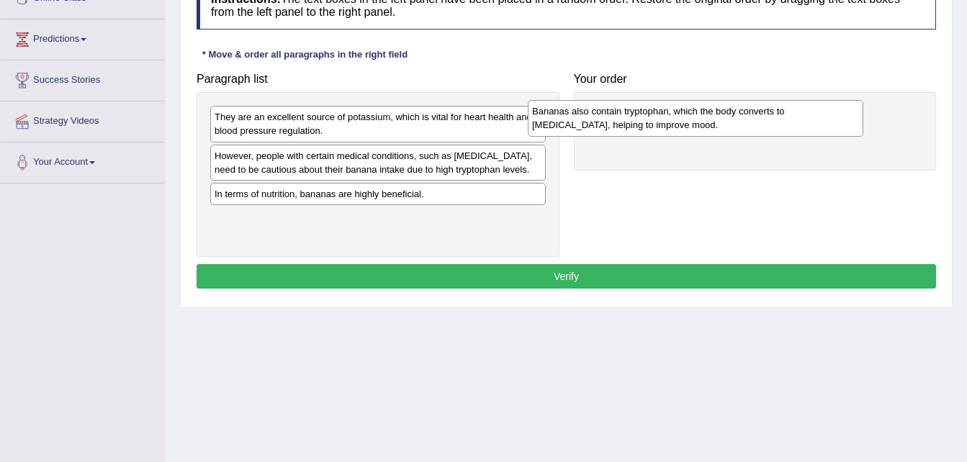
drag, startPoint x: 388, startPoint y: 132, endPoint x: 705, endPoint y: 127, distance: 317.5
click at [705, 127] on div "Bananas also contain tryptophan, which the body converts to [MEDICAL_DATA], hel…" at bounding box center [695, 118] width 335 height 36
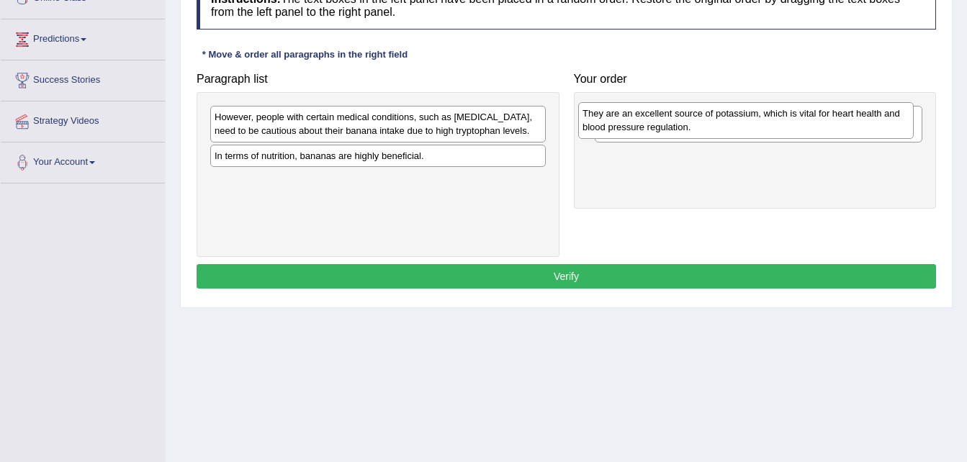
drag, startPoint x: 389, startPoint y: 132, endPoint x: 759, endPoint y: 129, distance: 370.0
click at [759, 129] on div "They are an excellent source of potassium, which is vital for heart health and …" at bounding box center [745, 120] width 335 height 36
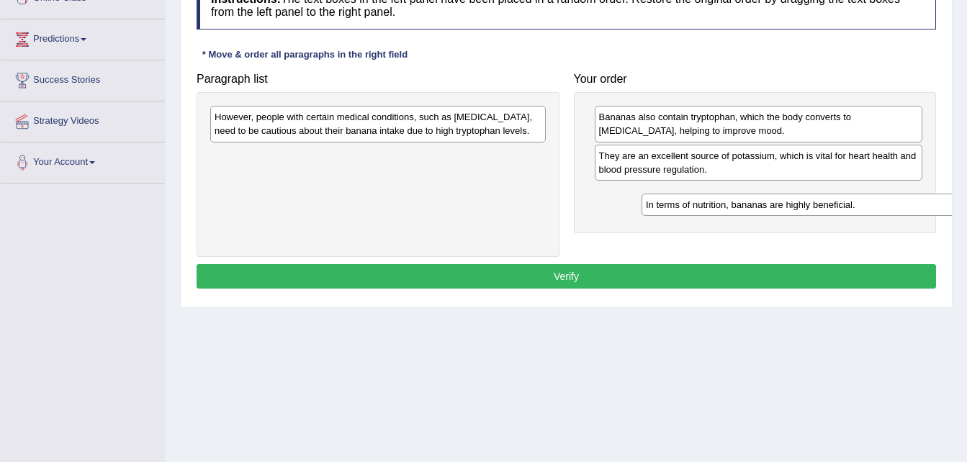
drag, startPoint x: 384, startPoint y: 159, endPoint x: 815, endPoint y: 208, distance: 433.9
click at [815, 208] on div "In terms of nutrition, bananas are highly beneficial." at bounding box center [808, 205] width 335 height 22
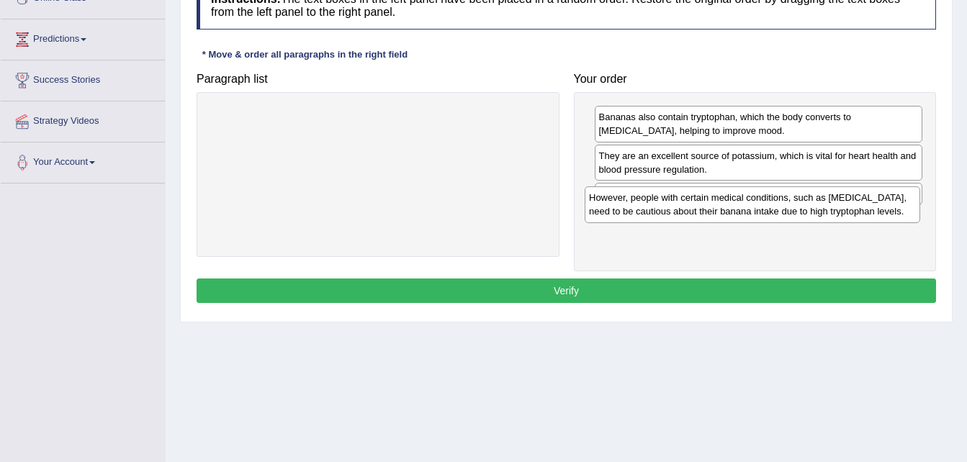
drag, startPoint x: 358, startPoint y: 128, endPoint x: 738, endPoint y: 214, distance: 389.7
click at [738, 214] on div "However, people with certain medical conditions, such as [MEDICAL_DATA], need t…" at bounding box center [751, 204] width 335 height 36
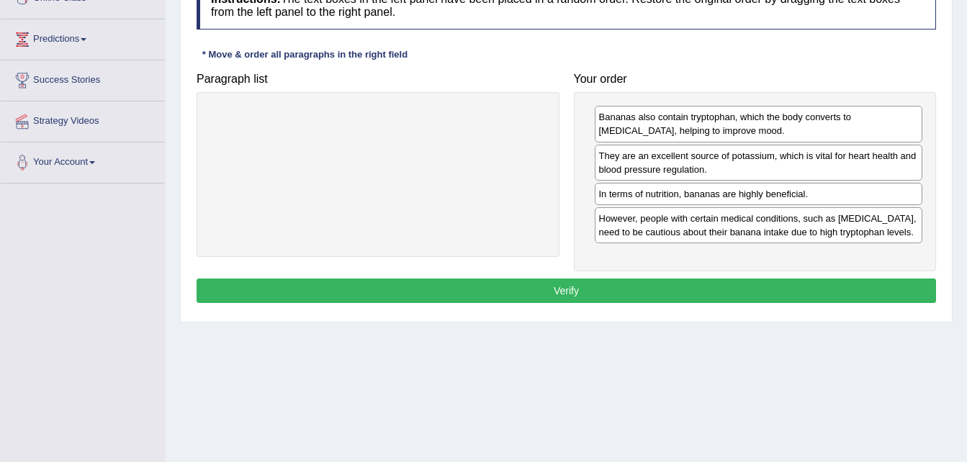
click at [662, 285] on button "Verify" at bounding box center [565, 291] width 739 height 24
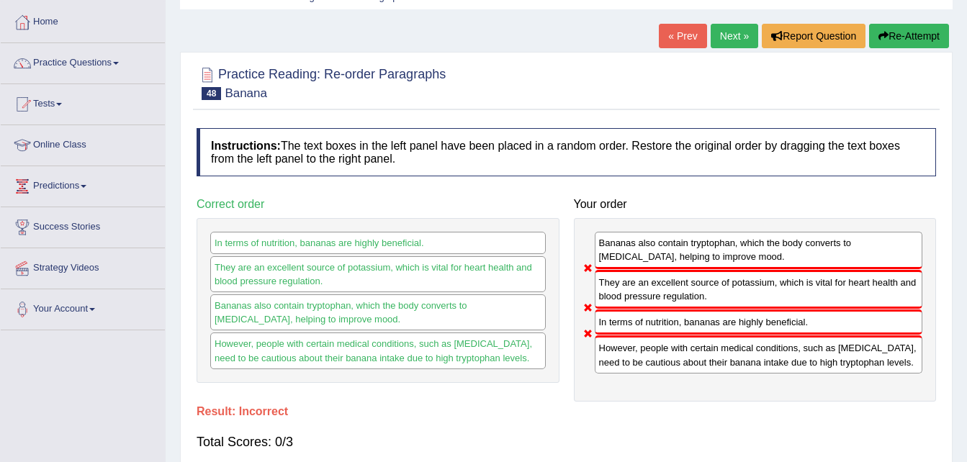
scroll to position [0, 0]
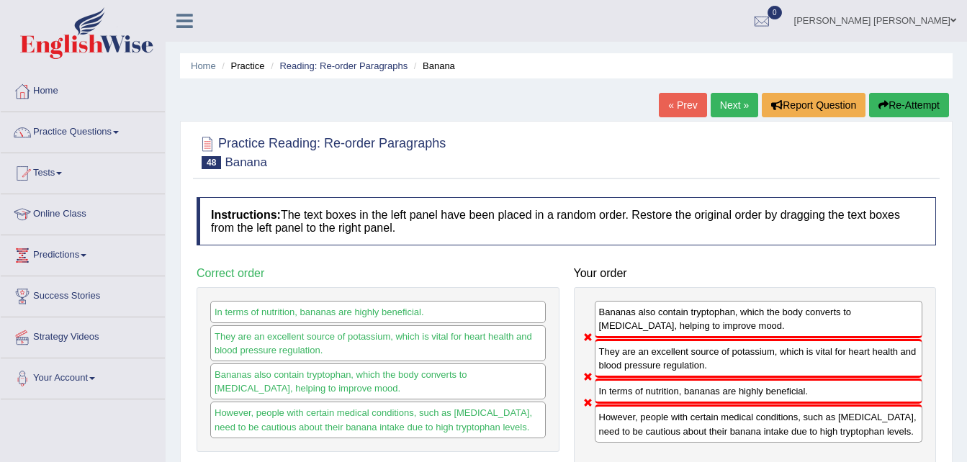
click at [723, 101] on link "Next »" at bounding box center [734, 105] width 48 height 24
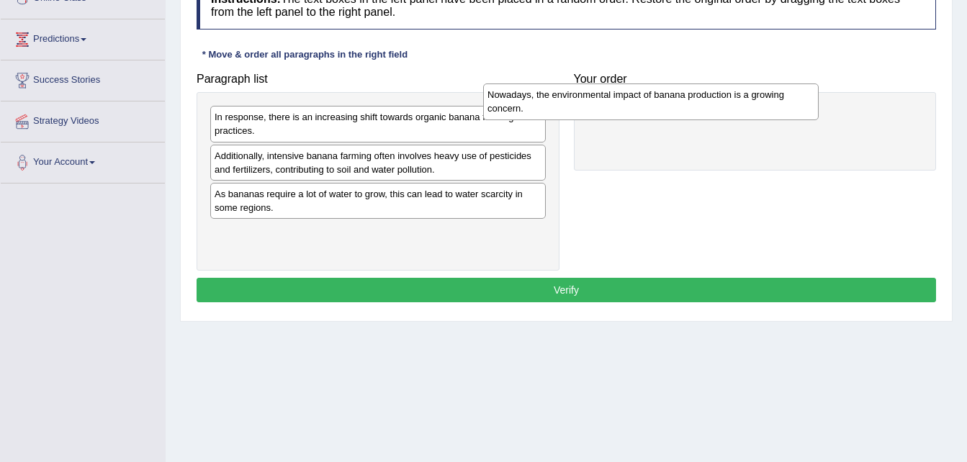
drag, startPoint x: 379, startPoint y: 132, endPoint x: 651, endPoint y: 109, distance: 273.7
click at [651, 109] on div "Nowadays, the environmental impact of banana production is a growing concern." at bounding box center [650, 101] width 335 height 36
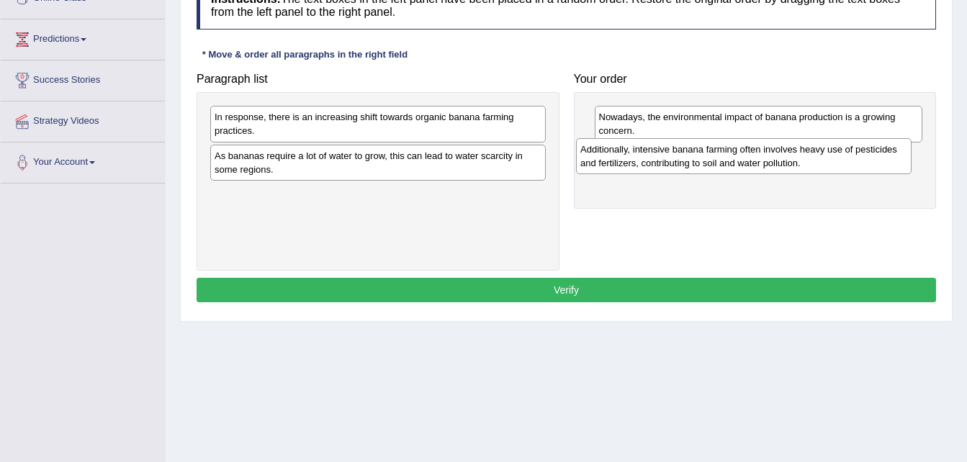
drag, startPoint x: 271, startPoint y: 170, endPoint x: 636, endPoint y: 163, distance: 365.7
click at [636, 163] on div "Additionally, intensive banana farming often involves heavy use of pesticides a…" at bounding box center [743, 156] width 335 height 36
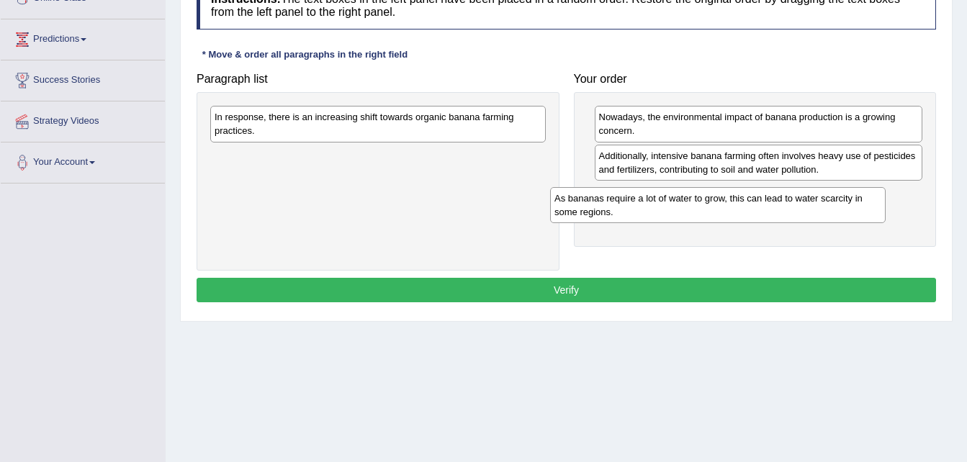
drag, startPoint x: 363, startPoint y: 160, endPoint x: 702, endPoint y: 202, distance: 342.4
click at [702, 202] on div "As bananas require a lot of water to grow, this can lead to water scarcity in s…" at bounding box center [717, 205] width 335 height 36
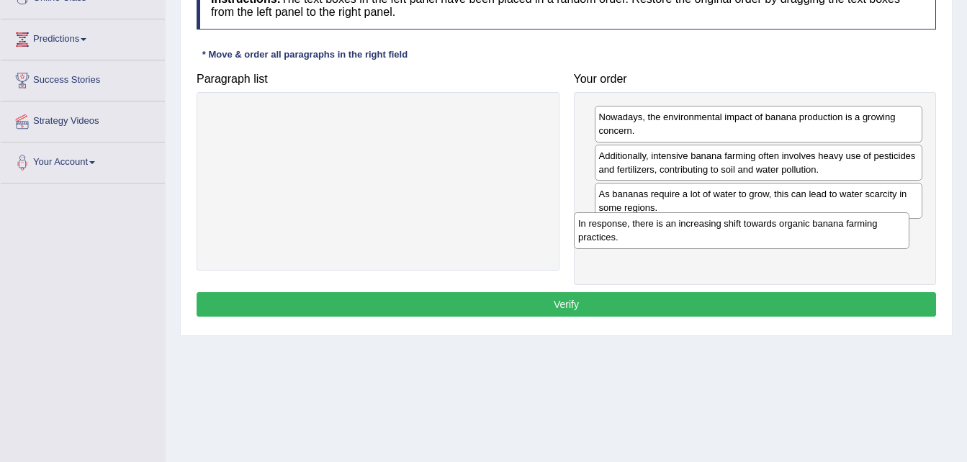
drag, startPoint x: 304, startPoint y: 125, endPoint x: 671, endPoint y: 232, distance: 381.9
click at [671, 232] on div "In response, there is an increasing shift towards organic banana farming practi…" at bounding box center [741, 230] width 335 height 36
click at [669, 309] on button "Verify" at bounding box center [565, 304] width 739 height 24
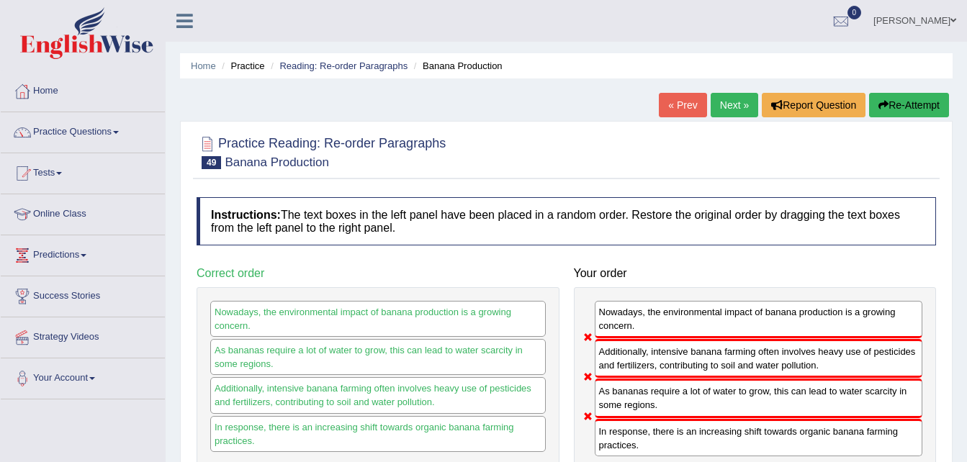
click at [728, 99] on link "Next »" at bounding box center [734, 105] width 48 height 24
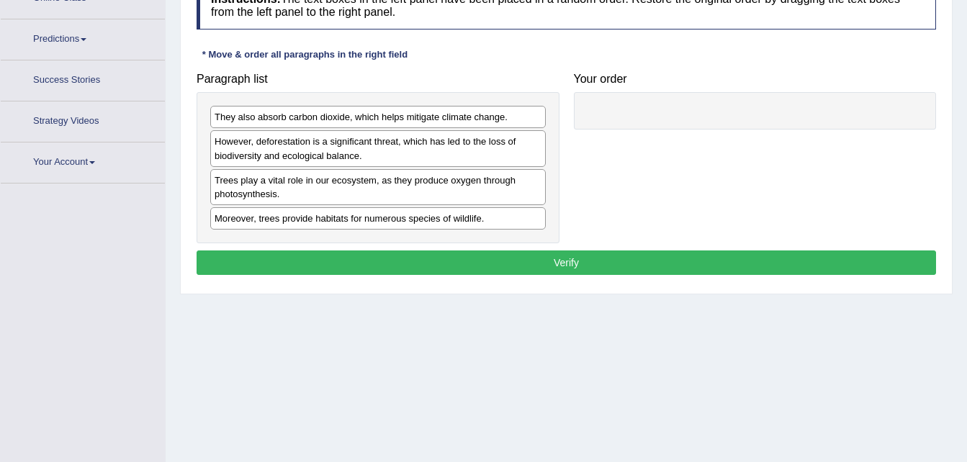
scroll to position [250, 0]
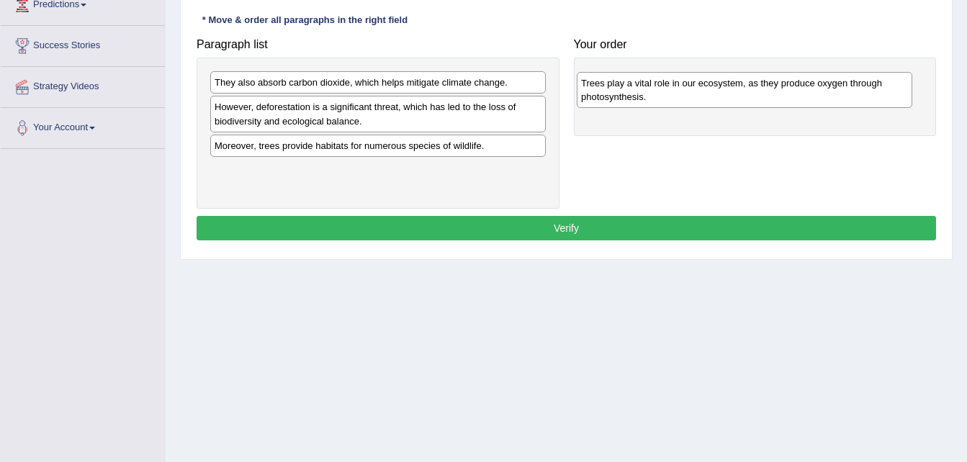
drag, startPoint x: 266, startPoint y: 158, endPoint x: 632, endPoint y: 96, distance: 371.7
click at [632, 96] on div "Trees play a vital role in our ecosystem, as they produce oxygen through photos…" at bounding box center [744, 90] width 335 height 36
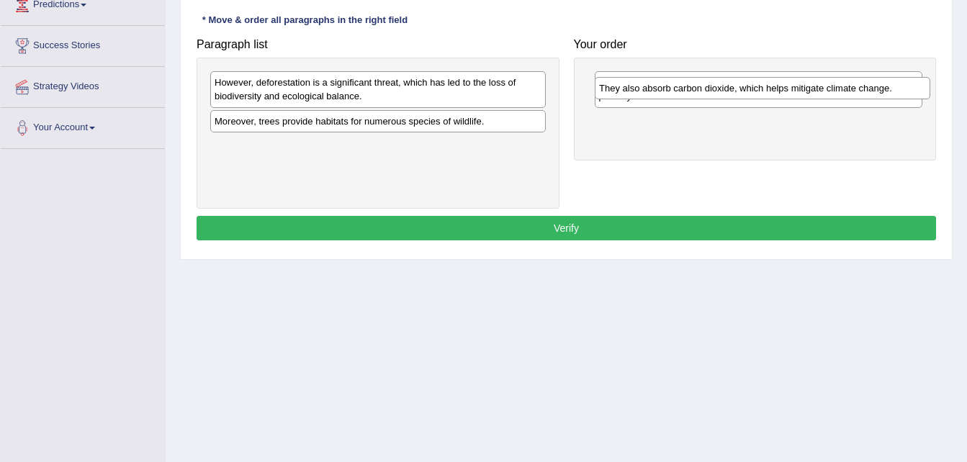
drag, startPoint x: 317, startPoint y: 85, endPoint x: 702, endPoint y: 91, distance: 384.4
click at [702, 91] on div "They also absorb carbon dioxide, which helps mitigate climate change." at bounding box center [762, 88] width 335 height 22
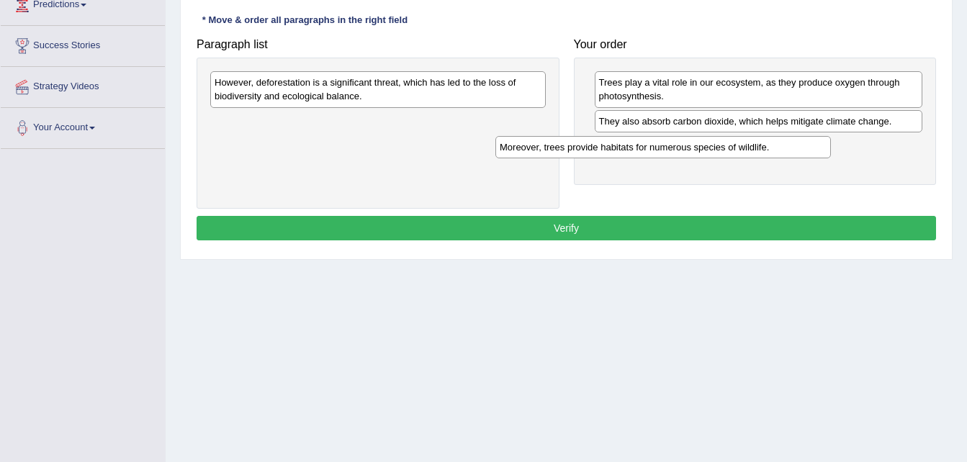
drag, startPoint x: 304, startPoint y: 126, endPoint x: 589, endPoint y: 152, distance: 286.2
click at [589, 152] on div "Moreover, trees provide habitats for numerous species of wildlife." at bounding box center [662, 147] width 335 height 22
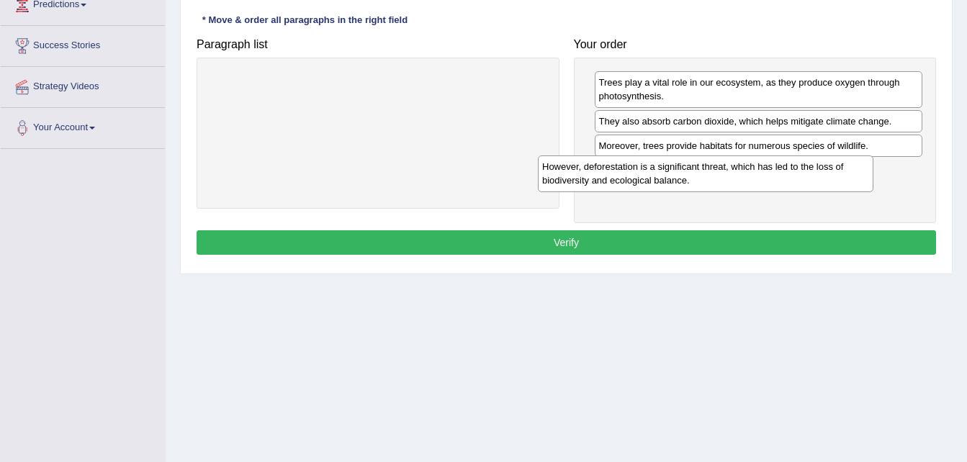
drag, startPoint x: 325, startPoint y: 88, endPoint x: 654, endPoint y: 173, distance: 340.6
click at [654, 173] on div "However, deforestation is a significant threat, which has led to the loss of bi…" at bounding box center [705, 173] width 335 height 36
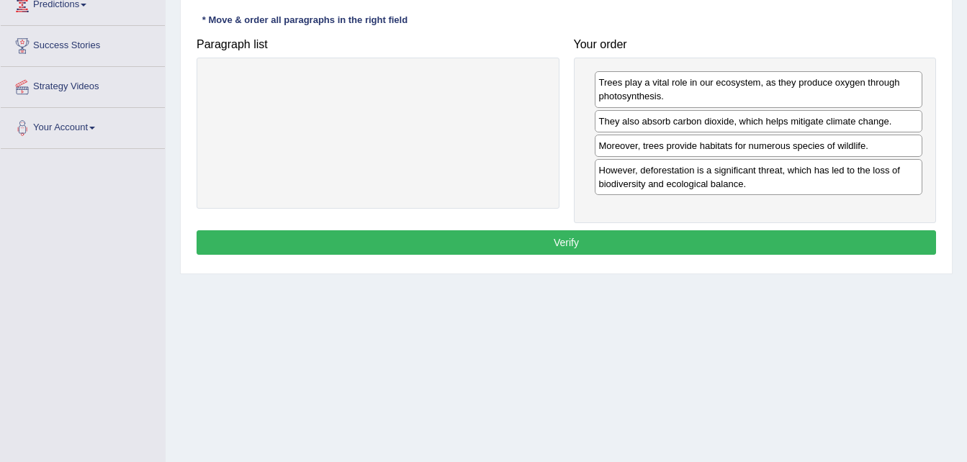
drag, startPoint x: 665, startPoint y: 227, endPoint x: 666, endPoint y: 236, distance: 9.5
click at [666, 236] on div "Instructions: The text boxes in the left panel have been placed in a random ord…" at bounding box center [566, 103] width 746 height 327
click at [666, 236] on button "Verify" at bounding box center [565, 242] width 739 height 24
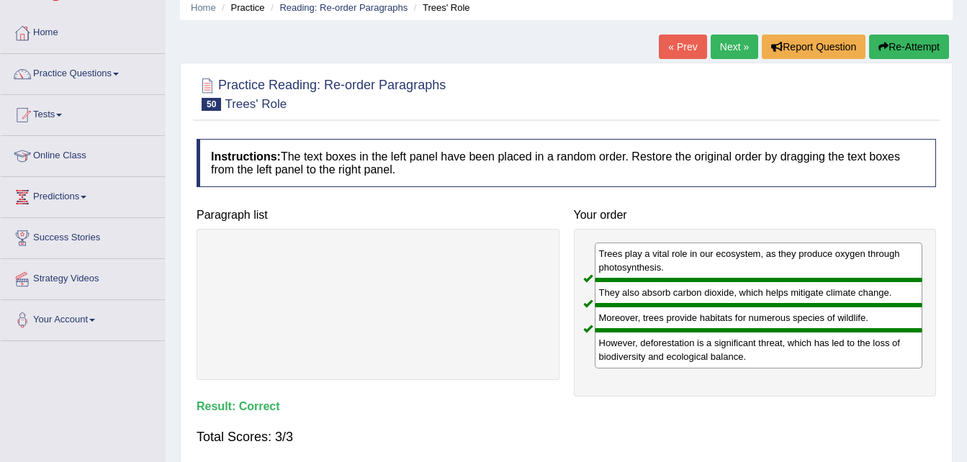
scroll to position [0, 0]
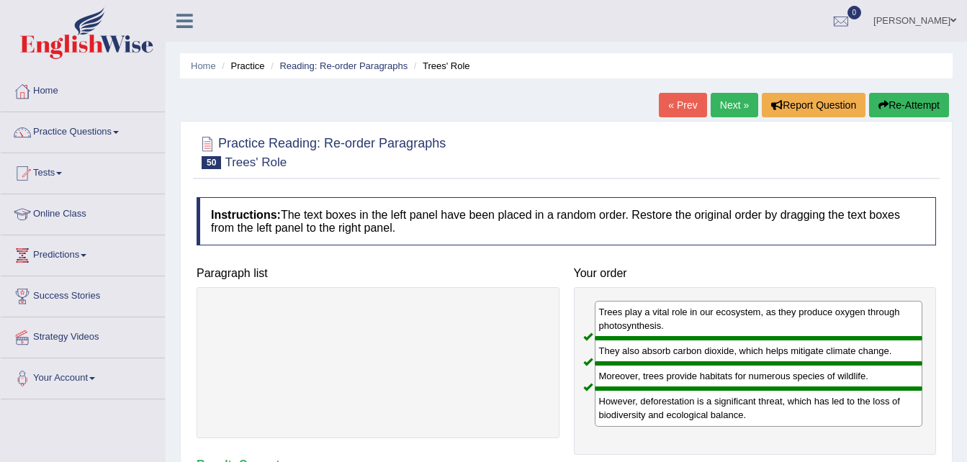
click at [729, 109] on link "Next »" at bounding box center [734, 105] width 48 height 24
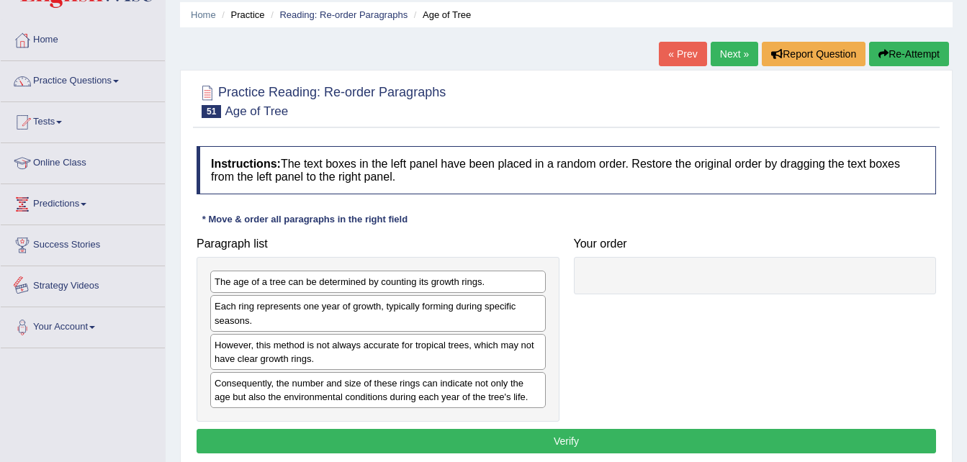
scroll to position [72, 0]
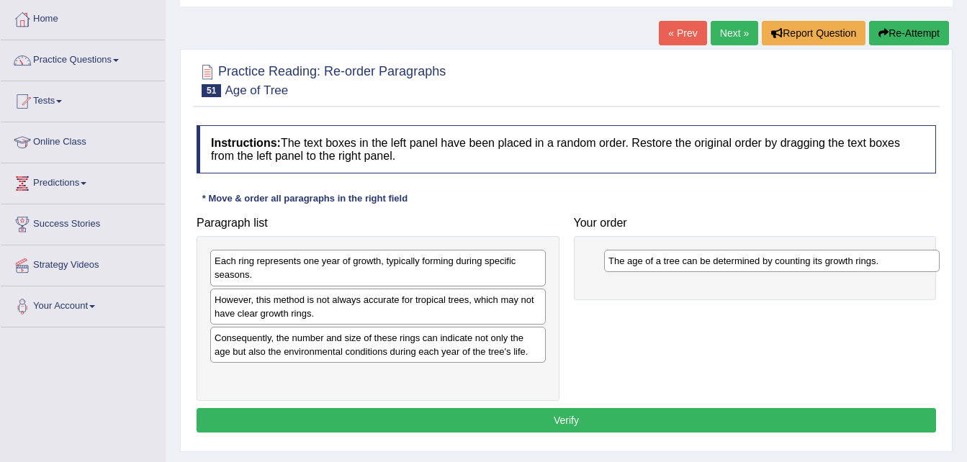
drag, startPoint x: 257, startPoint y: 267, endPoint x: 651, endPoint y: 267, distance: 393.7
click at [651, 267] on div "The age of a tree can be determined by counting its growth rings." at bounding box center [771, 261] width 335 height 22
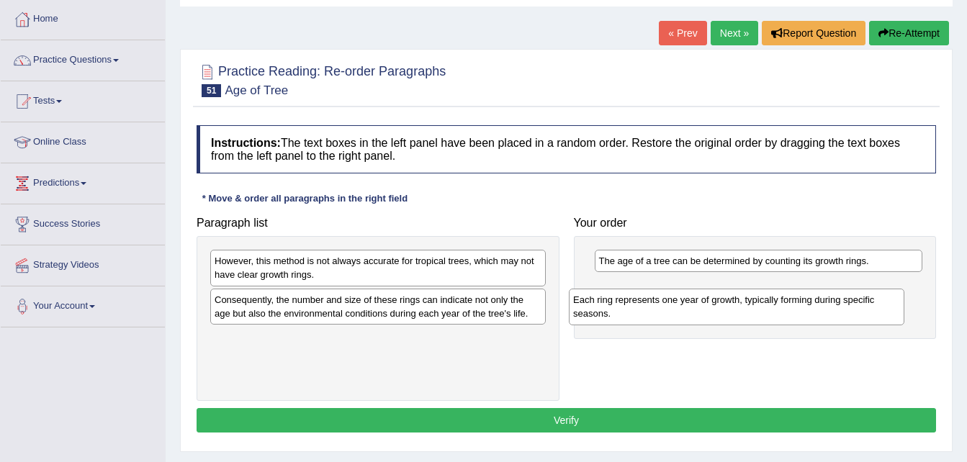
drag, startPoint x: 266, startPoint y: 271, endPoint x: 624, endPoint y: 310, distance: 360.5
click at [624, 310] on div "Each ring represents one year of growth, typically forming during specific seas…" at bounding box center [736, 307] width 335 height 36
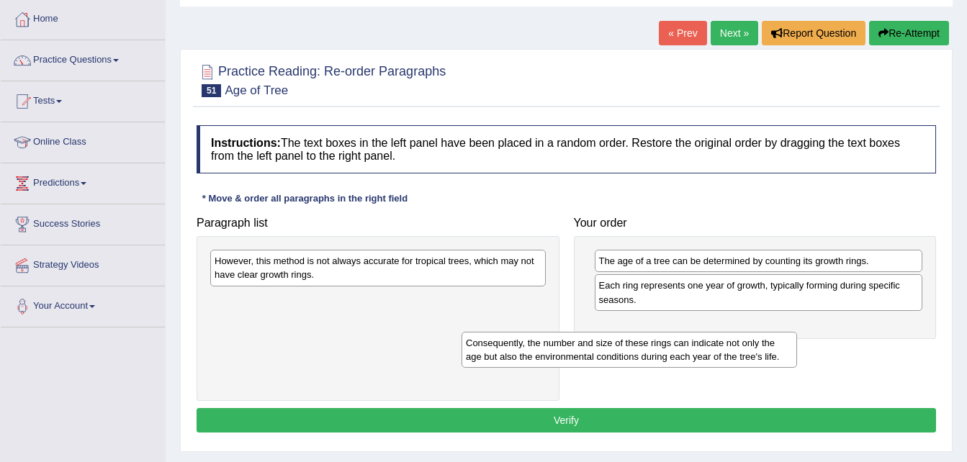
drag, startPoint x: 366, startPoint y: 306, endPoint x: 635, endPoint y: 348, distance: 272.4
click at [635, 348] on div "Consequently, the number and size of these rings can indicate not only the age …" at bounding box center [628, 350] width 335 height 36
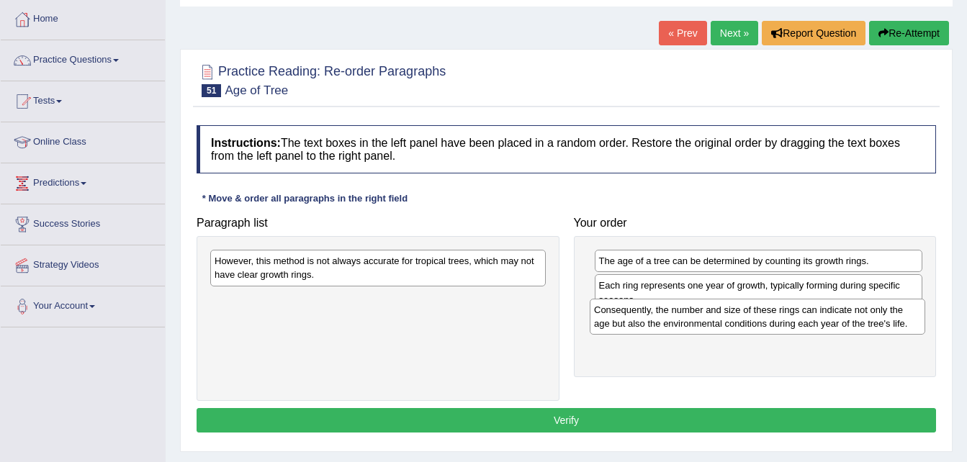
drag, startPoint x: 212, startPoint y: 308, endPoint x: 591, endPoint y: 318, distance: 379.4
click at [591, 318] on div "Consequently, the number and size of these rings can indicate not only the age …" at bounding box center [756, 317] width 335 height 36
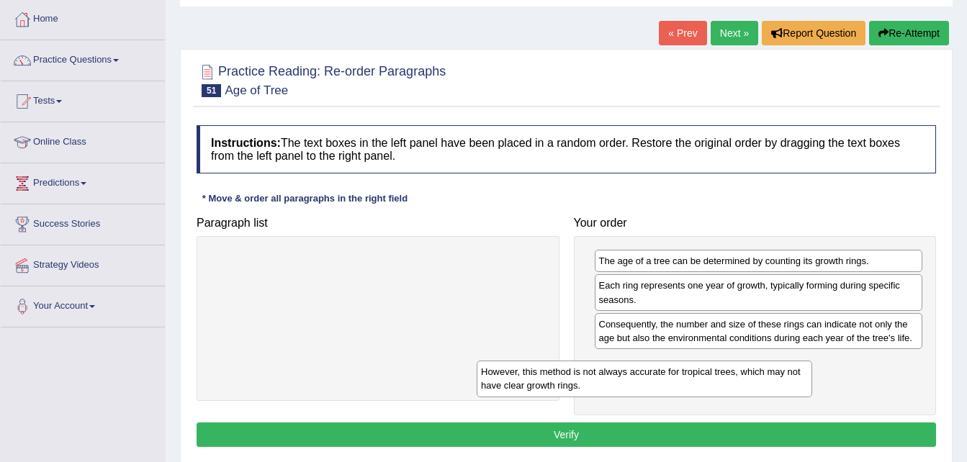
drag, startPoint x: 449, startPoint y: 270, endPoint x: 715, endPoint y: 381, distance: 288.5
click at [715, 381] on div "However, this method is not always accurate for tropical trees, which may not h…" at bounding box center [643, 379] width 335 height 36
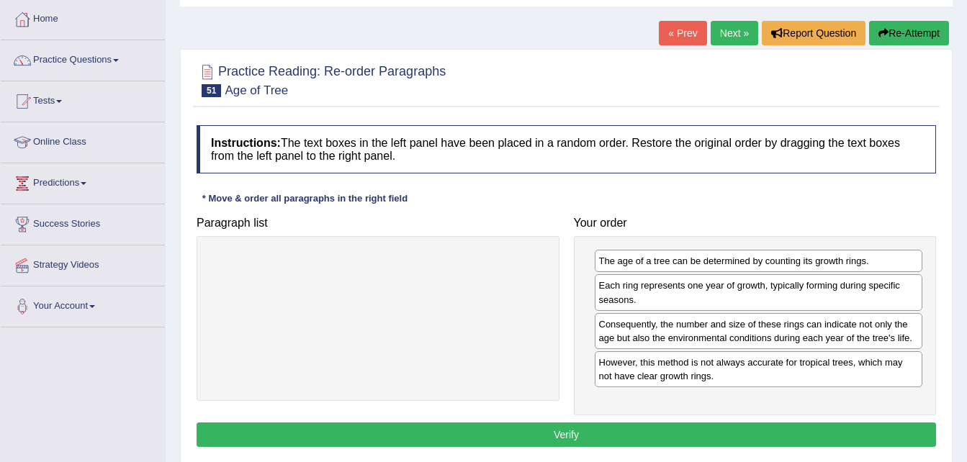
click at [727, 433] on button "Verify" at bounding box center [565, 434] width 739 height 24
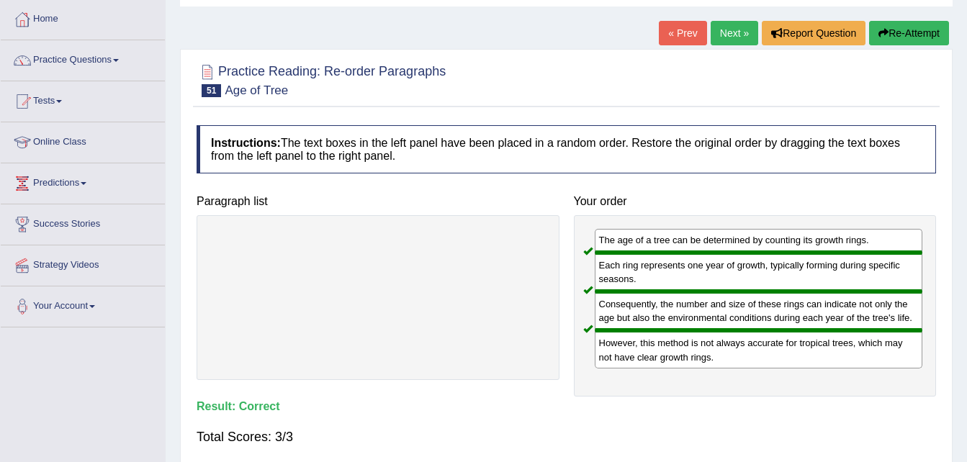
click at [741, 35] on link "Next »" at bounding box center [734, 33] width 48 height 24
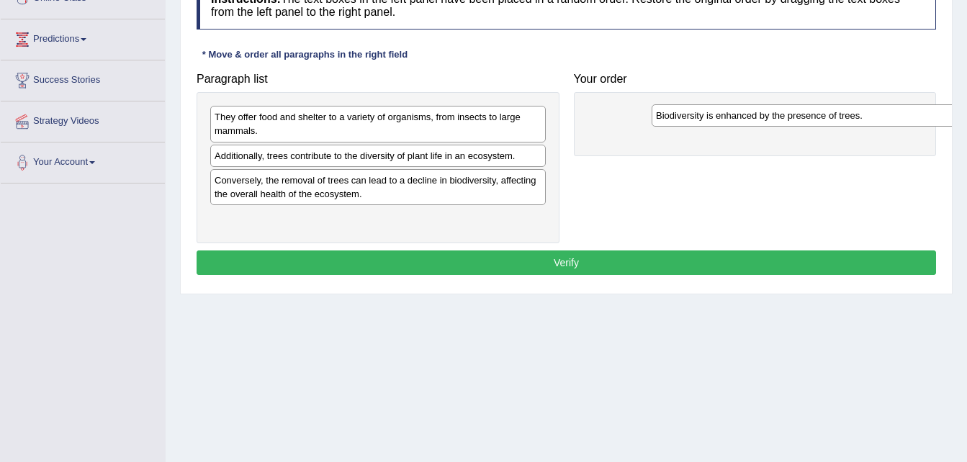
drag, startPoint x: 268, startPoint y: 122, endPoint x: 709, endPoint y: 120, distance: 441.2
click at [709, 120] on div "Biodiversity is enhanced by the presence of trees." at bounding box center [818, 115] width 335 height 22
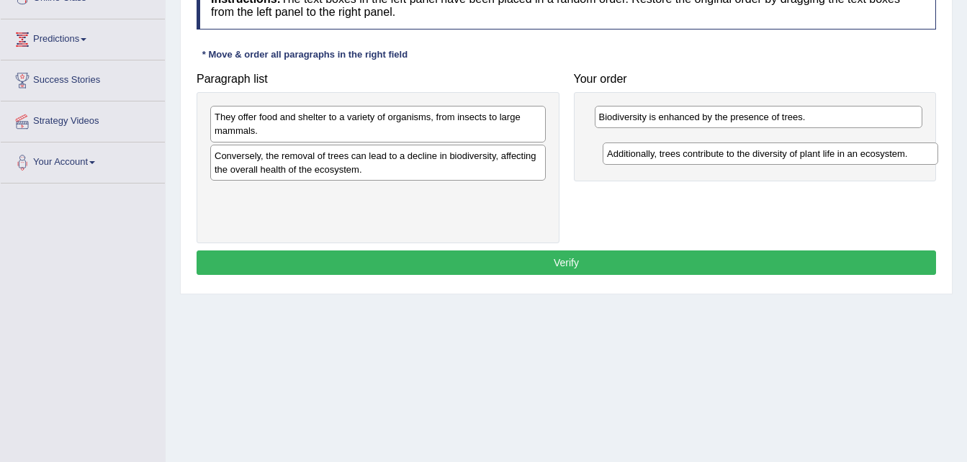
drag, startPoint x: 272, startPoint y: 164, endPoint x: 664, endPoint y: 162, distance: 392.3
click at [664, 162] on div "Additionally, trees contribute to the diversity of plant life in an ecosystem." at bounding box center [769, 154] width 335 height 22
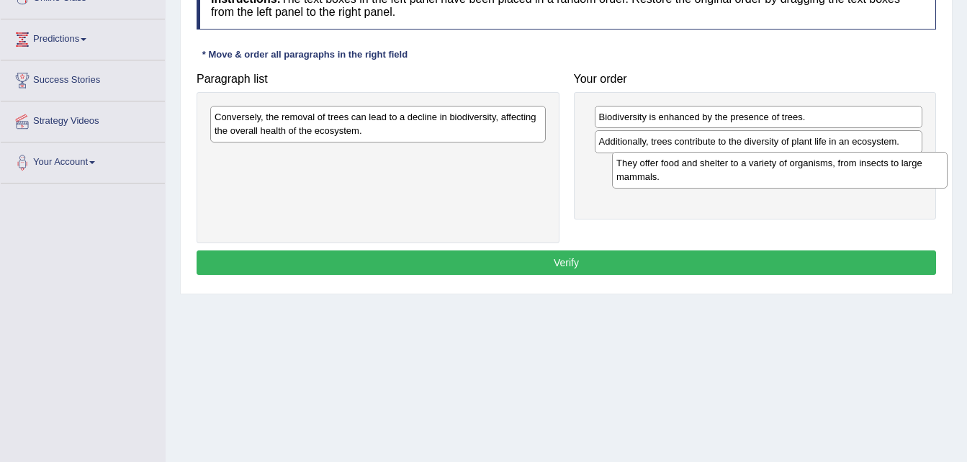
drag, startPoint x: 351, startPoint y: 129, endPoint x: 752, endPoint y: 175, distance: 404.3
click at [752, 175] on div "They offer food and shelter to a variety of organisms, from insects to large ma…" at bounding box center [779, 170] width 335 height 36
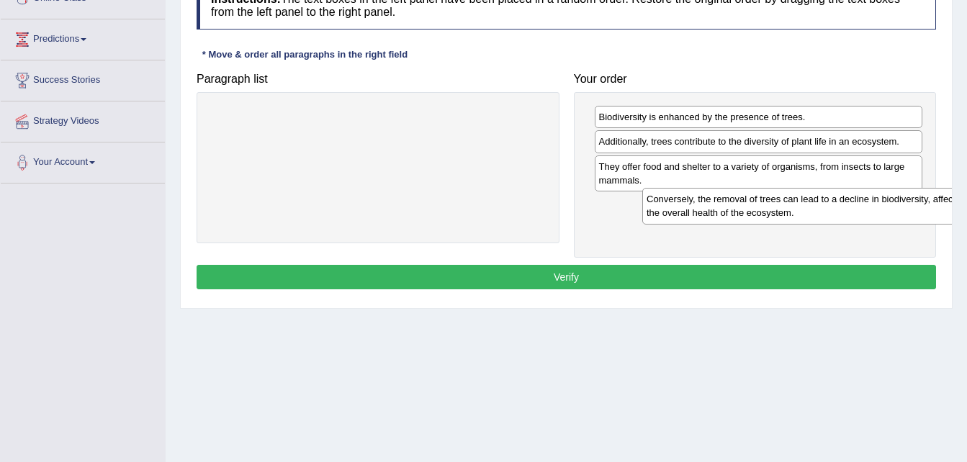
drag, startPoint x: 284, startPoint y: 131, endPoint x: 730, endPoint y: 213, distance: 453.0
click at [730, 213] on div "Conversely, the removal of trees can lead to a decline in biodiversity, affecti…" at bounding box center [809, 206] width 335 height 36
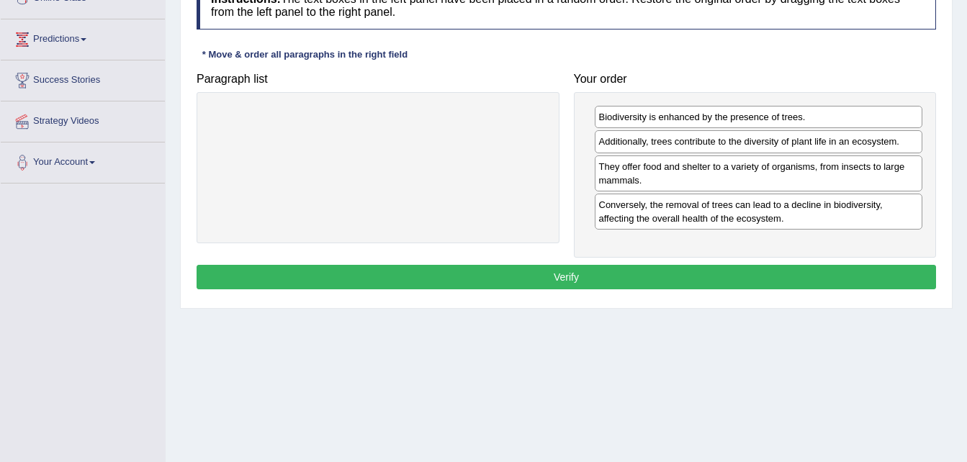
click at [677, 271] on button "Verify" at bounding box center [565, 277] width 739 height 24
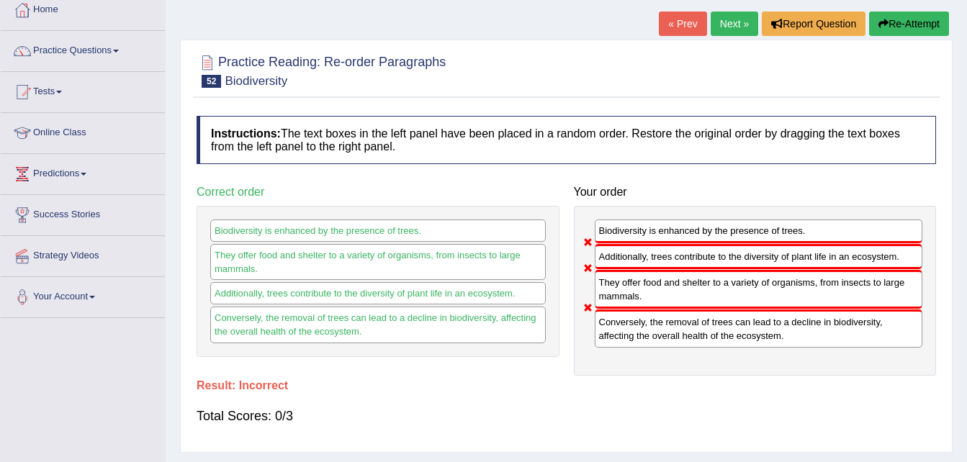
scroll to position [78, 0]
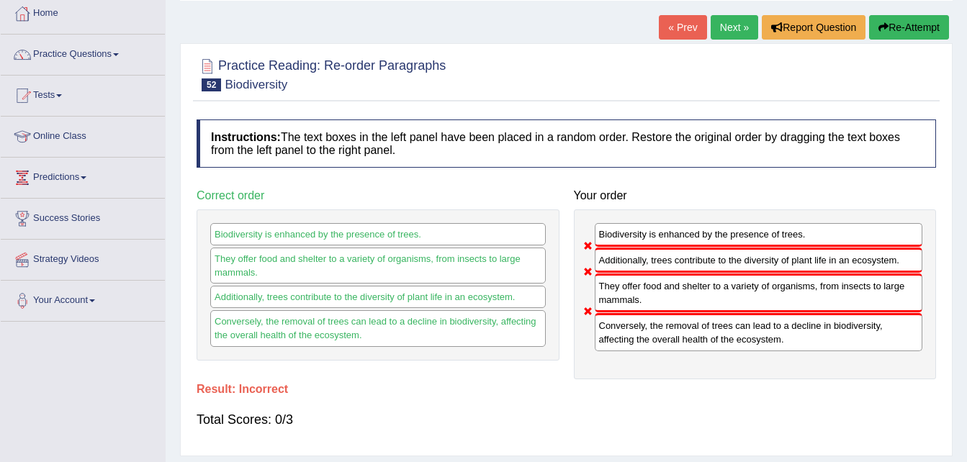
click at [721, 24] on link "Next »" at bounding box center [734, 27] width 48 height 24
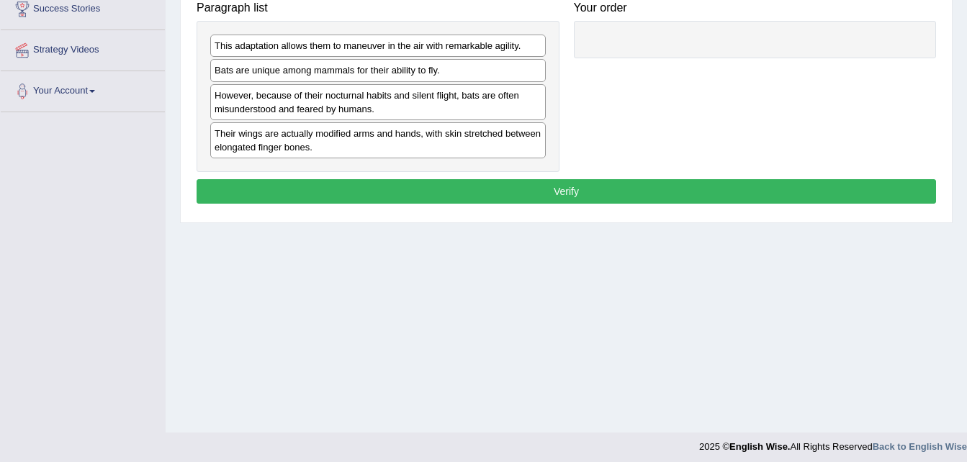
scroll to position [288, 0]
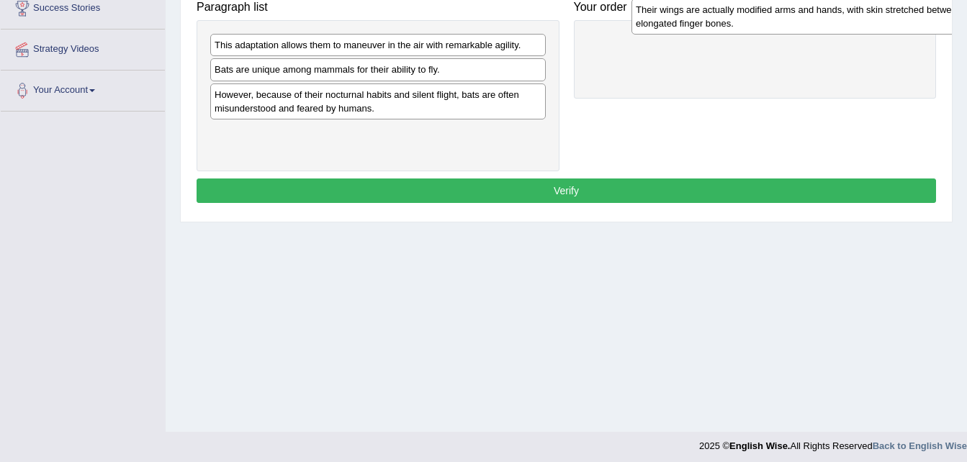
drag, startPoint x: 303, startPoint y: 137, endPoint x: 725, endPoint y: 14, distance: 439.4
click at [725, 14] on div "Their wings are actually modified arms and hands, with skin stretched between e…" at bounding box center [798, 17] width 335 height 36
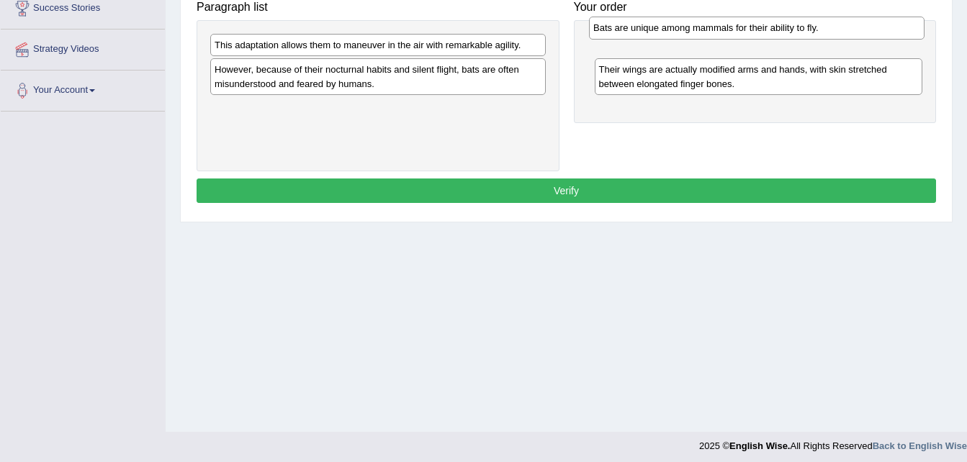
drag, startPoint x: 370, startPoint y: 70, endPoint x: 749, endPoint y: 28, distance: 380.9
click at [749, 28] on div "Bats are unique among mammals for their ability to fly." at bounding box center [756, 28] width 335 height 22
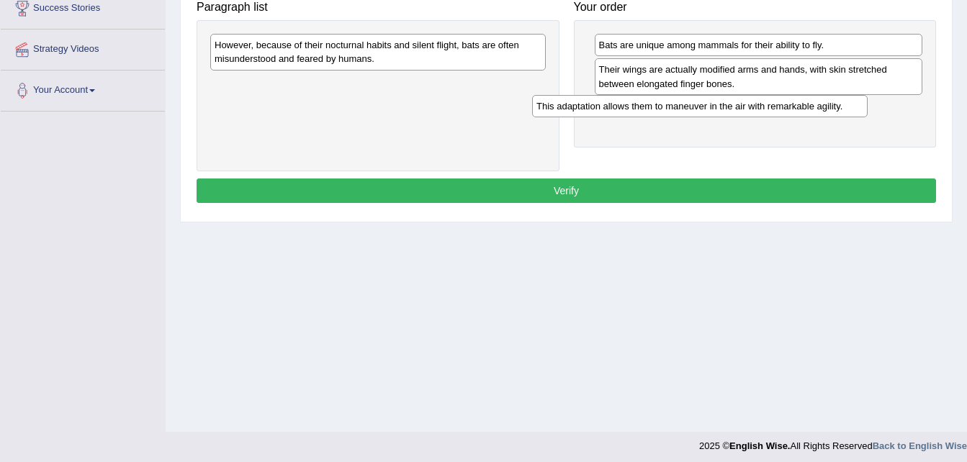
drag, startPoint x: 392, startPoint y: 49, endPoint x: 713, endPoint y: 110, distance: 327.5
click at [713, 110] on div "This adaptation allows them to maneuver in the air with remarkable agility." at bounding box center [699, 106] width 335 height 22
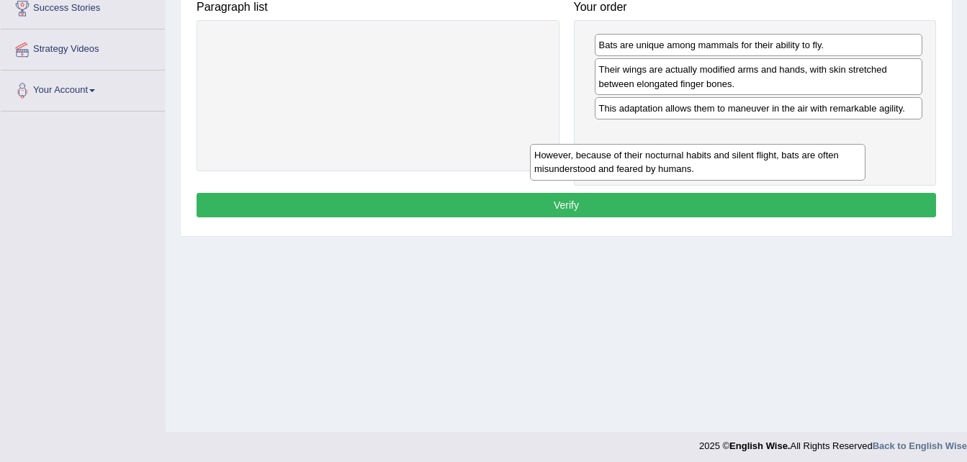
drag, startPoint x: 389, startPoint y: 49, endPoint x: 709, endPoint y: 159, distance: 338.7
click at [709, 159] on div "However, because of their nocturnal habits and silent flight, bats are often mi…" at bounding box center [697, 162] width 335 height 36
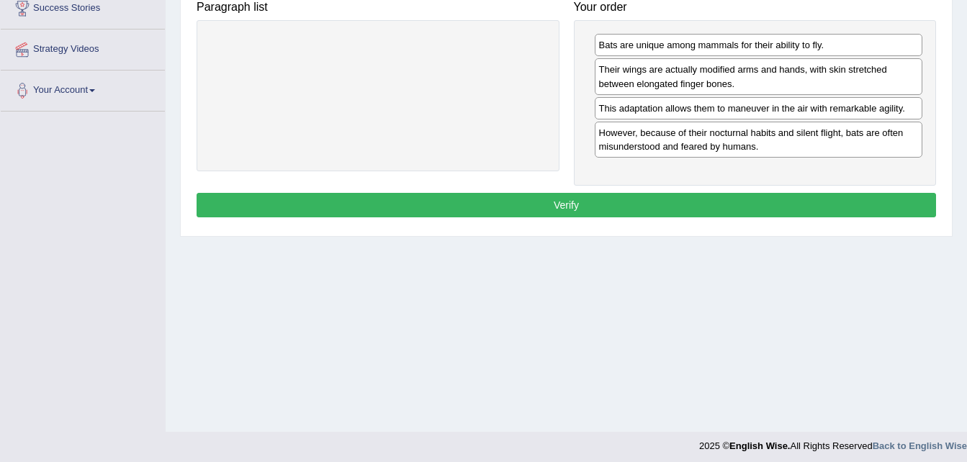
click at [671, 204] on button "Verify" at bounding box center [565, 205] width 739 height 24
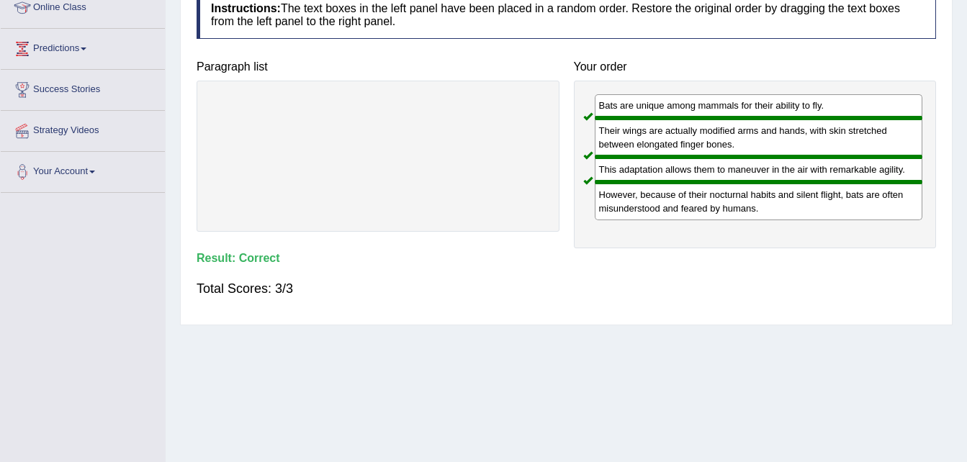
scroll to position [0, 0]
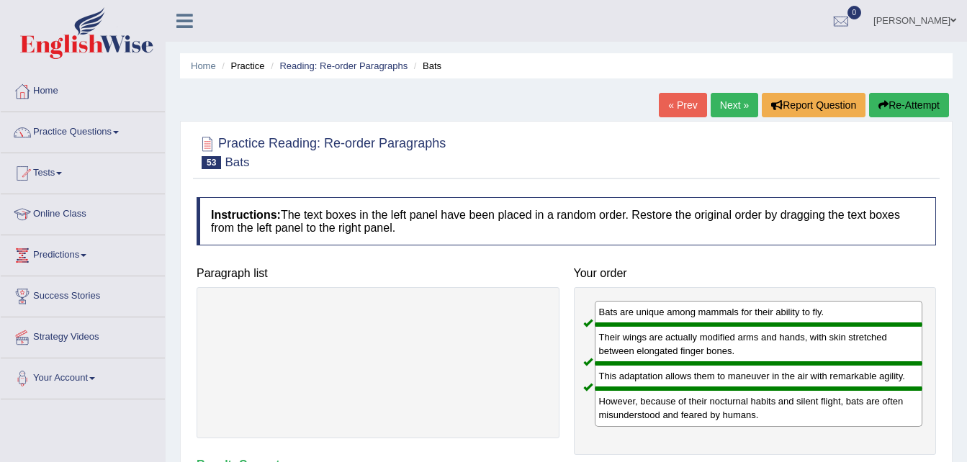
click at [741, 112] on link "Next »" at bounding box center [734, 105] width 48 height 24
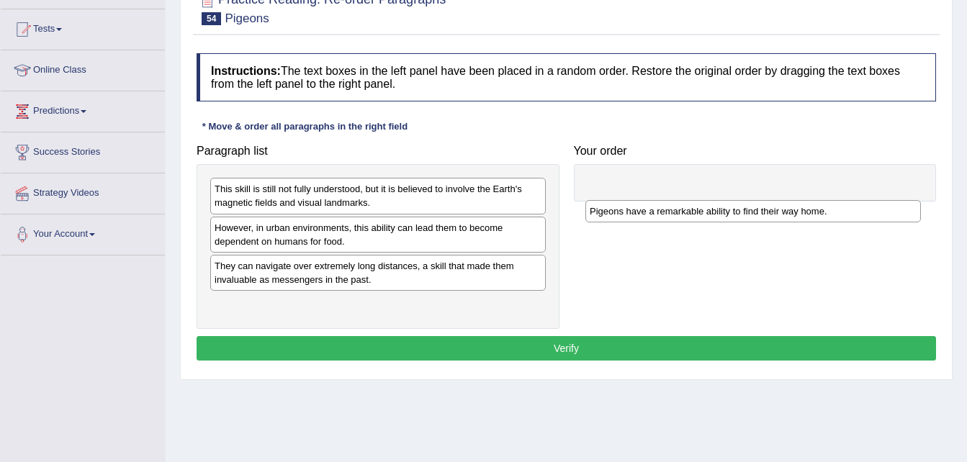
drag, startPoint x: 245, startPoint y: 307, endPoint x: 627, endPoint y: 192, distance: 398.3
click at [627, 200] on div "Pigeons have a remarkable ability to find their way home." at bounding box center [752, 211] width 335 height 22
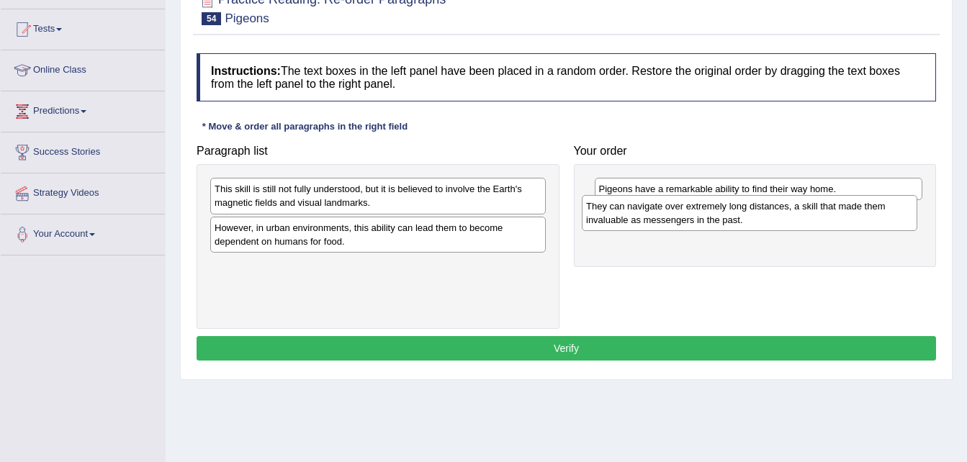
drag, startPoint x: 236, startPoint y: 280, endPoint x: 607, endPoint y: 220, distance: 376.2
click at [607, 220] on div "They can navigate over extremely long distances, a skill that made them invalua…" at bounding box center [749, 213] width 335 height 36
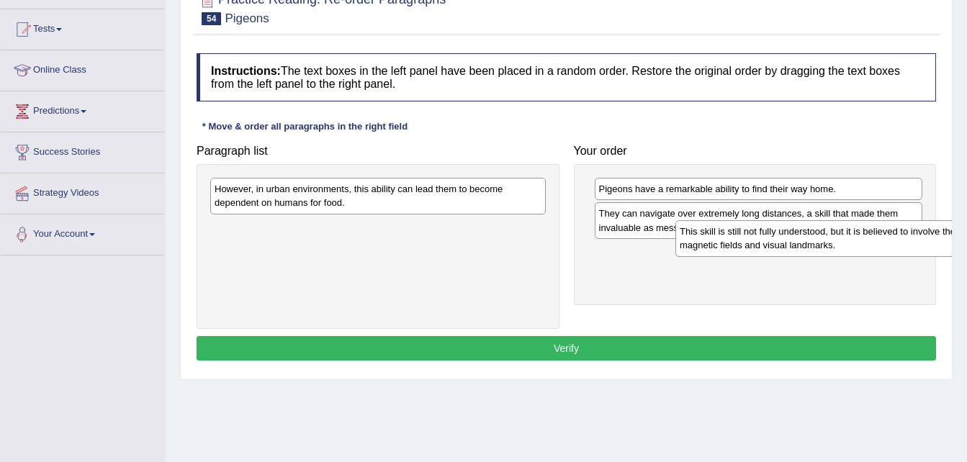
drag, startPoint x: 239, startPoint y: 199, endPoint x: 704, endPoint y: 241, distance: 466.9
click at [704, 241] on div "This skill is still not fully understood, but it is believed to involve the Ear…" at bounding box center [842, 238] width 335 height 36
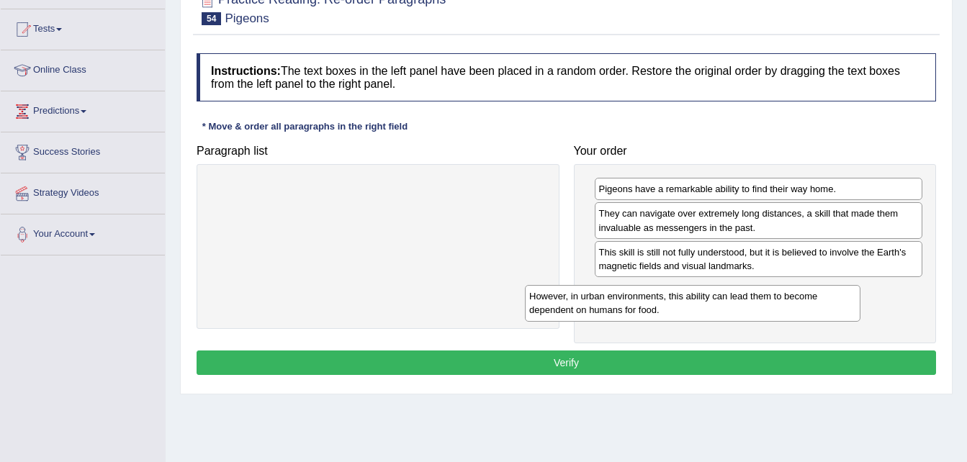
drag, startPoint x: 256, startPoint y: 202, endPoint x: 570, endPoint y: 309, distance: 332.5
click at [570, 309] on div "However, in urban environments, this ability can lead them to become dependent …" at bounding box center [692, 303] width 335 height 36
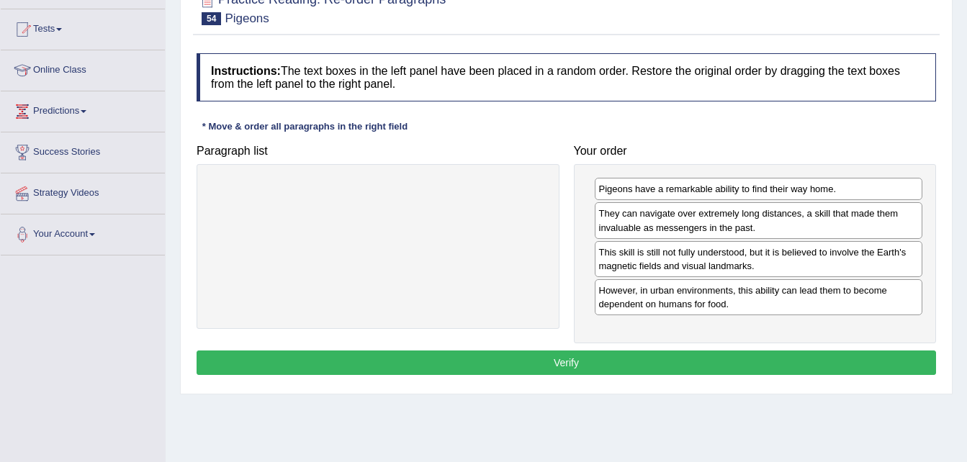
click at [525, 374] on button "Verify" at bounding box center [565, 363] width 739 height 24
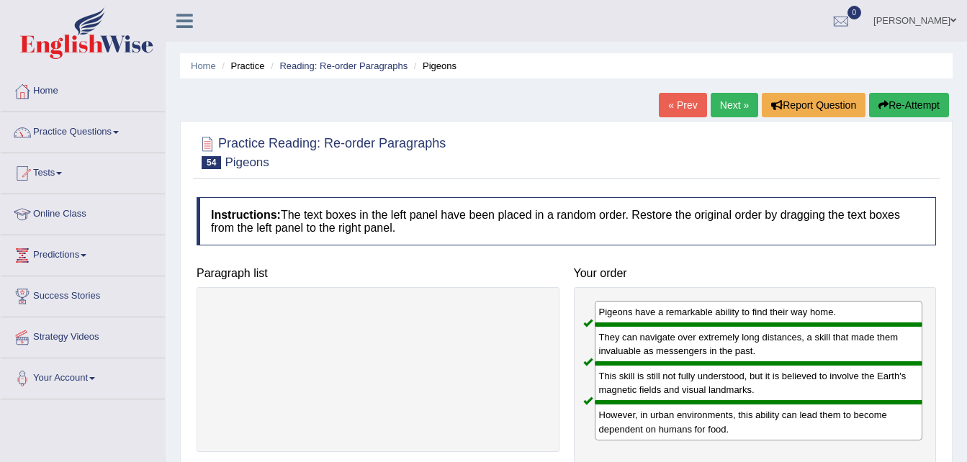
click at [730, 102] on link "Next »" at bounding box center [734, 105] width 48 height 24
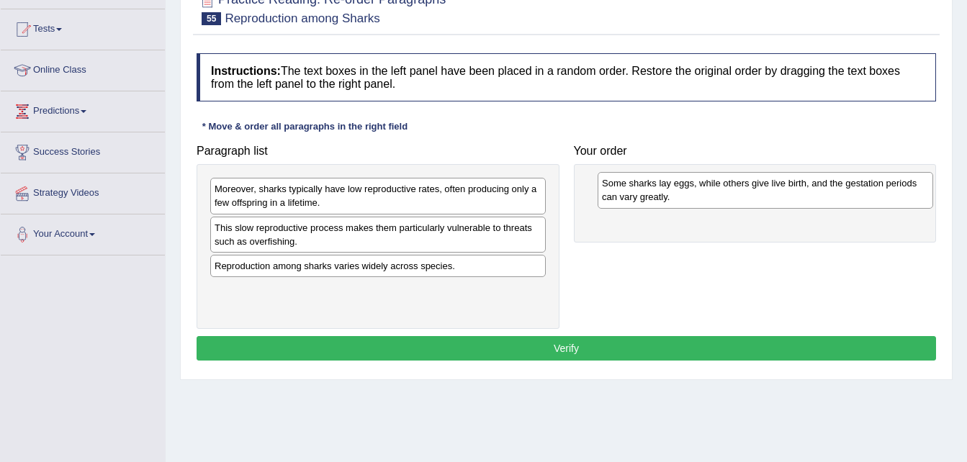
drag, startPoint x: 274, startPoint y: 202, endPoint x: 661, endPoint y: 196, distance: 387.3
click at [661, 196] on div "Some sharks lay eggs, while others give live birth, and the gestation periods c…" at bounding box center [764, 190] width 335 height 36
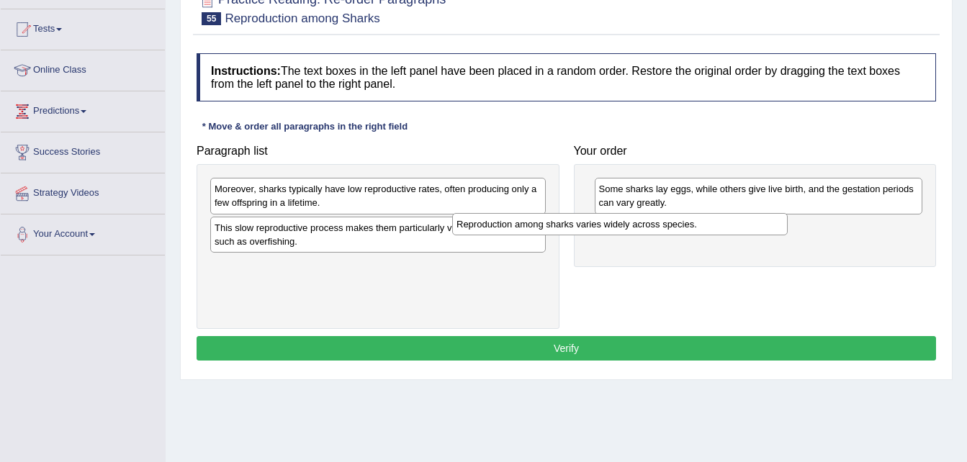
drag, startPoint x: 346, startPoint y: 268, endPoint x: 607, endPoint y: 226, distance: 263.9
click at [607, 226] on div "Reproduction among sharks varies widely across species." at bounding box center [619, 224] width 335 height 22
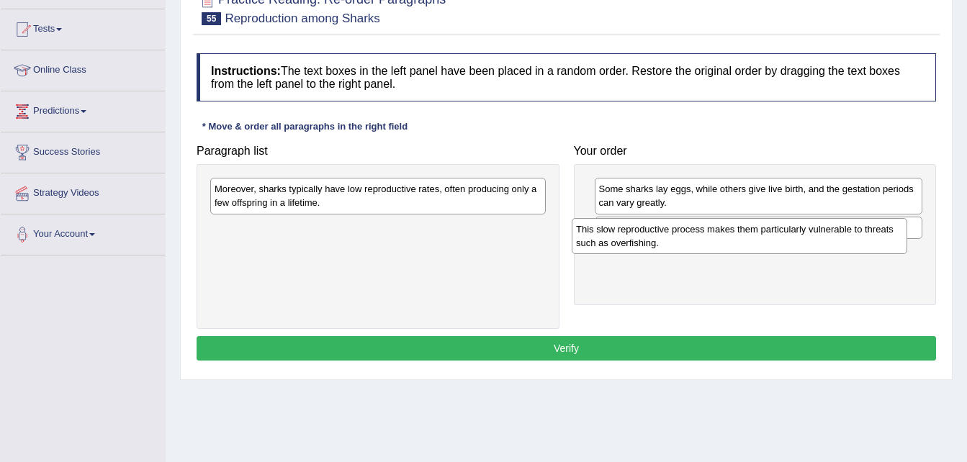
drag, startPoint x: 296, startPoint y: 240, endPoint x: 657, endPoint y: 241, distance: 361.3
click at [657, 241] on div "This slow reproductive process makes them particularly vulnerable to threats su…" at bounding box center [738, 236] width 335 height 36
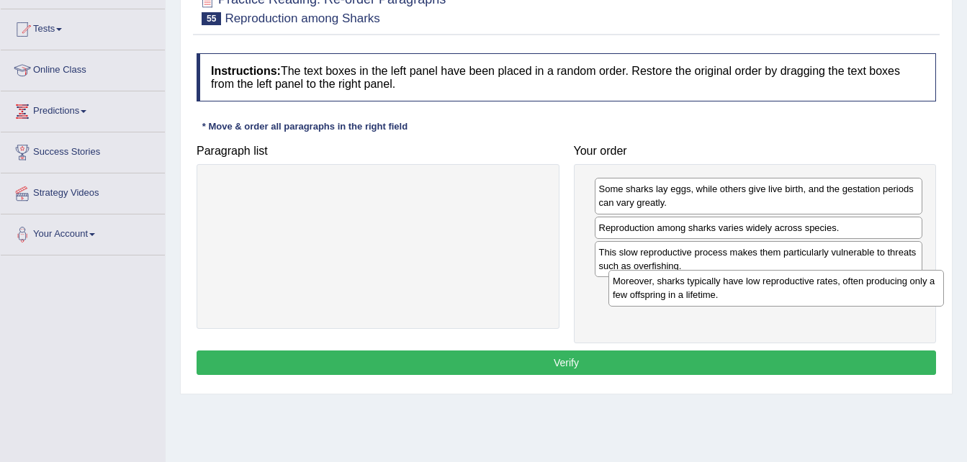
drag, startPoint x: 258, startPoint y: 196, endPoint x: 656, endPoint y: 291, distance: 408.5
click at [657, 289] on div "Moreover, sharks typically have low reproductive rates, often producing only a …" at bounding box center [775, 288] width 335 height 36
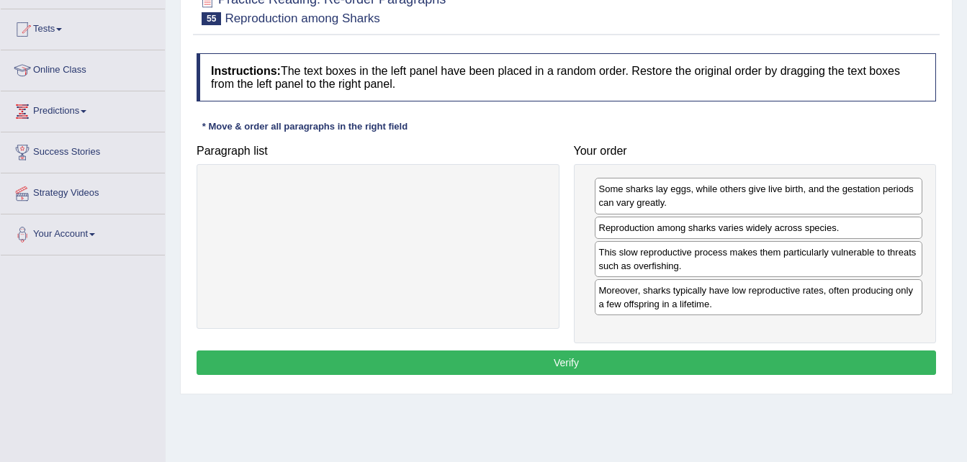
click at [669, 366] on button "Verify" at bounding box center [565, 363] width 739 height 24
